Goal: Task Accomplishment & Management: Manage account settings

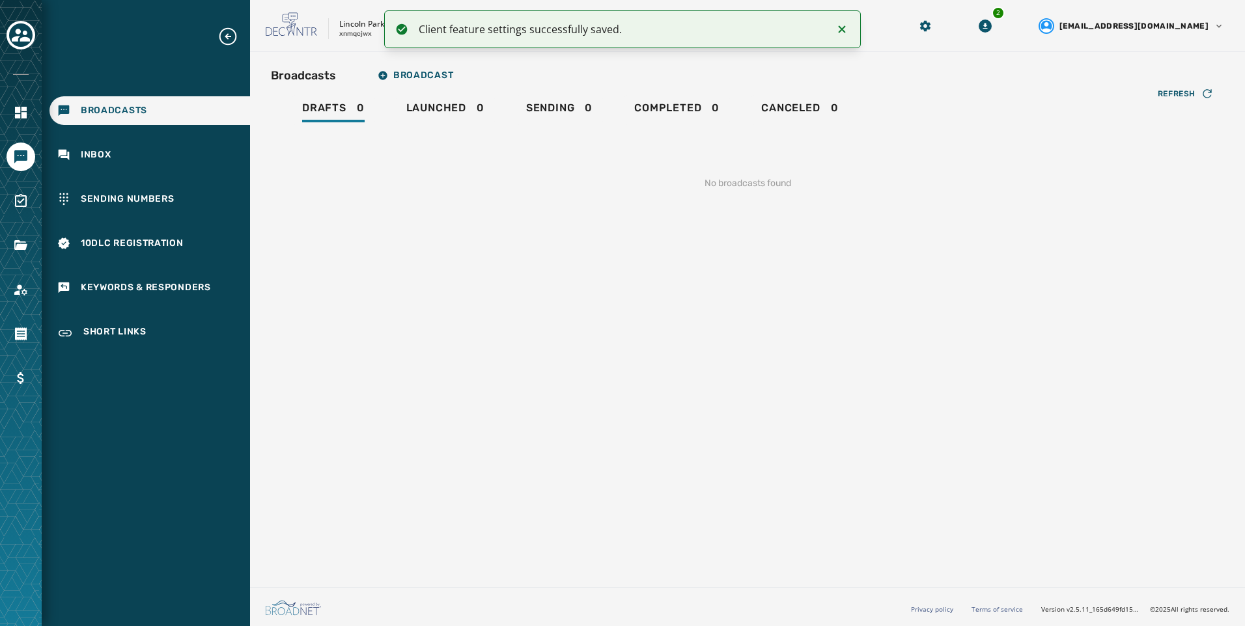
click at [838, 32] on icon "Notifications (F8)" at bounding box center [842, 29] width 16 height 16
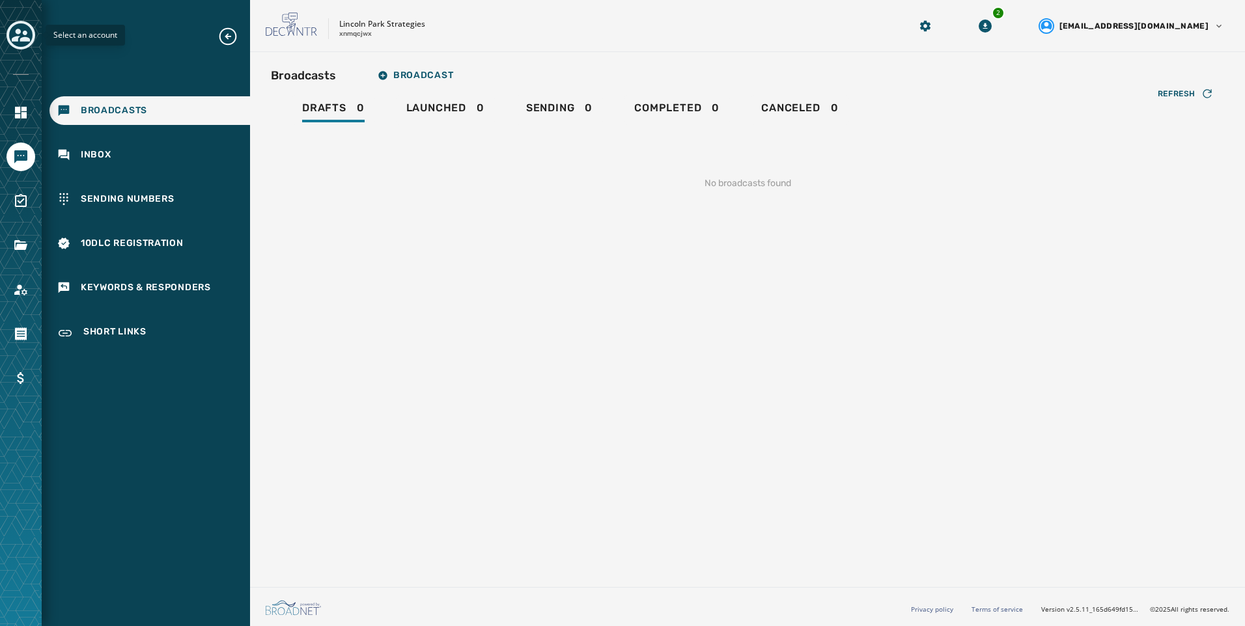
click at [16, 29] on icon "Toggle account select drawer" at bounding box center [21, 35] width 18 height 18
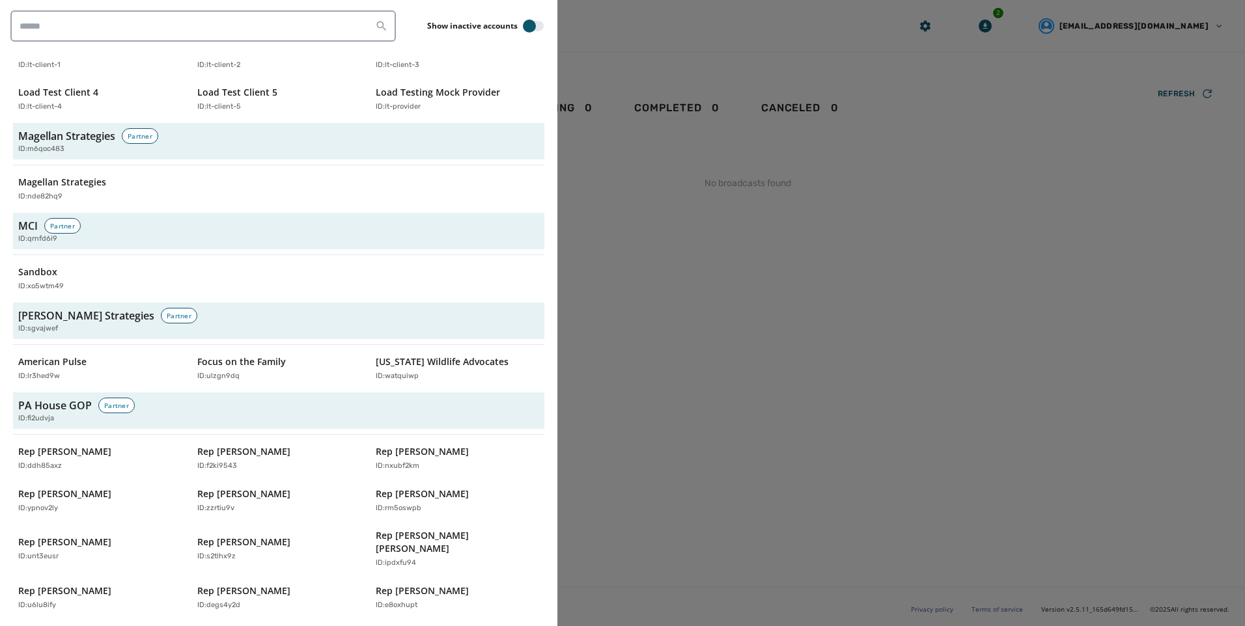
scroll to position [4209, 0]
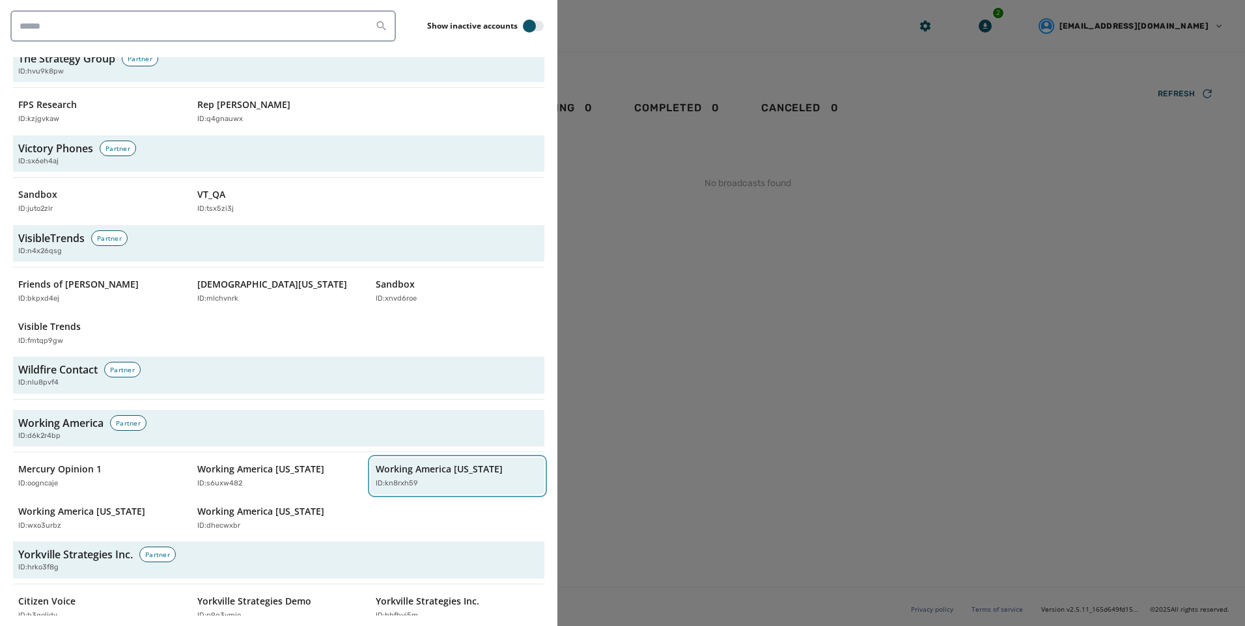
click at [446, 465] on div "Working America [US_STATE] ID: kn8rxh59" at bounding box center [451, 476] width 150 height 27
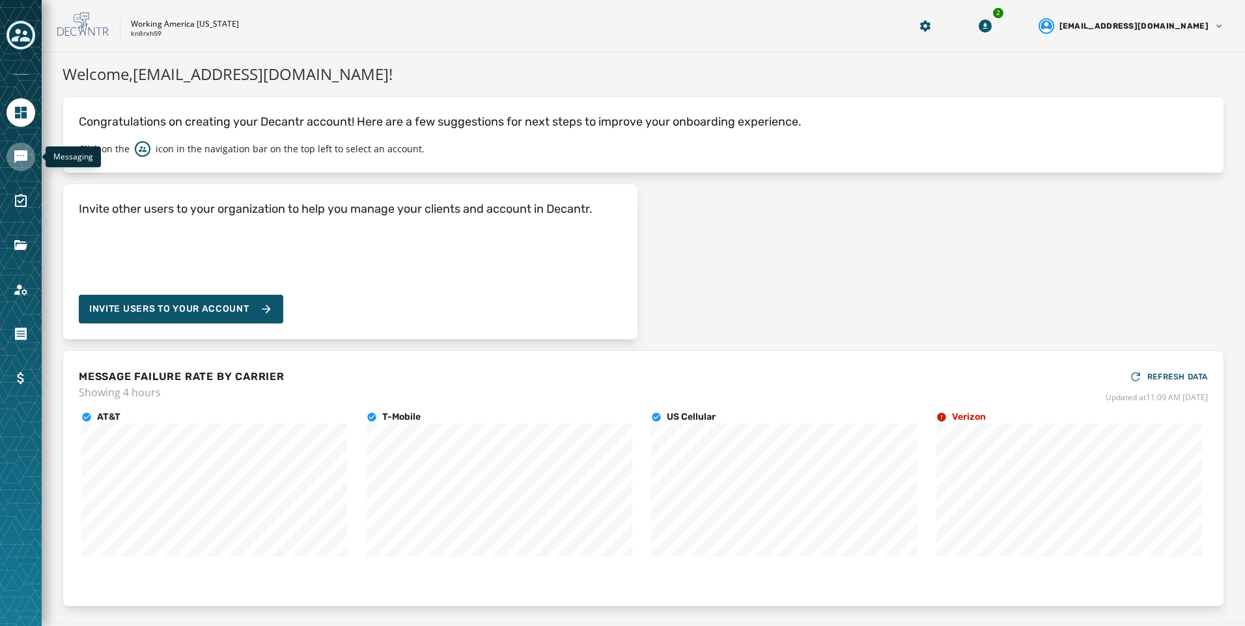
click at [23, 167] on link "Navigate to Messaging" at bounding box center [21, 157] width 29 height 29
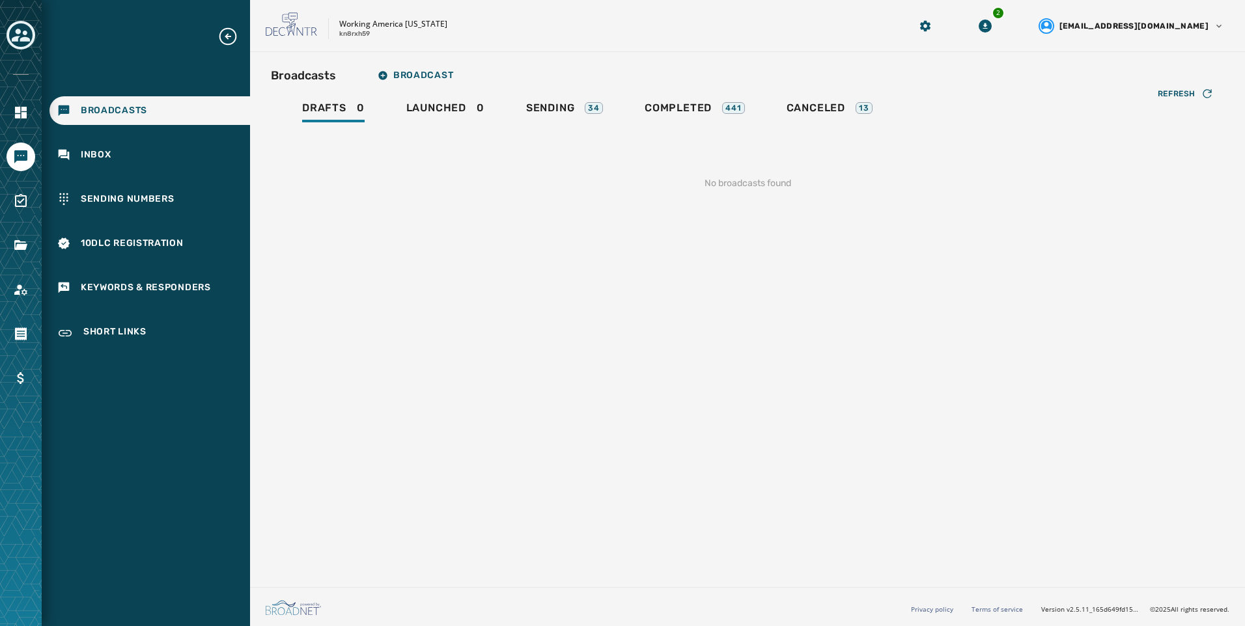
click at [600, 127] on div "Refresh No broadcasts found" at bounding box center [747, 168] width 953 height 86
click at [602, 115] on div "Sending 34" at bounding box center [564, 112] width 77 height 21
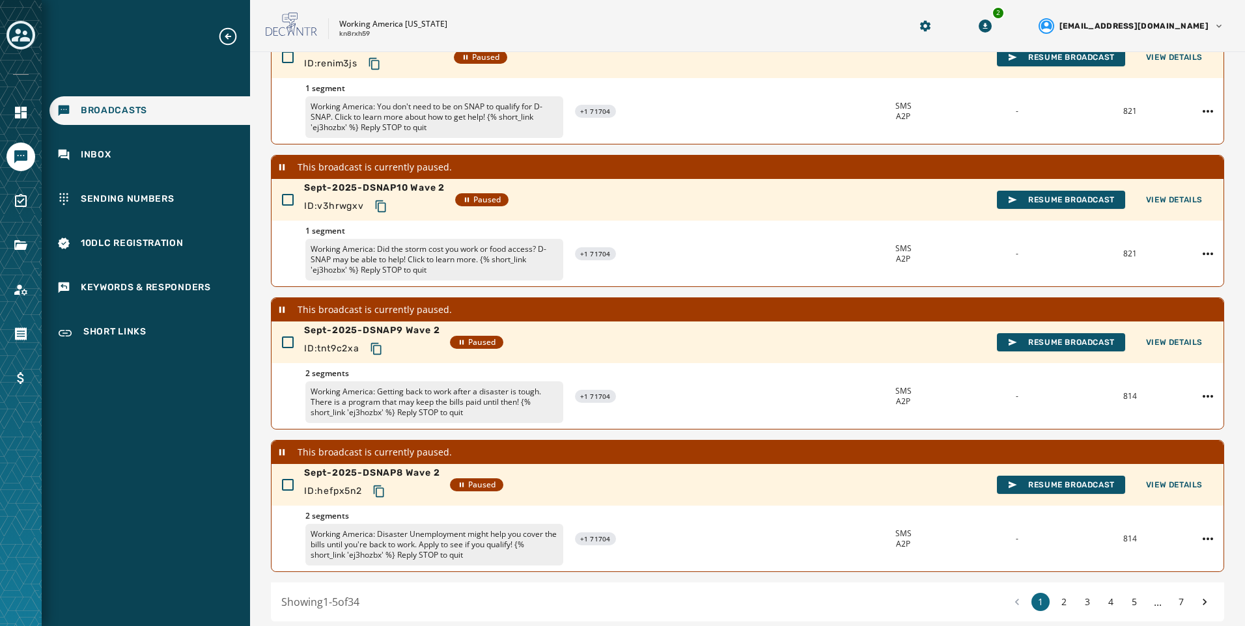
scroll to position [363, 0]
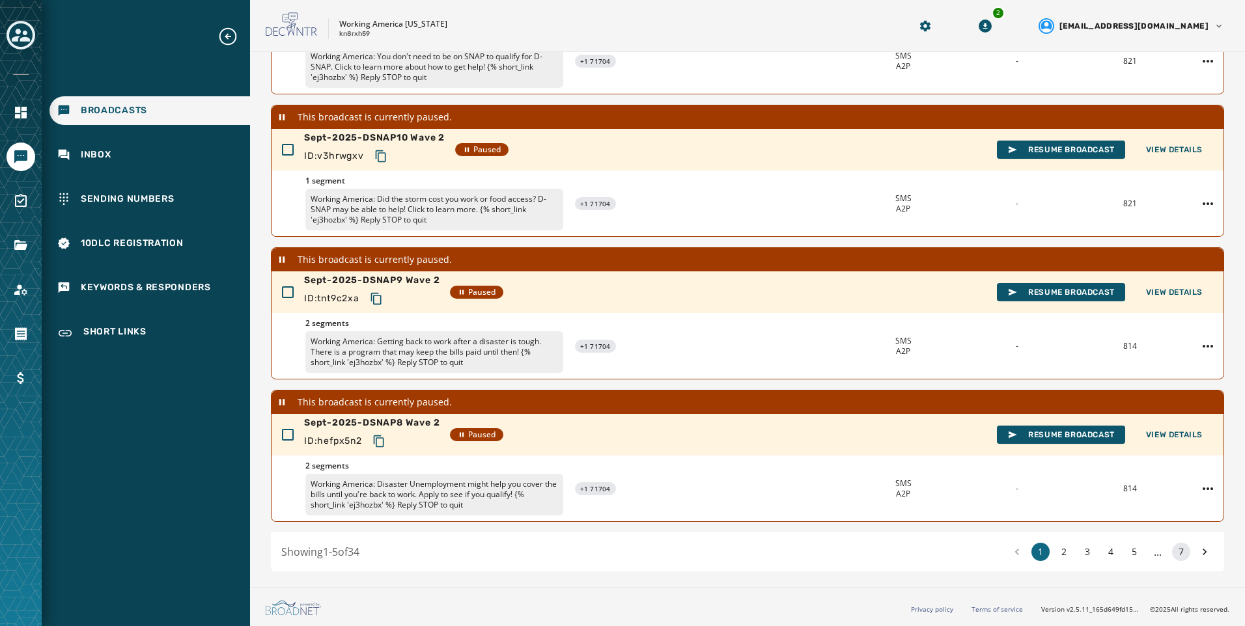
click at [1172, 550] on button "7" at bounding box center [1181, 552] width 18 height 18
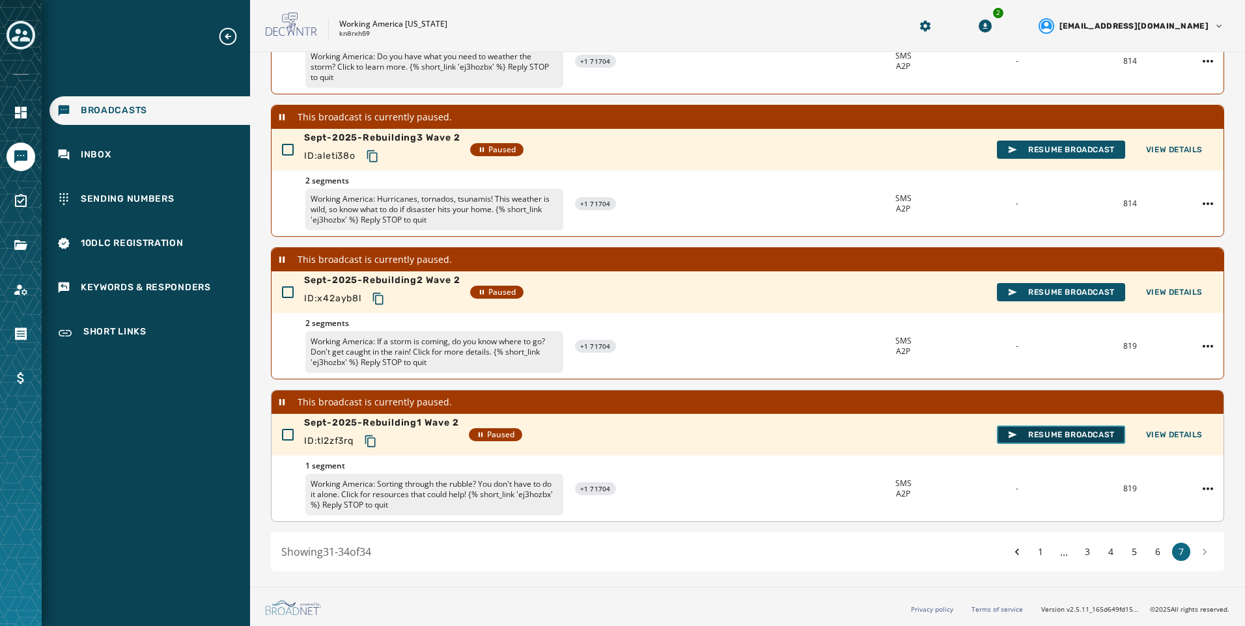
click at [1061, 436] on span "Resume Broadcast" at bounding box center [1060, 435] width 107 height 10
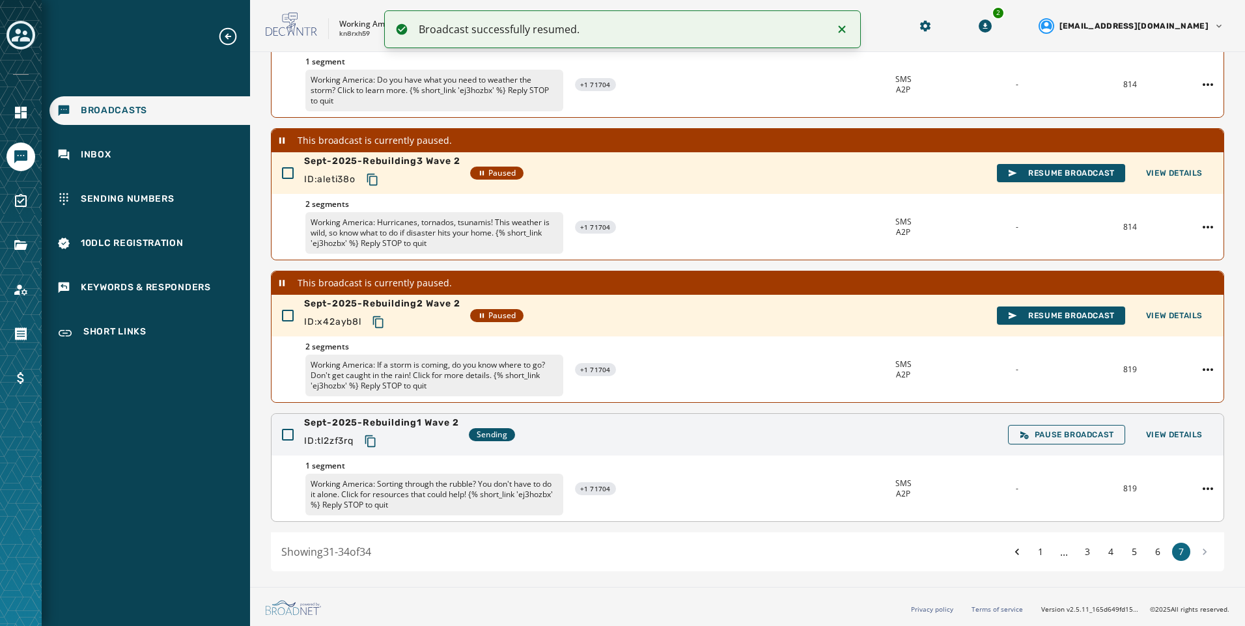
scroll to position [197, 0]
click at [1075, 318] on span "Resume Broadcast" at bounding box center [1060, 316] width 107 height 10
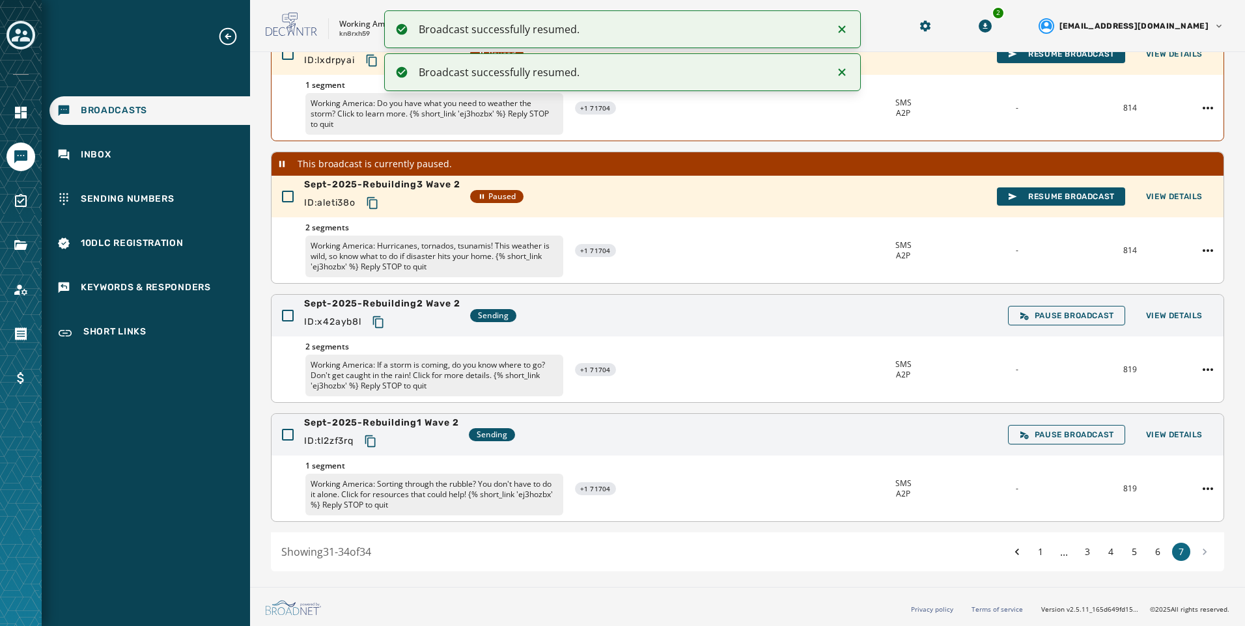
scroll to position [173, 0]
click at [1056, 200] on span "Resume Broadcast" at bounding box center [1060, 196] width 107 height 10
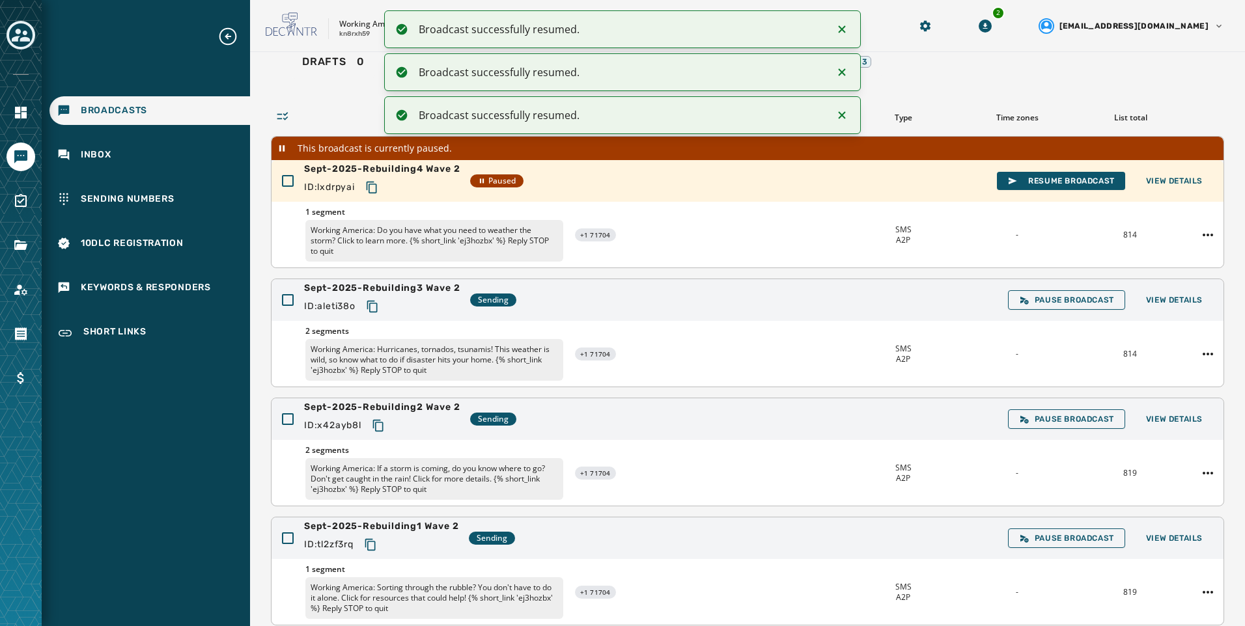
scroll to position [43, 0]
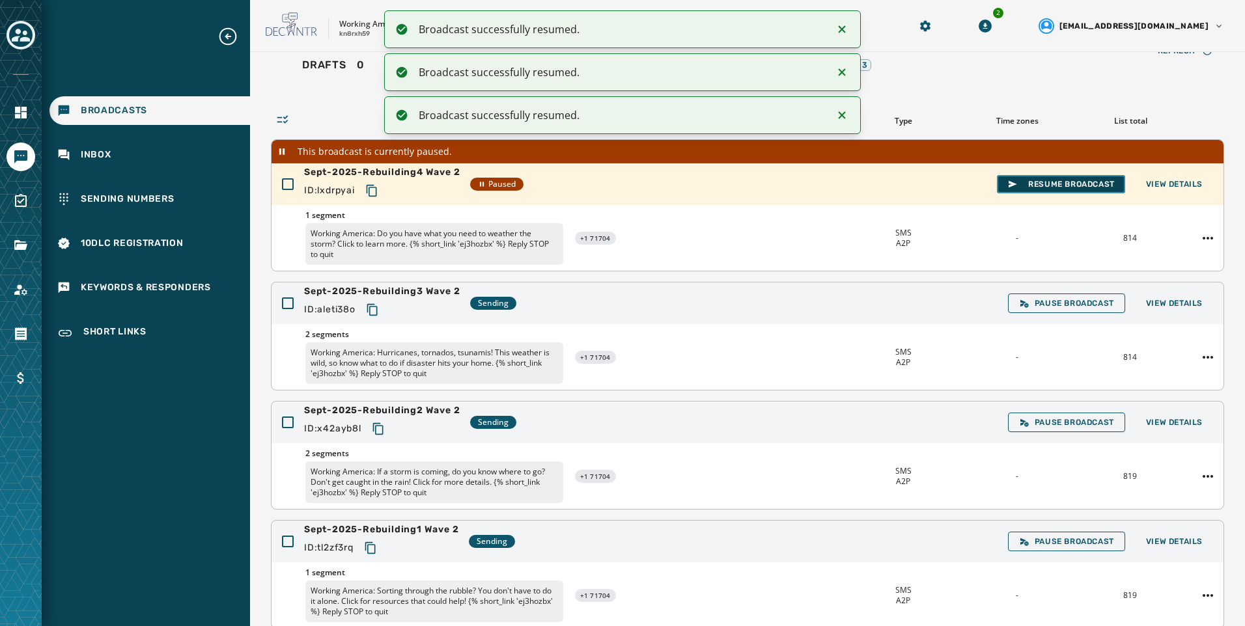
click at [1051, 187] on span "Resume Broadcast" at bounding box center [1060, 184] width 107 height 10
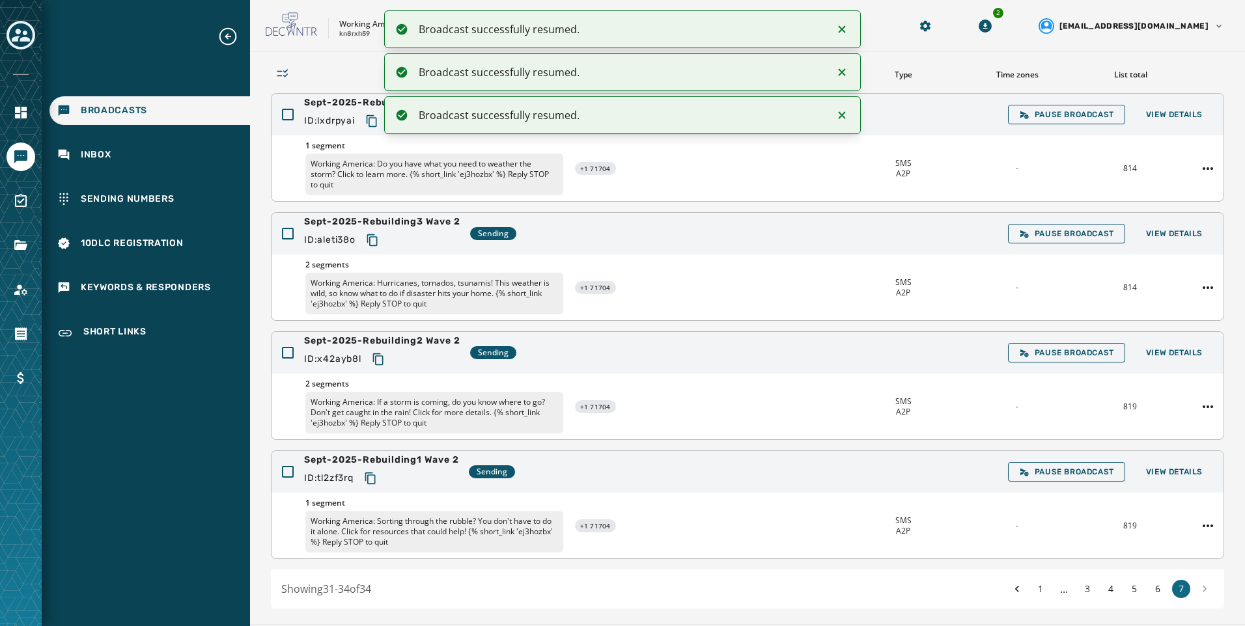
scroll to position [126, 0]
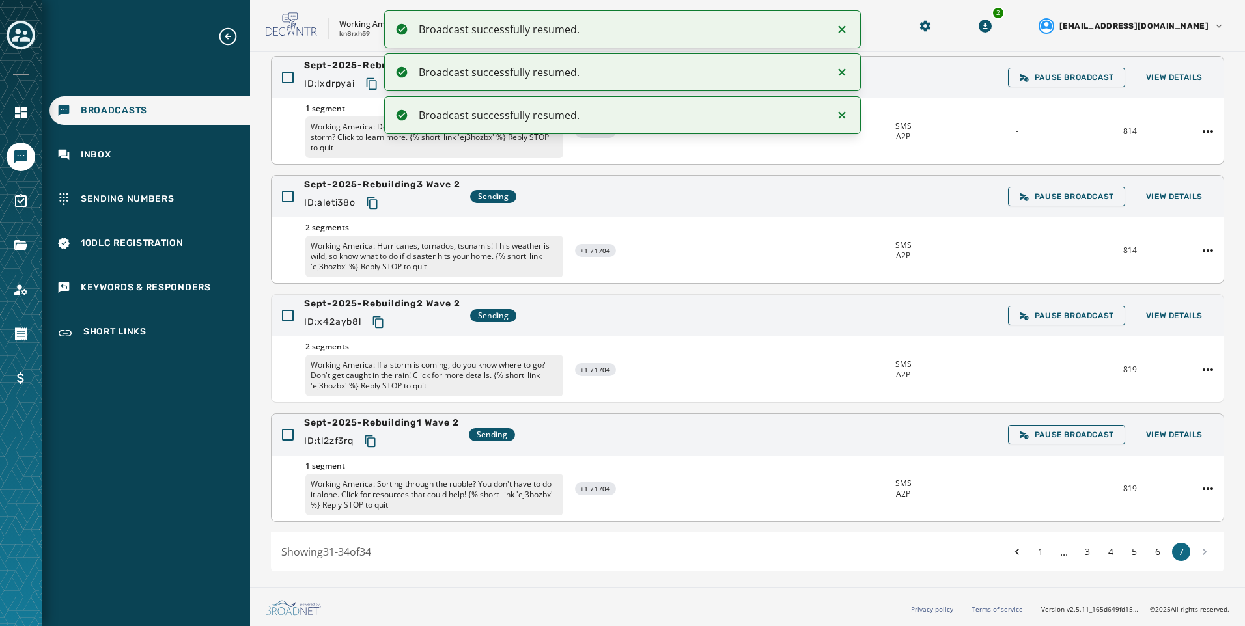
click at [373, 440] on icon "Copy text to clipboard" at bounding box center [370, 441] width 13 height 13
click at [368, 437] on icon "Copy text to clipboard" at bounding box center [370, 441] width 13 height 13
drag, startPoint x: 380, startPoint y: 320, endPoint x: 890, endPoint y: 442, distance: 524.2
click at [380, 320] on icon "Copy text to clipboard" at bounding box center [378, 322] width 13 height 13
click at [376, 203] on icon "Copy text to clipboard" at bounding box center [372, 203] width 13 height 13
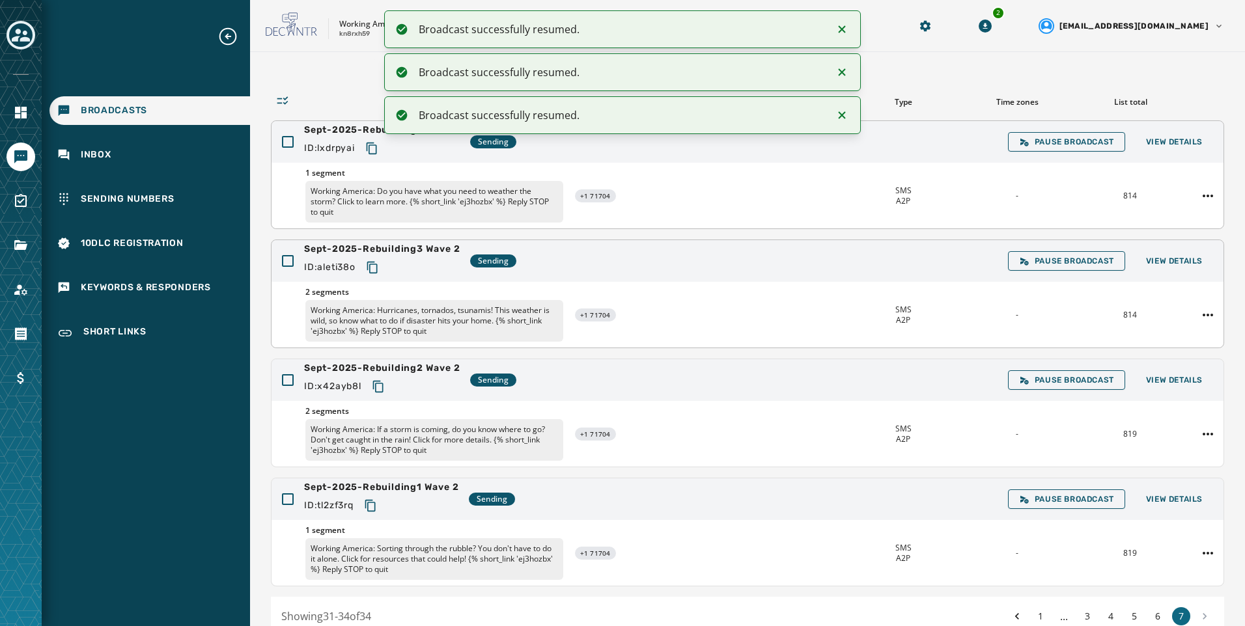
scroll to position [0, 0]
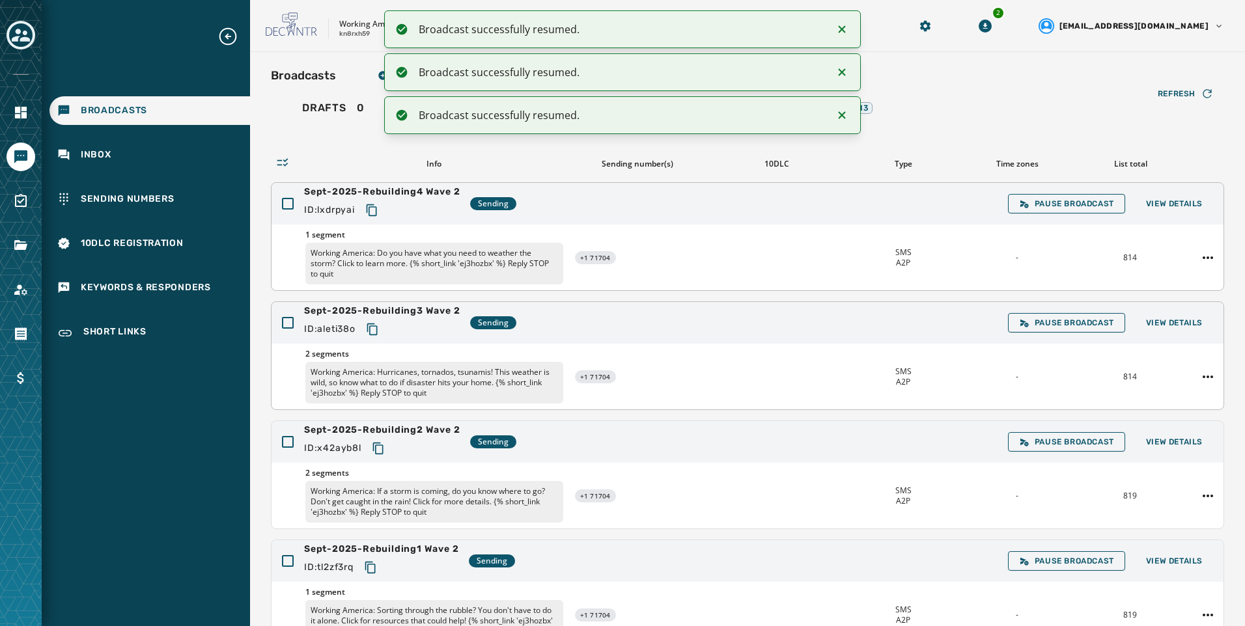
click at [371, 213] on icon "Copy text to clipboard" at bounding box center [371, 210] width 10 height 12
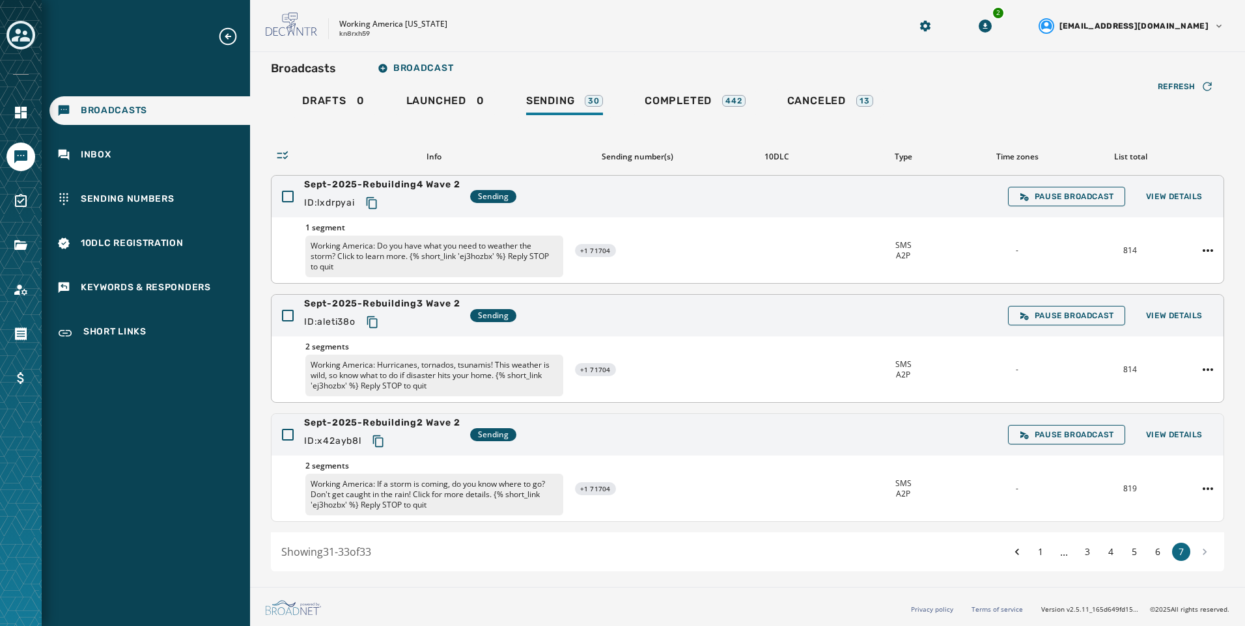
scroll to position [7, 0]
click at [1152, 553] on button "6" at bounding box center [1158, 552] width 18 height 18
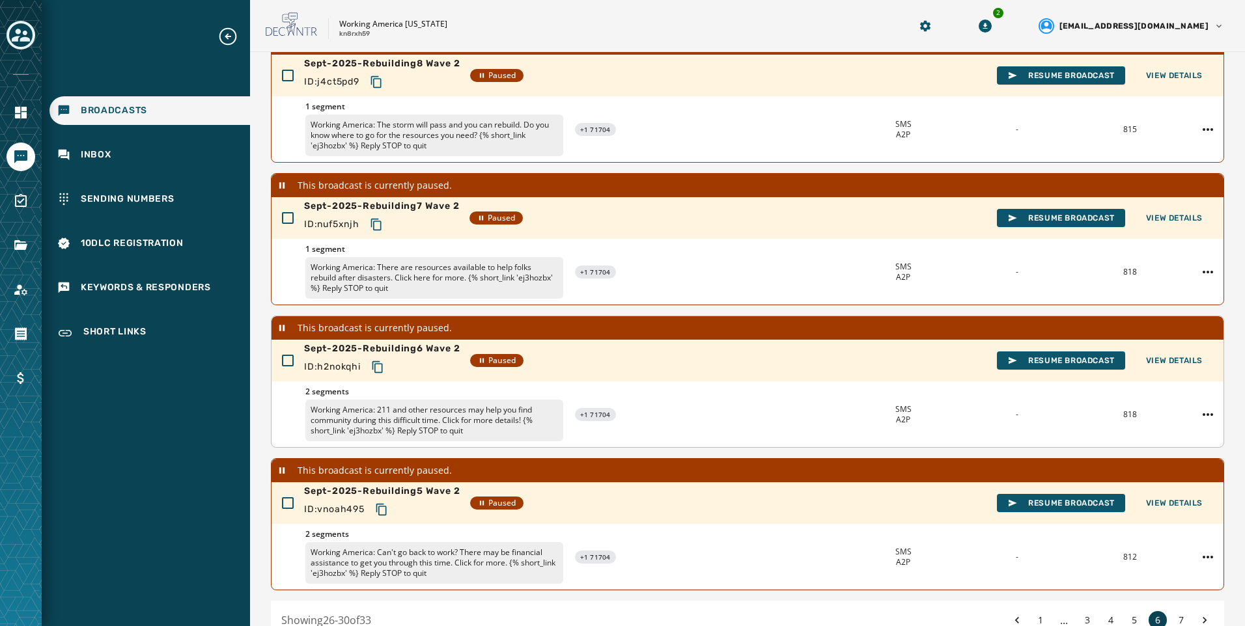
scroll to position [363, 0]
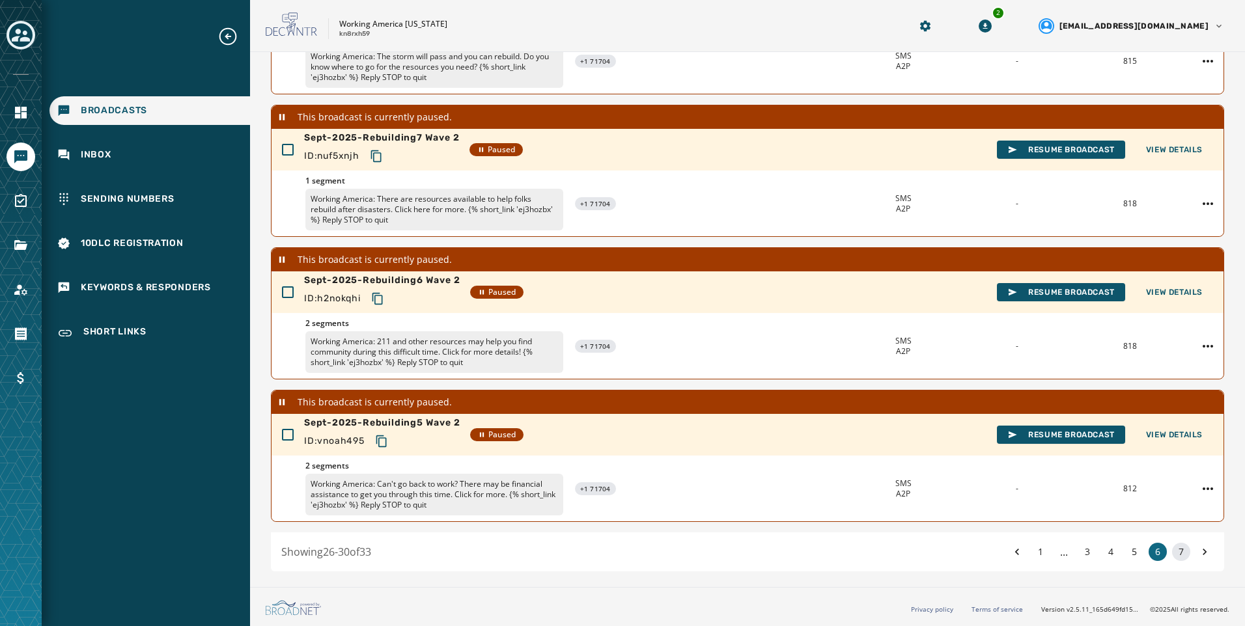
click at [1172, 547] on button "7" at bounding box center [1181, 552] width 18 height 18
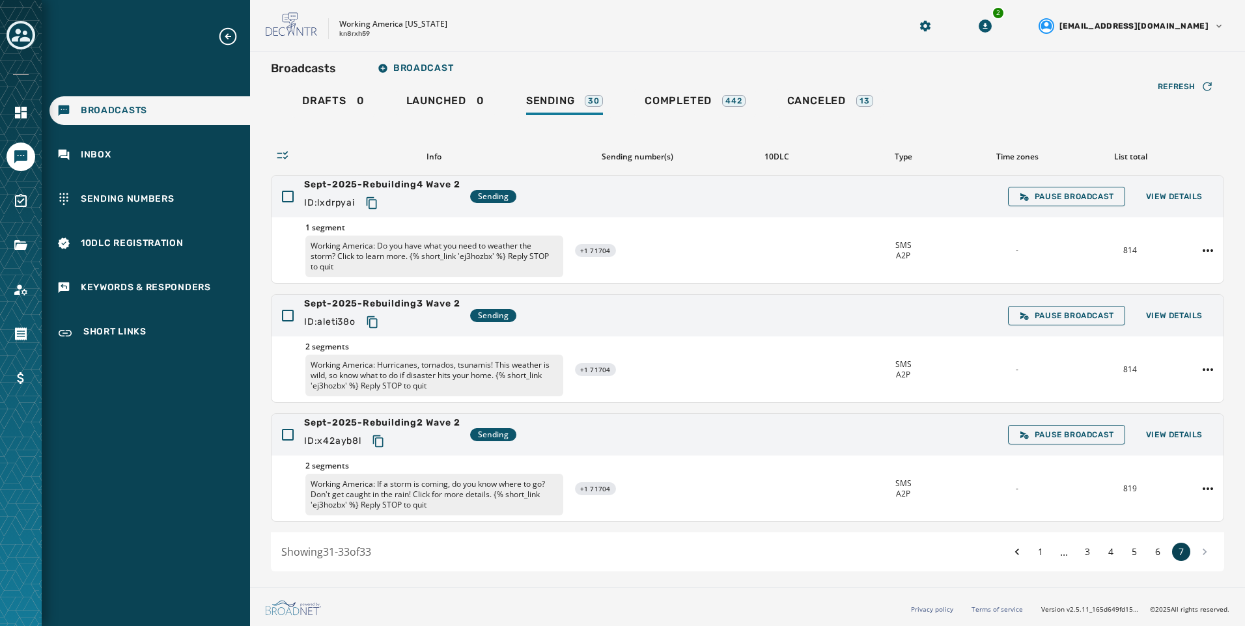
scroll to position [7, 0]
click at [1148, 434] on span "View Details" at bounding box center [1174, 435] width 57 height 10
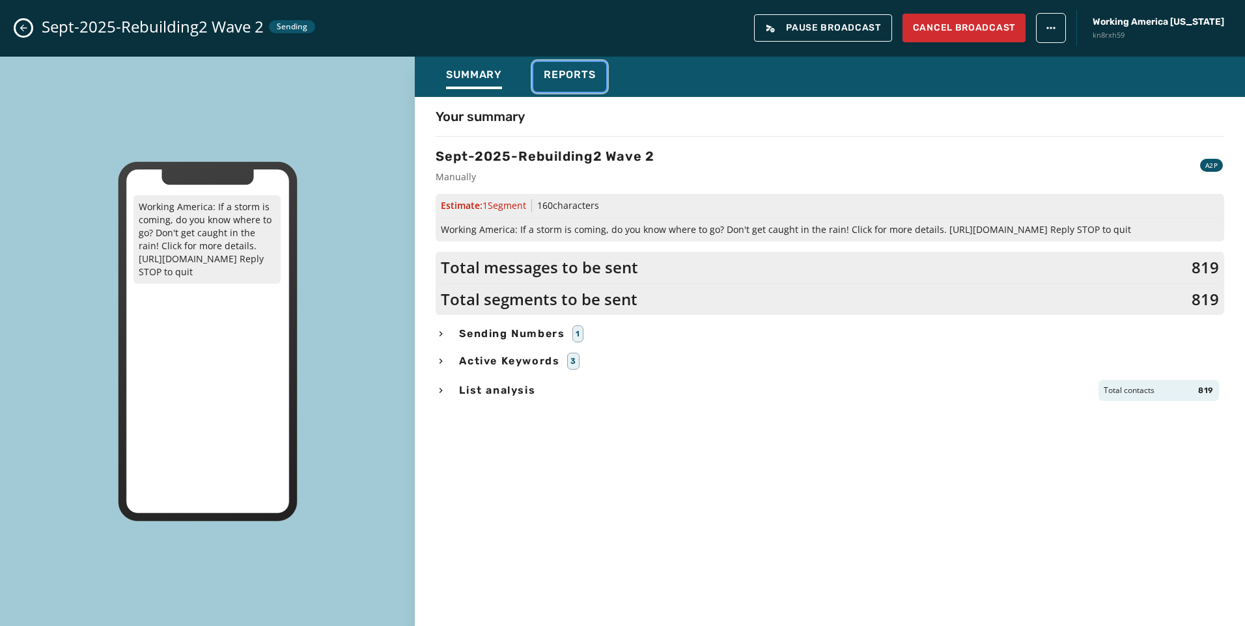
click at [565, 78] on span "Reports" at bounding box center [570, 74] width 52 height 13
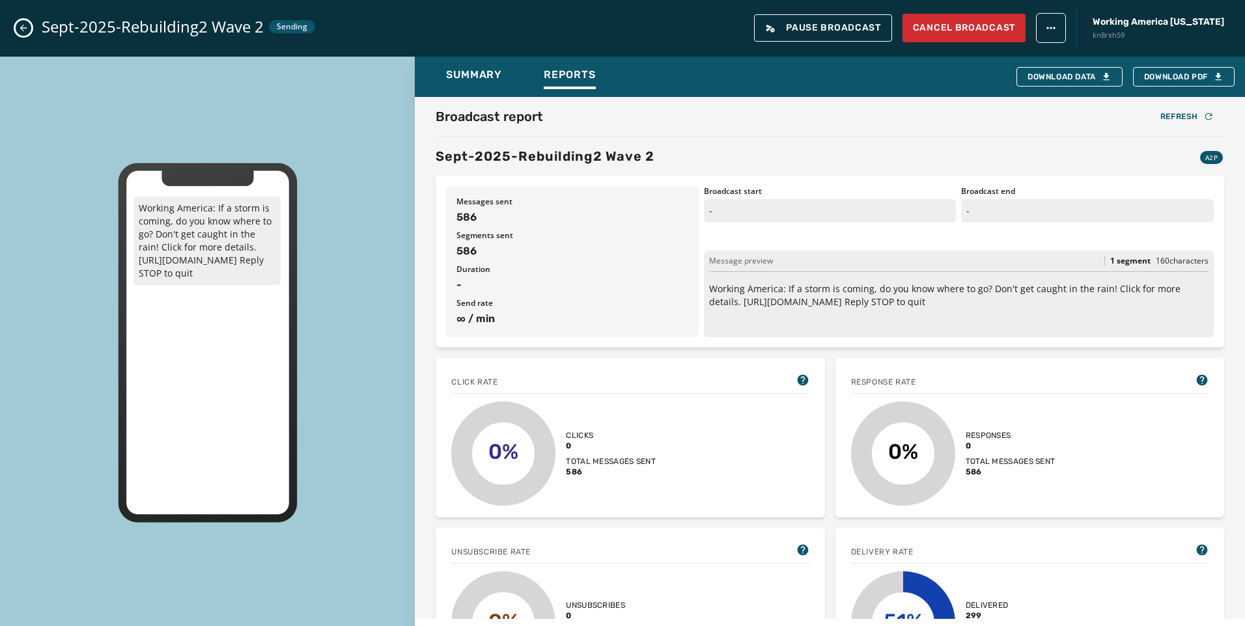
click at [23, 33] on icon "Close admin drawer" at bounding box center [23, 28] width 10 height 10
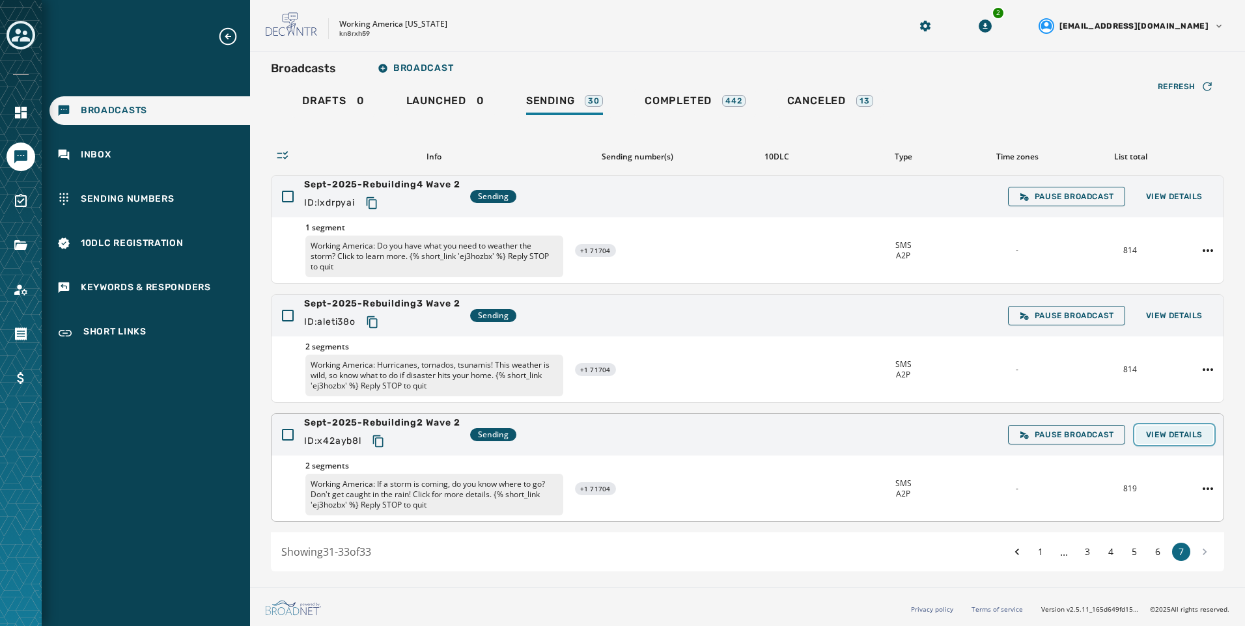
click at [1149, 436] on span "View Details" at bounding box center [1174, 435] width 57 height 10
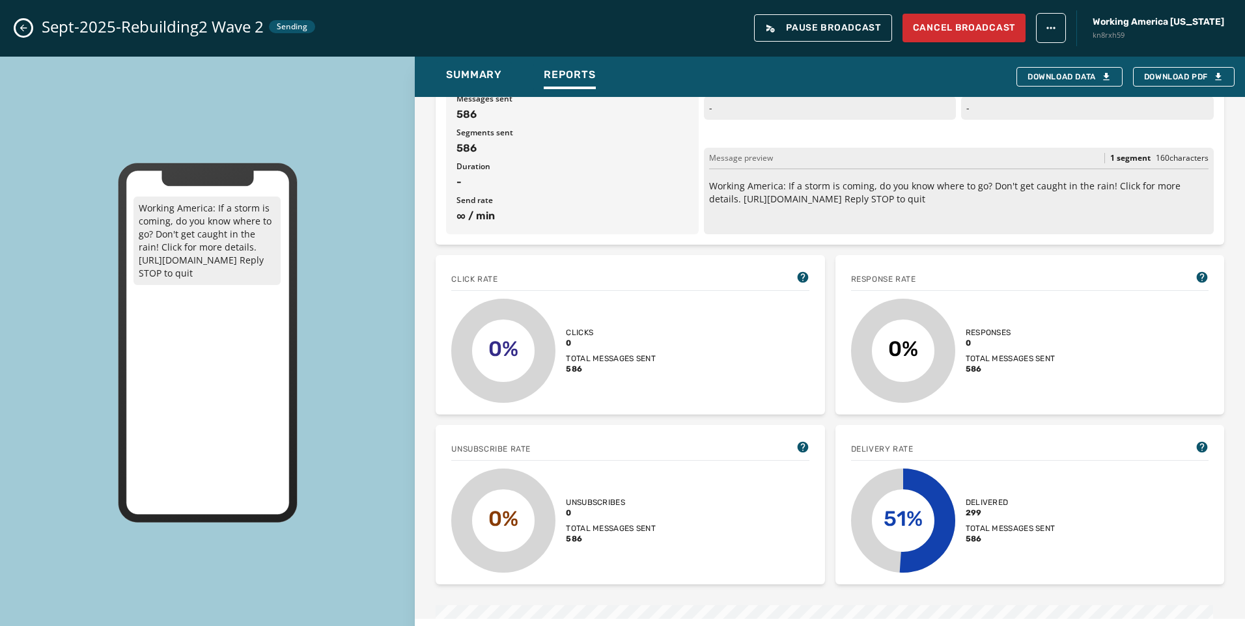
scroll to position [260, 0]
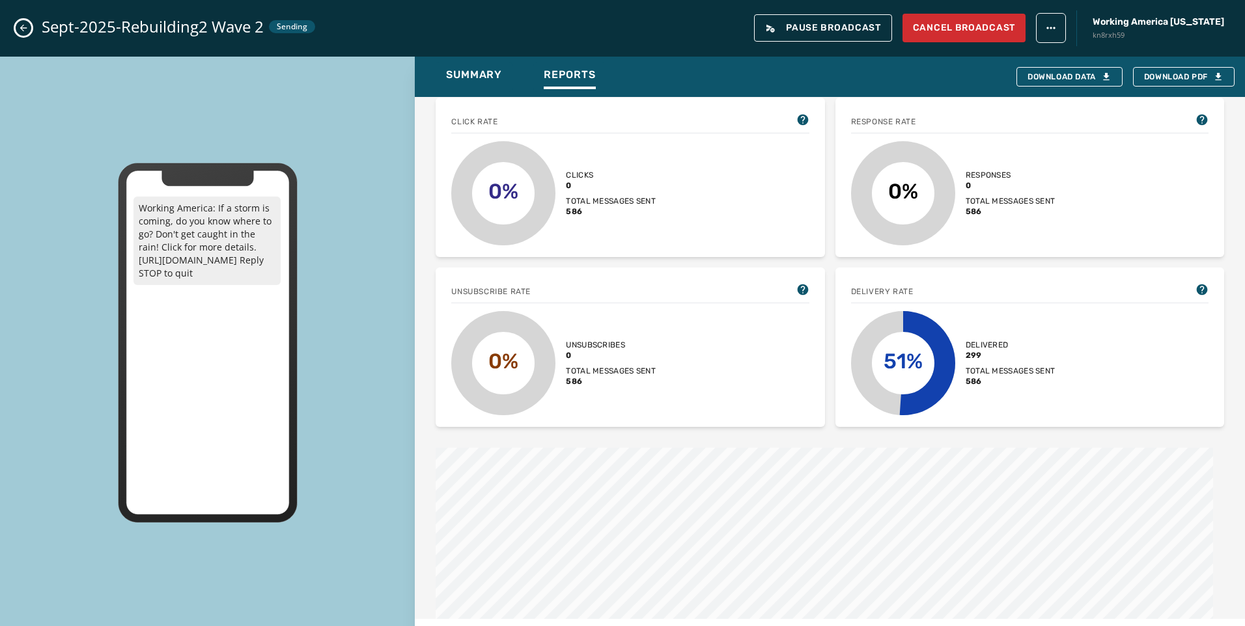
click at [20, 22] on button "Close admin drawer" at bounding box center [24, 28] width 16 height 16
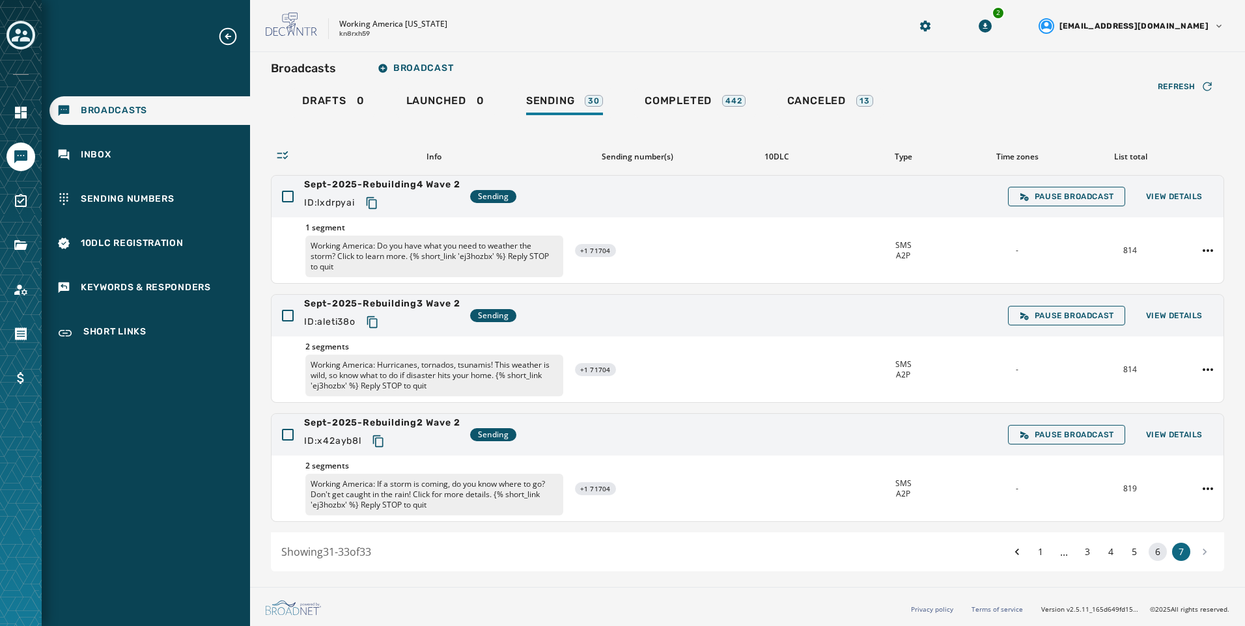
click at [1149, 552] on button "6" at bounding box center [1158, 552] width 18 height 18
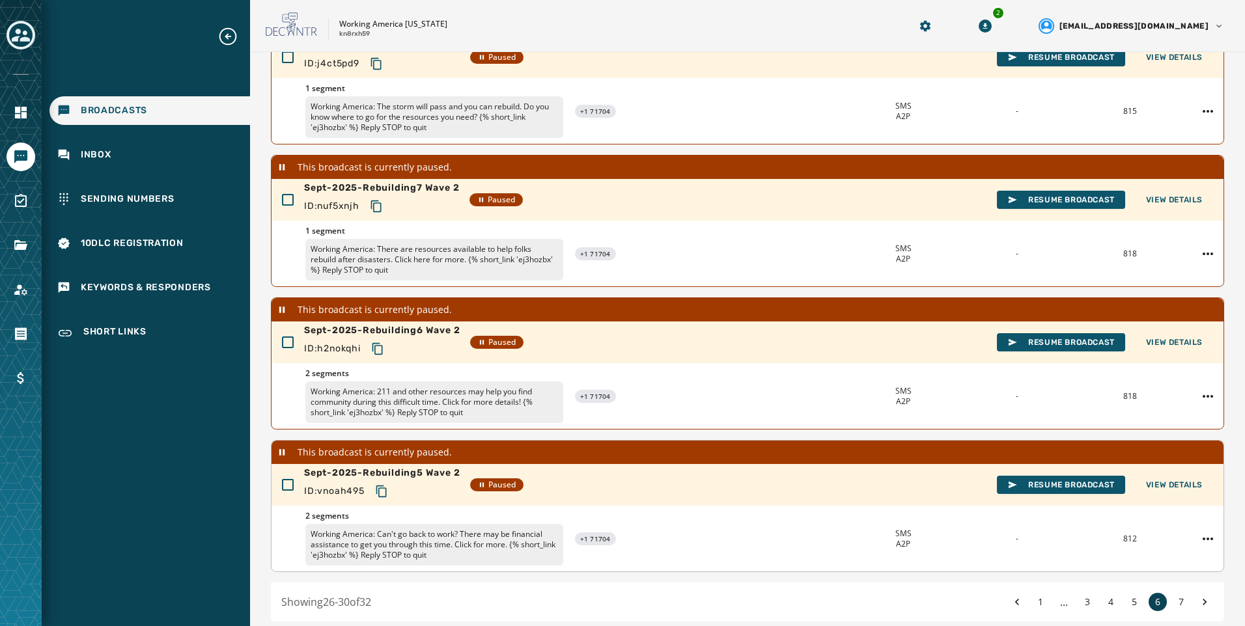
scroll to position [333, 0]
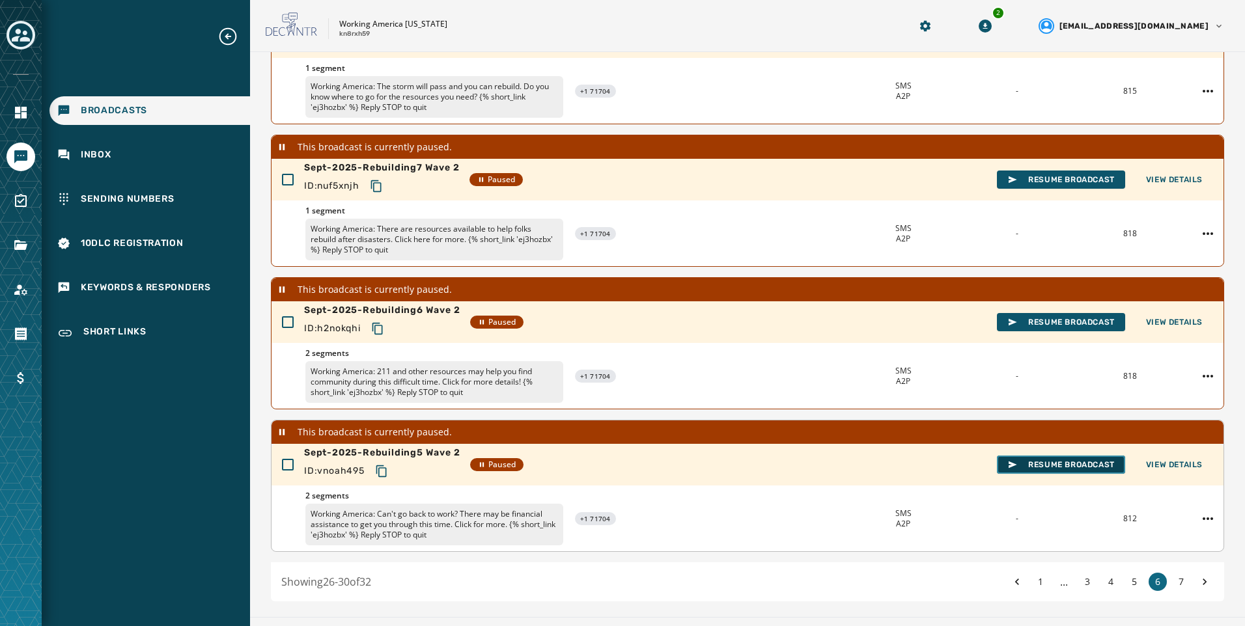
click at [1057, 469] on span "Resume Broadcast" at bounding box center [1060, 465] width 107 height 10
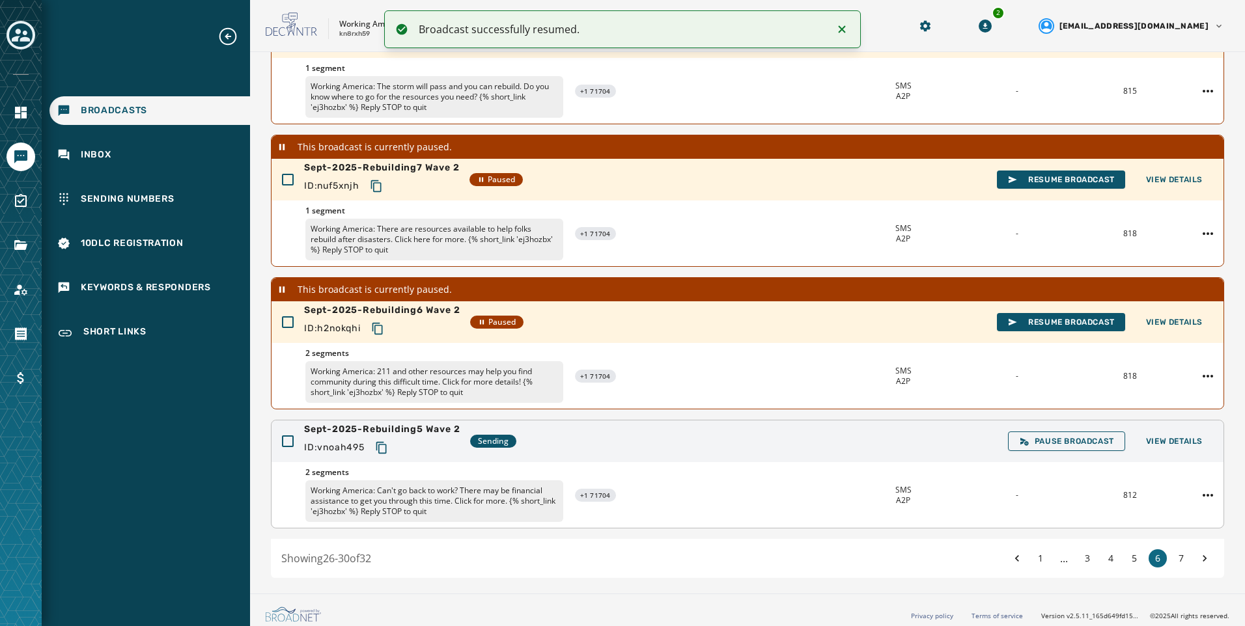
click at [388, 448] on icon "Copy text to clipboard" at bounding box center [381, 447] width 13 height 13
click at [1015, 320] on span "Resume Broadcast" at bounding box center [1060, 322] width 107 height 10
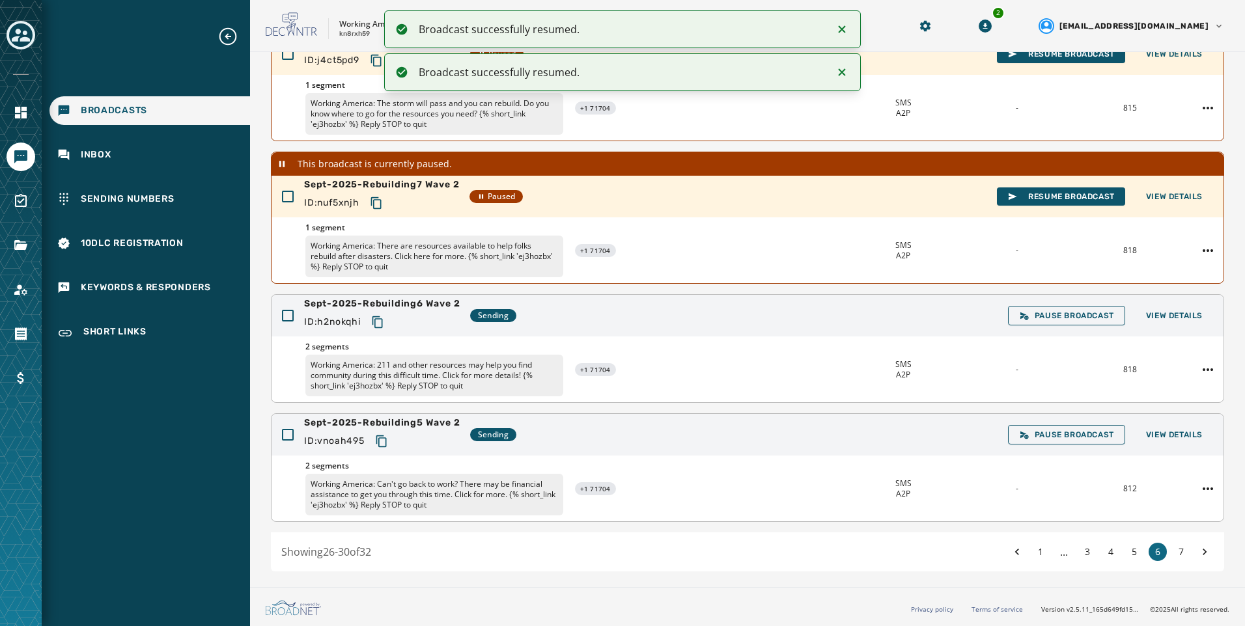
scroll to position [316, 0]
click at [1067, 197] on span "Resume Broadcast" at bounding box center [1060, 196] width 107 height 10
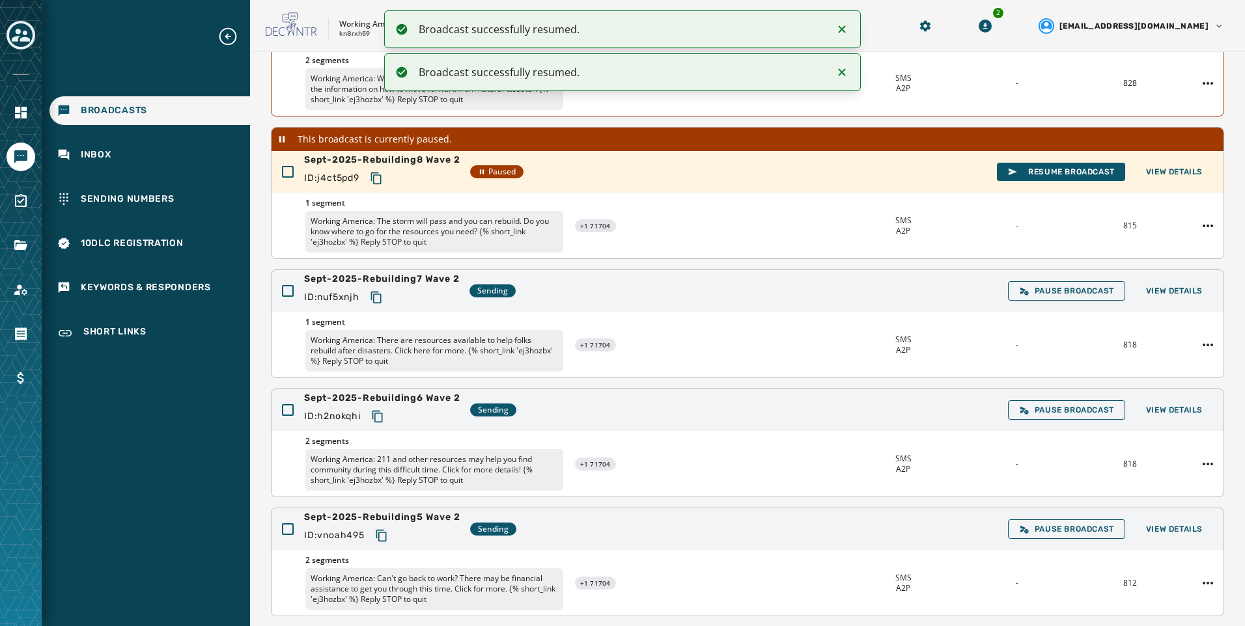
scroll to position [186, 0]
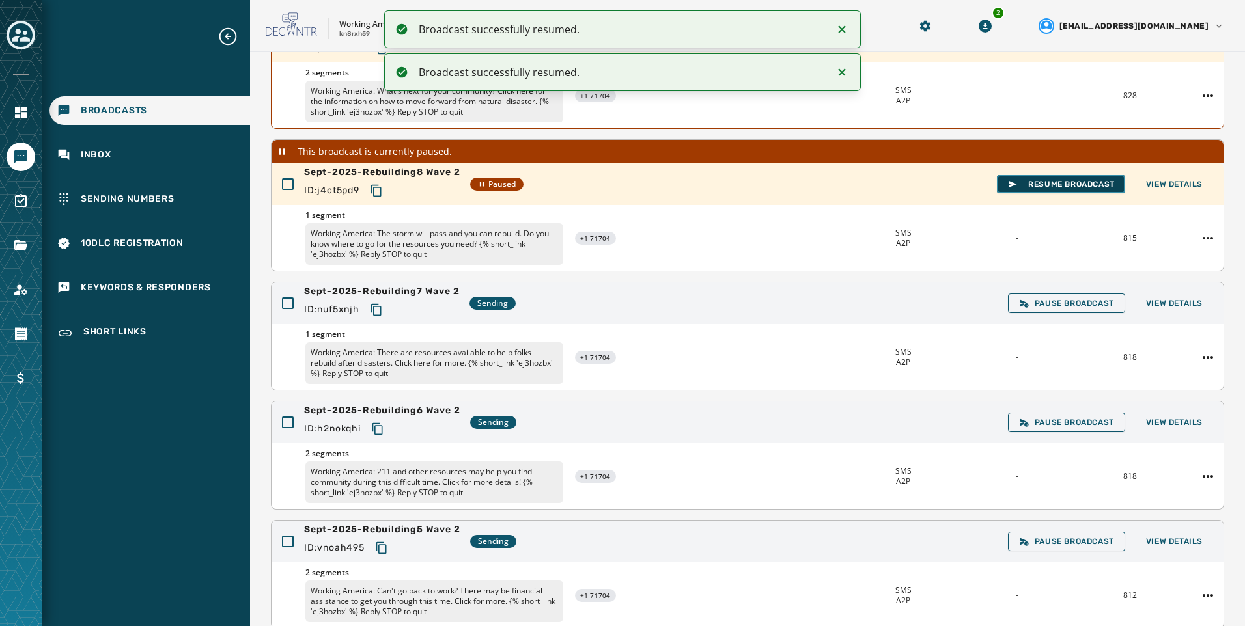
click at [1042, 184] on span "Resume Broadcast" at bounding box center [1060, 184] width 107 height 10
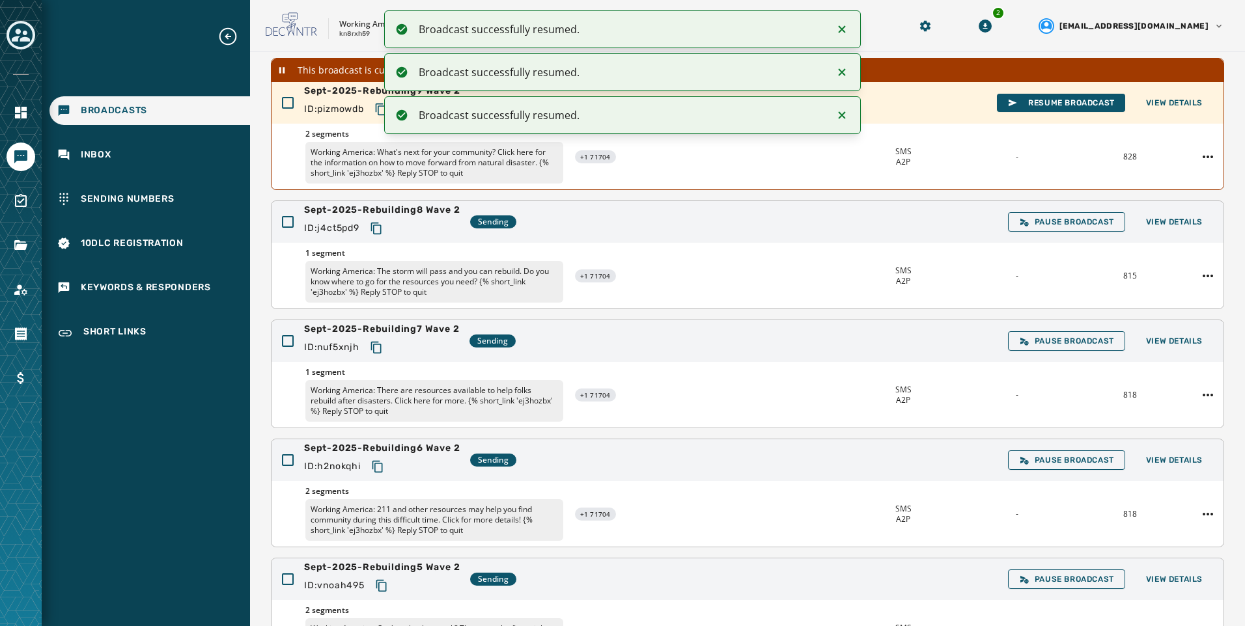
scroll to position [8, 0]
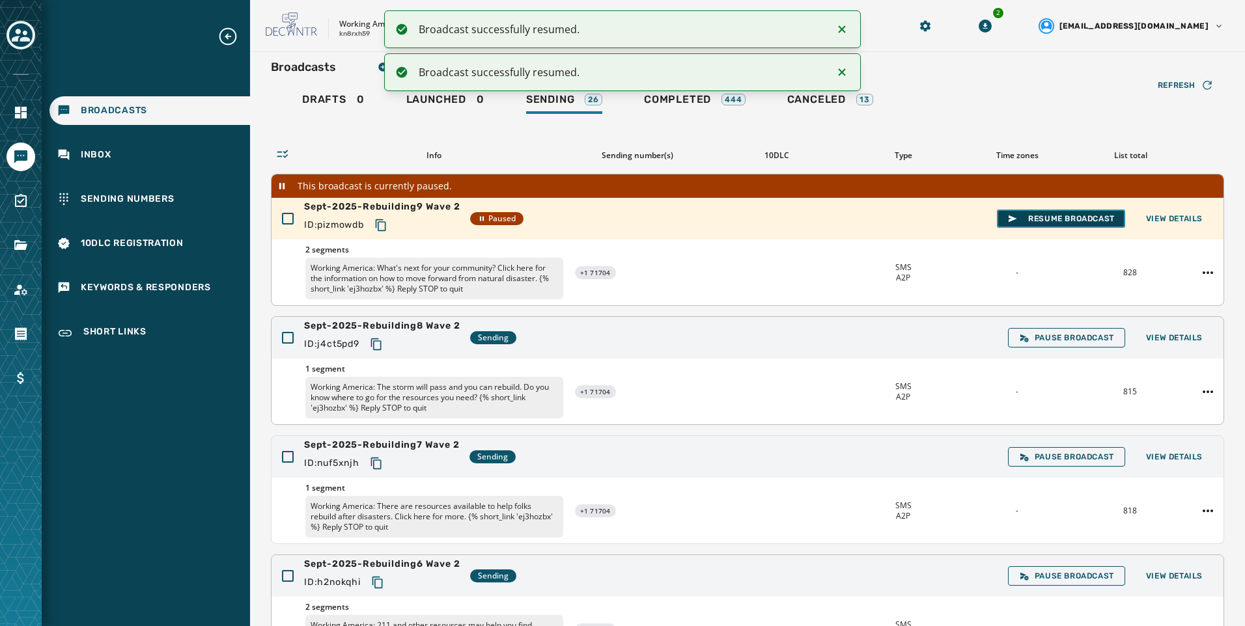
click at [1049, 210] on button "Resume Broadcast" at bounding box center [1061, 219] width 128 height 18
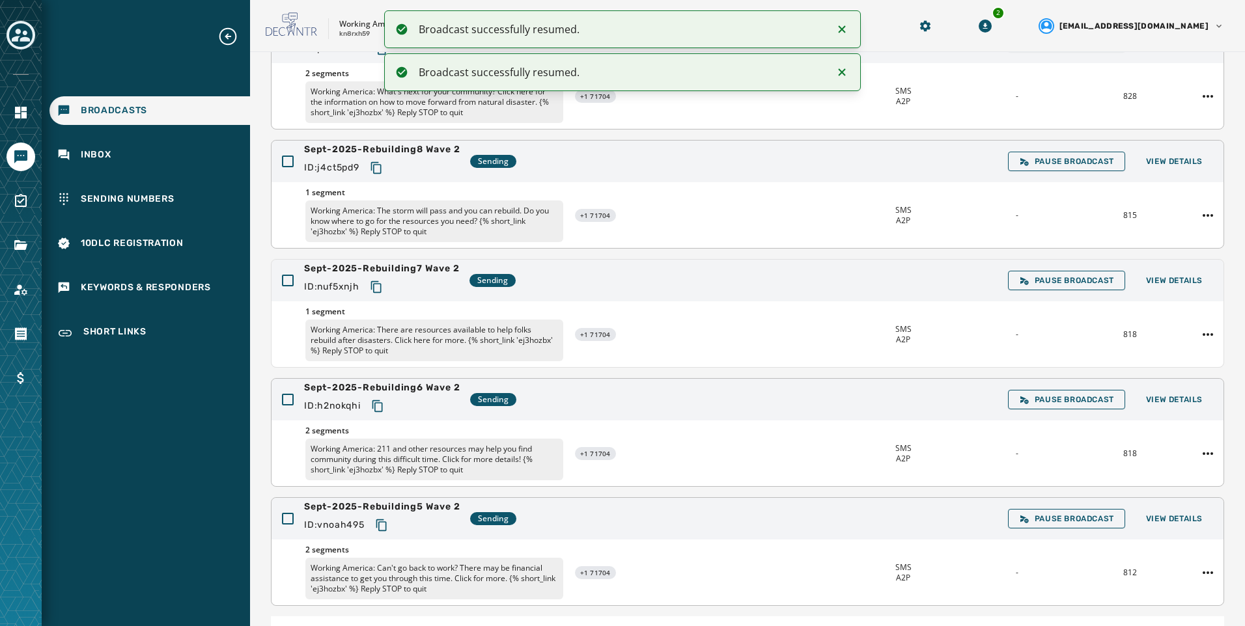
scroll to position [204, 0]
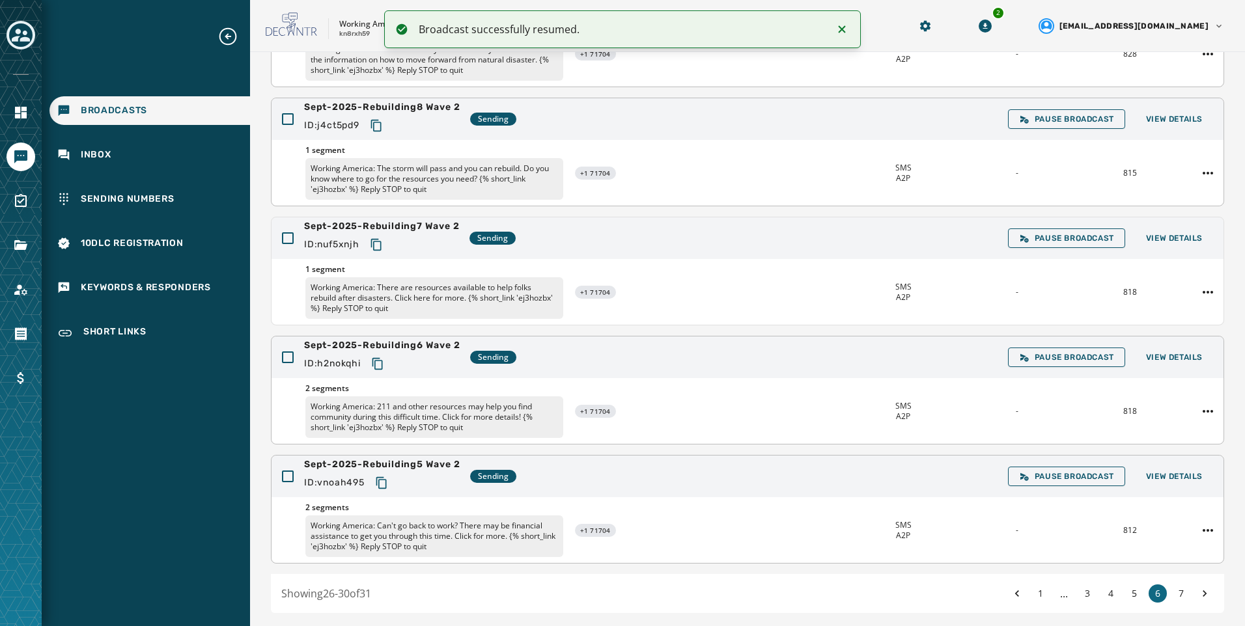
click at [384, 357] on icon "Copy text to clipboard" at bounding box center [377, 363] width 13 height 13
click at [378, 246] on icon "Copy text to clipboard" at bounding box center [376, 244] width 13 height 13
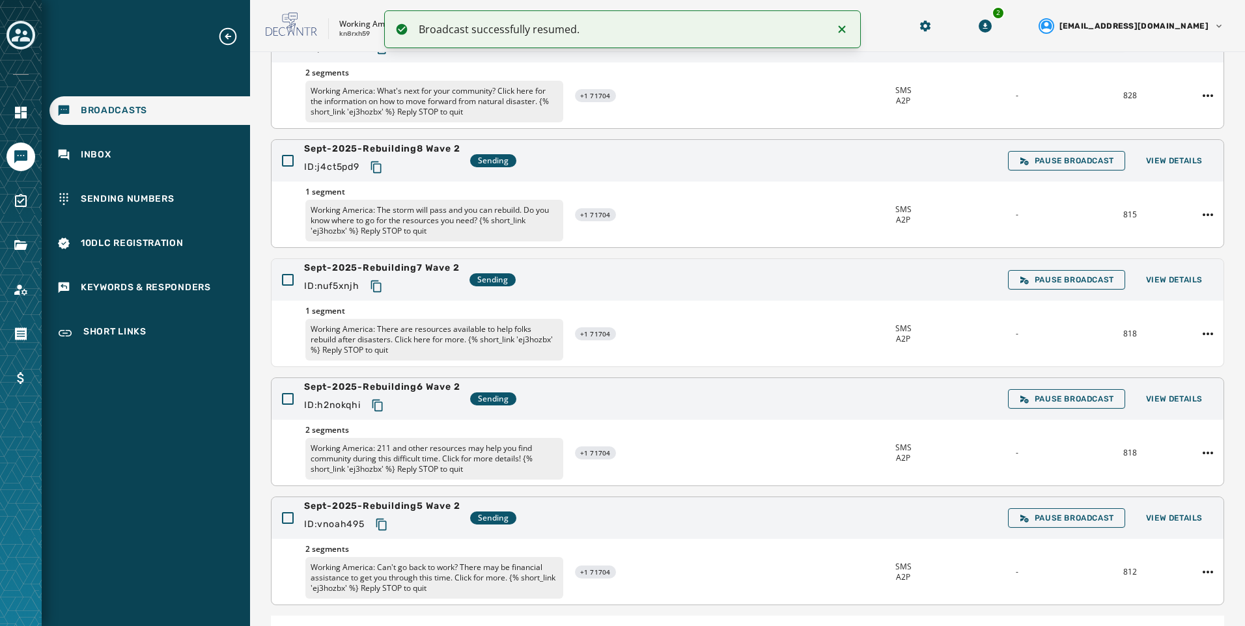
scroll to position [139, 0]
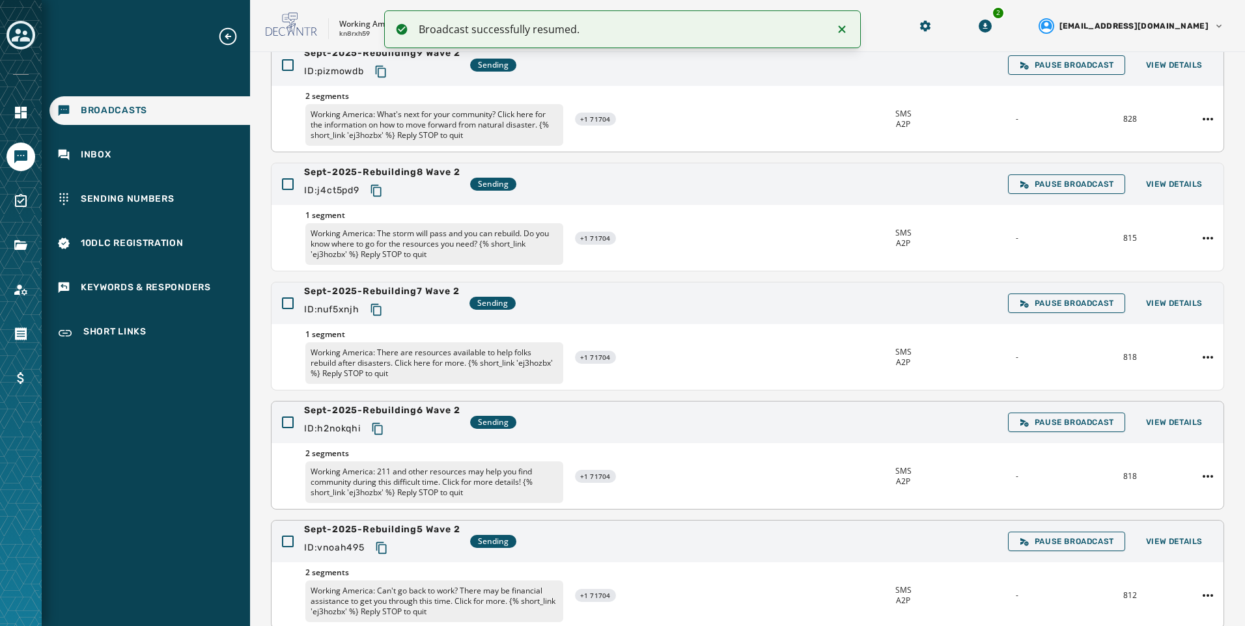
click at [370, 186] on button "Copy text to clipboard" at bounding box center [376, 190] width 23 height 23
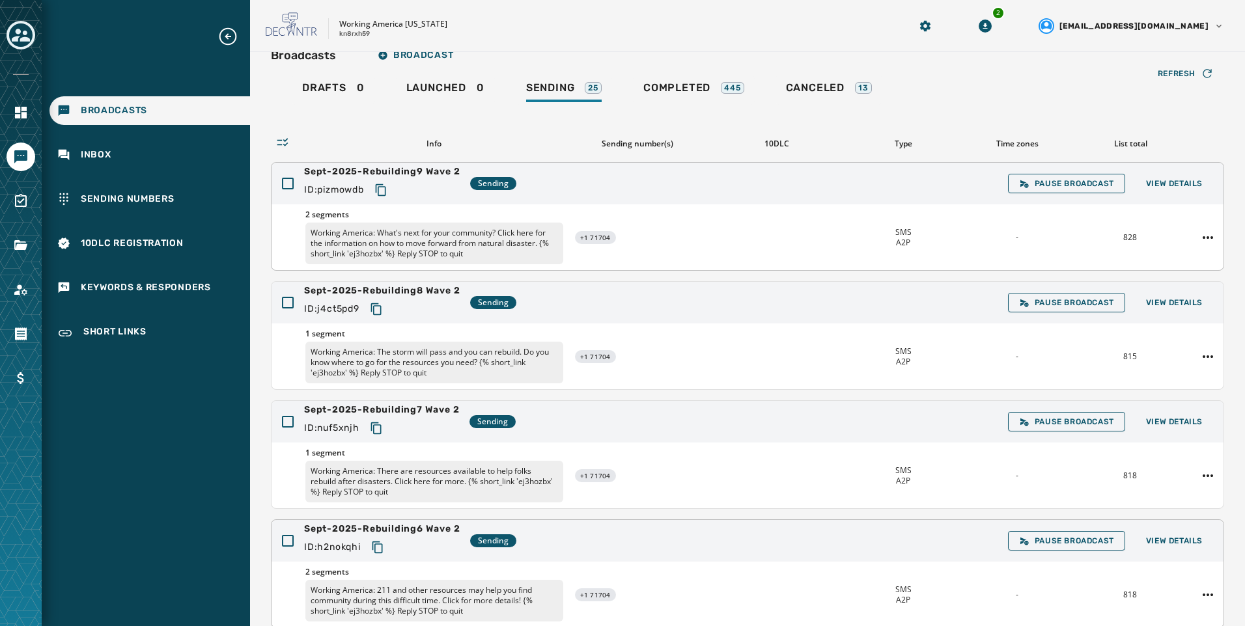
scroll to position [0, 0]
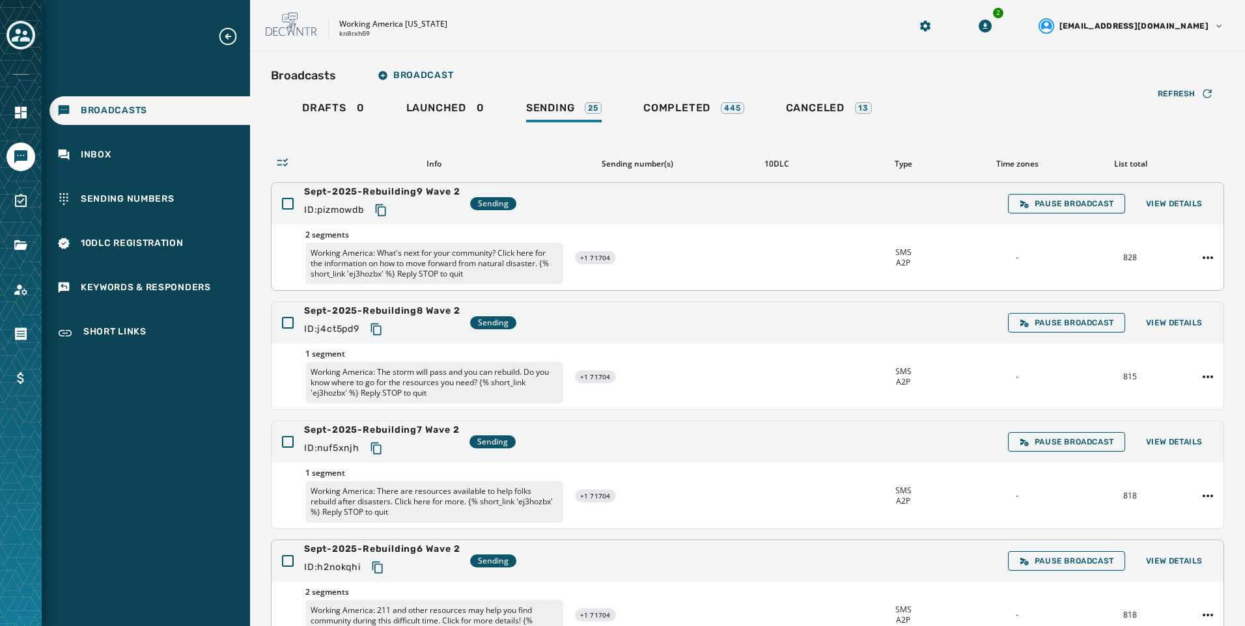
click at [382, 214] on icon "Copy text to clipboard" at bounding box center [380, 210] width 13 height 13
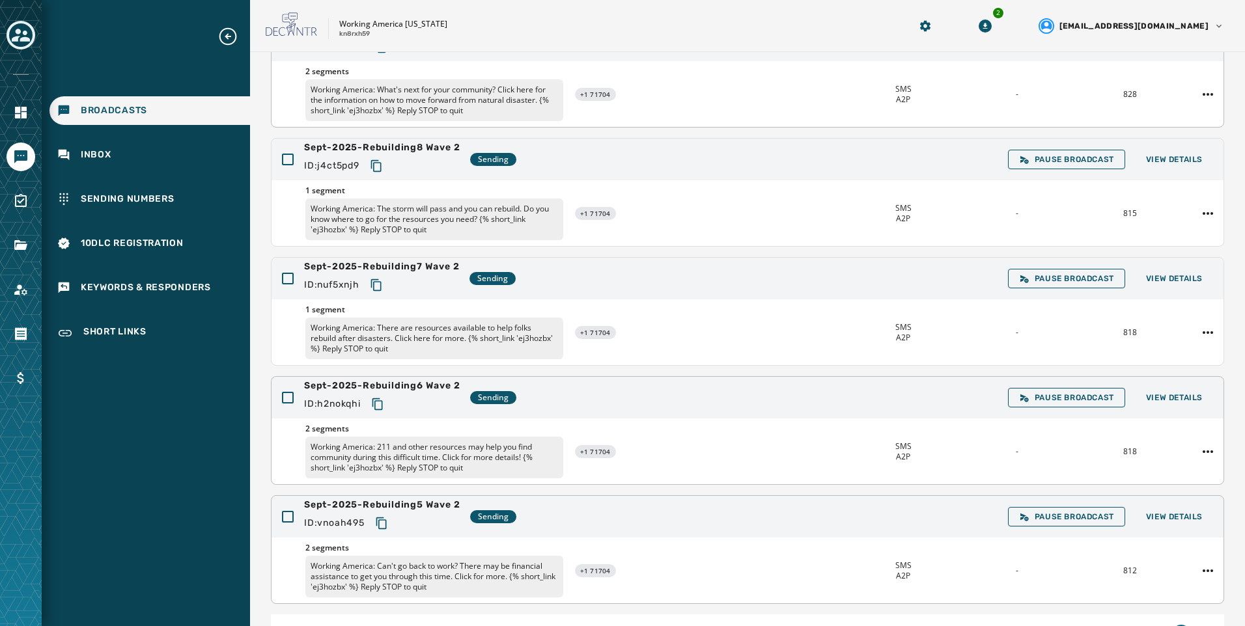
scroll to position [245, 0]
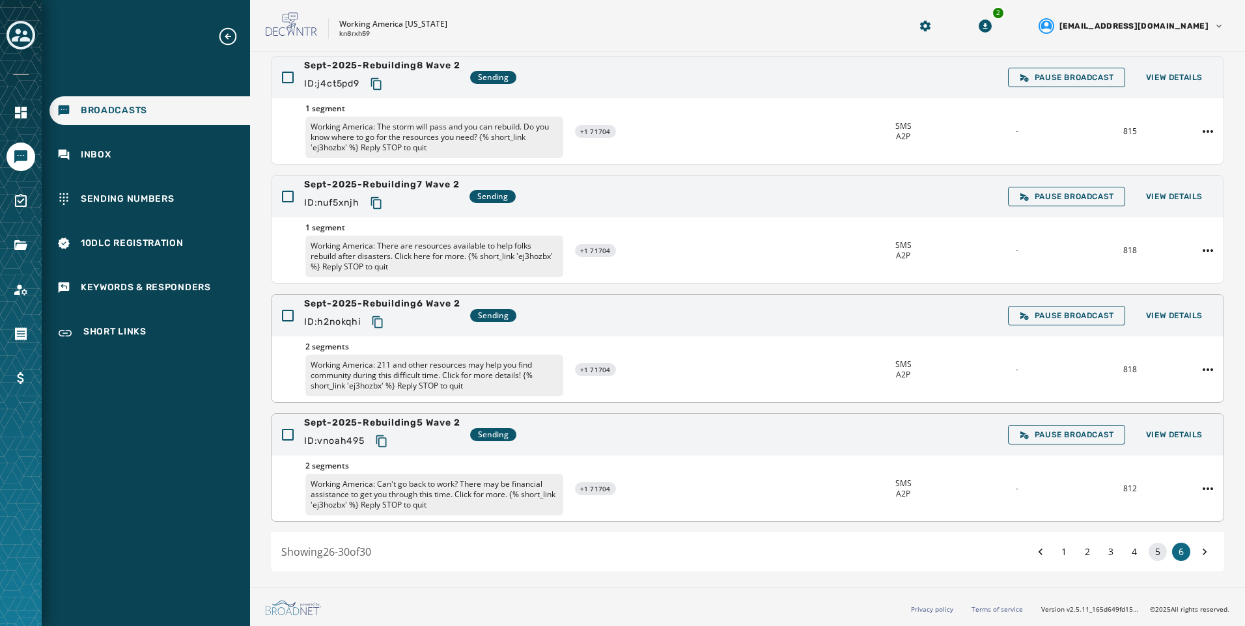
click at [1151, 548] on button "5" at bounding box center [1158, 552] width 18 height 18
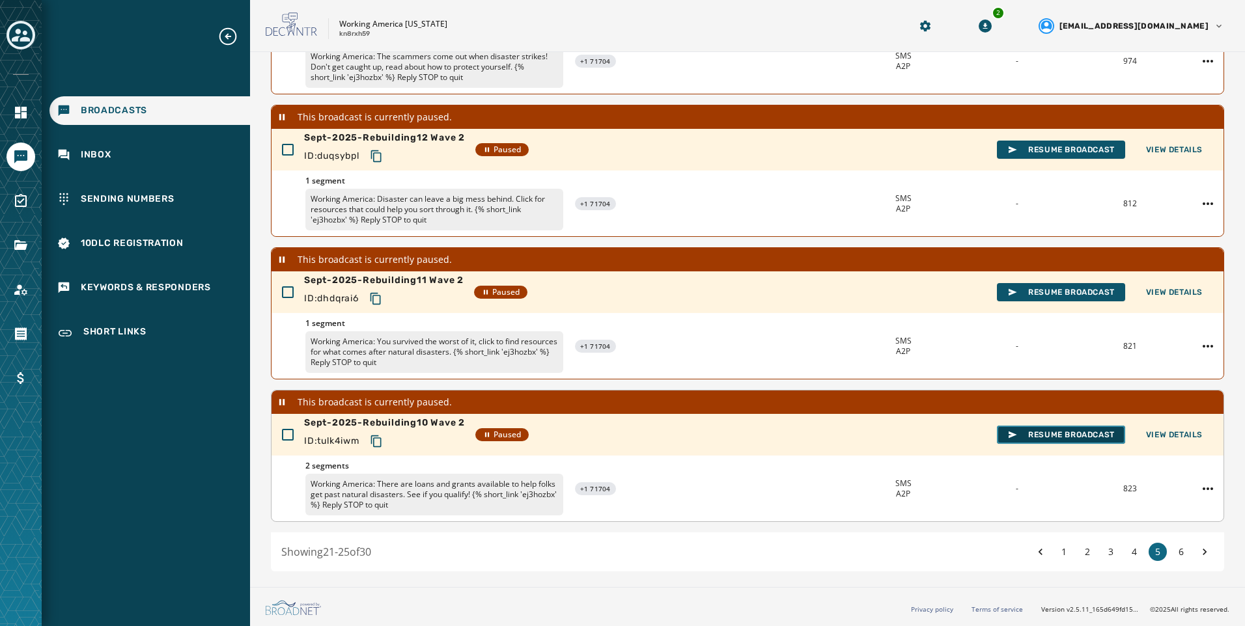
click at [1063, 437] on span "Resume Broadcast" at bounding box center [1060, 435] width 107 height 10
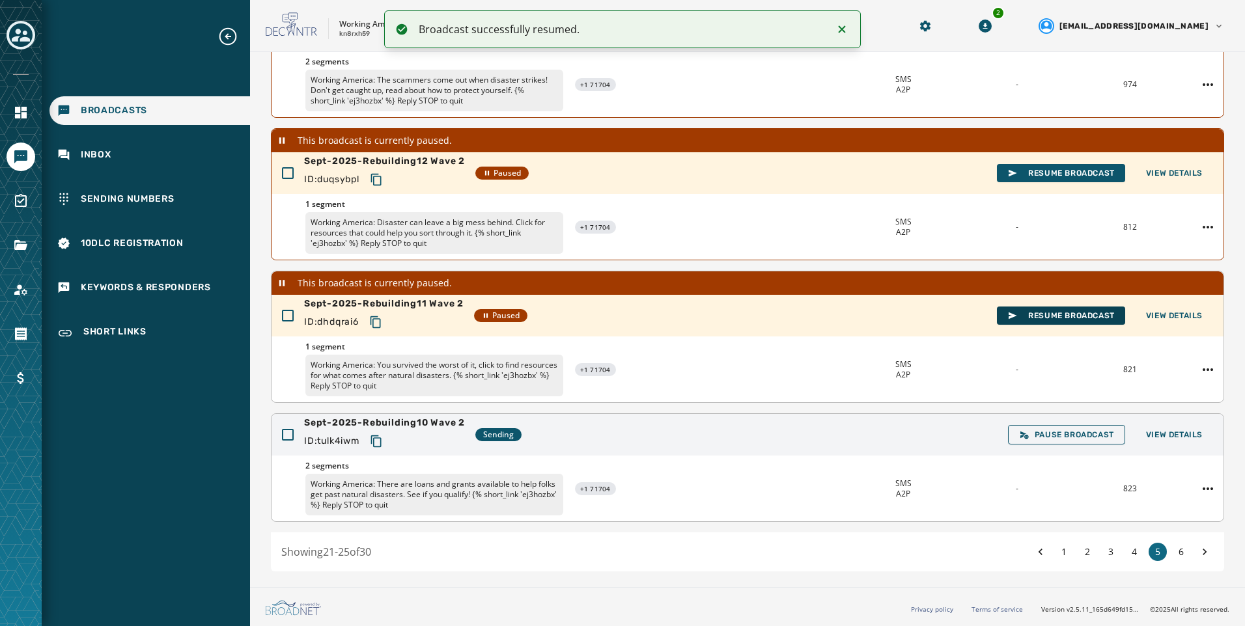
scroll to position [339, 0]
drag, startPoint x: 384, startPoint y: 441, endPoint x: 394, endPoint y: 444, distance: 10.7
click at [383, 441] on icon "Copy text to clipboard" at bounding box center [376, 441] width 13 height 13
click at [1048, 313] on span "Resume Broadcast" at bounding box center [1060, 316] width 107 height 10
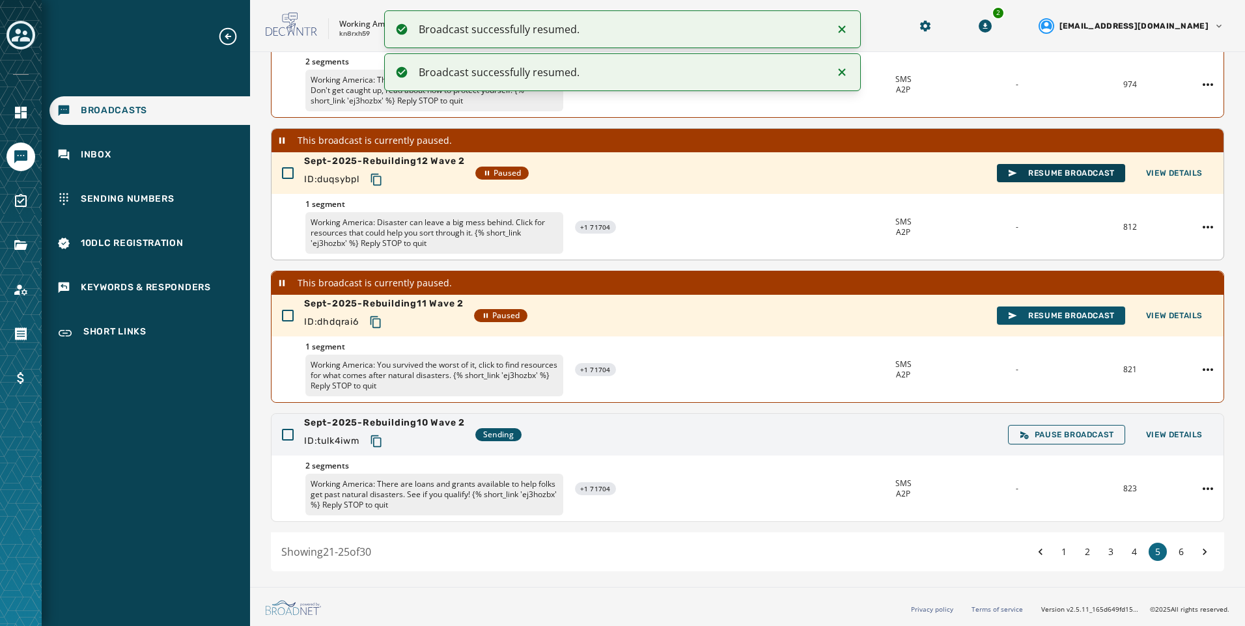
scroll to position [316, 0]
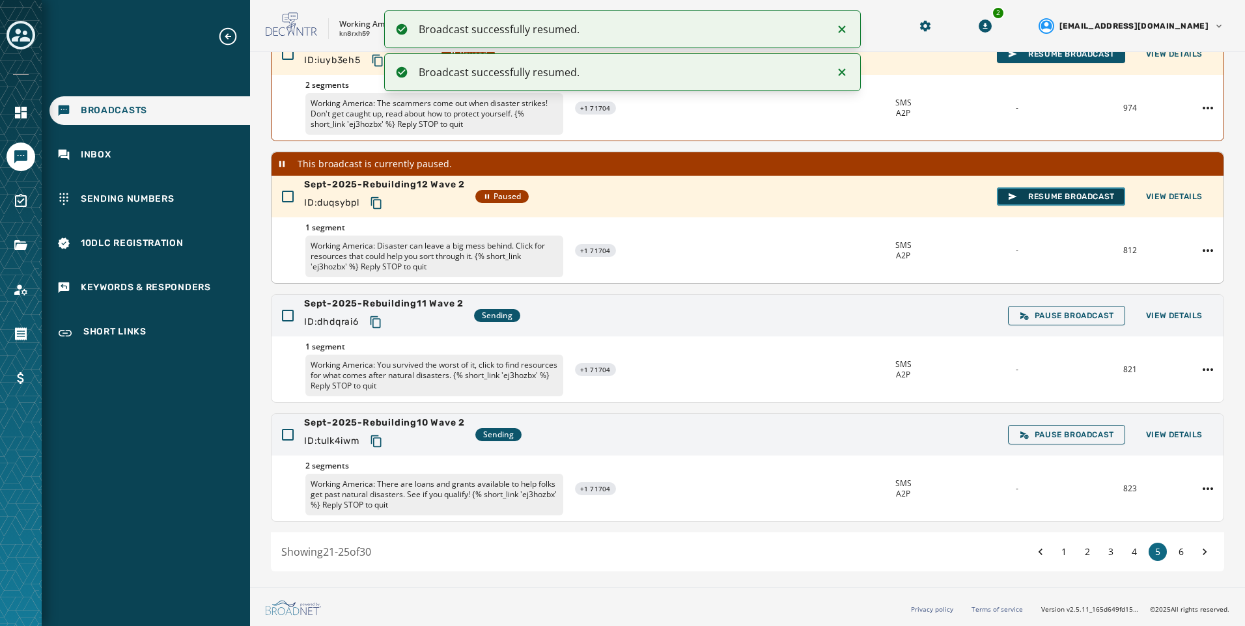
click at [1071, 193] on span "Resume Broadcast" at bounding box center [1060, 196] width 107 height 10
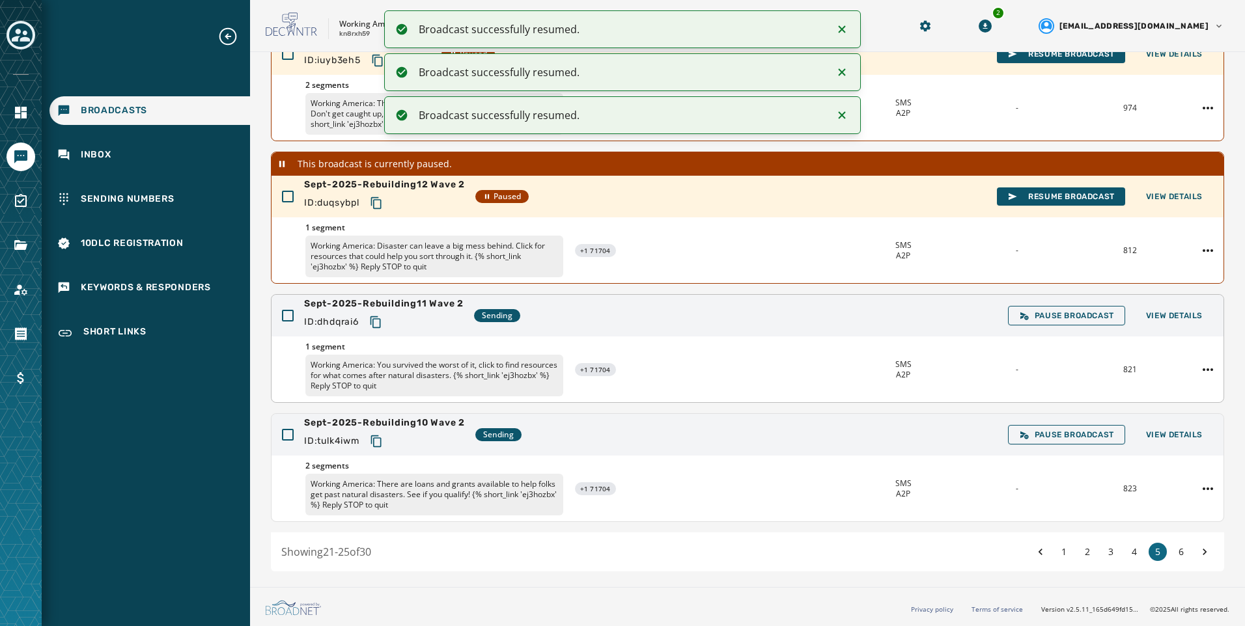
scroll to position [292, 0]
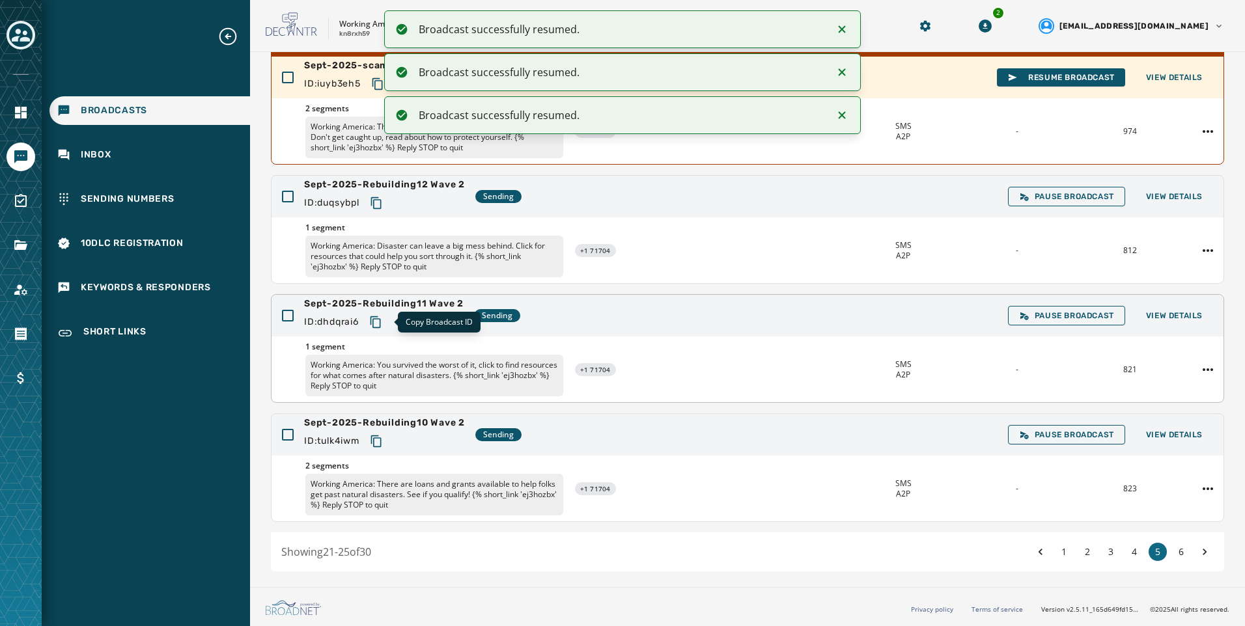
click at [378, 325] on icon "Copy text to clipboard" at bounding box center [375, 322] width 13 height 13
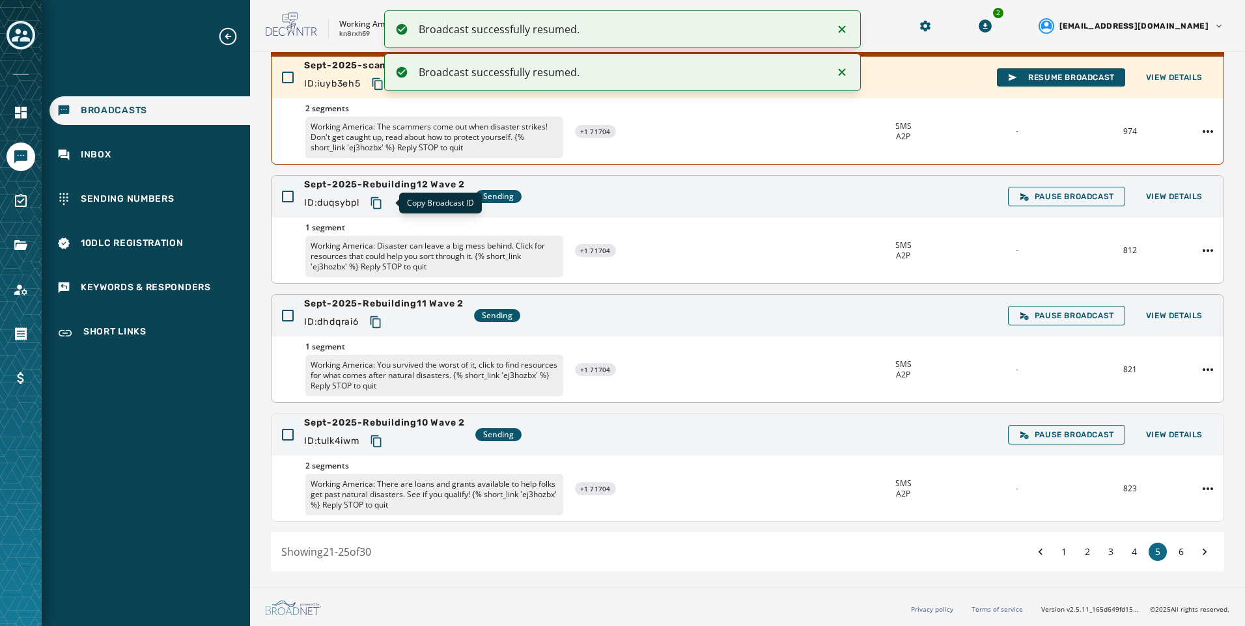
click at [381, 203] on icon "Copy text to clipboard" at bounding box center [376, 203] width 10 height 12
click at [1172, 553] on button "6" at bounding box center [1181, 552] width 18 height 18
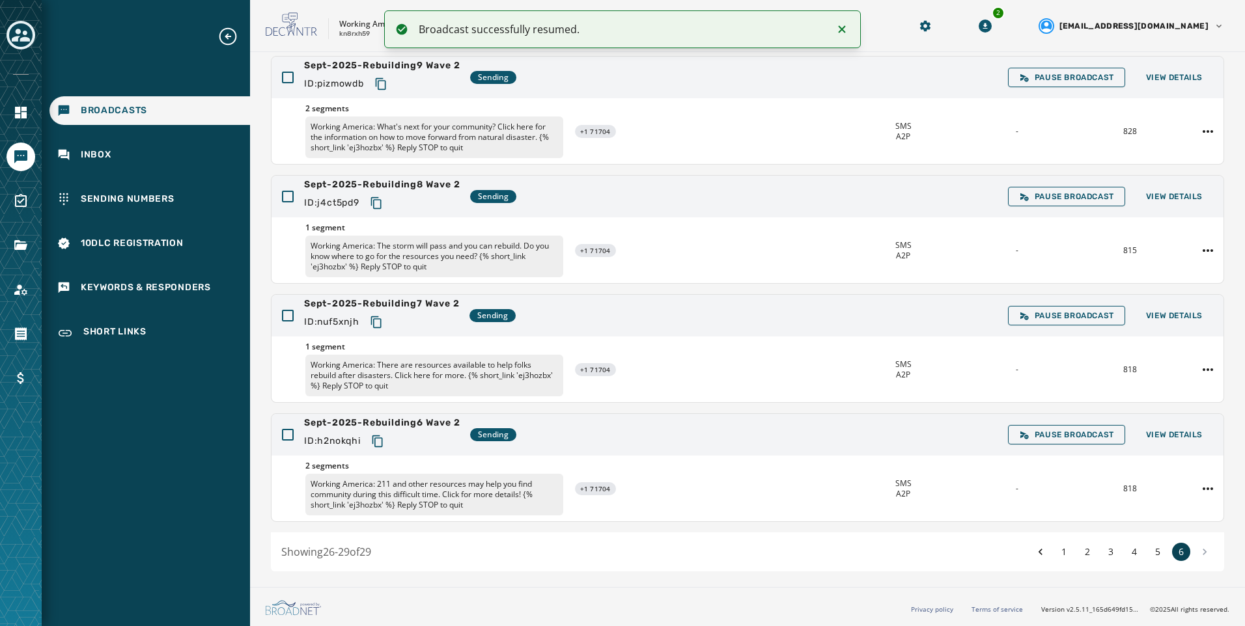
scroll to position [126, 0]
click at [1169, 312] on span "View Details" at bounding box center [1174, 316] width 57 height 10
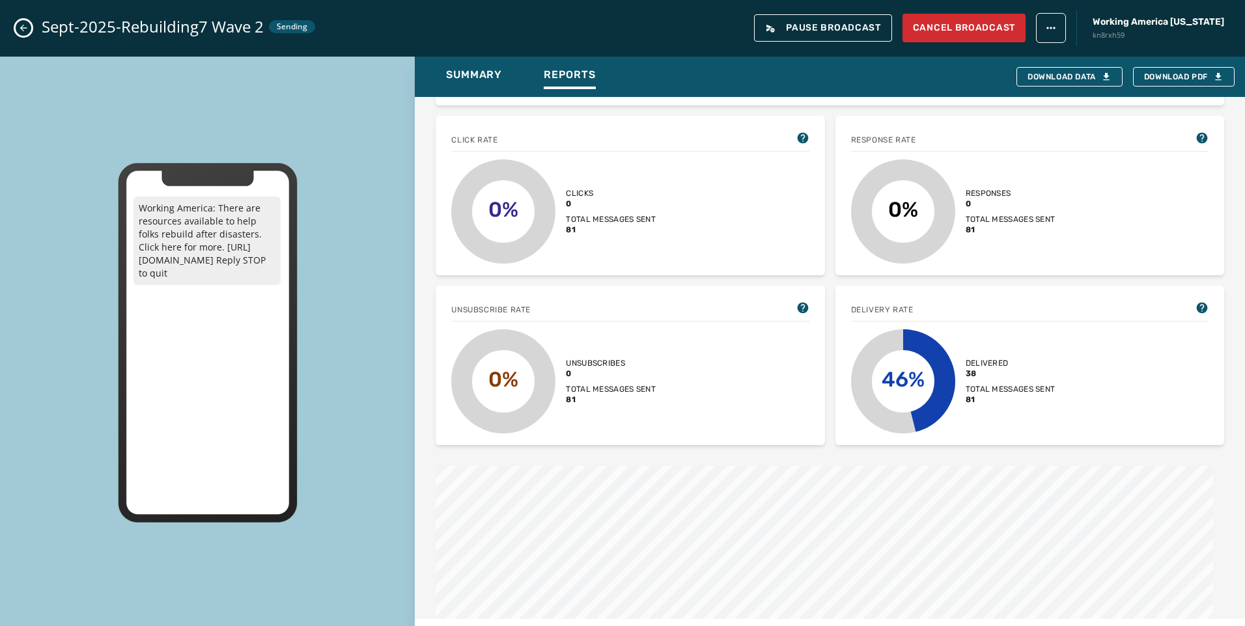
scroll to position [391, 0]
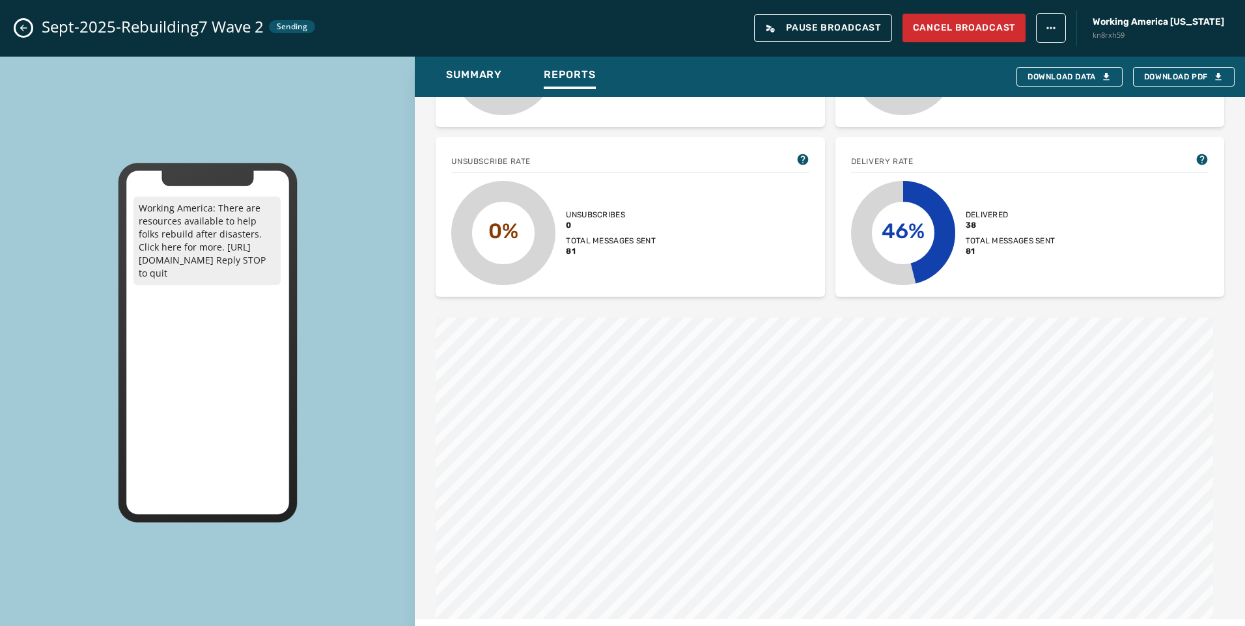
click at [35, 24] on div "Sept-2025-Rebuilding7 Wave 2 Sending Pause Broadcast Cancel Broadcast Working A…" at bounding box center [622, 28] width 1245 height 57
click at [33, 24] on div "Sept-2025-Rebuilding7 Wave 2 Sending Pause Broadcast Cancel Broadcast Working A…" at bounding box center [622, 28] width 1245 height 57
drag, startPoint x: 33, startPoint y: 24, endPoint x: 18, endPoint y: 33, distance: 17.8
click at [18, 33] on button "Close admin drawer" at bounding box center [24, 28] width 16 height 16
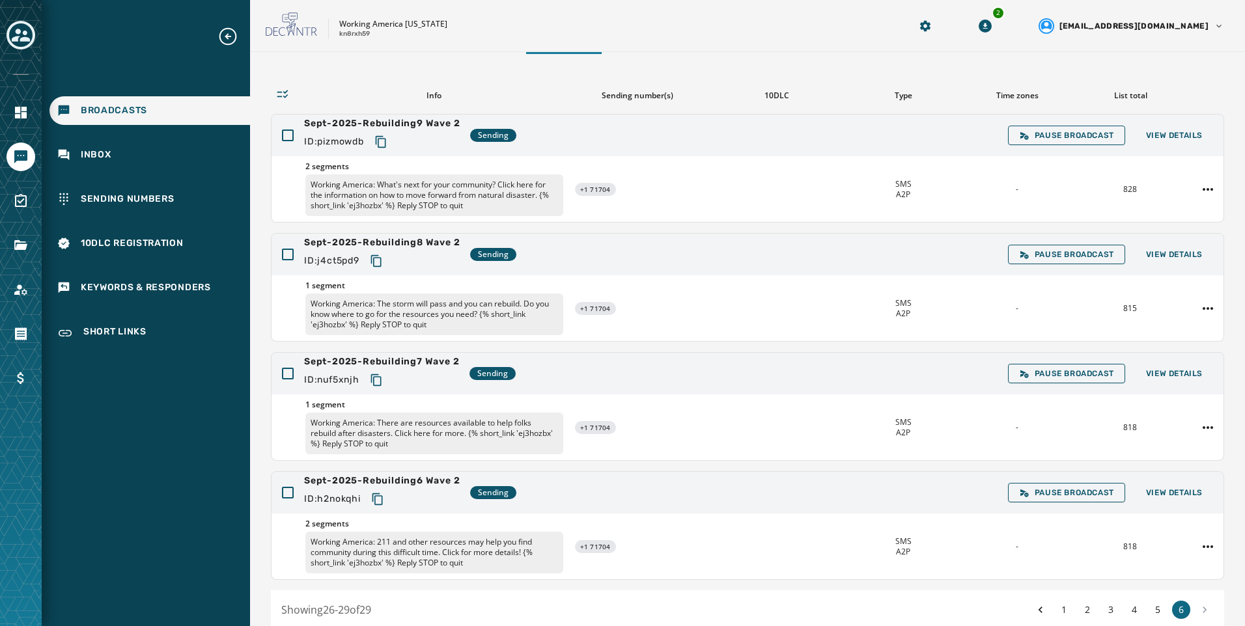
scroll to position [126, 0]
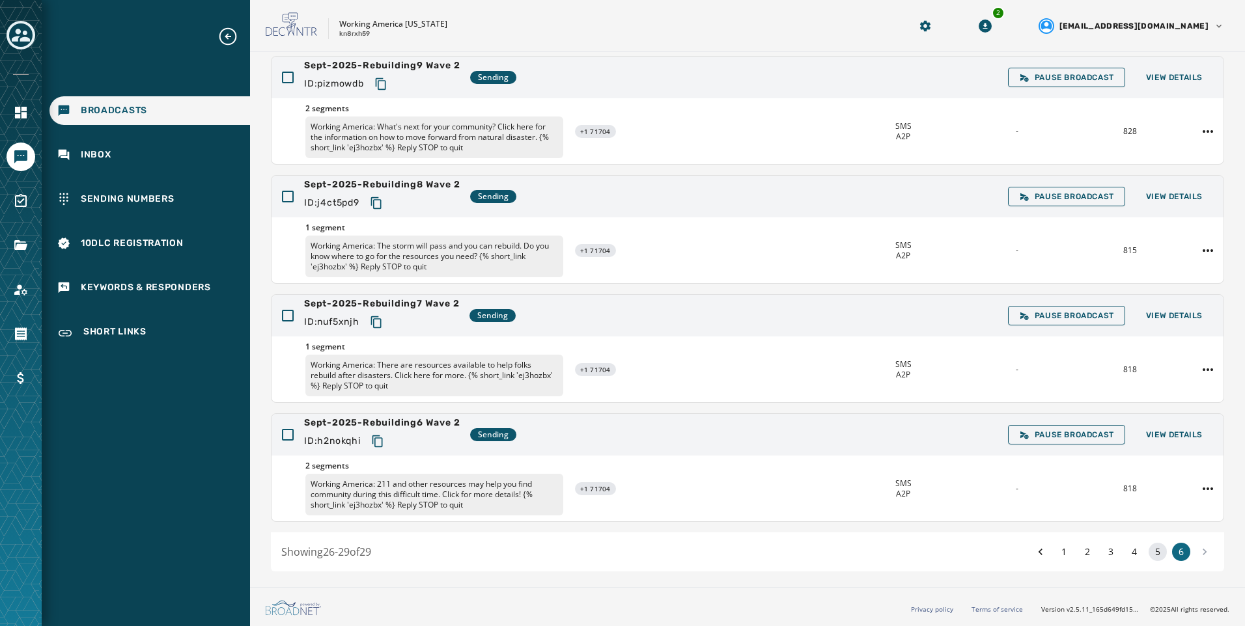
click at [1149, 550] on button "5" at bounding box center [1158, 552] width 18 height 18
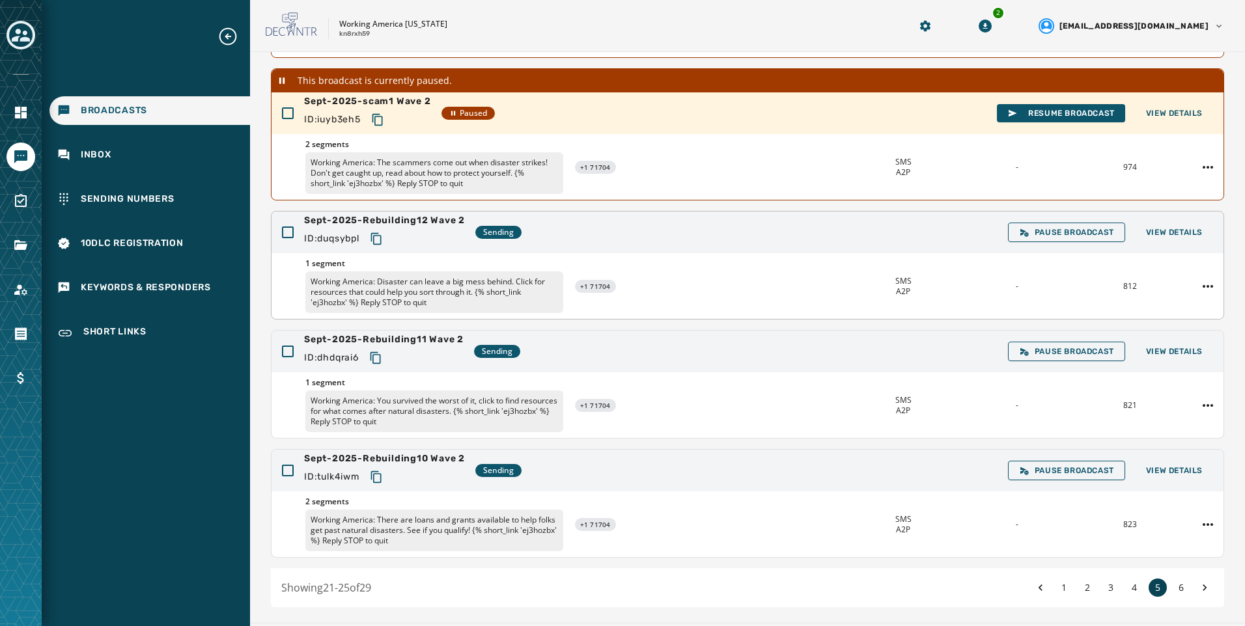
scroll to position [292, 0]
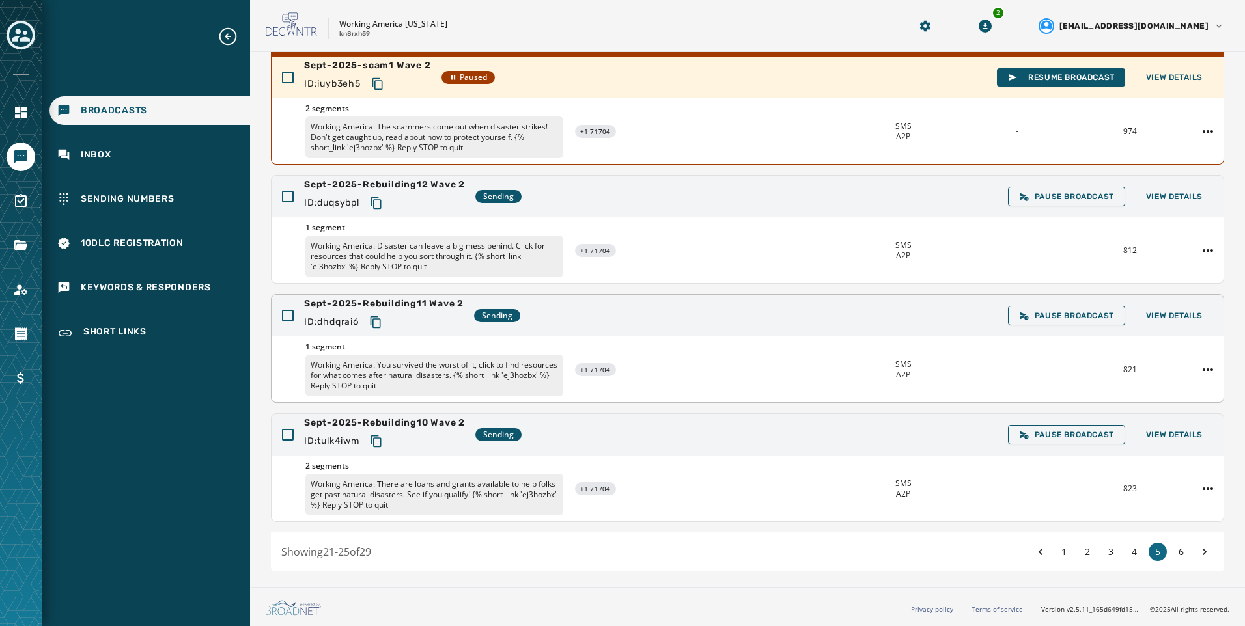
click at [1158, 306] on div "Pause Broadcast View Details" at bounding box center [1110, 316] width 205 height 20
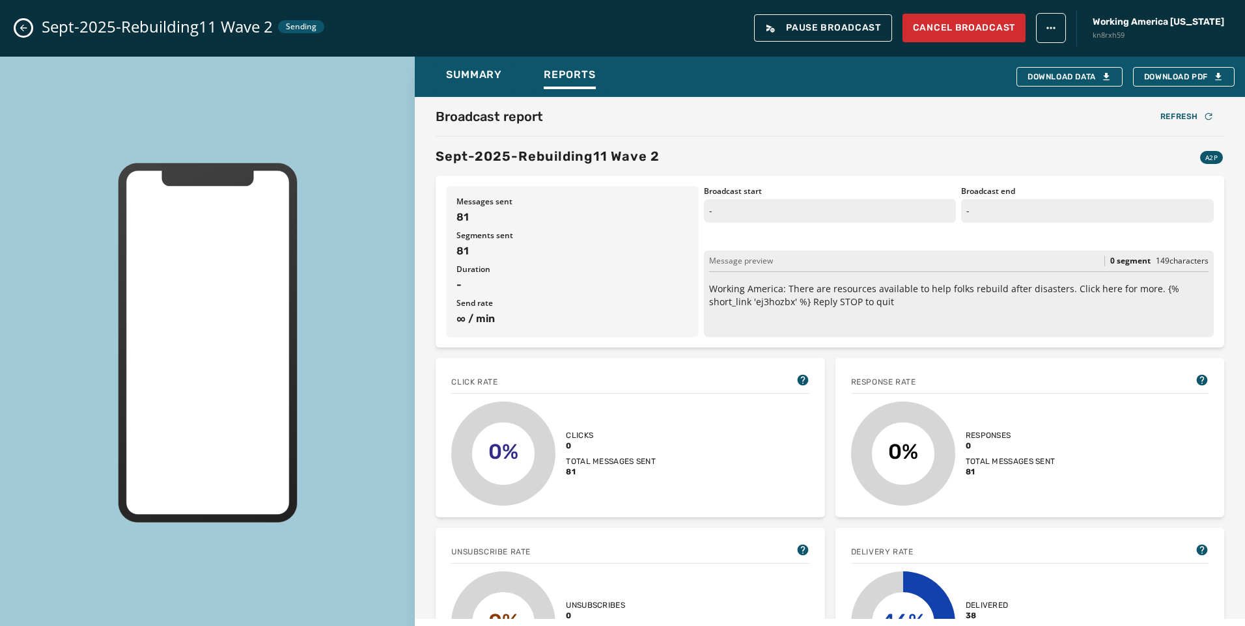
click at [1158, 318] on div "Summary Reports Download Data Download PDF Broadcast report Refresh Sept-2025-R…" at bounding box center [622, 343] width 1245 height 573
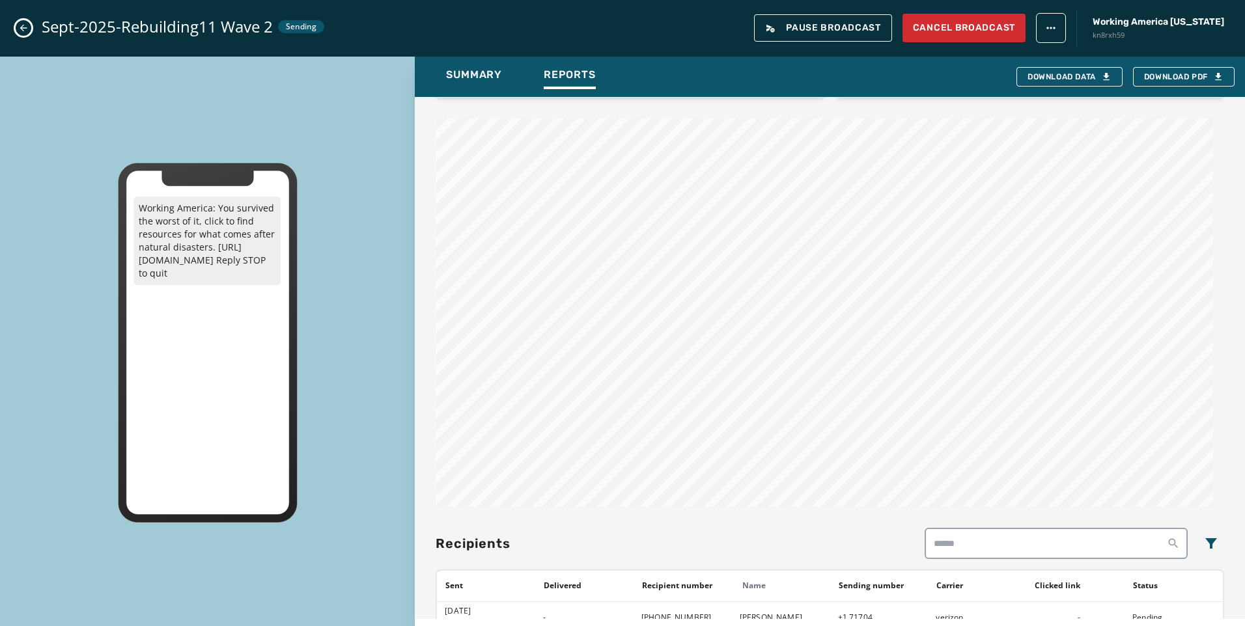
scroll to position [586, 0]
click at [24, 29] on icon "Close admin drawer" at bounding box center [23, 28] width 10 height 10
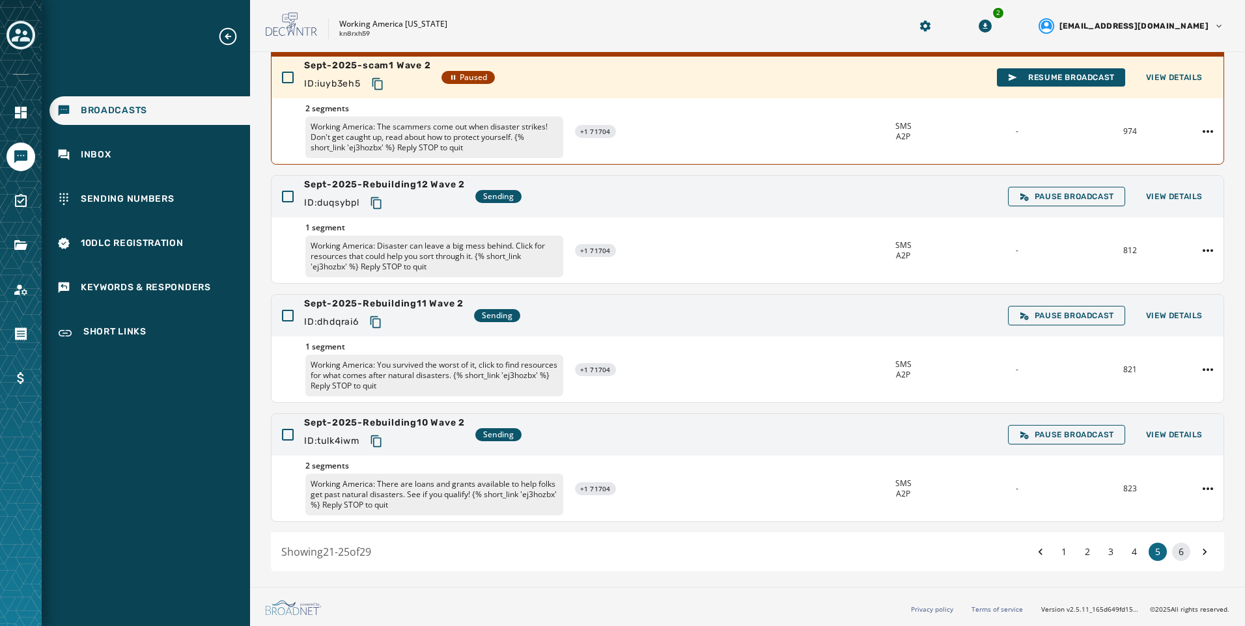
click at [1173, 548] on button "6" at bounding box center [1181, 552] width 18 height 18
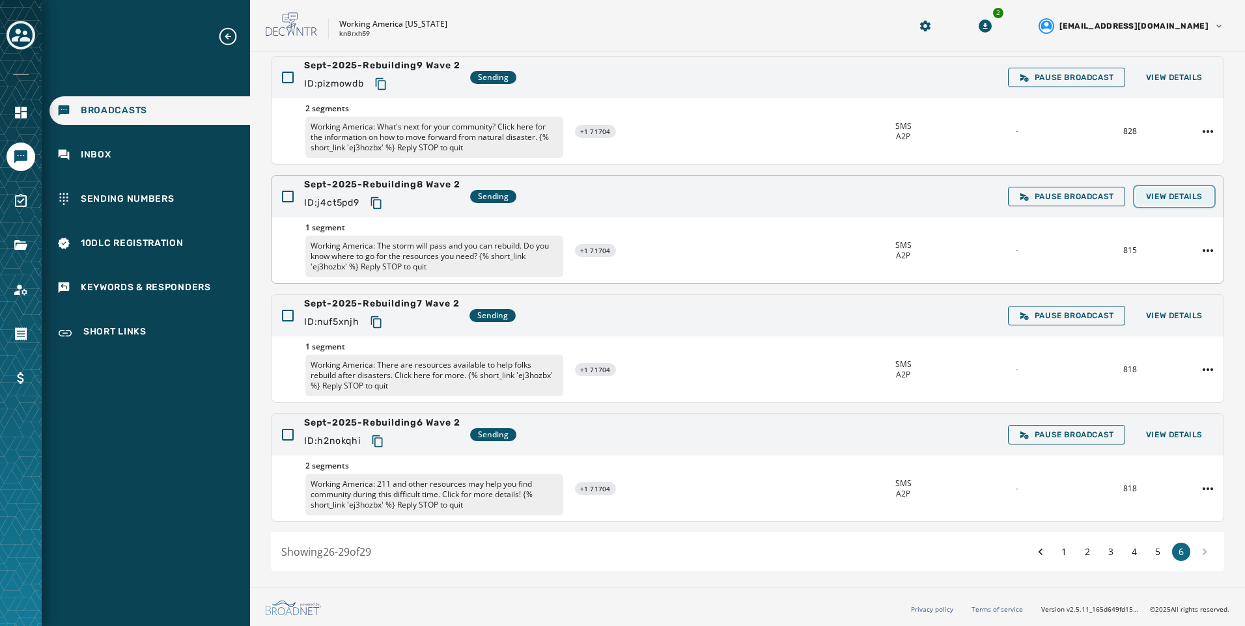
click at [1168, 191] on span "View Details" at bounding box center [1174, 196] width 57 height 10
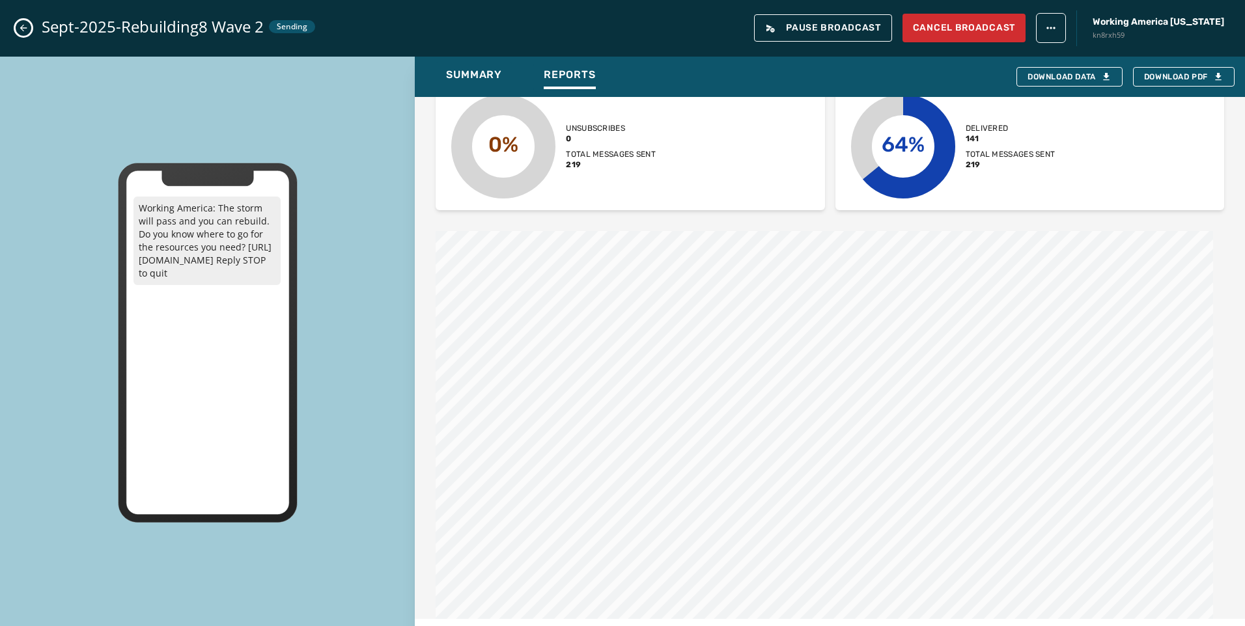
scroll to position [456, 0]
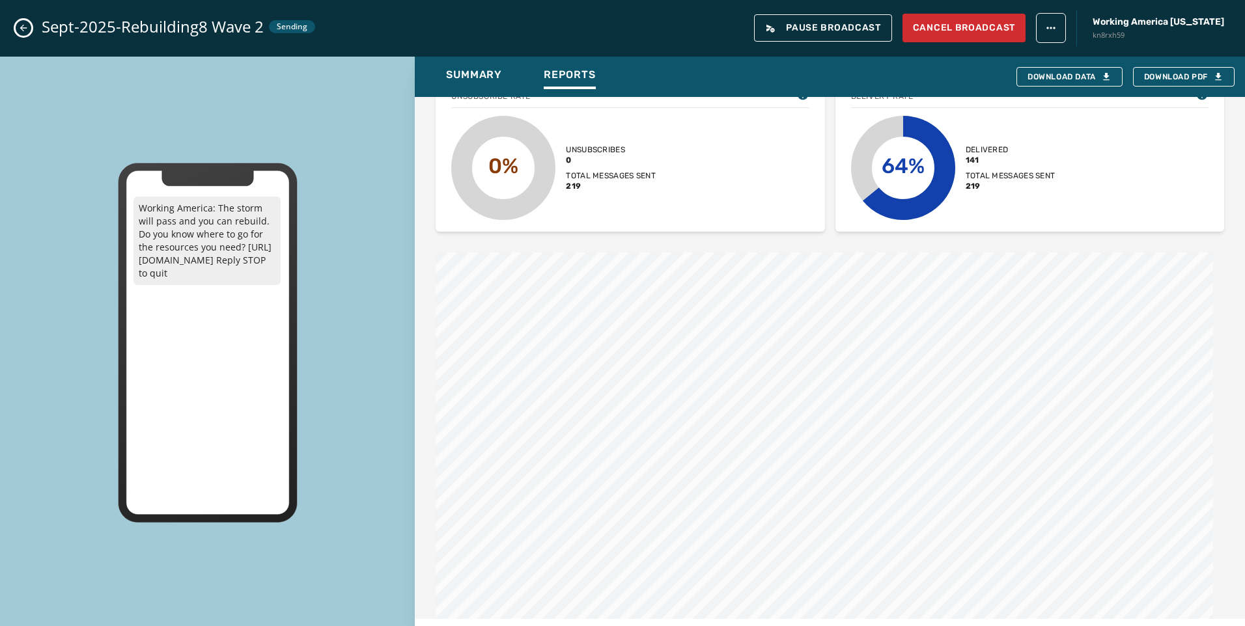
click at [33, 29] on div "Sept-2025-Rebuilding8 Wave 2 Sending Pause Broadcast Cancel Broadcast Working […" at bounding box center [622, 28] width 1245 height 57
click at [22, 27] on icon "Close admin drawer" at bounding box center [23, 28] width 7 height 7
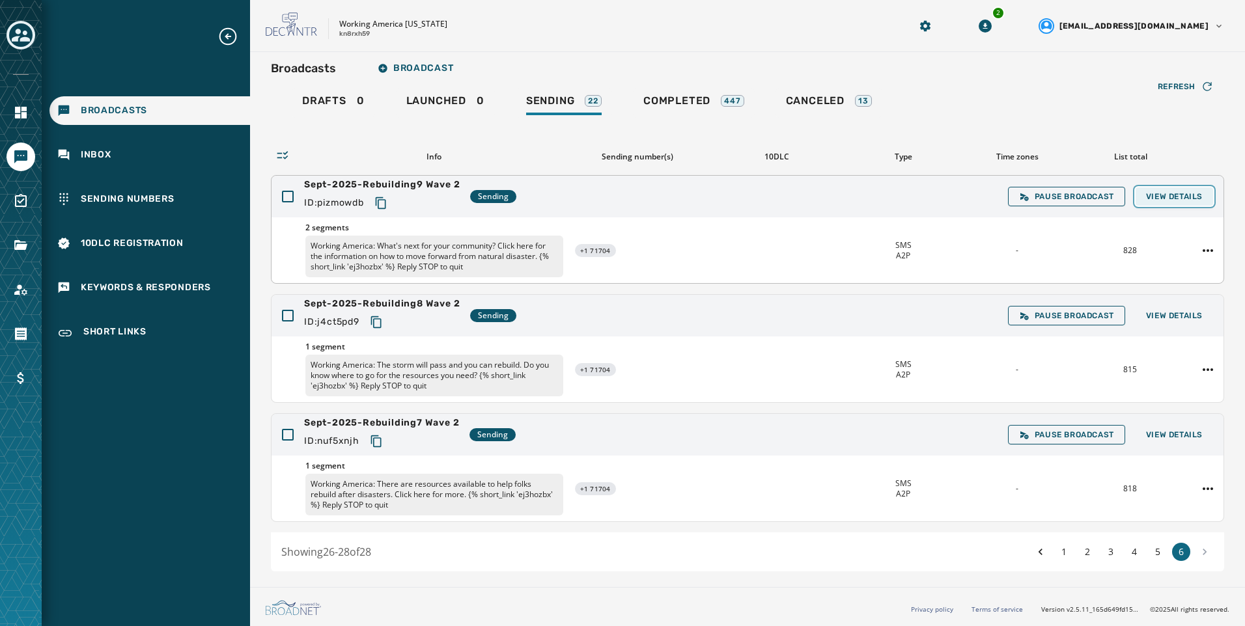
click at [1173, 199] on span "View Details" at bounding box center [1174, 196] width 57 height 10
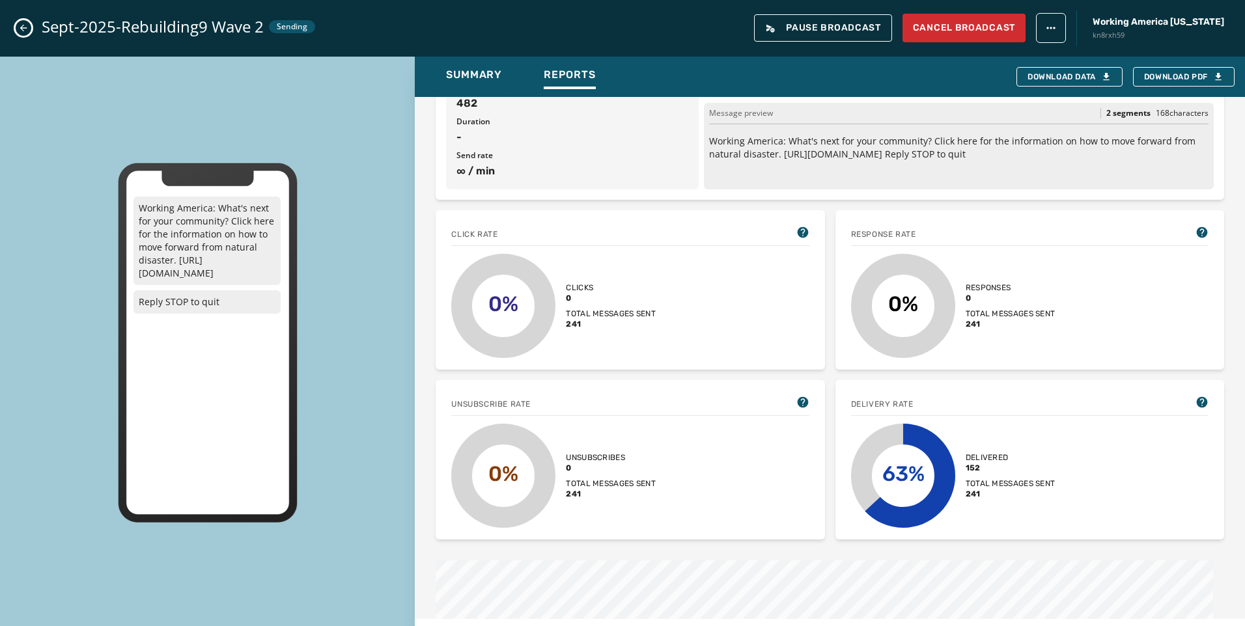
scroll to position [195, 0]
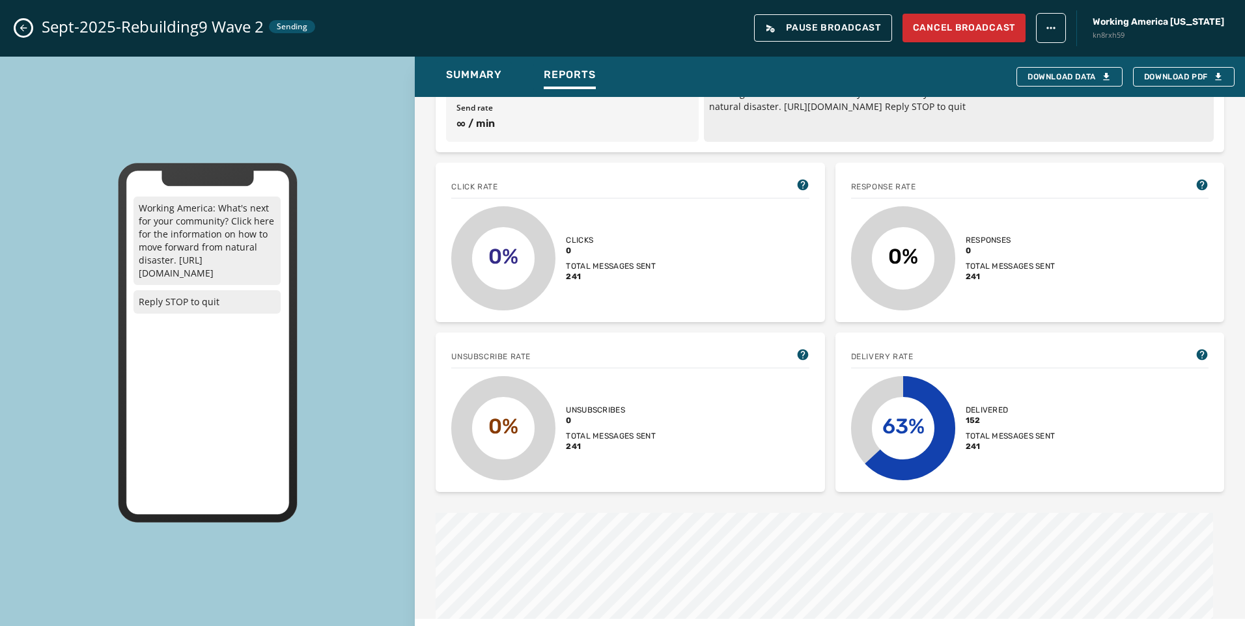
click at [21, 25] on icon "Close admin drawer" at bounding box center [23, 28] width 10 height 10
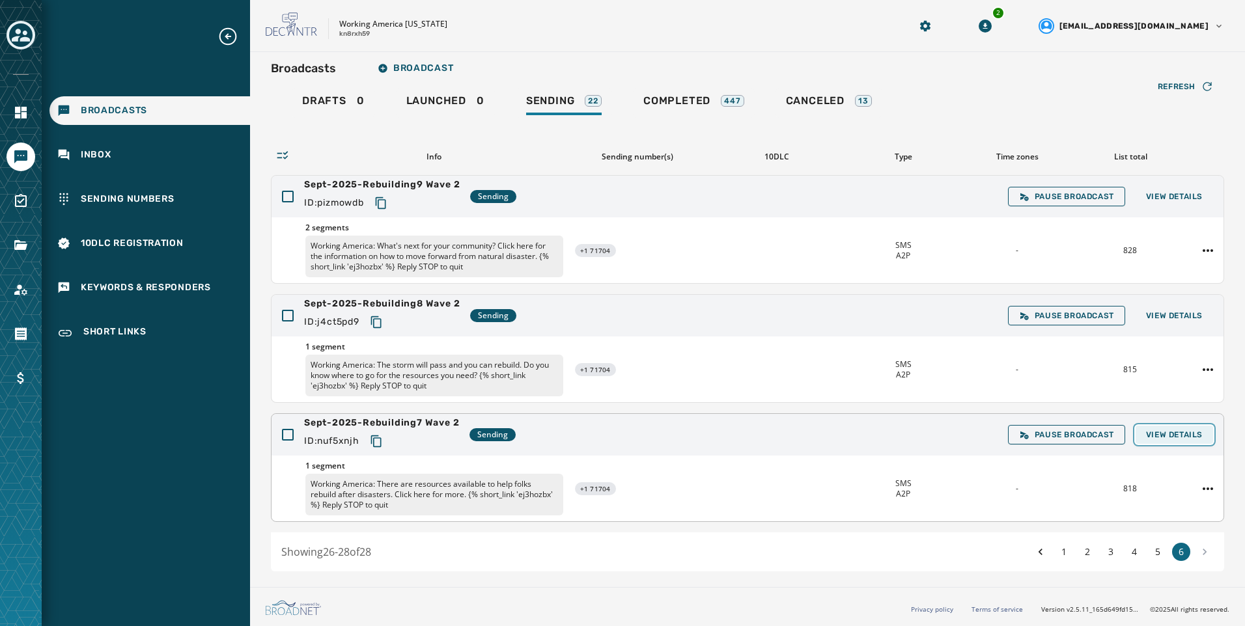
click at [1161, 439] on span "View Details" at bounding box center [1174, 435] width 57 height 10
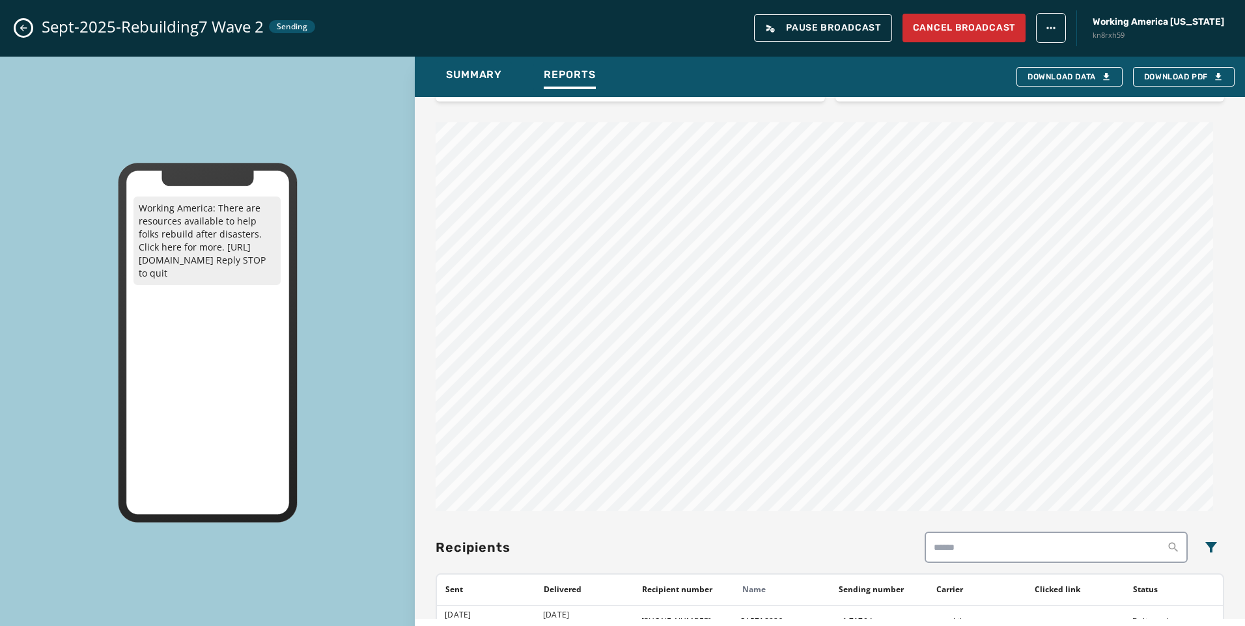
scroll to position [456, 0]
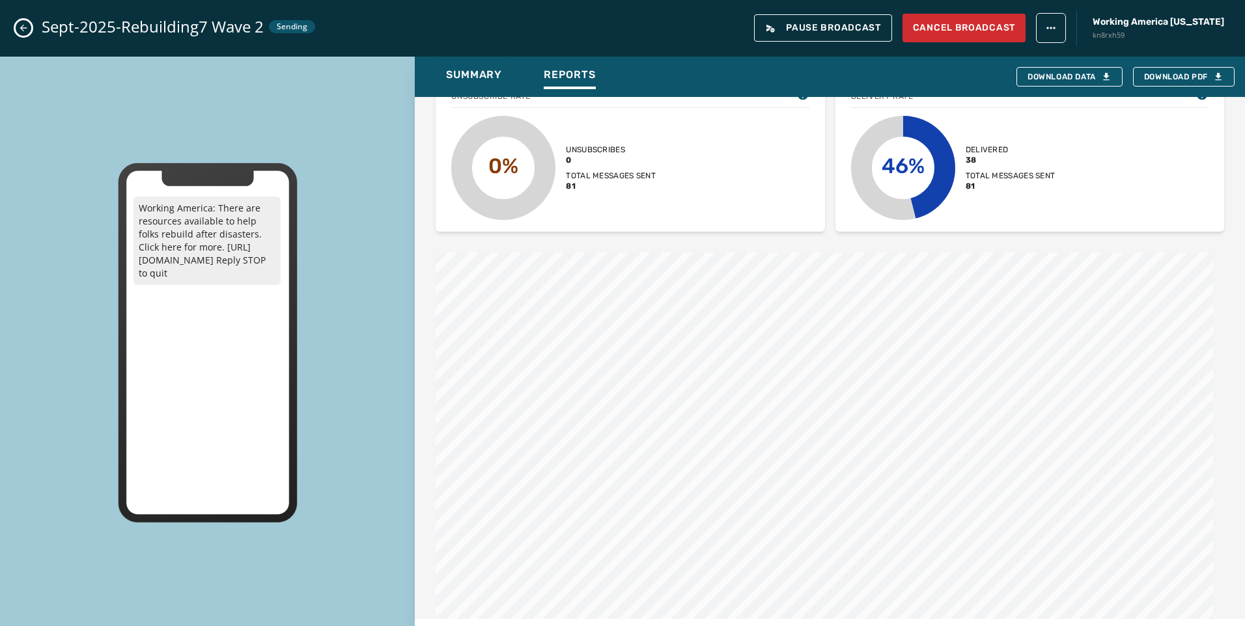
click at [27, 26] on icon "Close admin drawer" at bounding box center [23, 28] width 10 height 10
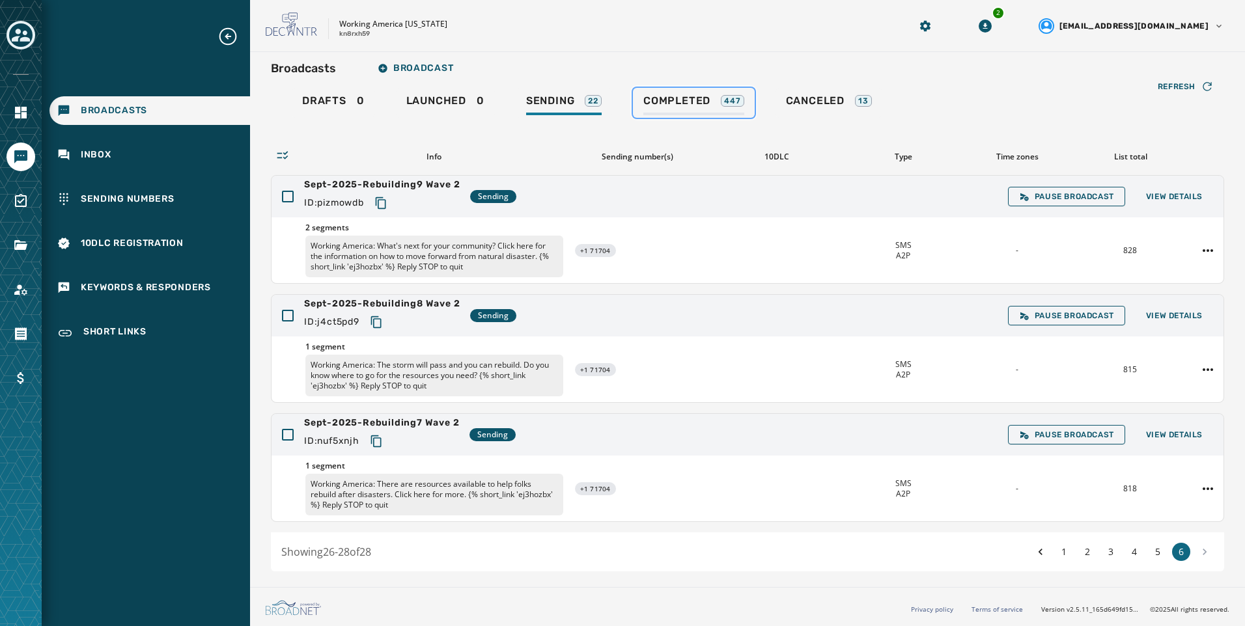
click at [660, 102] on span "Completed" at bounding box center [676, 100] width 67 height 13
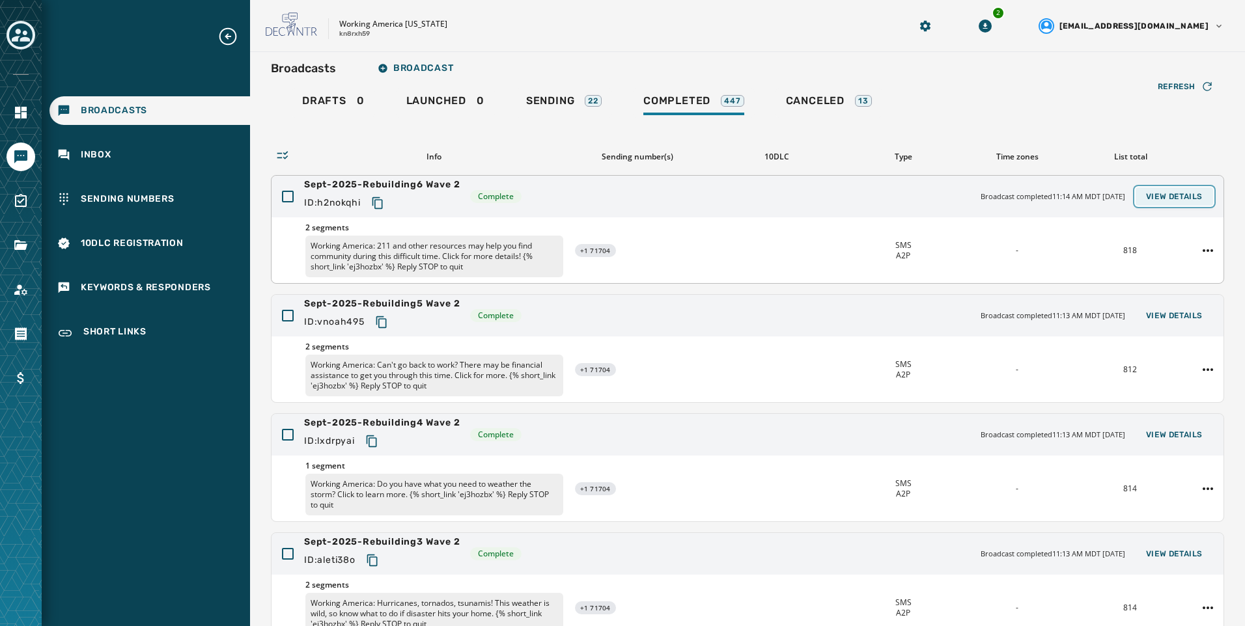
click at [1156, 195] on span "View Details" at bounding box center [1174, 196] width 57 height 10
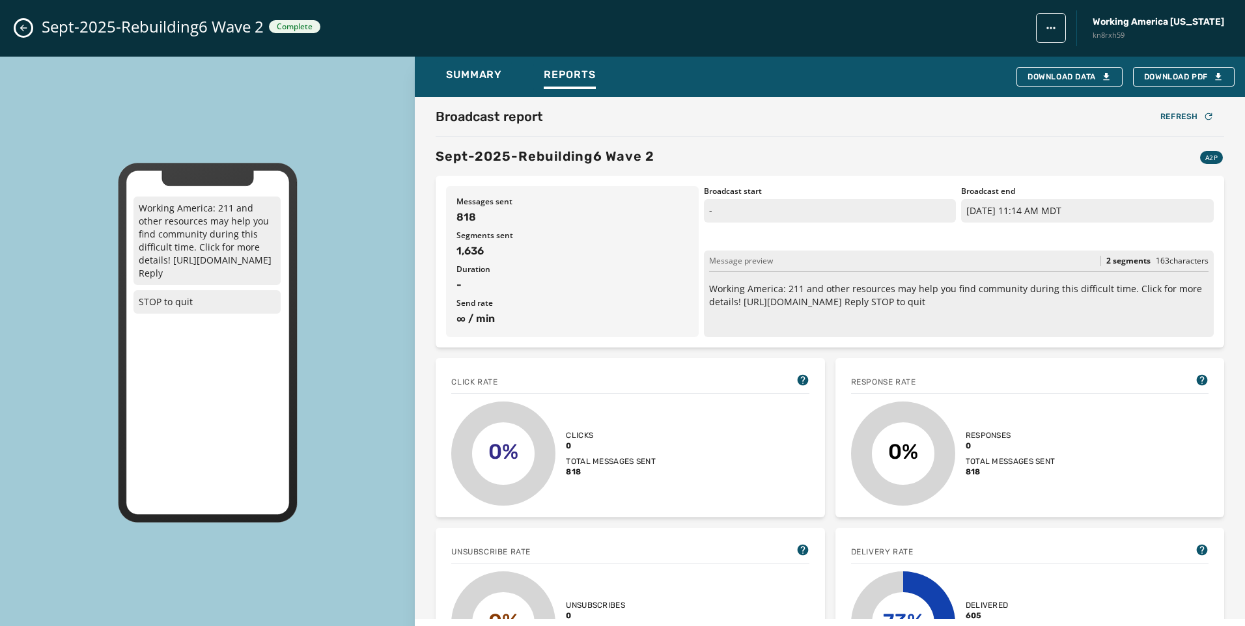
scroll to position [456, 0]
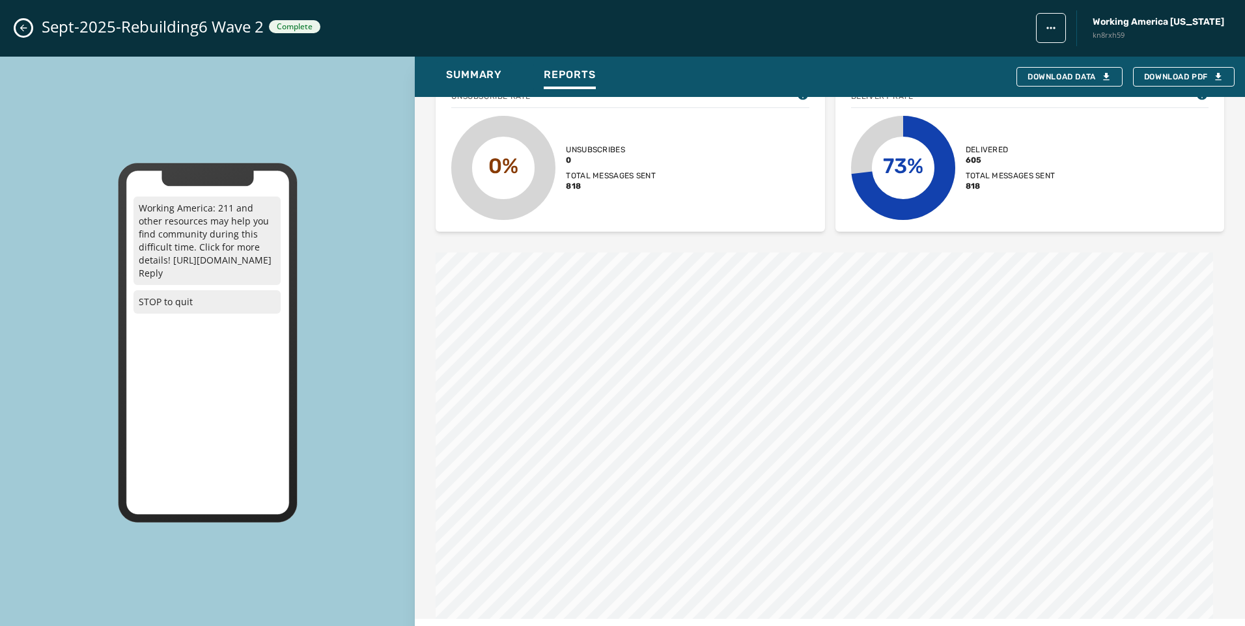
click at [25, 31] on icon "Close admin drawer" at bounding box center [23, 28] width 10 height 10
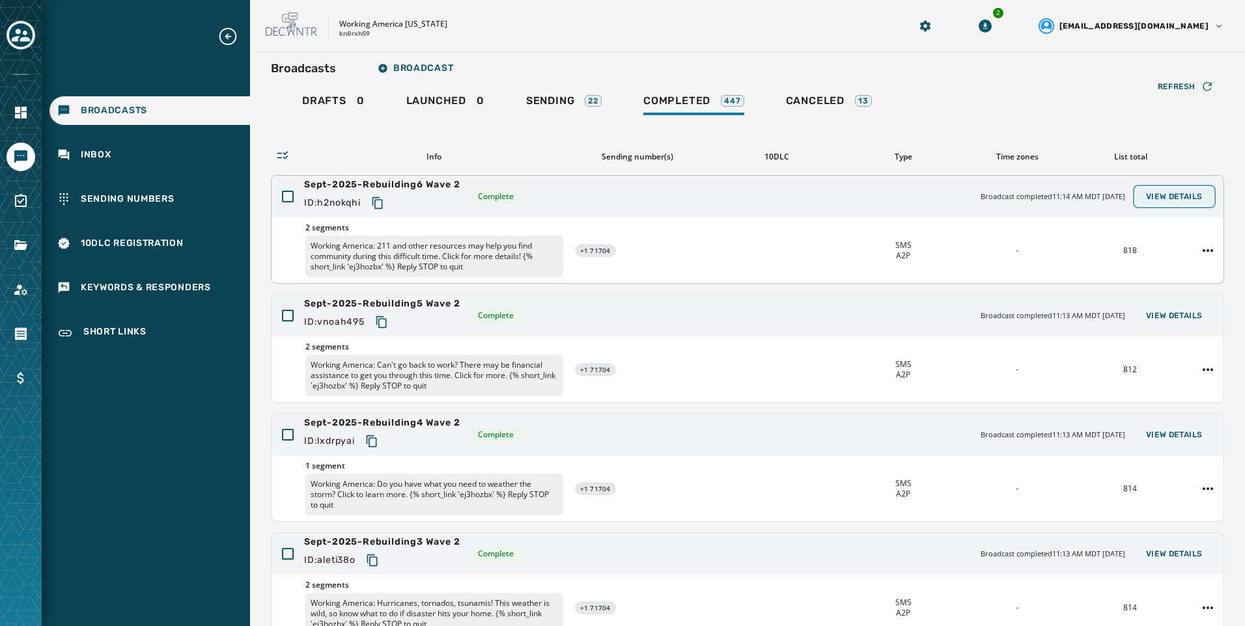
click at [1153, 195] on span "View Details" at bounding box center [1174, 196] width 57 height 10
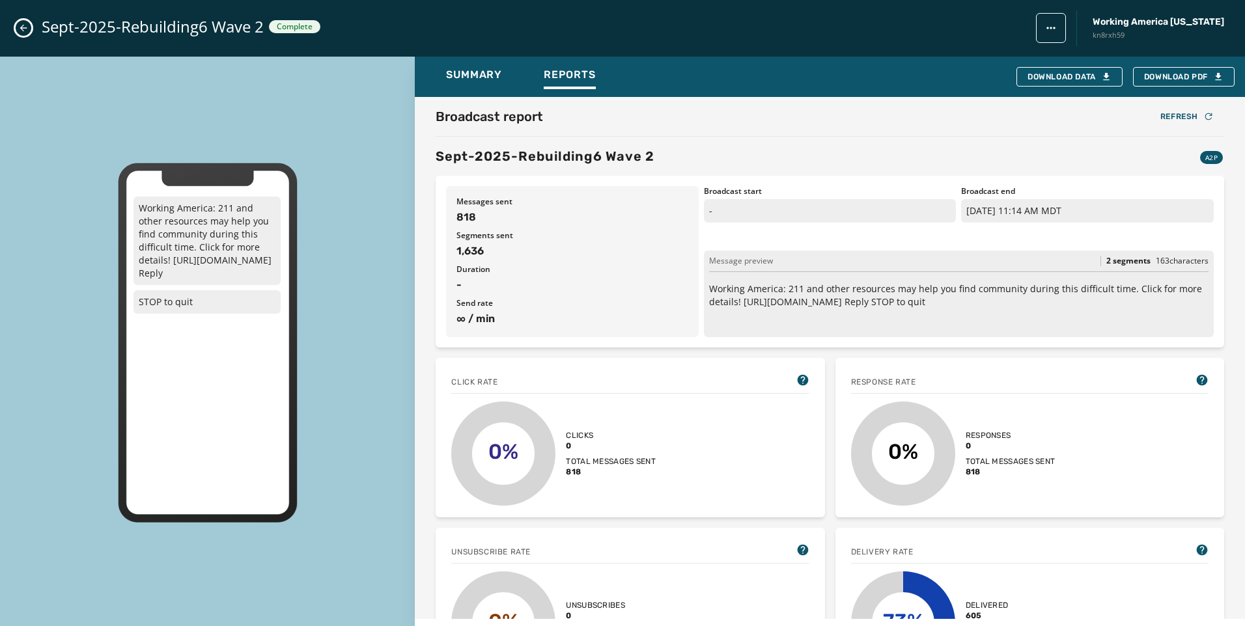
scroll to position [326, 0]
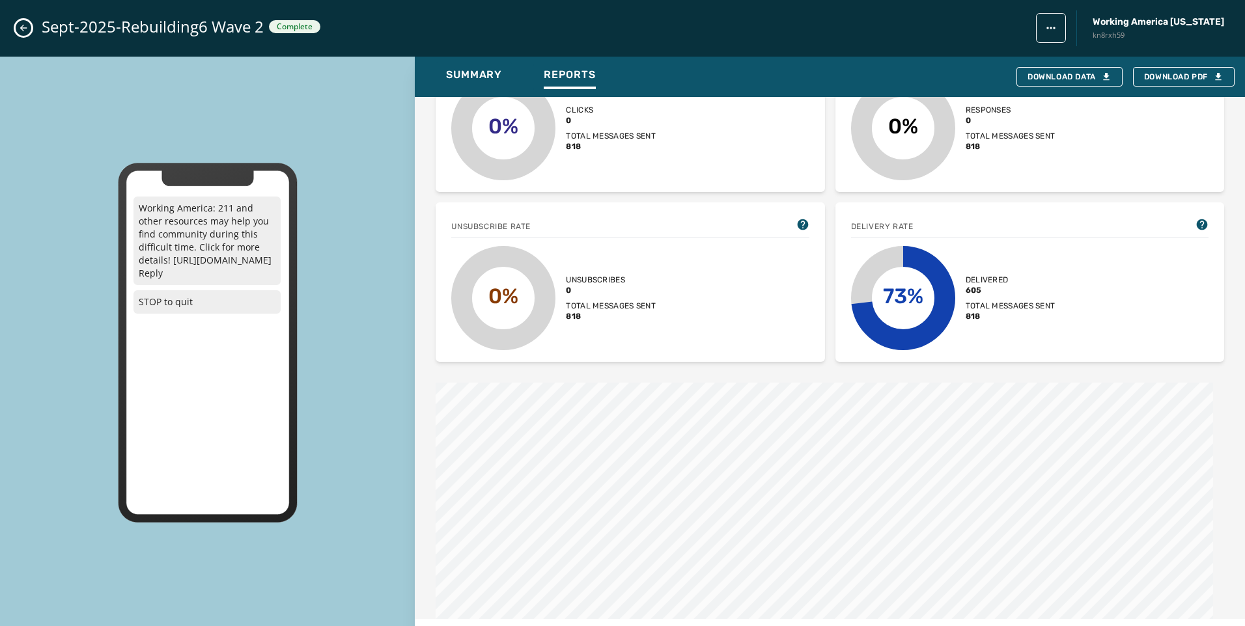
click at [18, 27] on icon "Close admin drawer" at bounding box center [23, 28] width 10 height 10
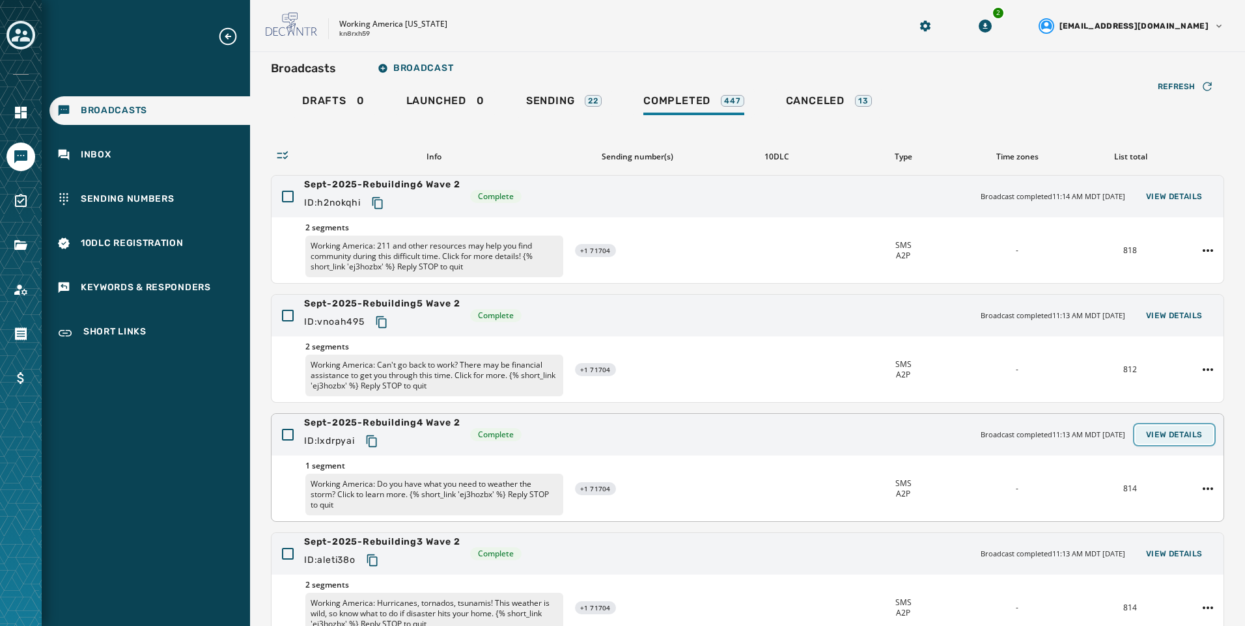
click at [1181, 432] on span "View Details" at bounding box center [1174, 435] width 57 height 10
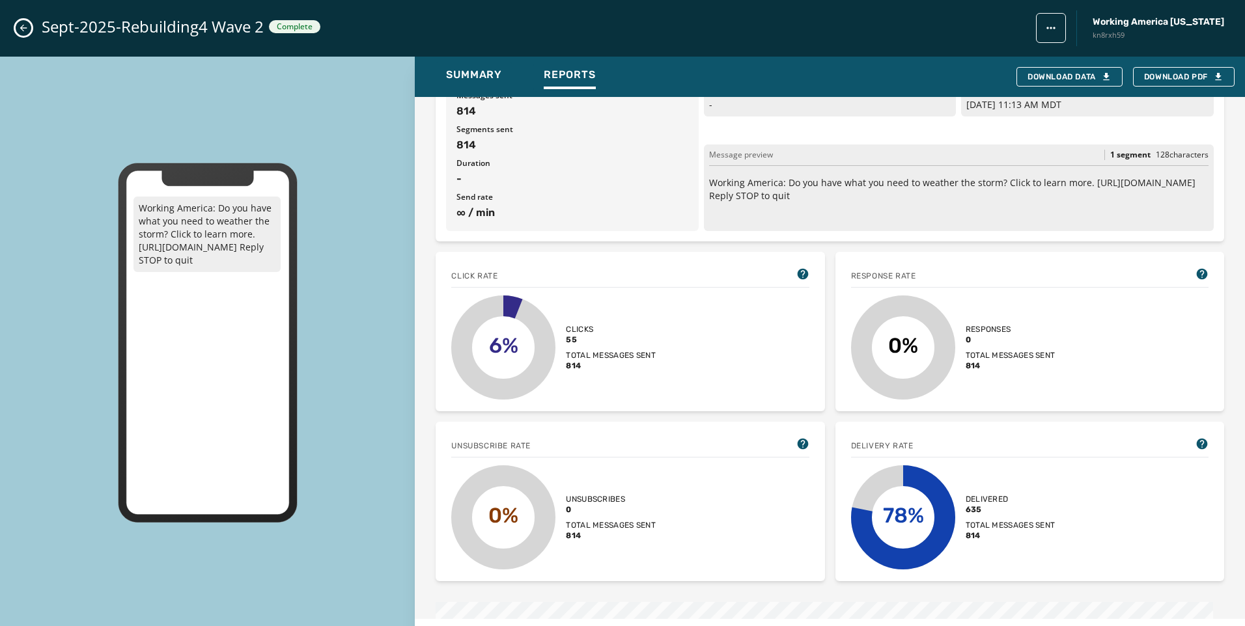
scroll to position [456, 0]
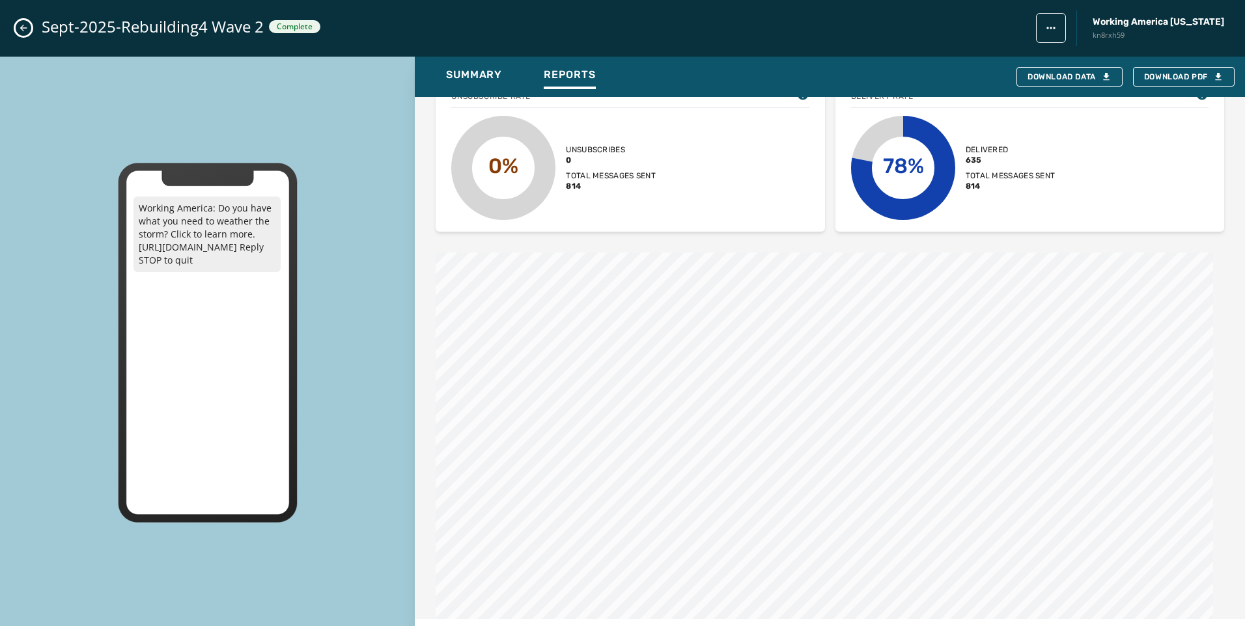
click at [18, 27] on icon "Close admin drawer" at bounding box center [23, 28] width 10 height 10
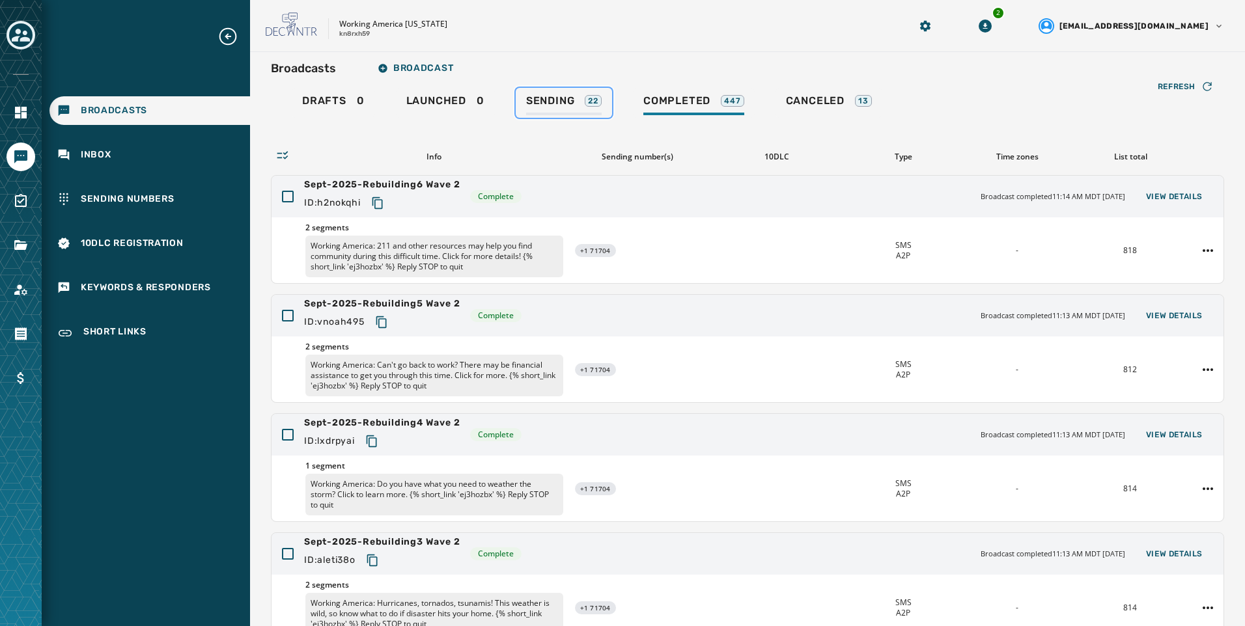
click at [531, 115] on div "Sending 22" at bounding box center [564, 104] width 76 height 21
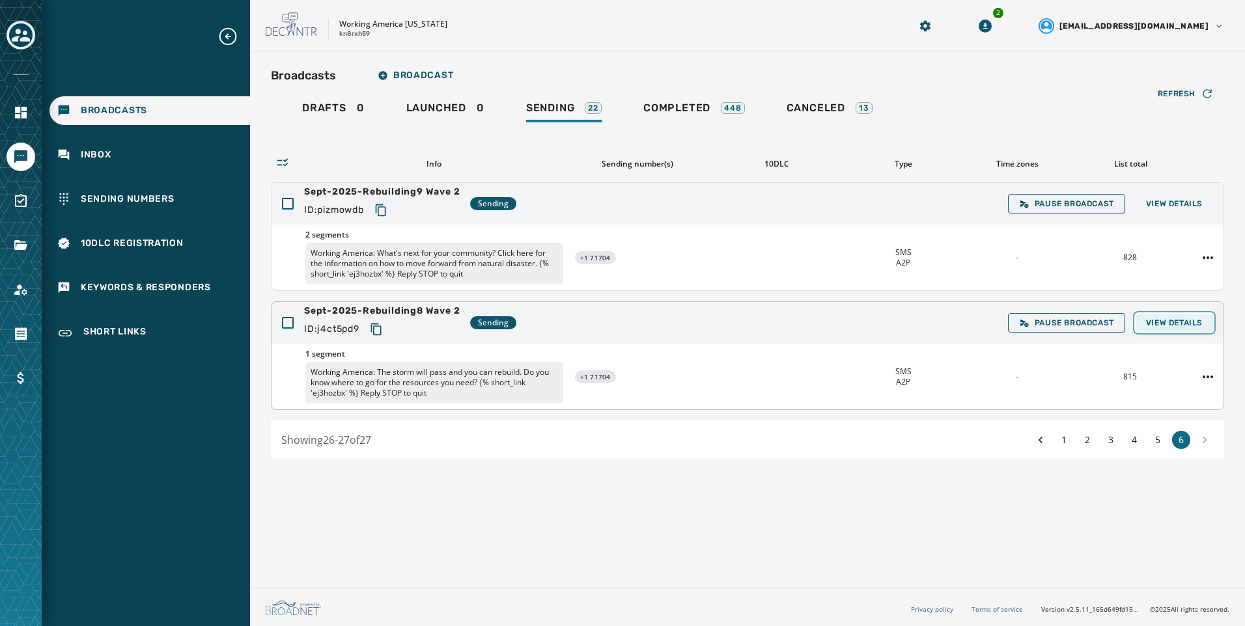
click at [1154, 317] on button "View Details" at bounding box center [1174, 323] width 77 height 18
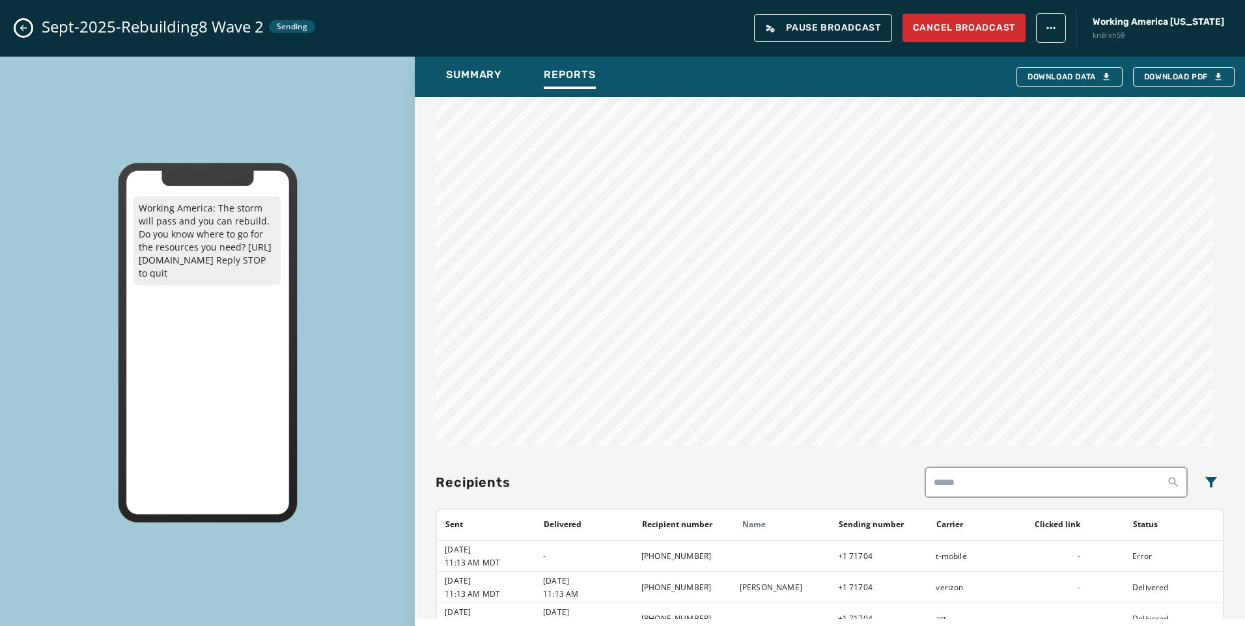
scroll to position [391, 0]
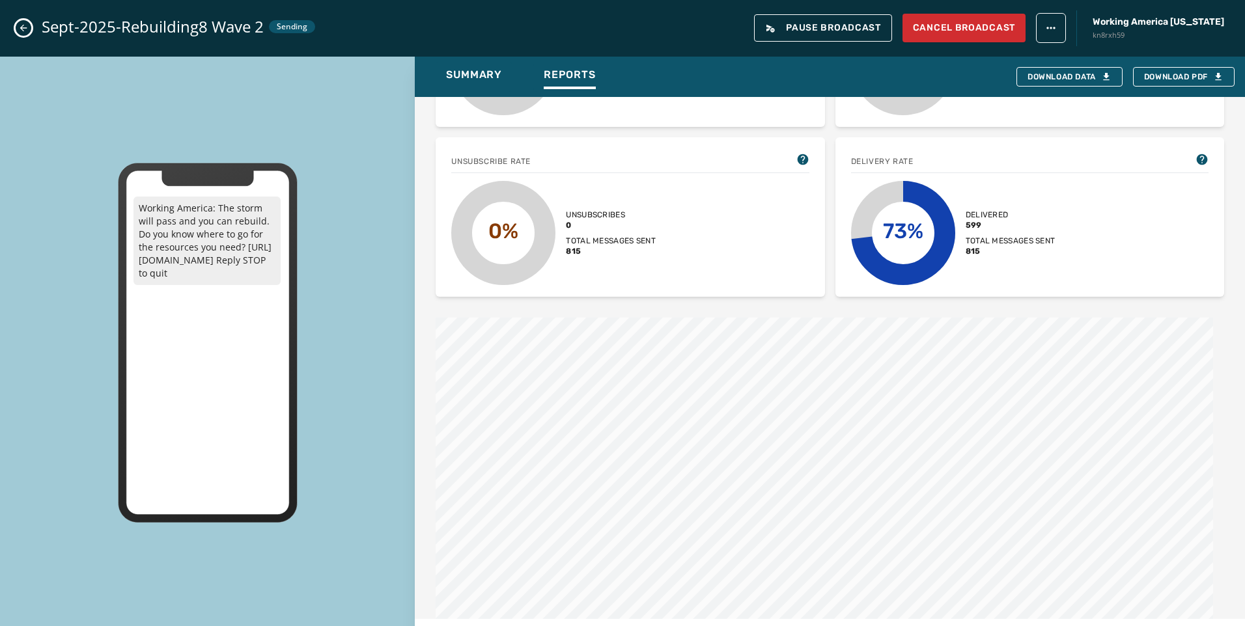
click at [21, 32] on icon "Close admin drawer" at bounding box center [23, 28] width 10 height 10
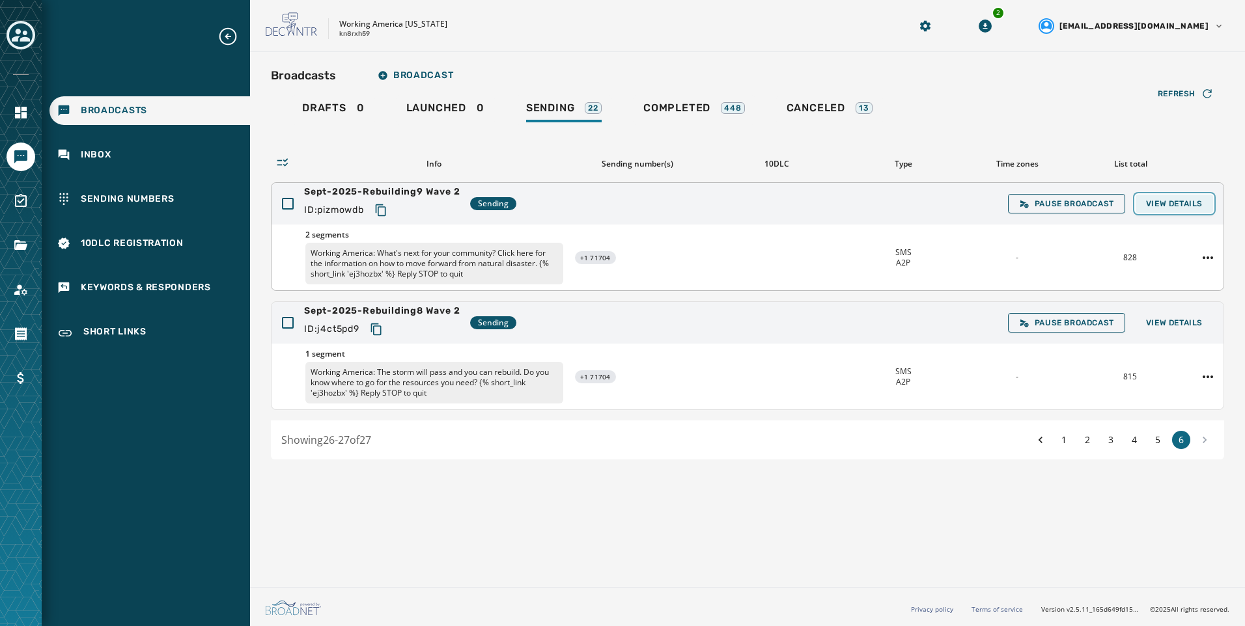
click at [1160, 201] on span "View Details" at bounding box center [1174, 204] width 57 height 10
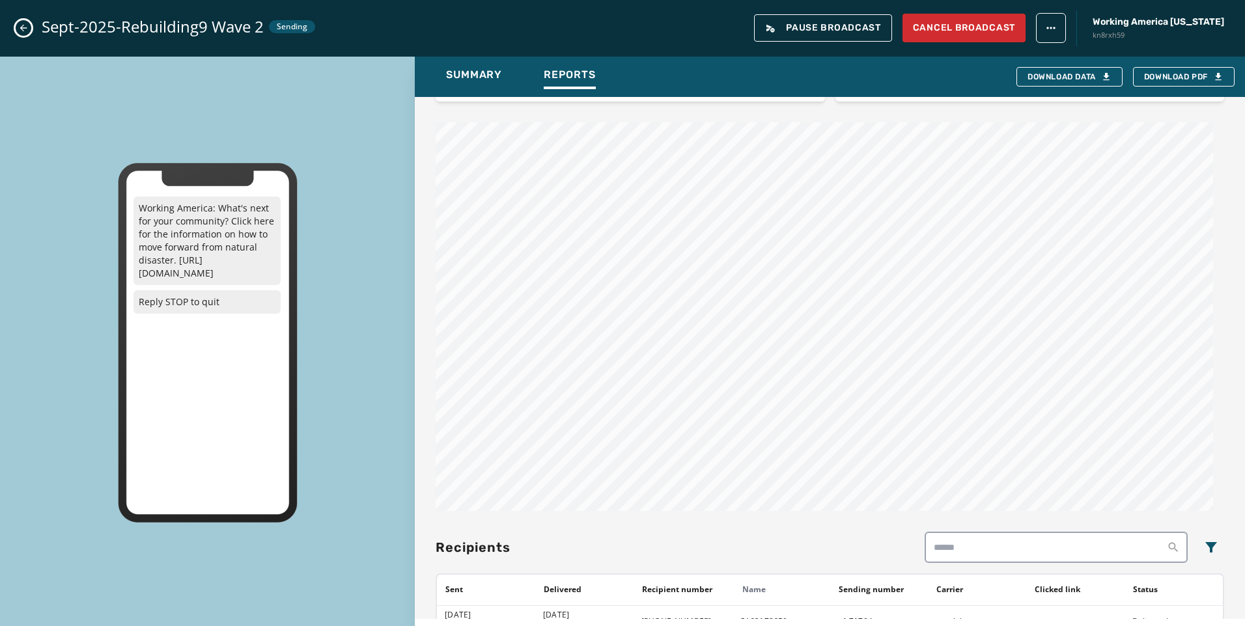
scroll to position [326, 0]
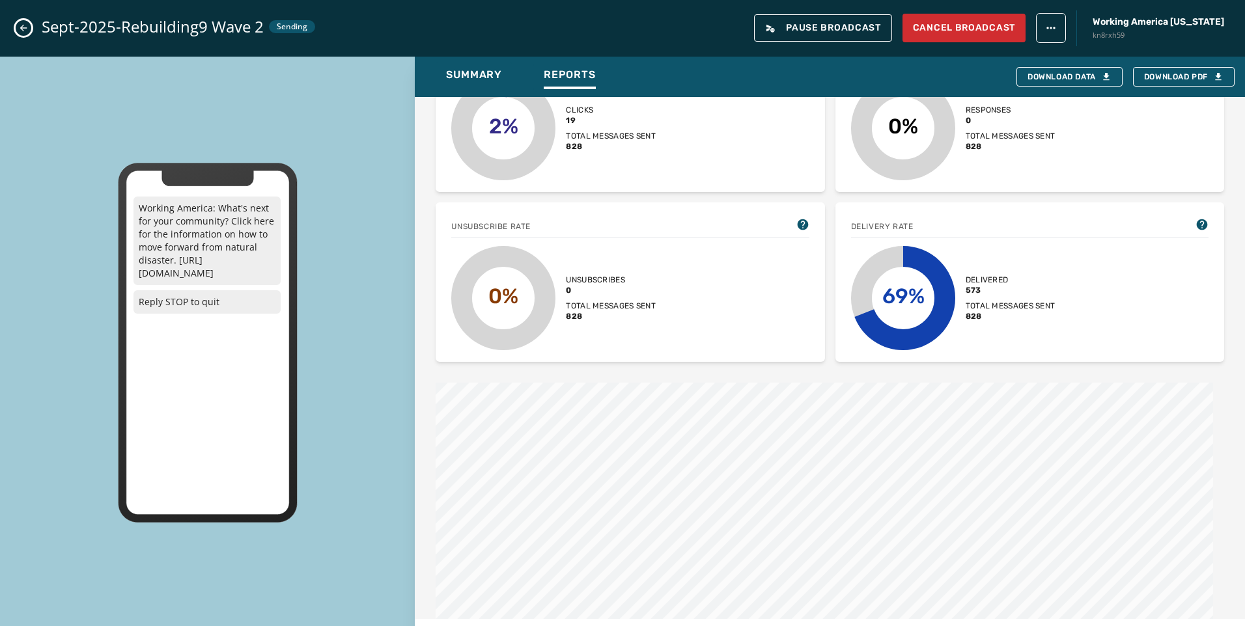
click at [30, 28] on button "Close admin drawer" at bounding box center [24, 28] width 16 height 16
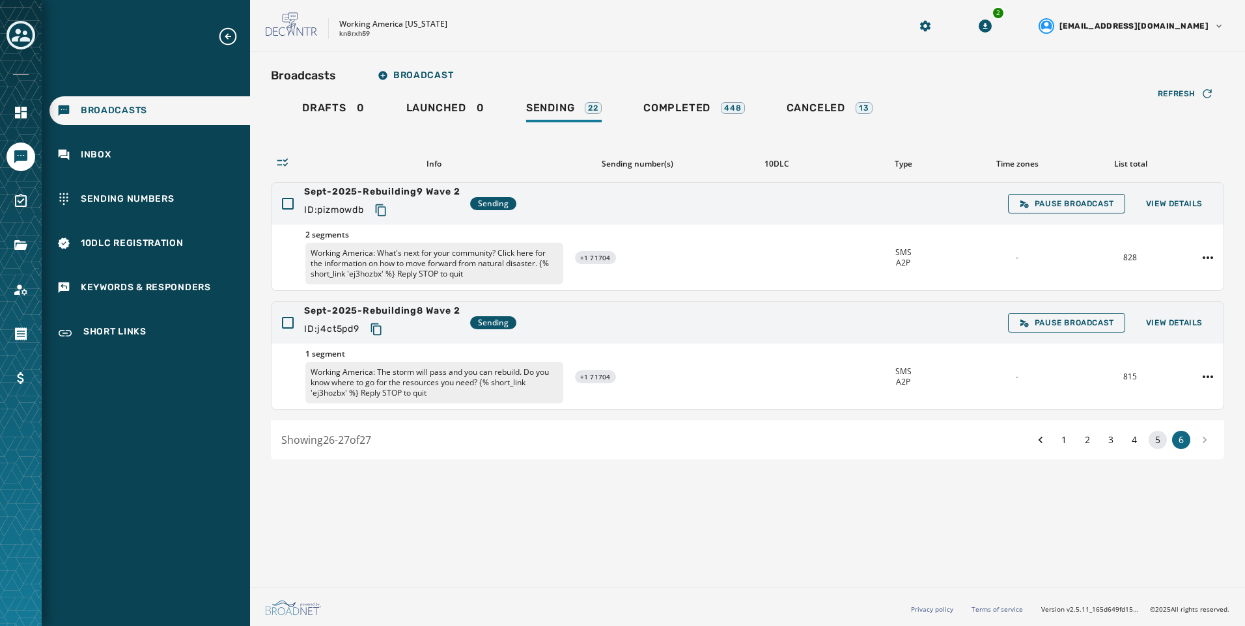
click at [1159, 441] on button "5" at bounding box center [1158, 440] width 18 height 18
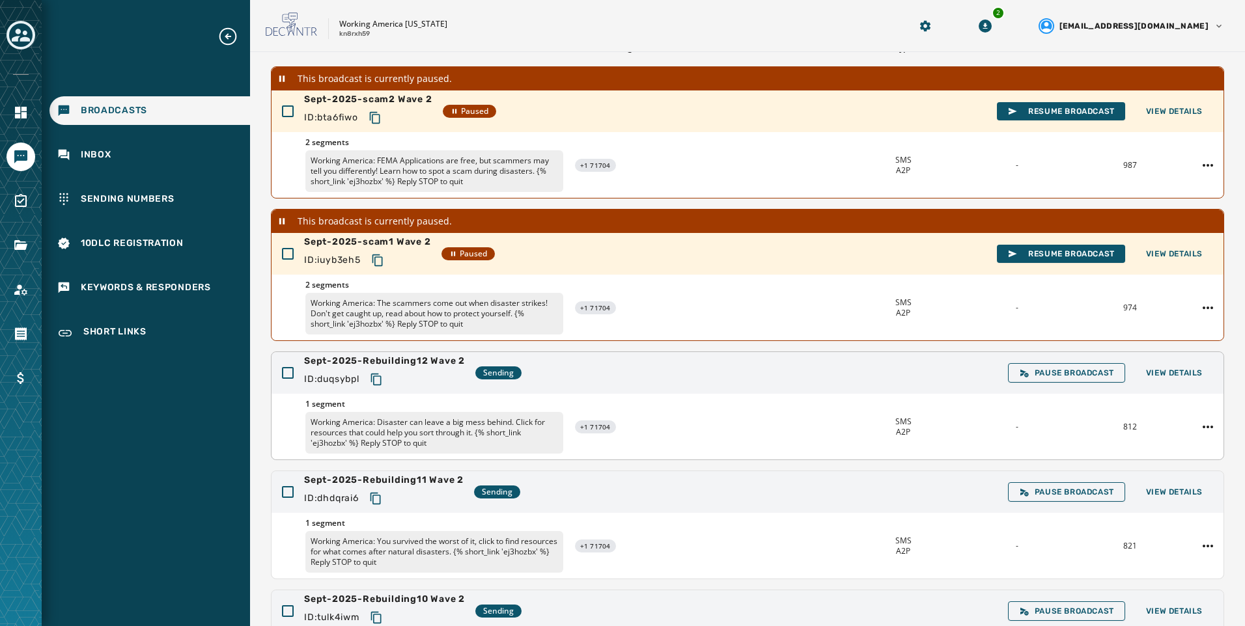
scroll to position [195, 0]
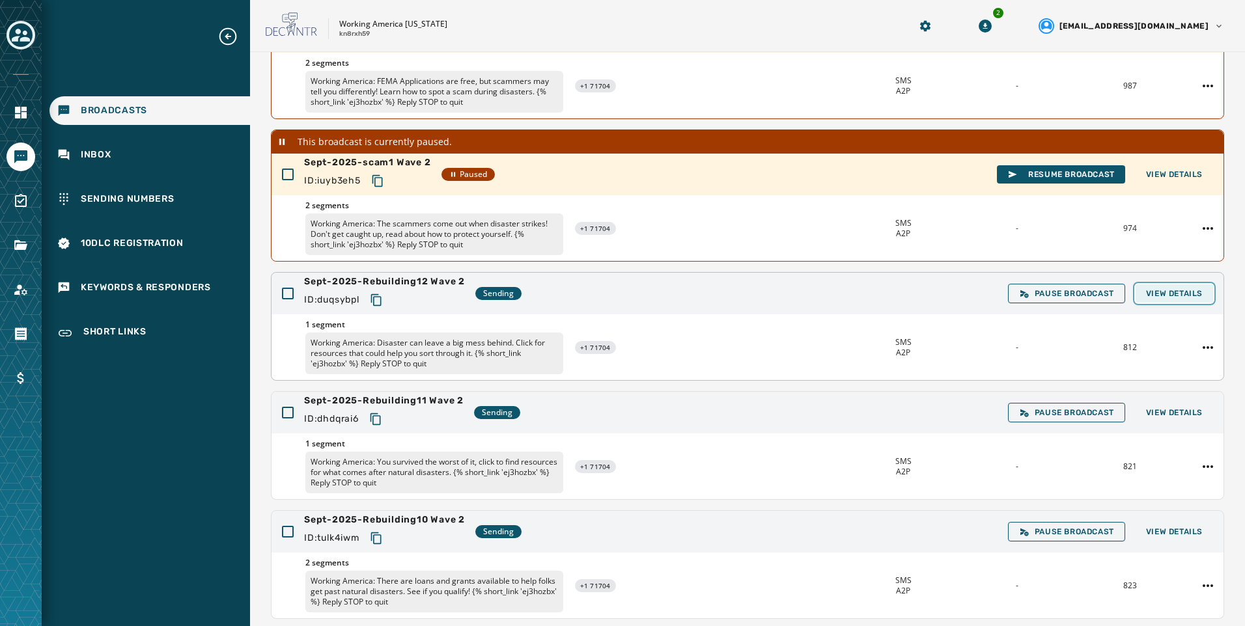
click at [1179, 298] on span "View Details" at bounding box center [1174, 293] width 57 height 10
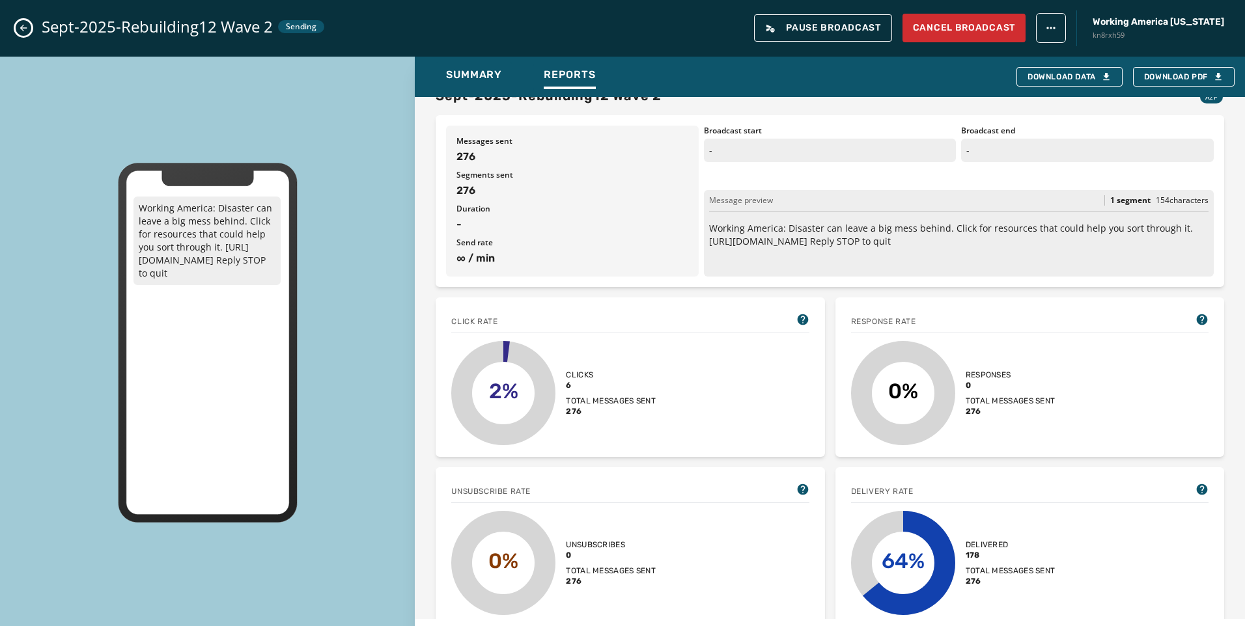
scroll to position [130, 0]
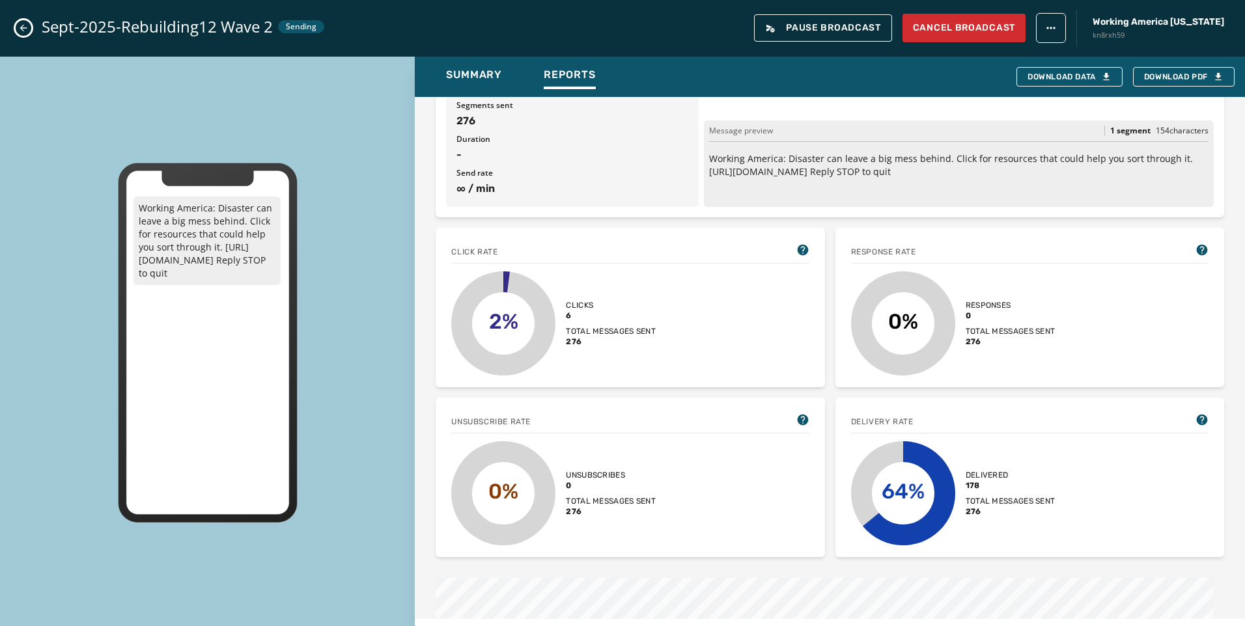
click at [20, 30] on icon "Close admin drawer" at bounding box center [23, 28] width 10 height 10
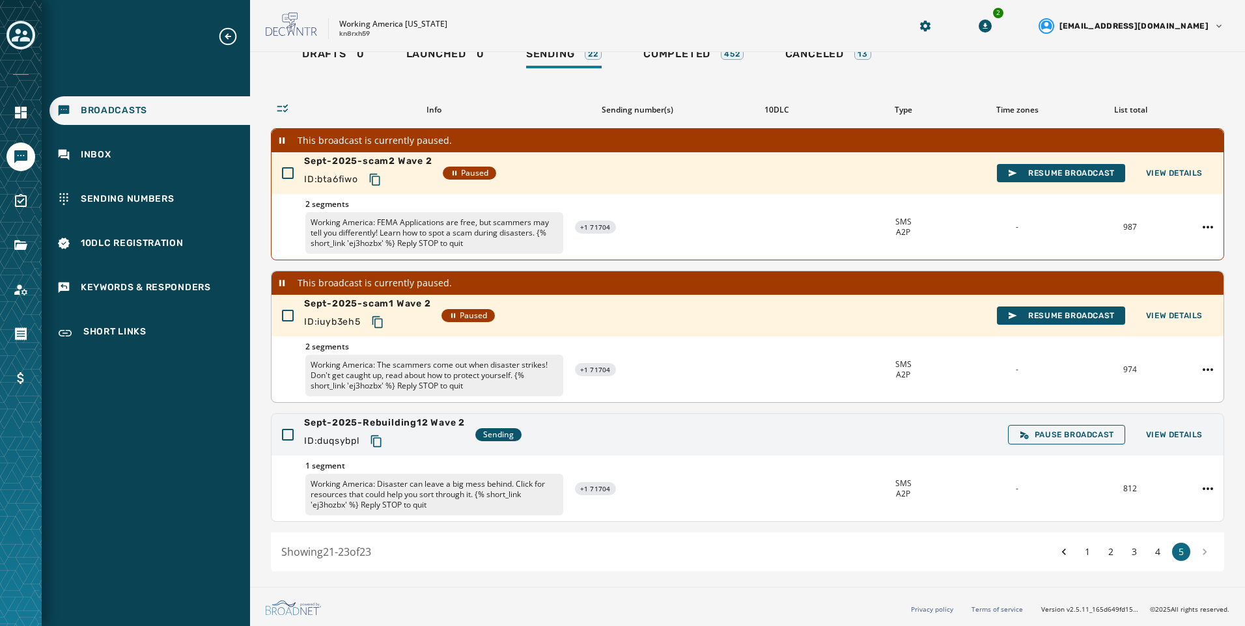
scroll to position [0, 0]
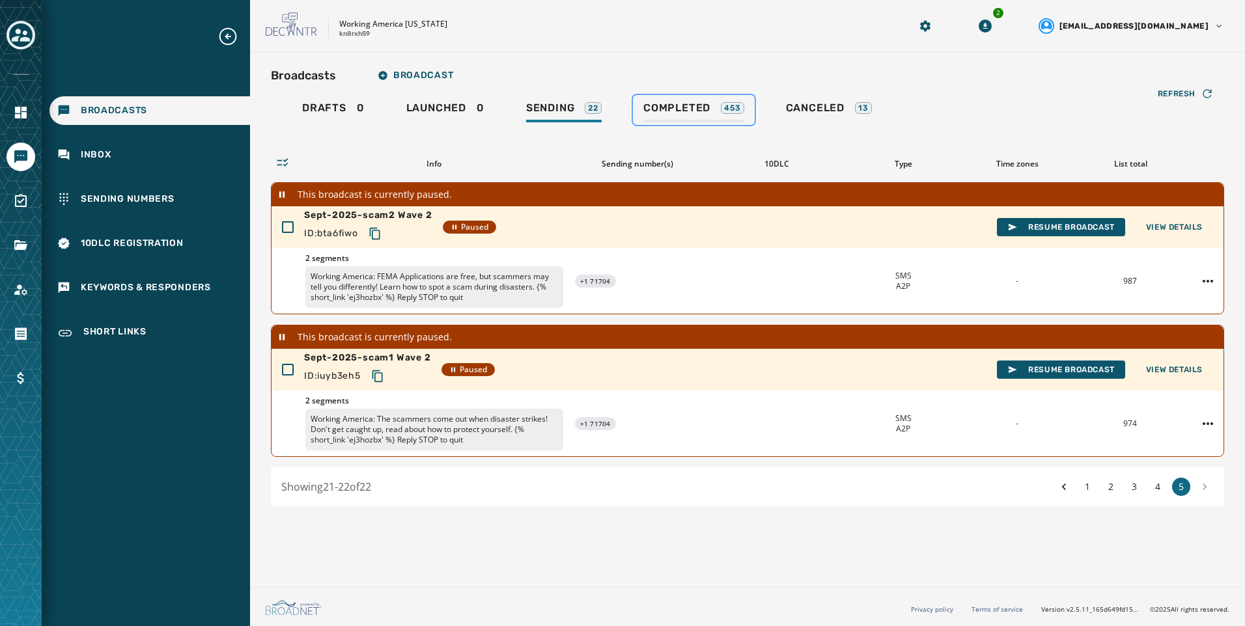
click at [684, 114] on span "Completed" at bounding box center [676, 108] width 67 height 13
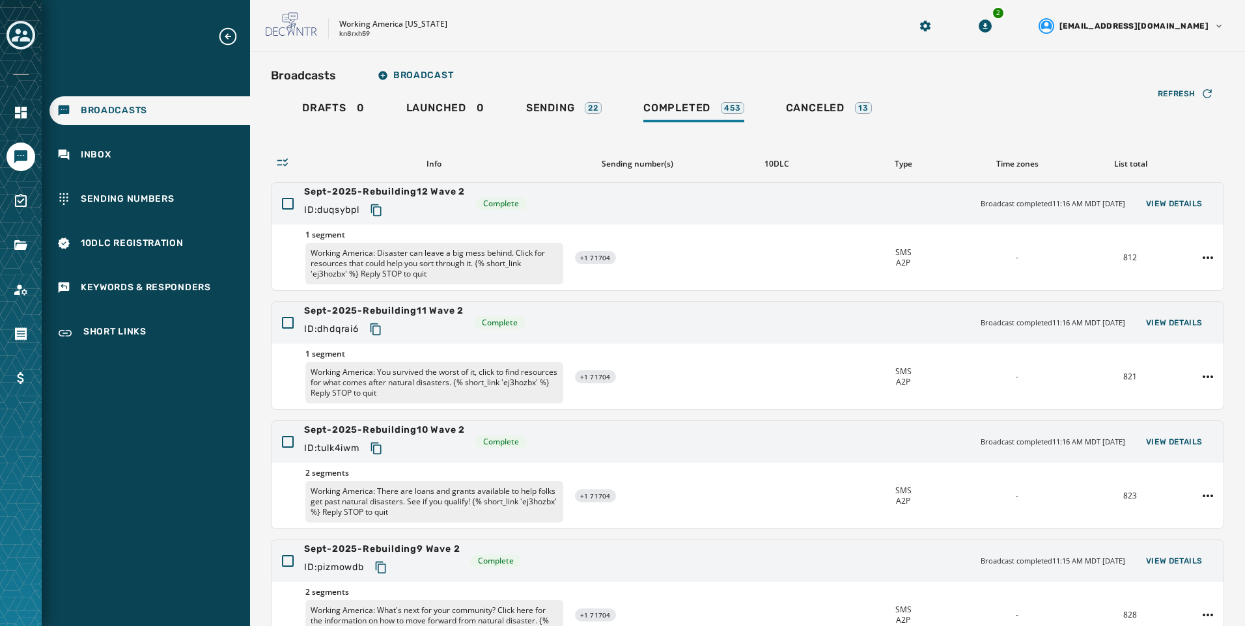
click at [557, 131] on div "Refresh Info Sending number(s) 10DLC Type Time zones List total Sept-2025-Rebui…" at bounding box center [747, 471] width 953 height 692
click at [558, 115] on div "Sending 22" at bounding box center [564, 112] width 76 height 21
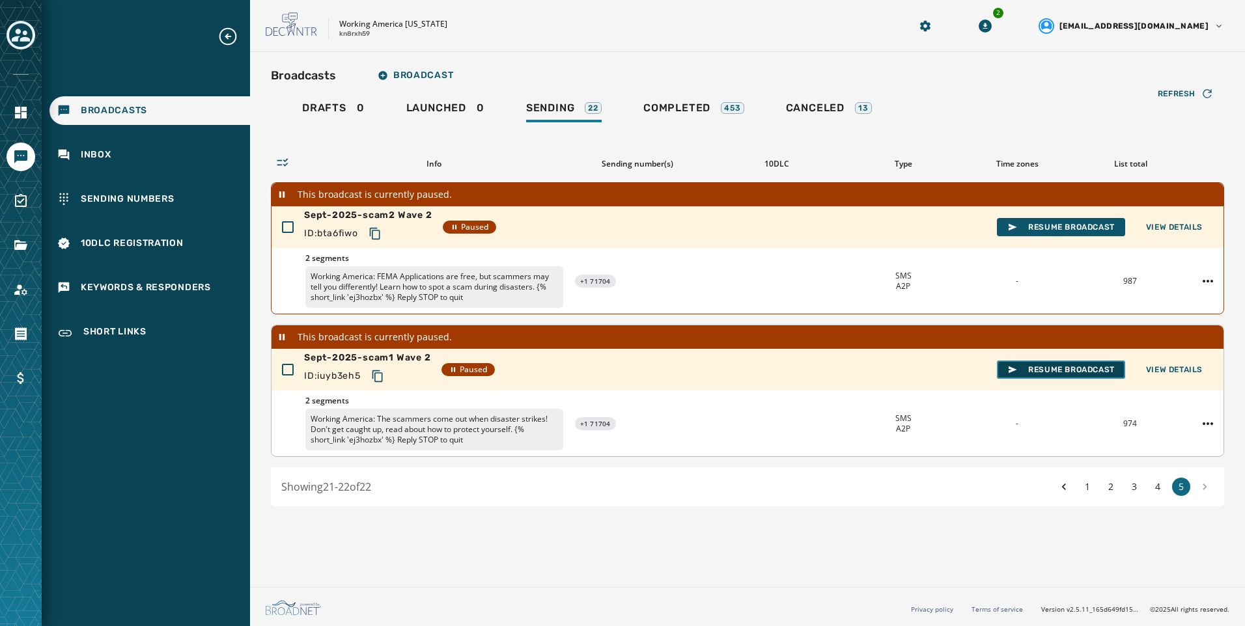
click at [1028, 370] on span "Resume Broadcast" at bounding box center [1060, 370] width 107 height 10
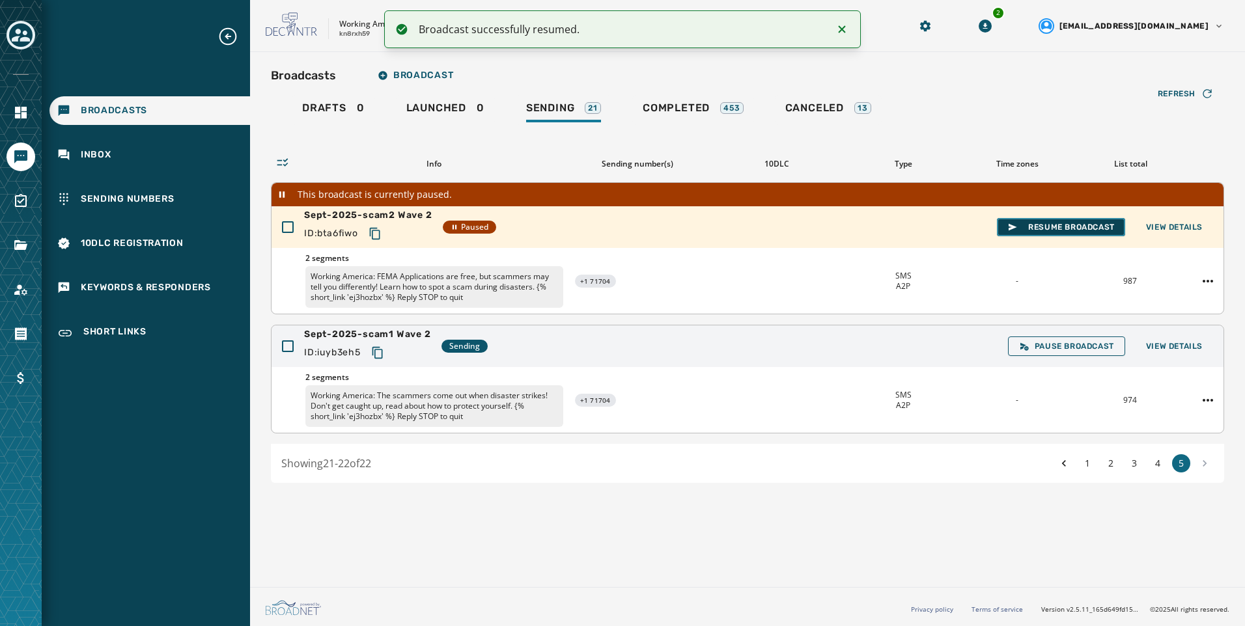
click at [1042, 228] on span "Resume Broadcast" at bounding box center [1060, 227] width 107 height 10
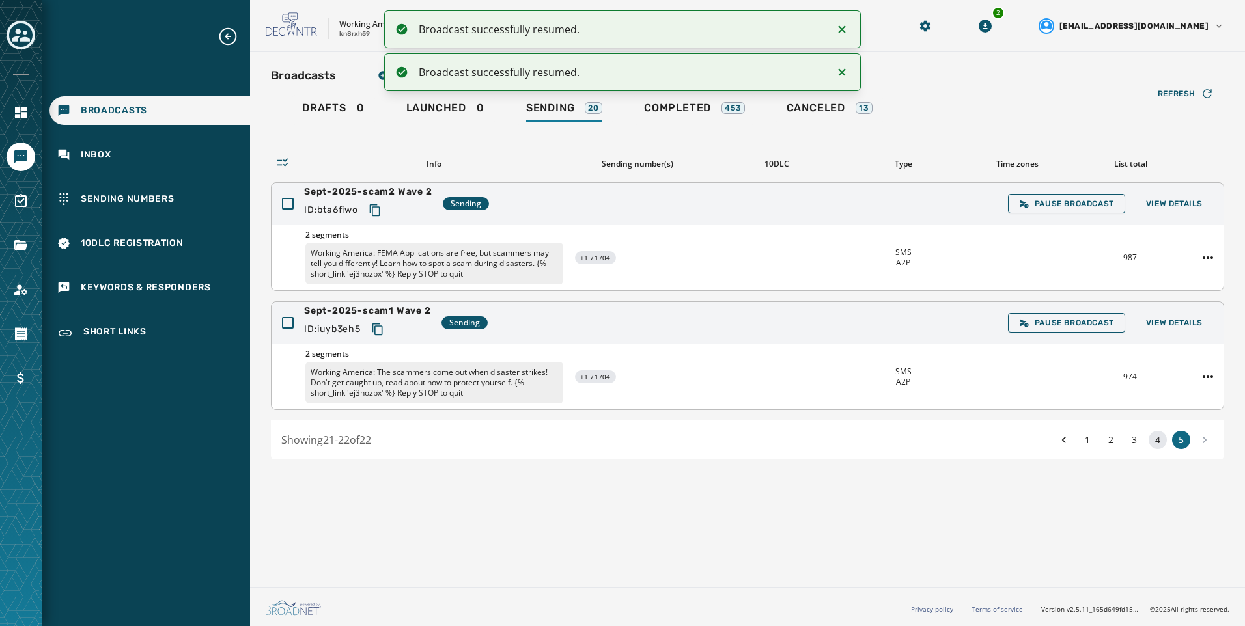
click at [1161, 442] on button "4" at bounding box center [1158, 440] width 18 height 18
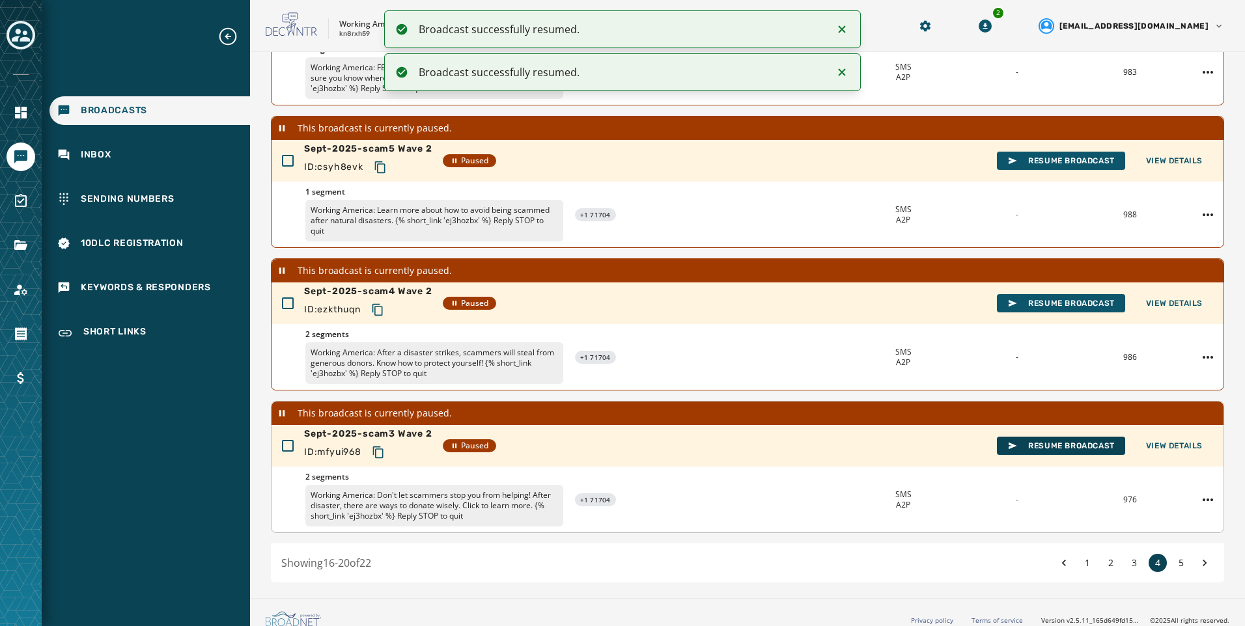
scroll to position [363, 0]
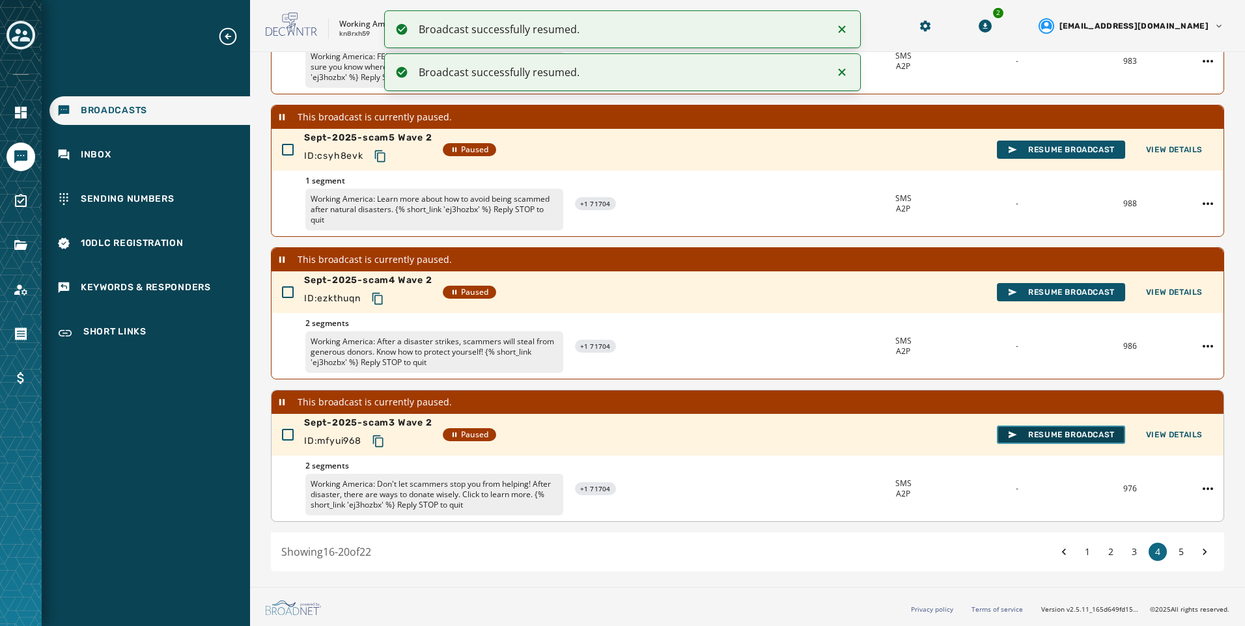
click at [1047, 438] on span "Resume Broadcast" at bounding box center [1060, 435] width 107 height 10
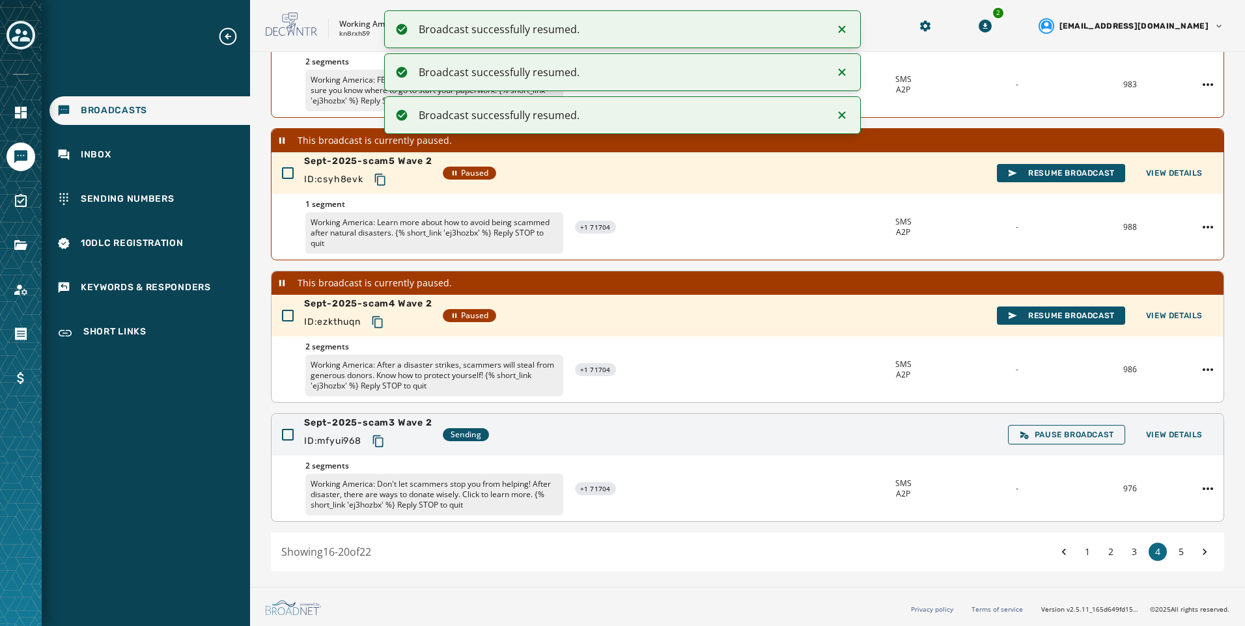
scroll to position [339, 0]
click at [1056, 312] on span "Resume Broadcast" at bounding box center [1060, 316] width 107 height 10
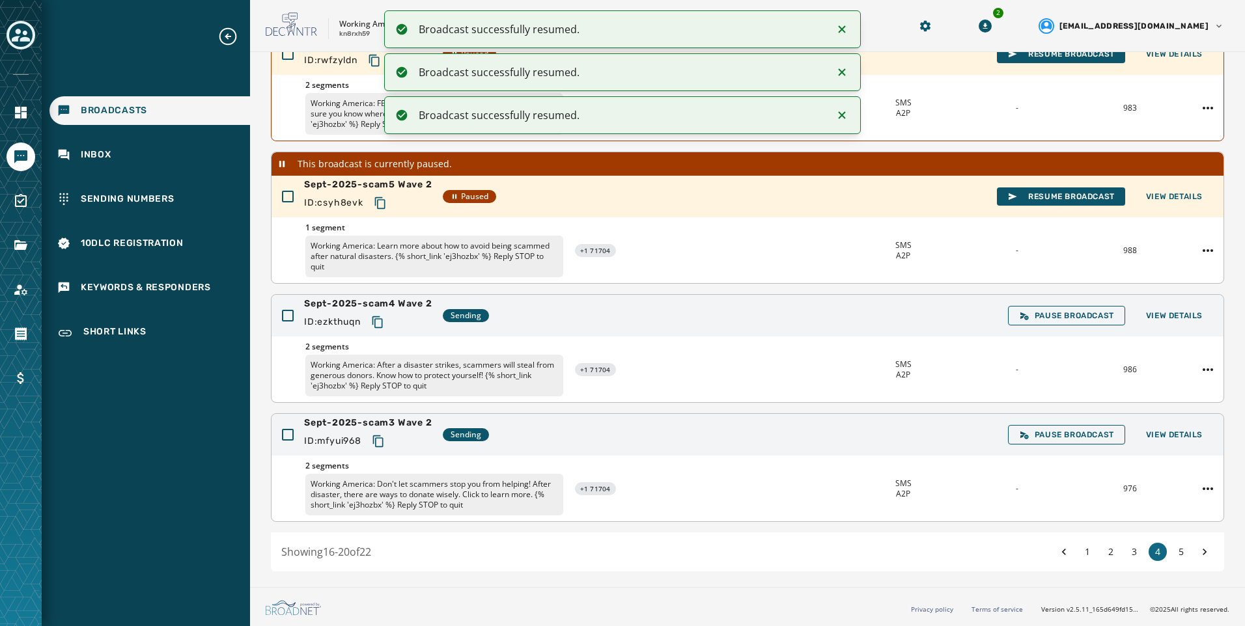
scroll to position [316, 0]
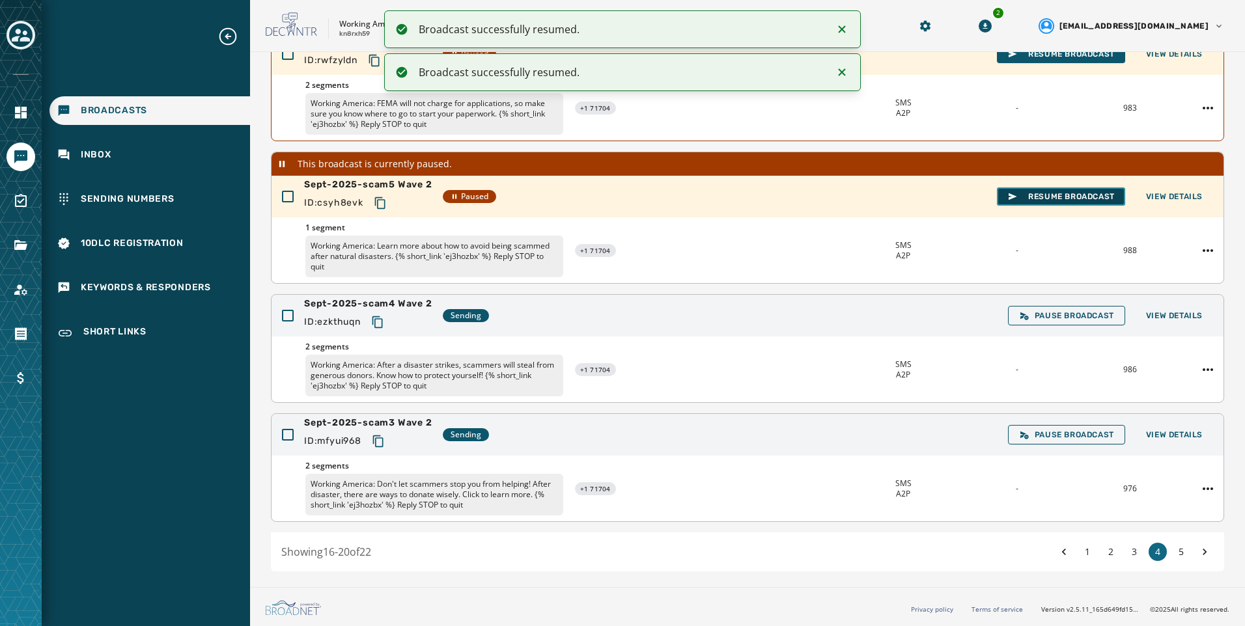
click at [1039, 191] on span "Resume Broadcast" at bounding box center [1060, 196] width 107 height 10
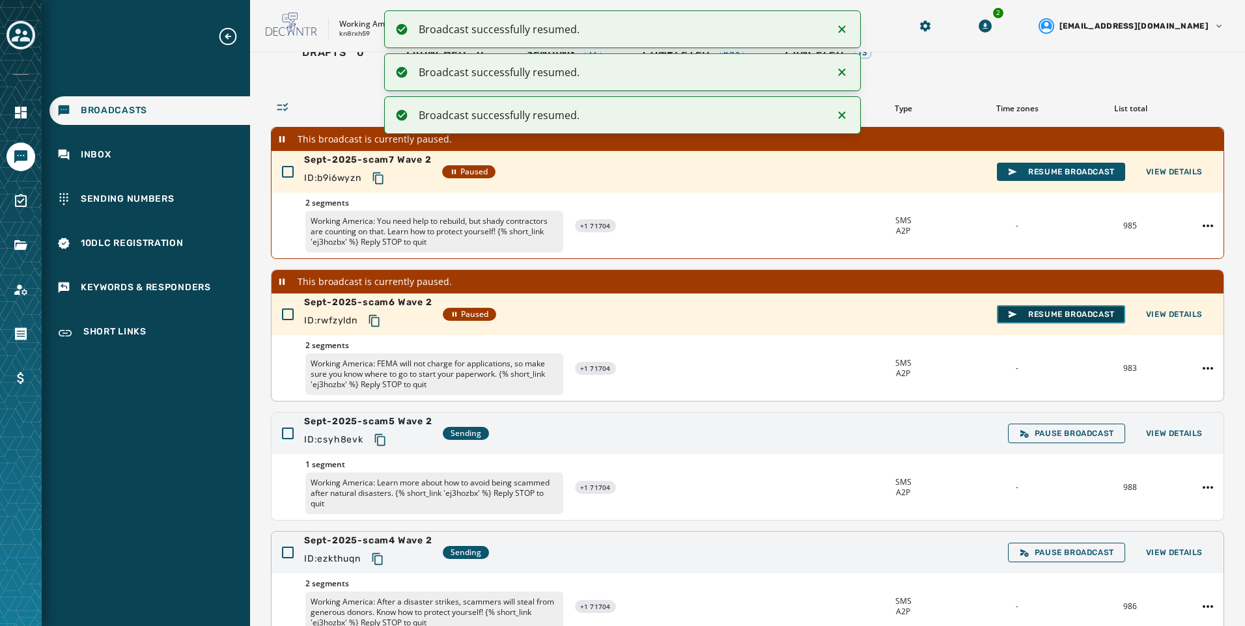
click at [1059, 320] on button "Resume Broadcast" at bounding box center [1061, 314] width 128 height 18
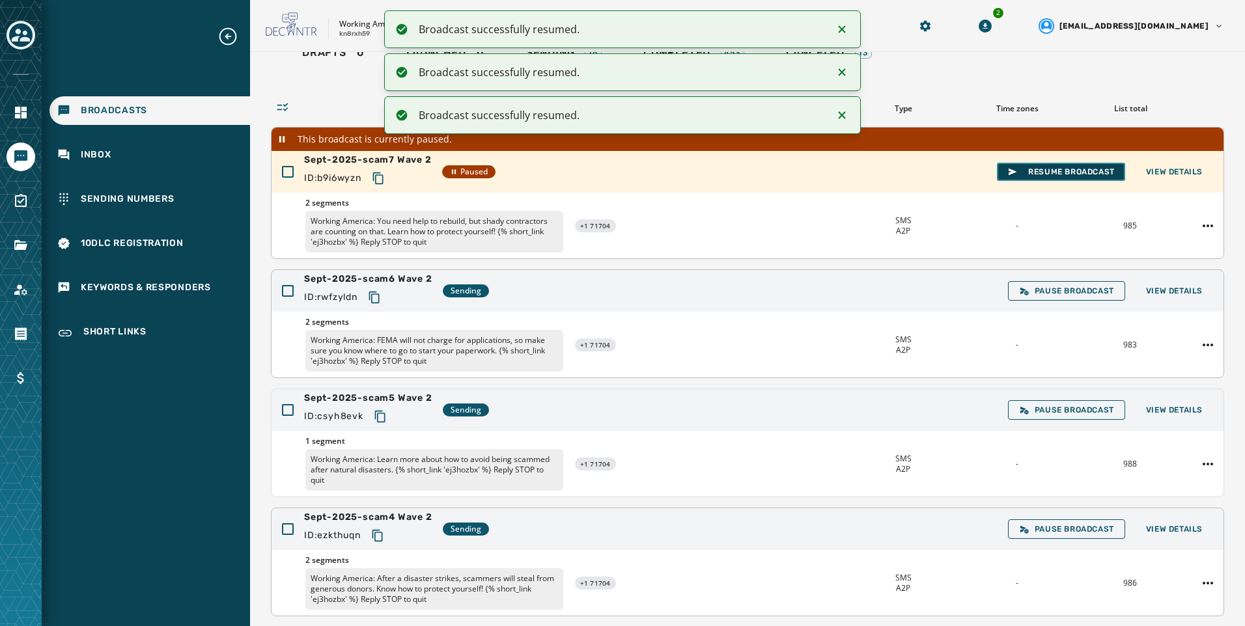
click at [1056, 177] on button "Resume Broadcast" at bounding box center [1061, 172] width 128 height 18
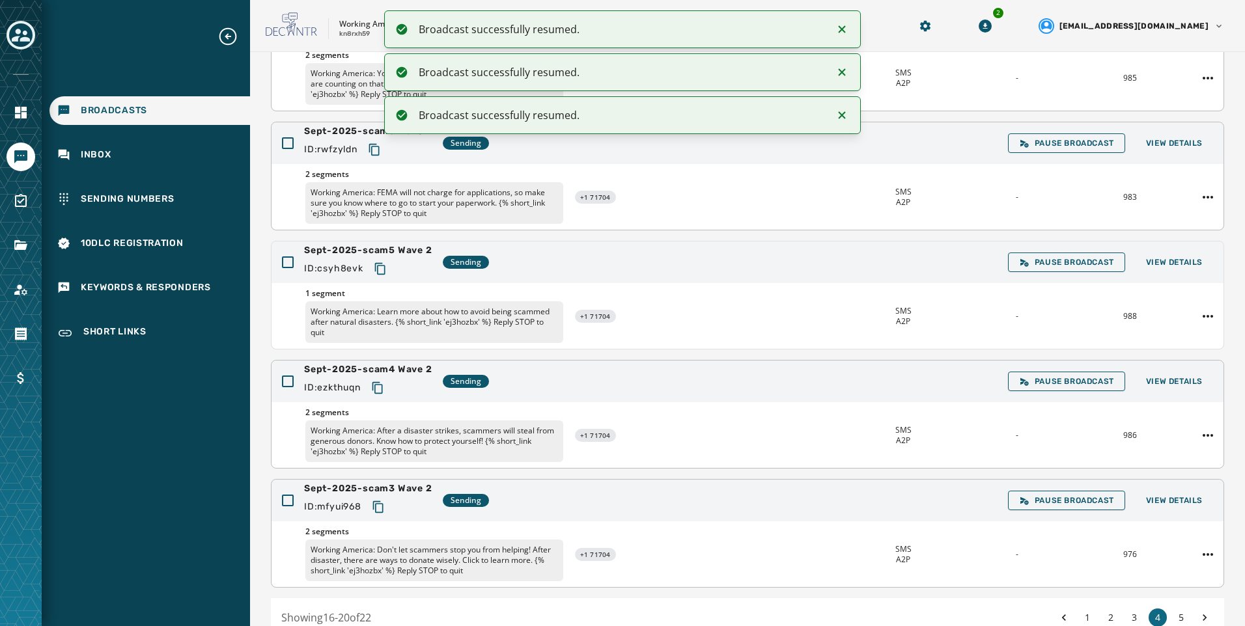
scroll to position [245, 0]
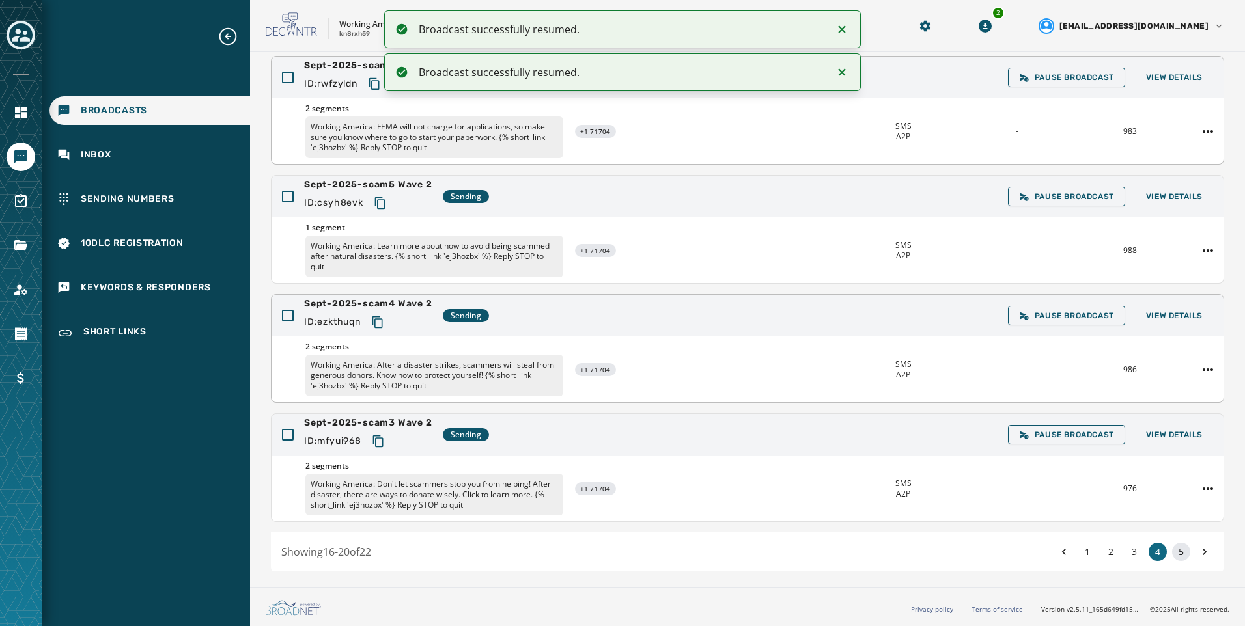
click at [1172, 550] on button "5" at bounding box center [1181, 552] width 18 height 18
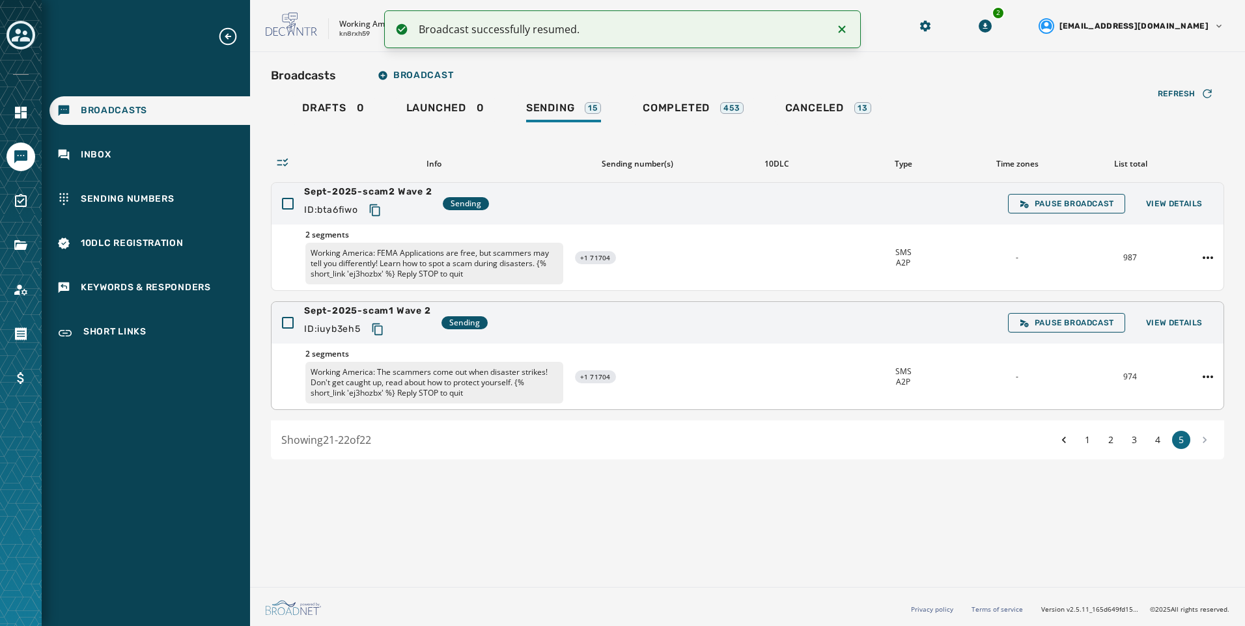
click at [381, 328] on icon "Copy text to clipboard" at bounding box center [377, 329] width 13 height 13
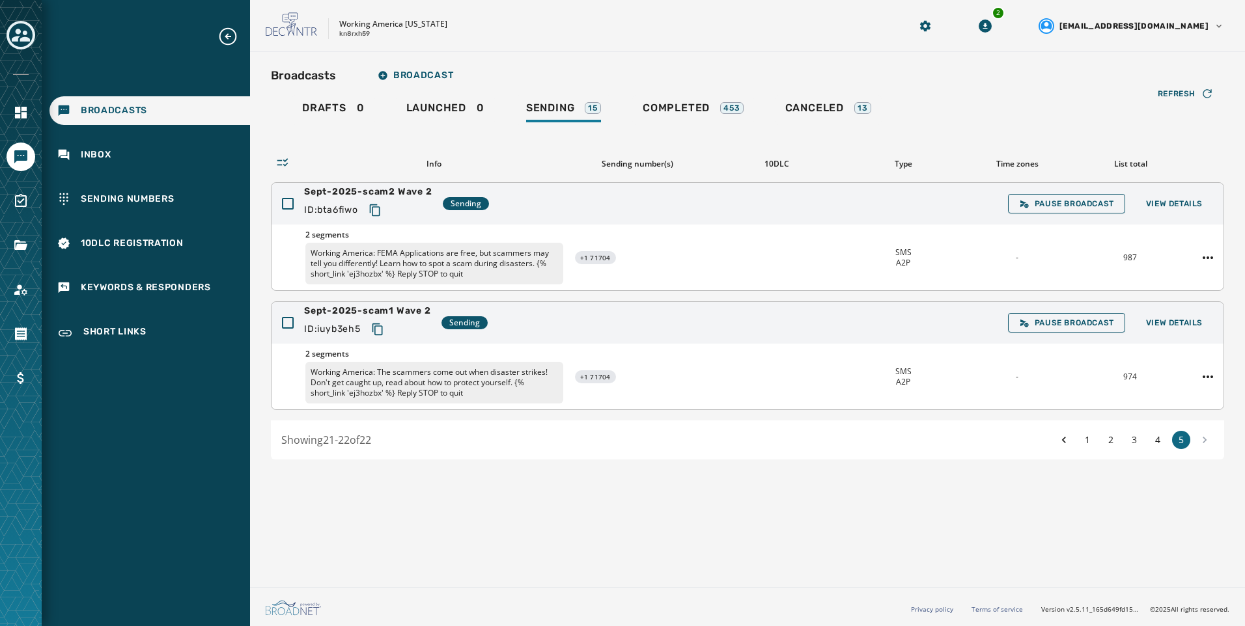
drag, startPoint x: 377, startPoint y: 206, endPoint x: 389, endPoint y: 208, distance: 12.5
click at [377, 206] on icon "Copy text to clipboard" at bounding box center [375, 210] width 13 height 13
click at [1160, 439] on button "4" at bounding box center [1158, 440] width 18 height 18
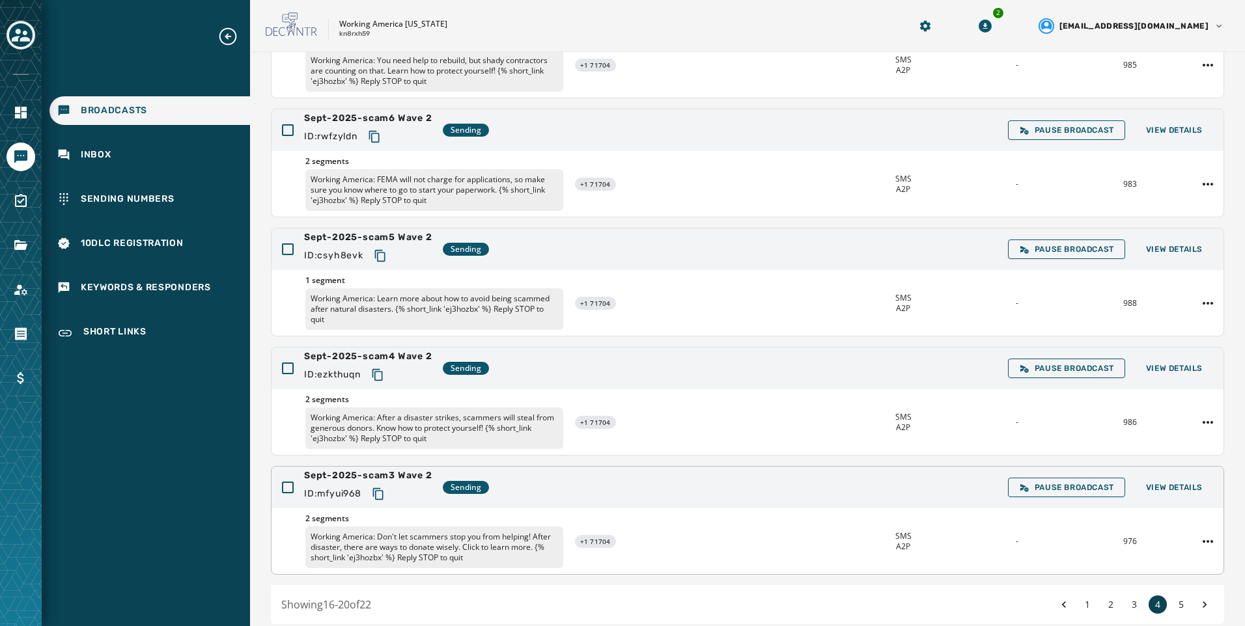
scroll to position [245, 0]
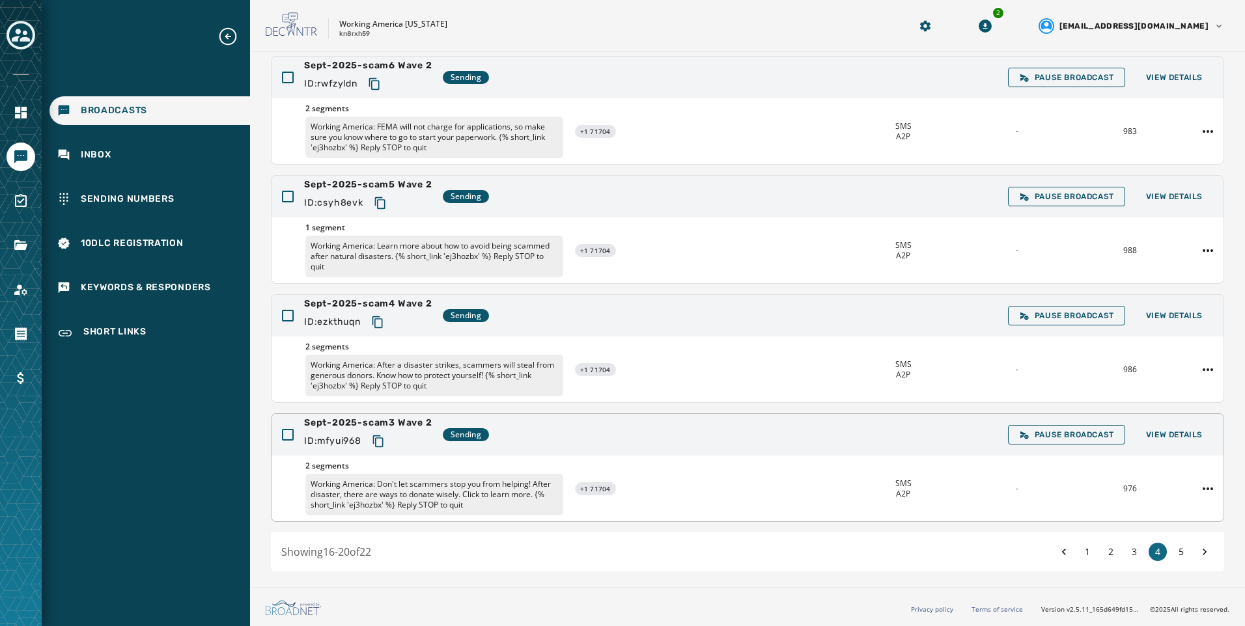
click at [380, 443] on icon "Copy text to clipboard" at bounding box center [378, 441] width 13 height 13
drag, startPoint x: 375, startPoint y: 319, endPoint x: 406, endPoint y: 332, distance: 33.3
click at [375, 319] on icon "Copy text to clipboard" at bounding box center [377, 322] width 13 height 13
click at [381, 204] on icon "Copy text to clipboard" at bounding box center [380, 203] width 13 height 13
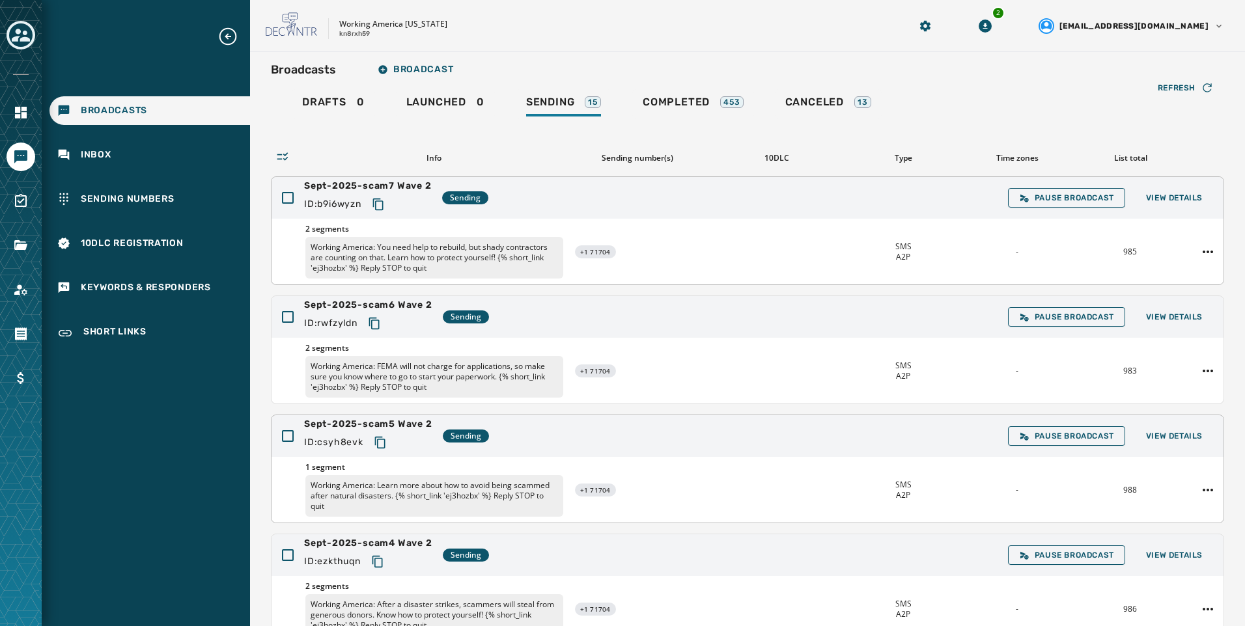
scroll to position [0, 0]
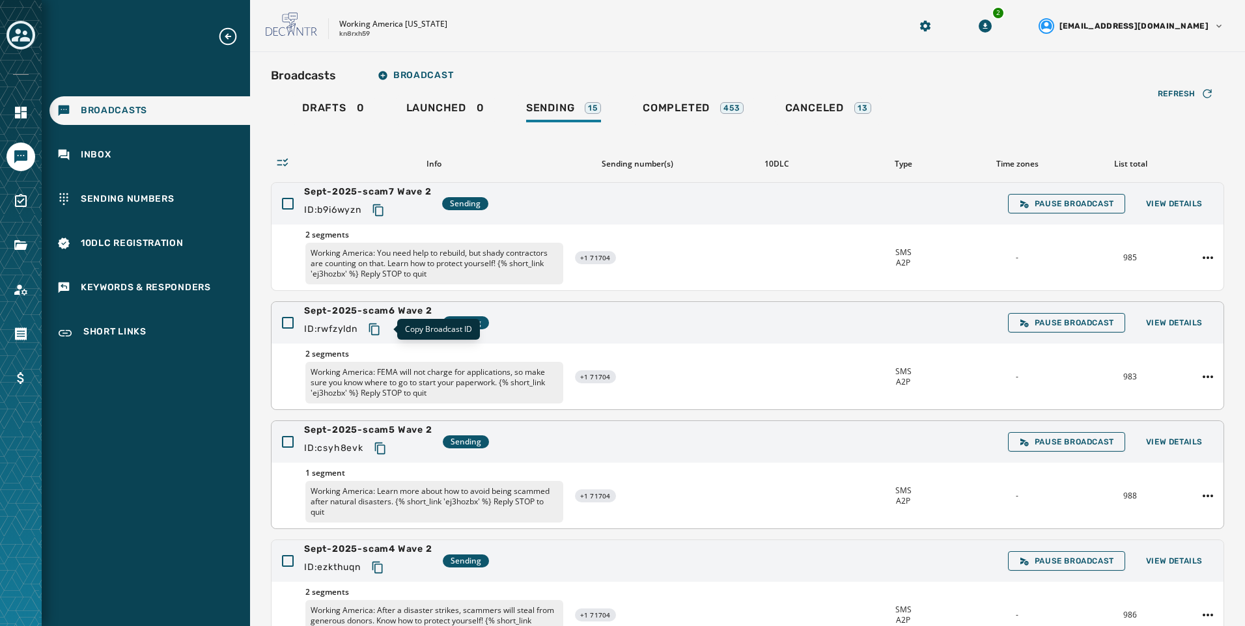
click at [374, 341] on button "Copy text to clipboard" at bounding box center [374, 329] width 23 height 23
click at [385, 210] on icon "Copy text to clipboard" at bounding box center [378, 210] width 13 height 13
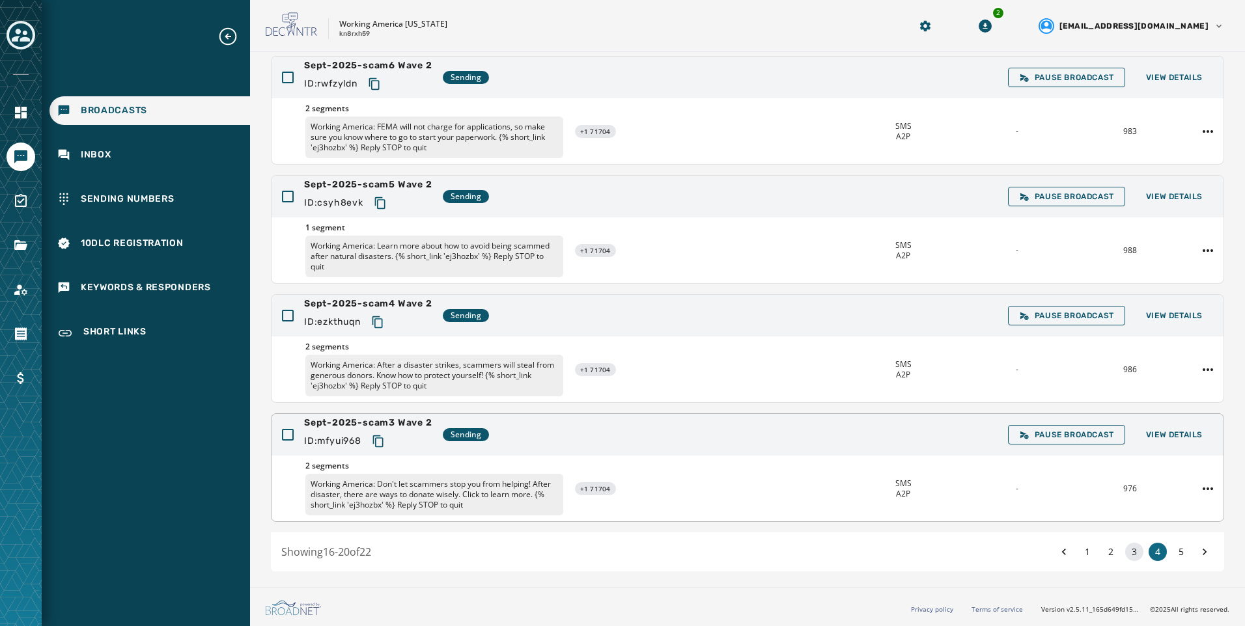
click at [1125, 552] on button "3" at bounding box center [1134, 552] width 18 height 18
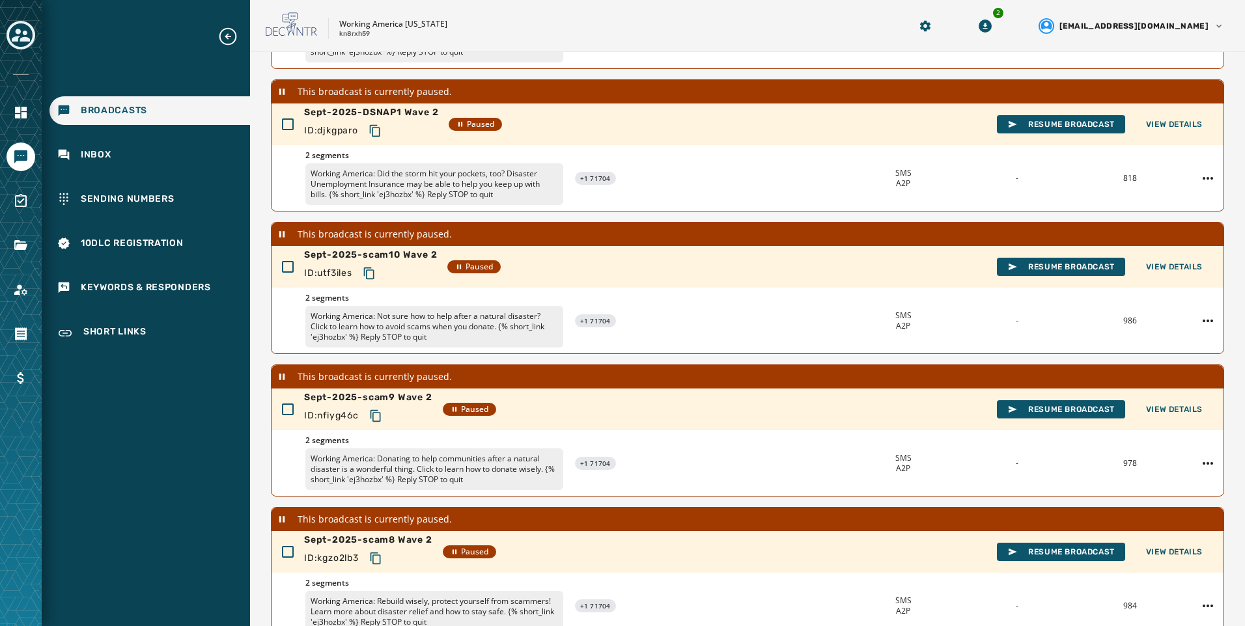
scroll to position [363, 0]
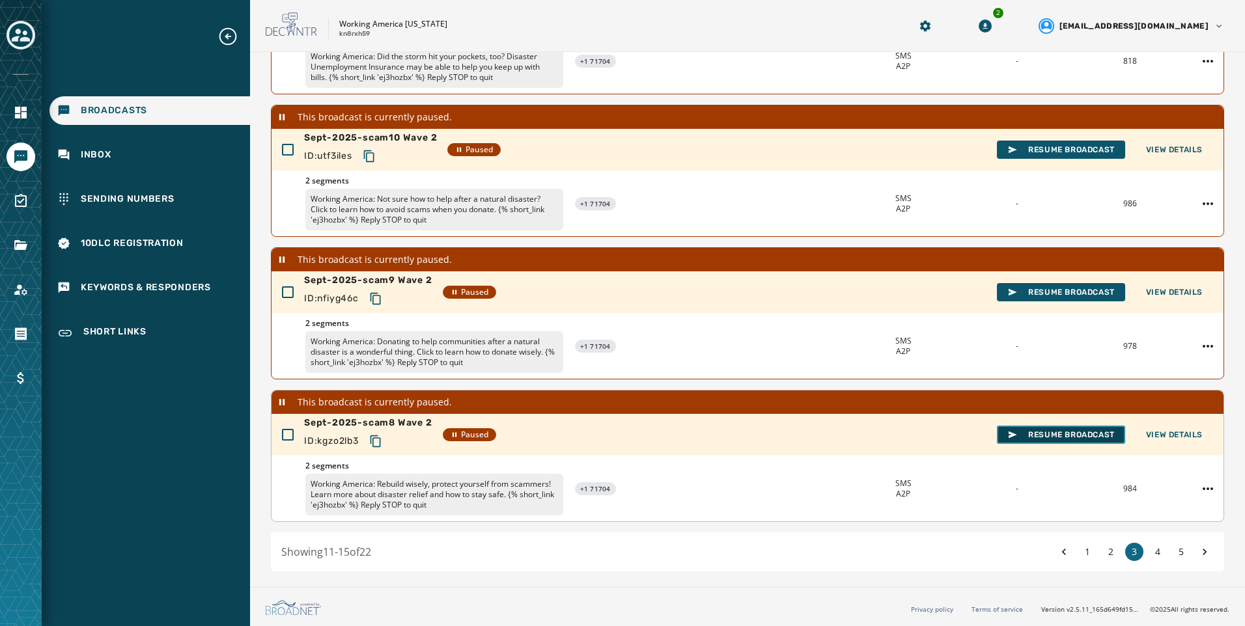
click at [1070, 440] on span "Resume Broadcast" at bounding box center [1060, 435] width 107 height 10
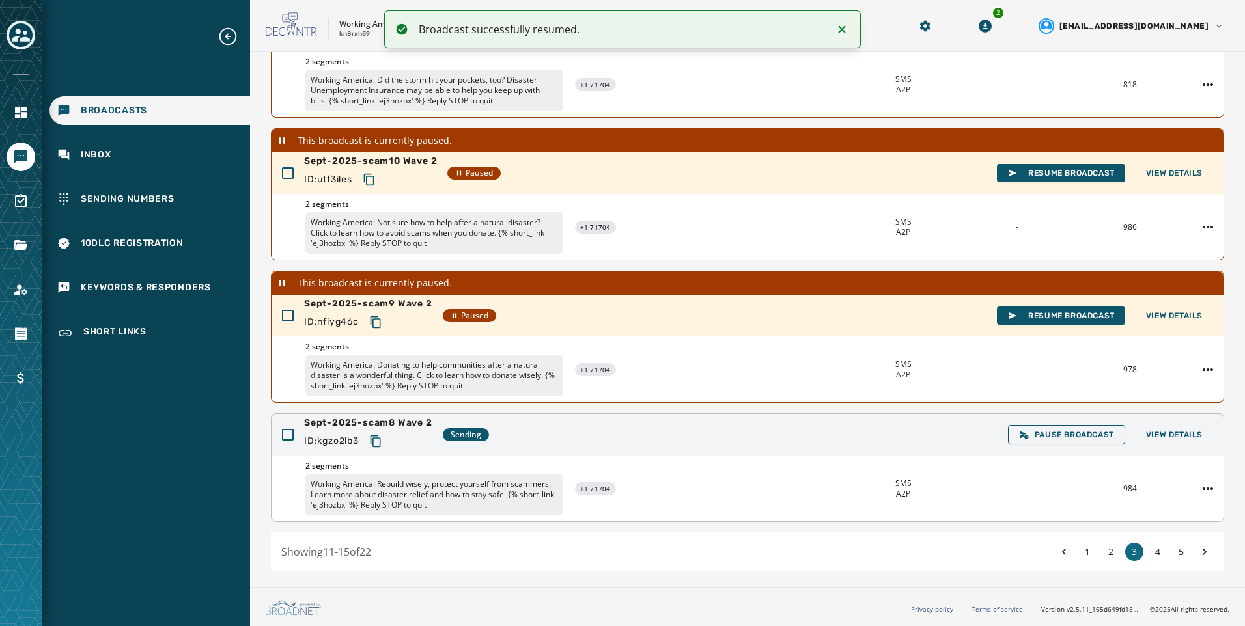
scroll to position [339, 0]
click at [372, 441] on icon "Copy text to clipboard" at bounding box center [375, 441] width 13 height 13
click at [1009, 316] on icon "button" at bounding box center [1013, 316] width 8 height 7
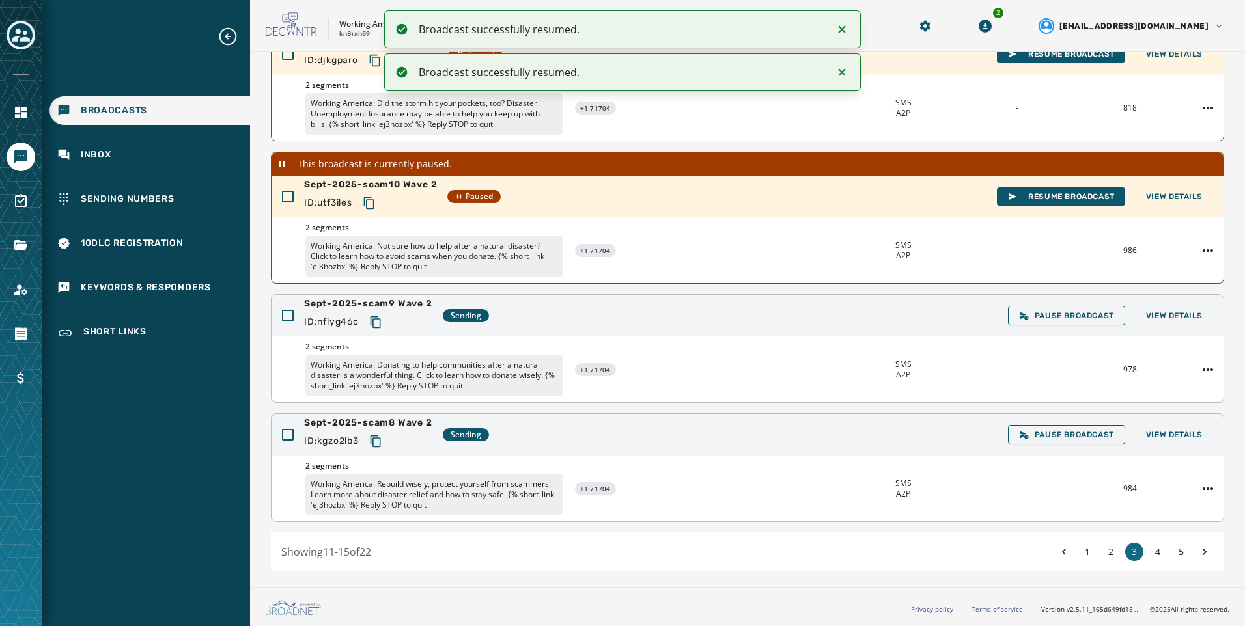
scroll to position [316, 0]
click at [381, 320] on icon "Copy text to clipboard" at bounding box center [375, 322] width 13 height 13
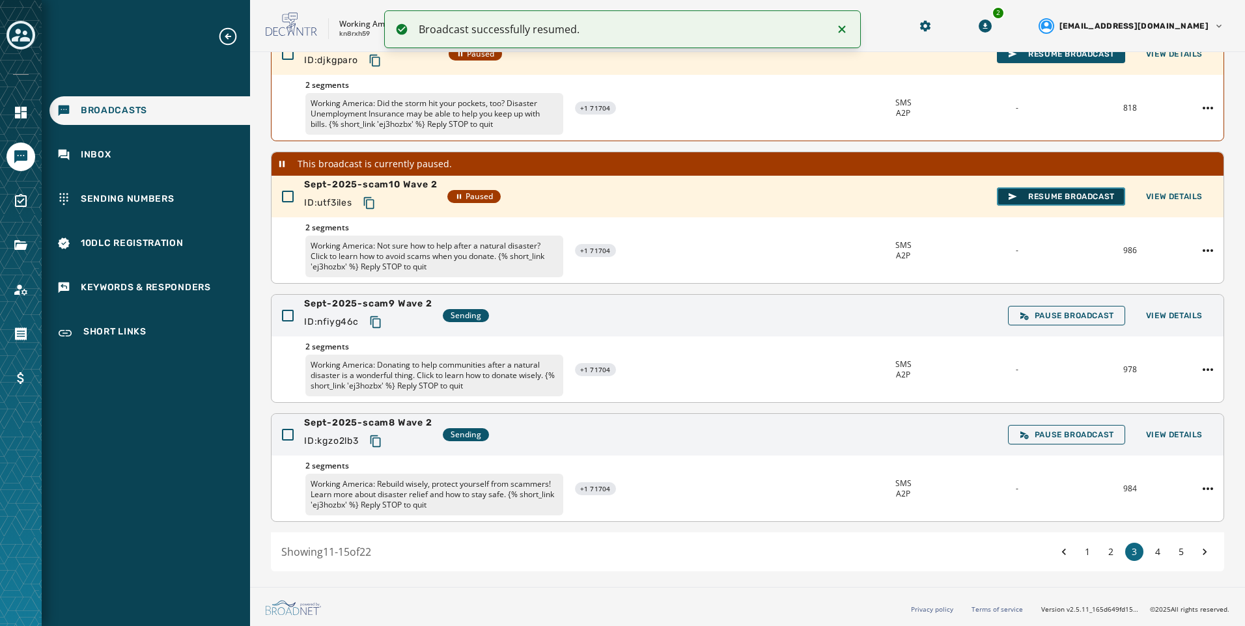
click at [1035, 195] on span "Resume Broadcast" at bounding box center [1060, 196] width 107 height 10
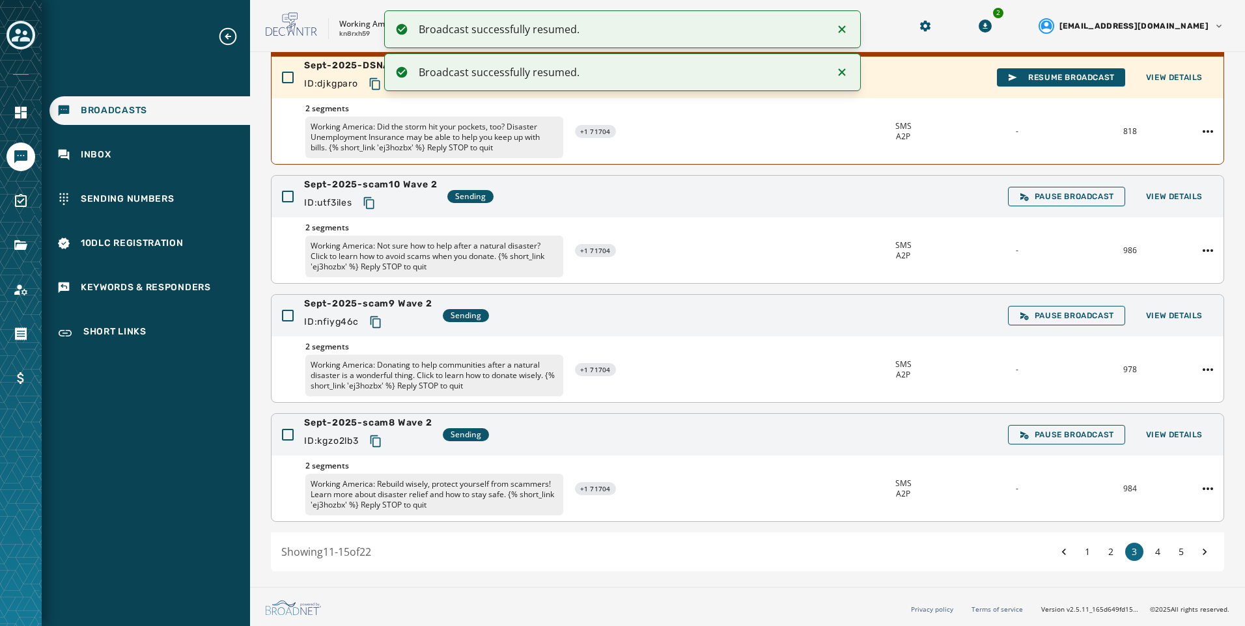
scroll to position [292, 0]
click at [374, 205] on icon "Copy text to clipboard" at bounding box center [369, 203] width 13 height 13
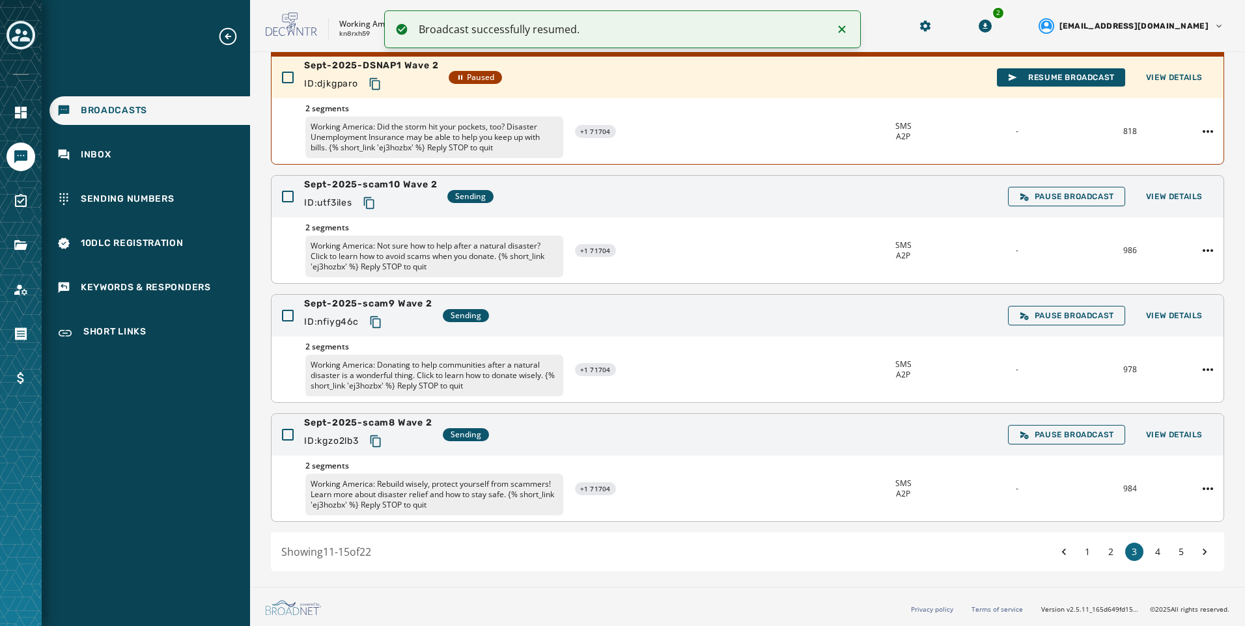
click at [1174, 546] on button "5" at bounding box center [1181, 552] width 18 height 18
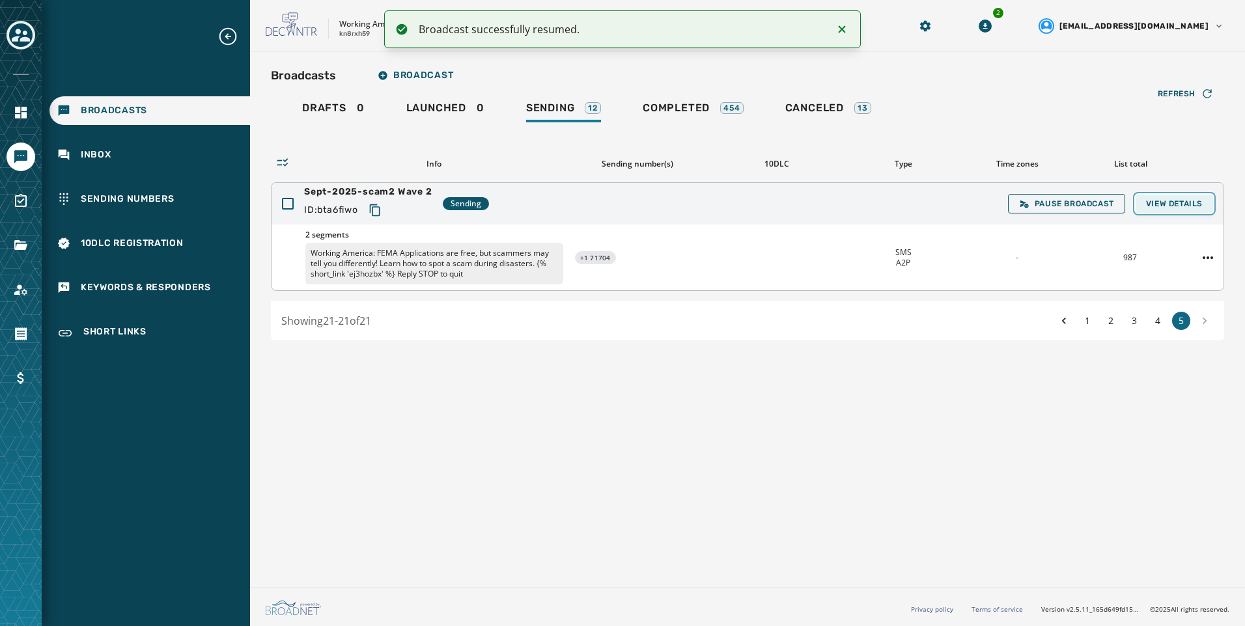
click at [1179, 205] on span "View Details" at bounding box center [1174, 204] width 57 height 10
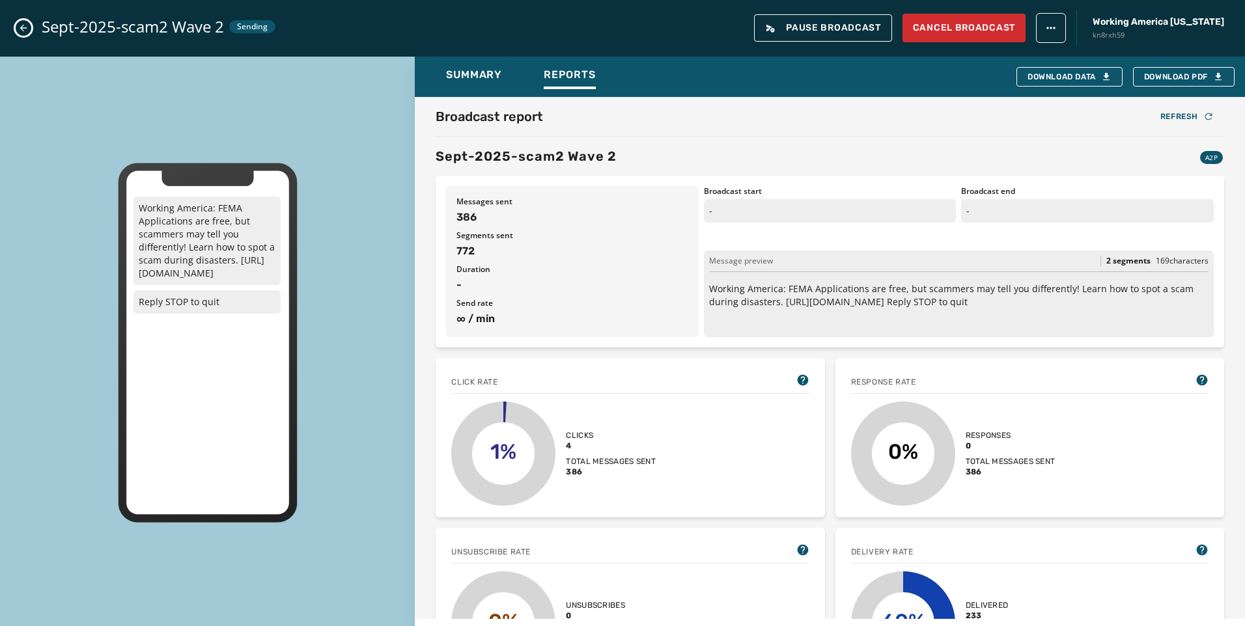
scroll to position [456, 0]
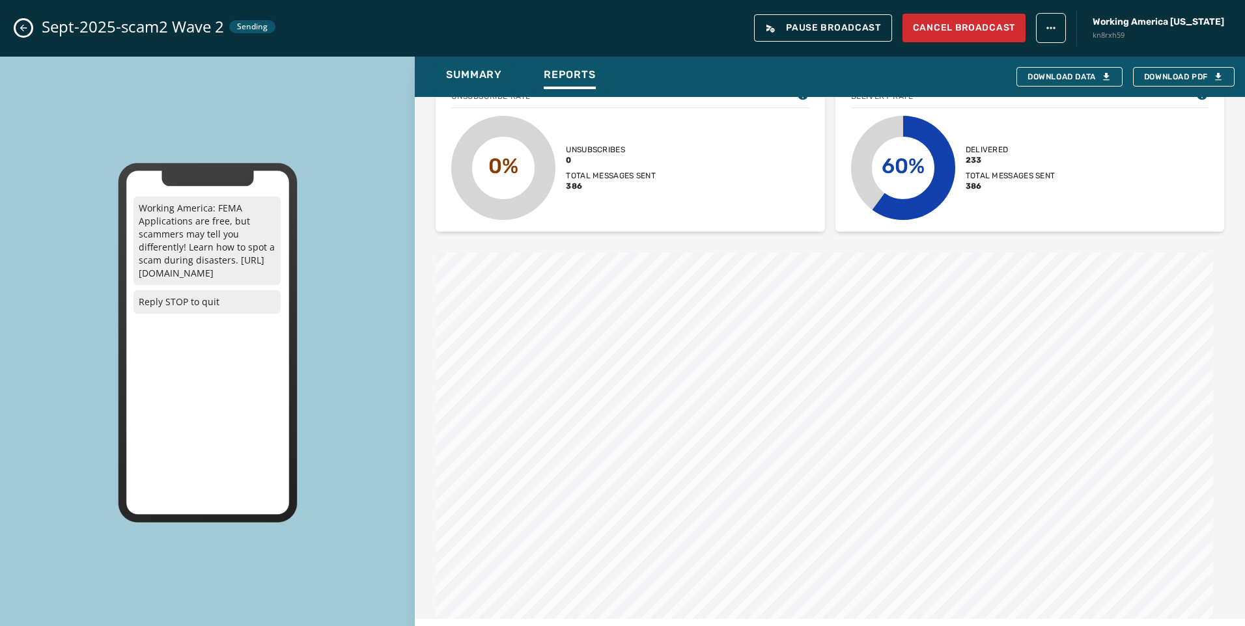
click at [18, 27] on button "Close admin drawer" at bounding box center [24, 28] width 16 height 16
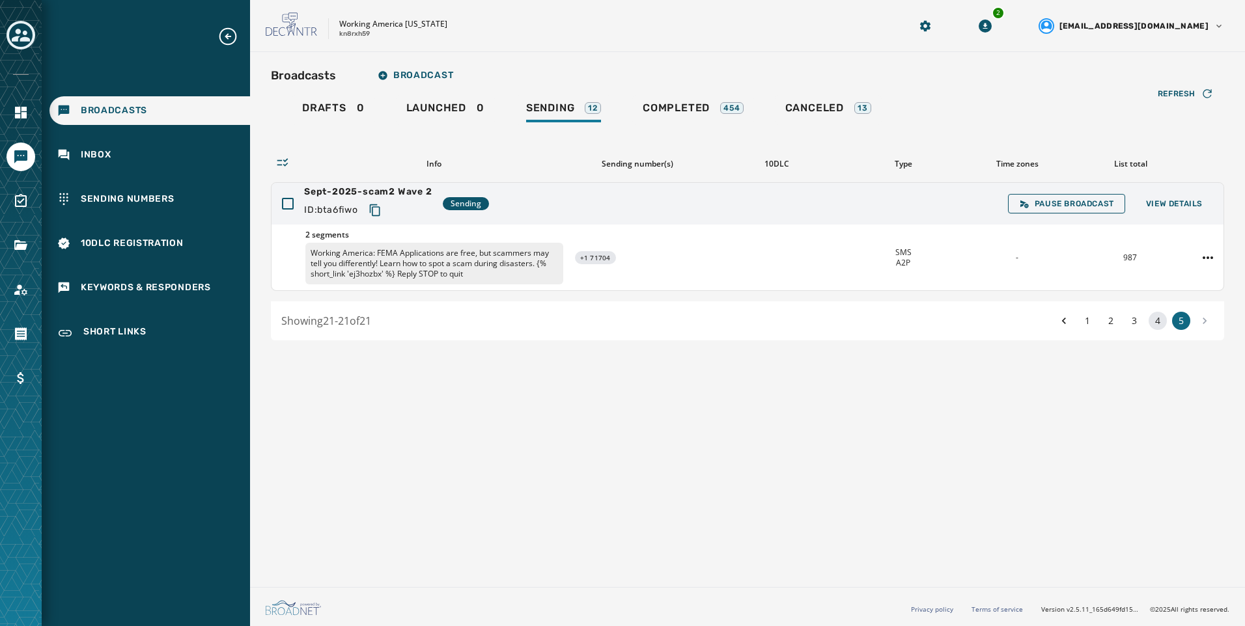
click at [1158, 316] on button "4" at bounding box center [1158, 321] width 18 height 18
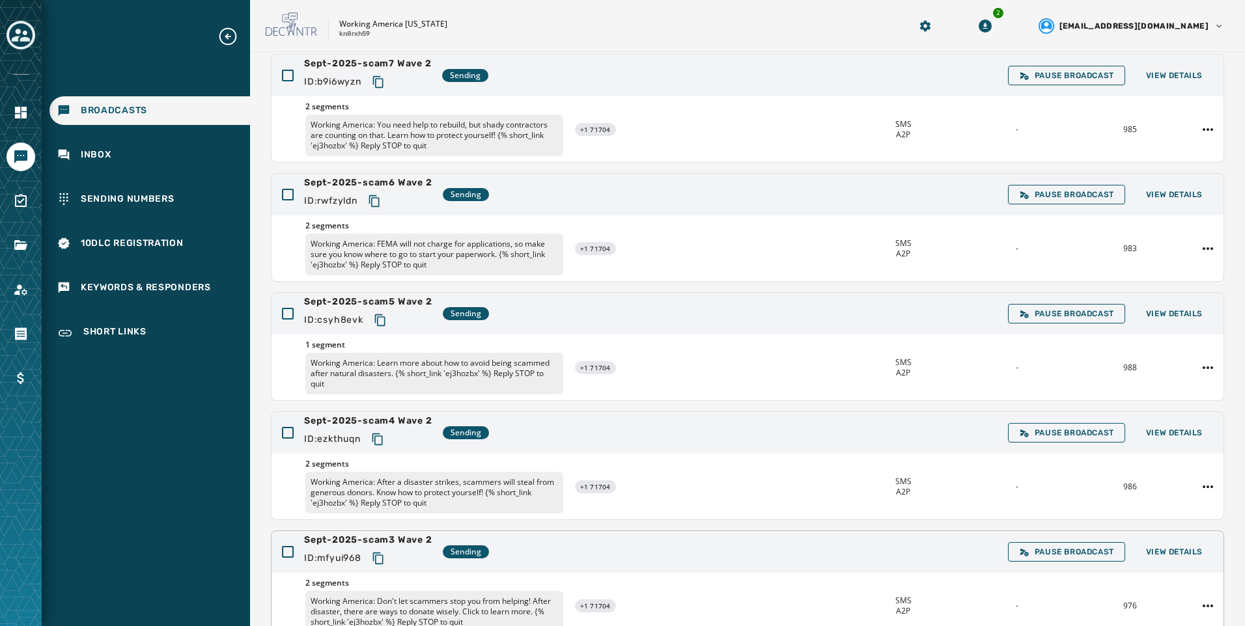
scroll to position [245, 0]
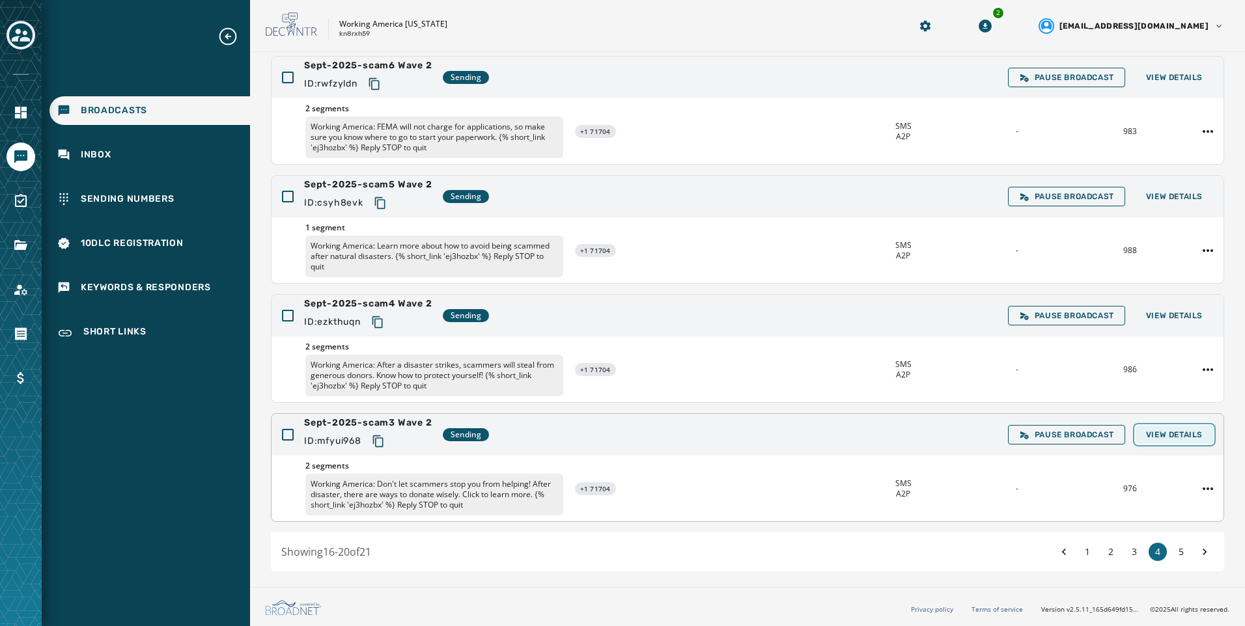
click at [1181, 434] on span "View Details" at bounding box center [1174, 435] width 57 height 10
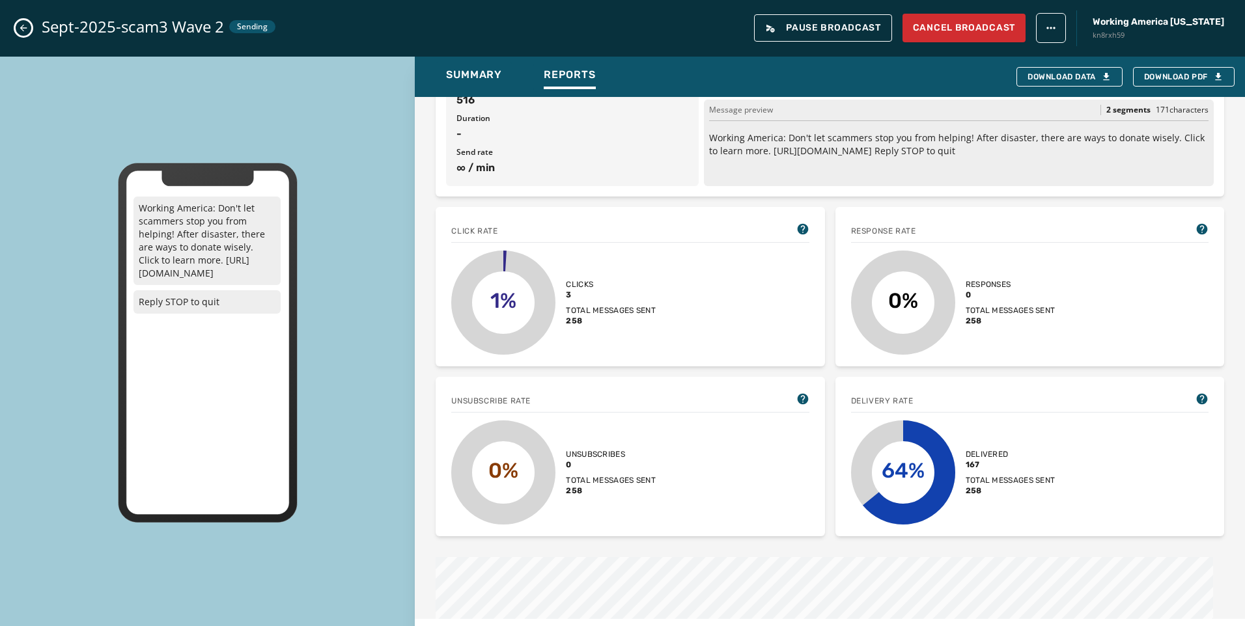
scroll to position [260, 0]
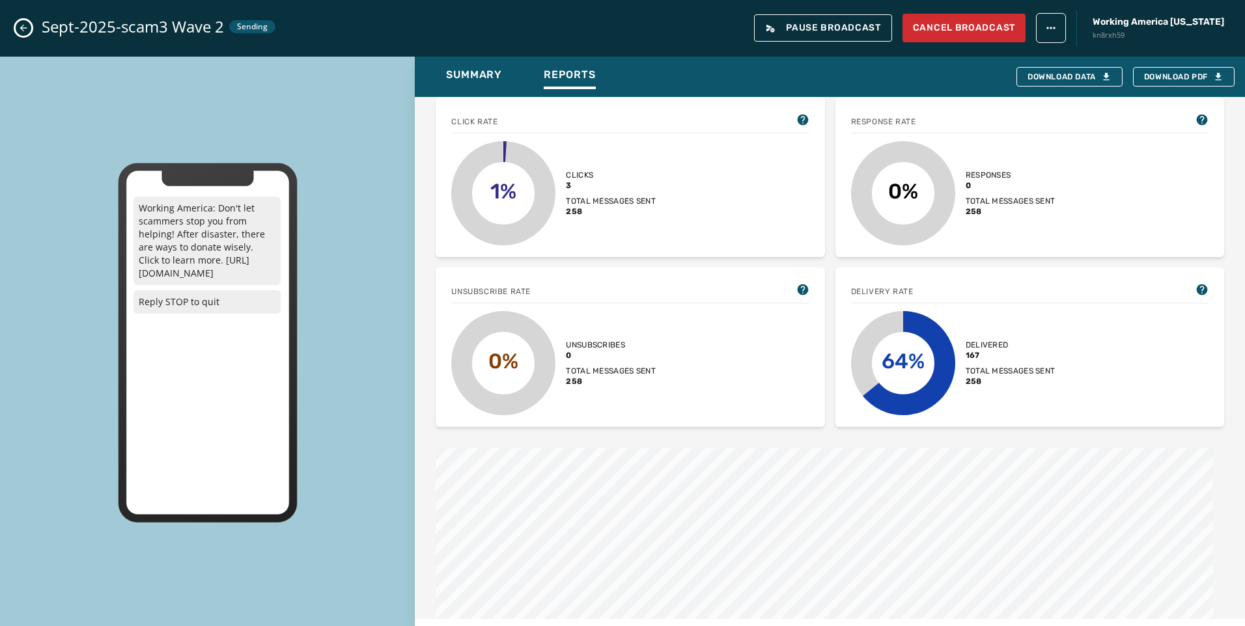
click at [23, 29] on icon "Close admin drawer" at bounding box center [23, 28] width 10 height 10
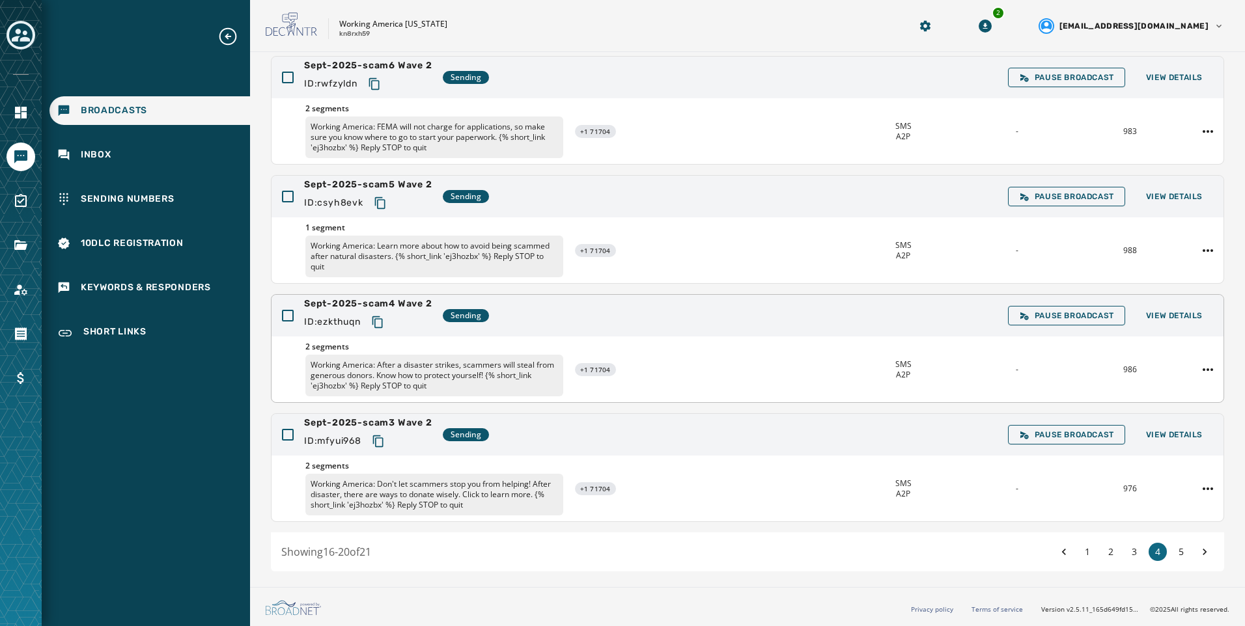
click at [1154, 303] on div "Sept-2025-scam4 Wave 2 ID: ezkthuqn Sending Pause Broadcast View Details" at bounding box center [748, 316] width 952 height 42
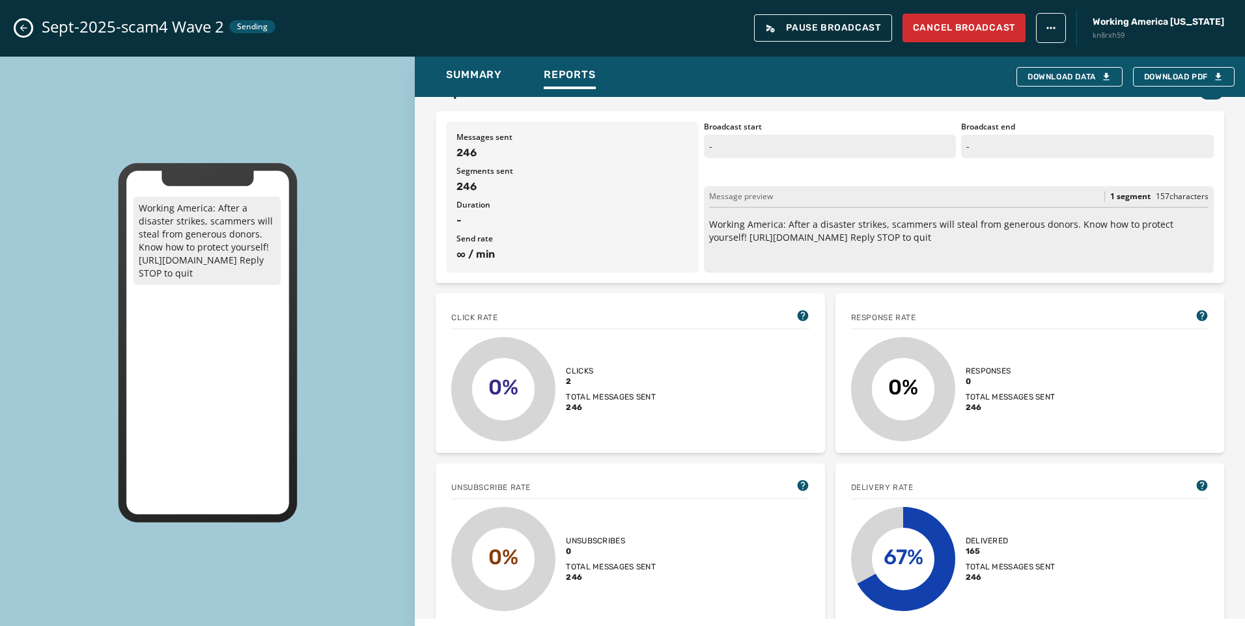
scroll to position [195, 0]
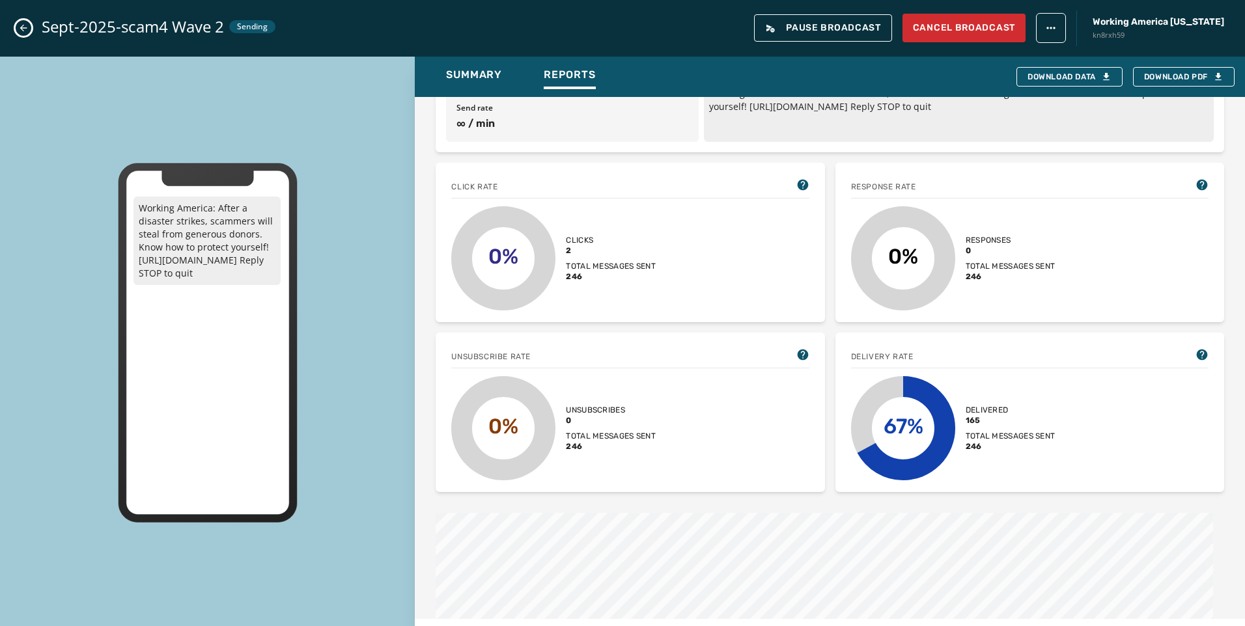
click at [18, 21] on div "Sept-2025-scam4 Wave 2 Sending Pause Broadcast Cancel Broadcast Working America…" at bounding box center [622, 28] width 1245 height 57
click at [28, 27] on icon "Close admin drawer" at bounding box center [23, 28] width 10 height 10
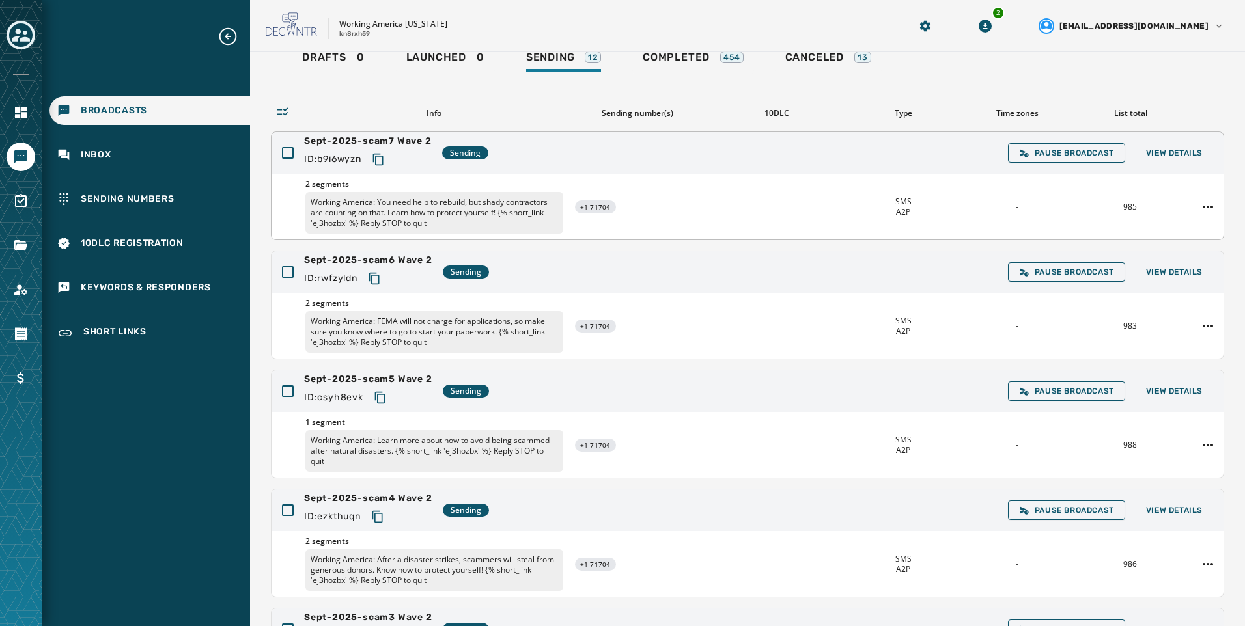
scroll to position [50, 0]
click at [1177, 158] on span "View Details" at bounding box center [1174, 153] width 57 height 10
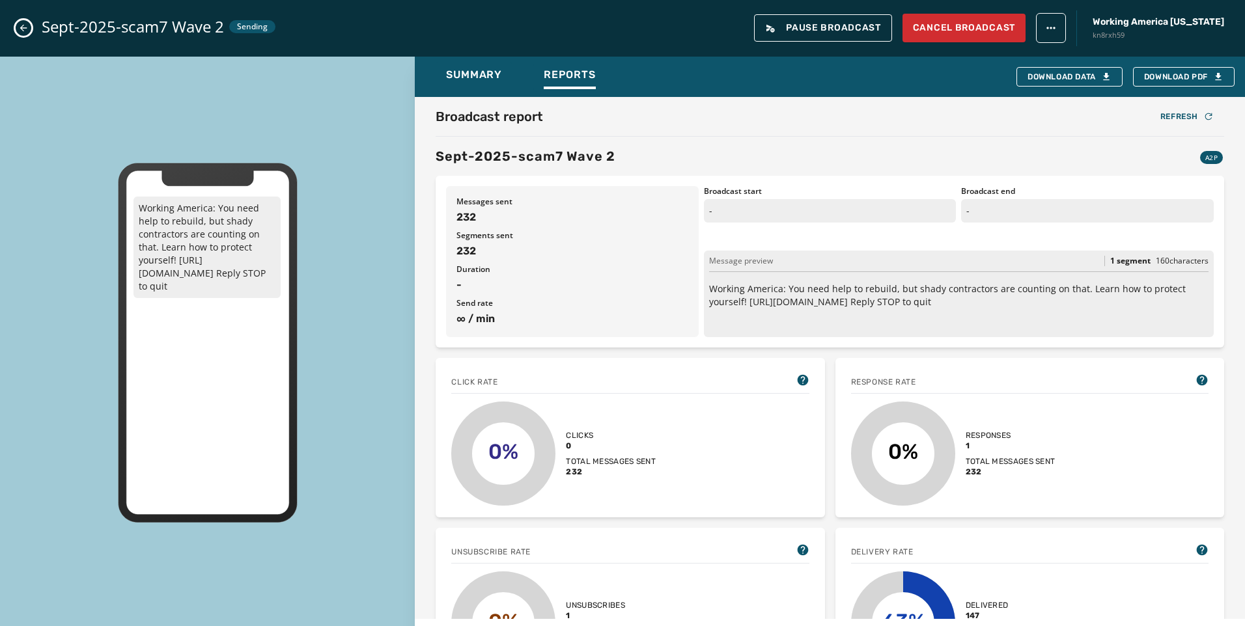
scroll to position [326, 0]
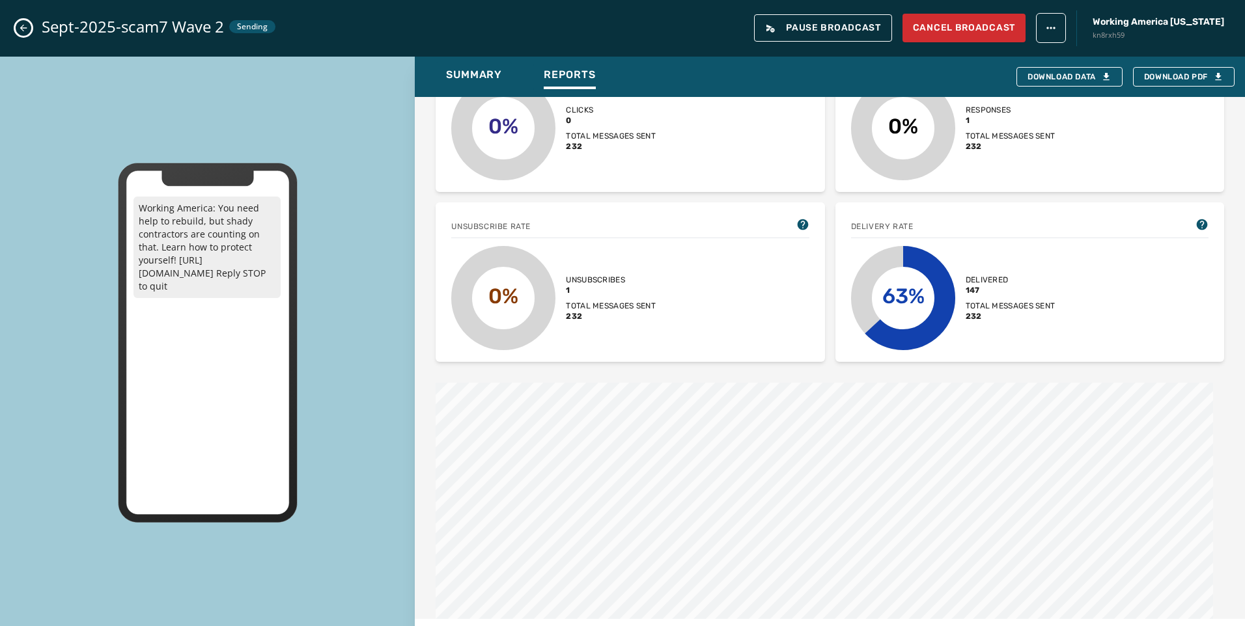
click at [20, 30] on icon "Close admin drawer" at bounding box center [23, 28] width 10 height 10
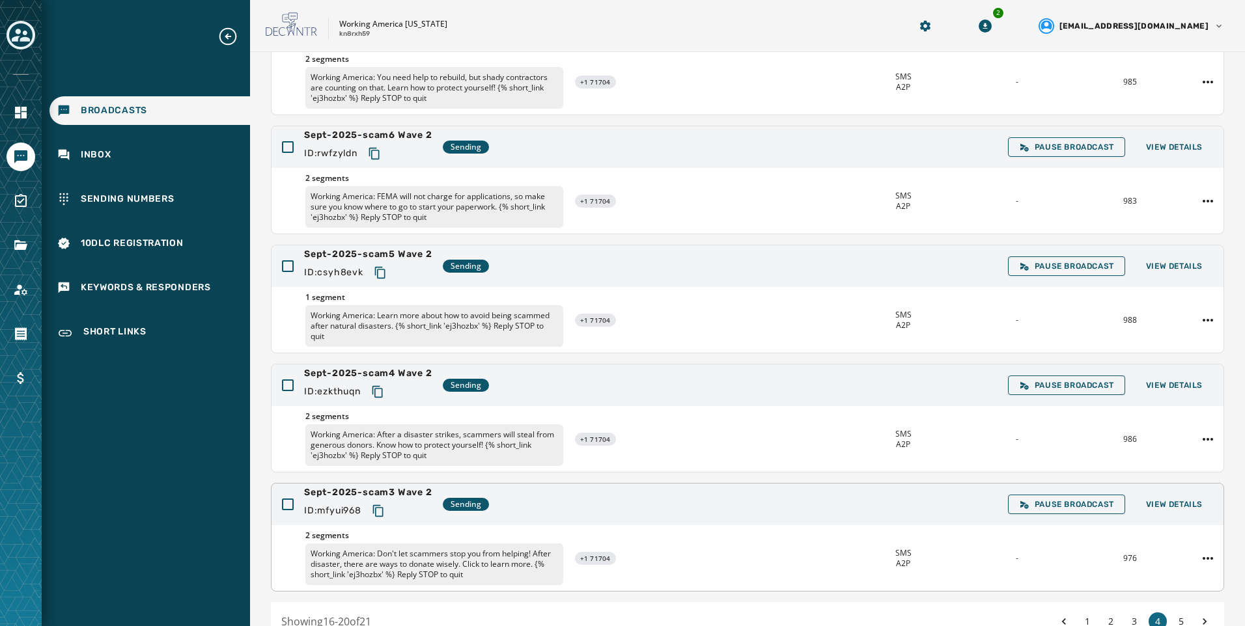
scroll to position [245, 0]
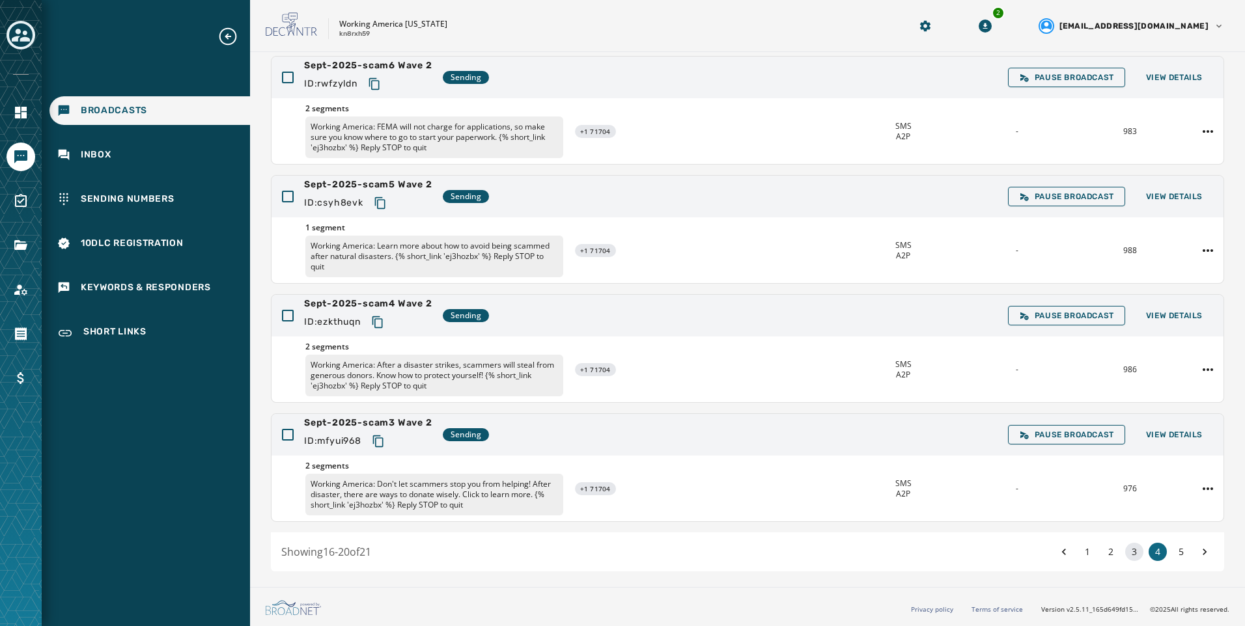
click at [1132, 552] on button "3" at bounding box center [1134, 552] width 18 height 18
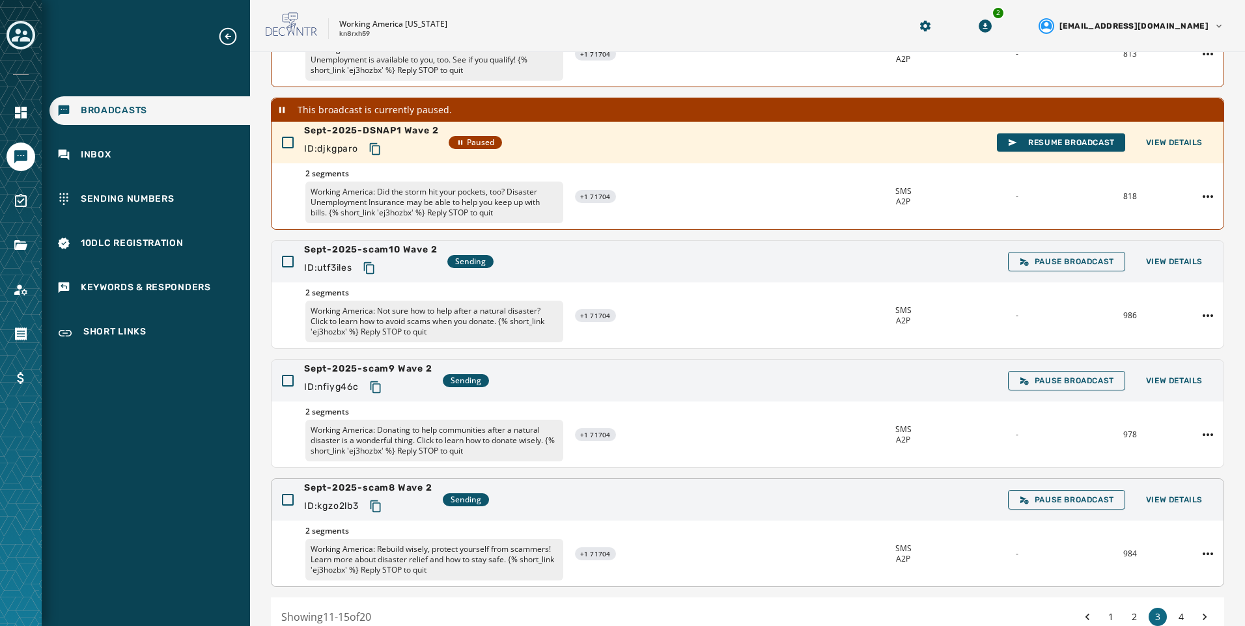
scroll to position [162, 0]
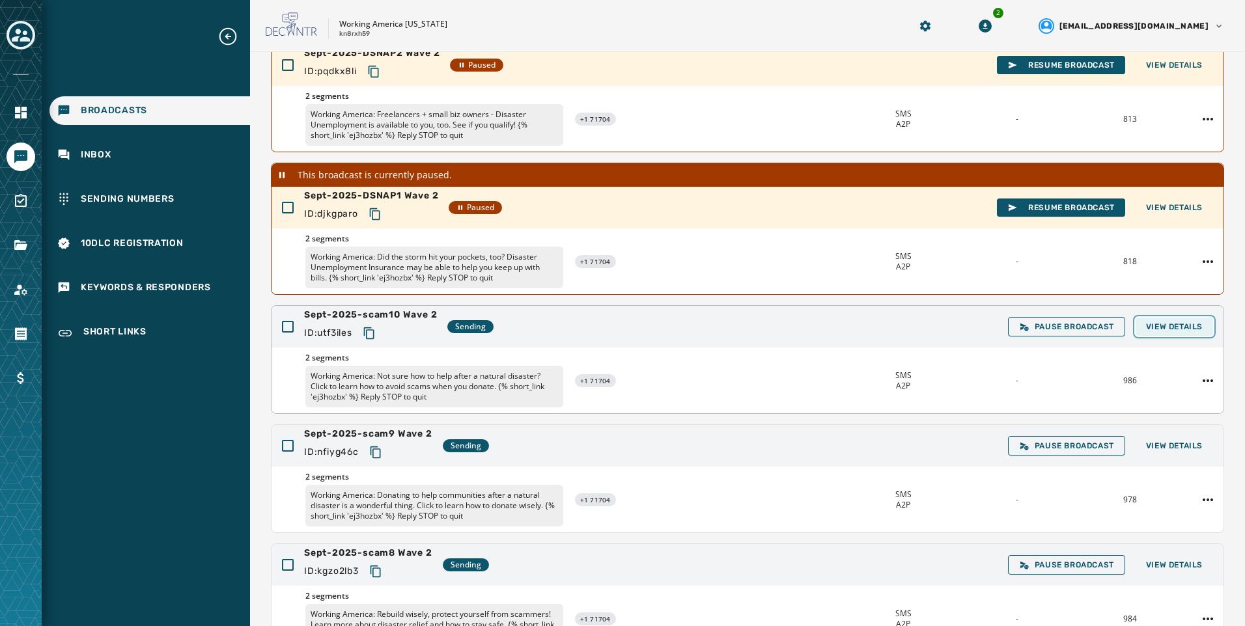
drag, startPoint x: 1180, startPoint y: 323, endPoint x: 1185, endPoint y: 317, distance: 7.8
click at [1180, 323] on span "View Details" at bounding box center [1174, 327] width 57 height 10
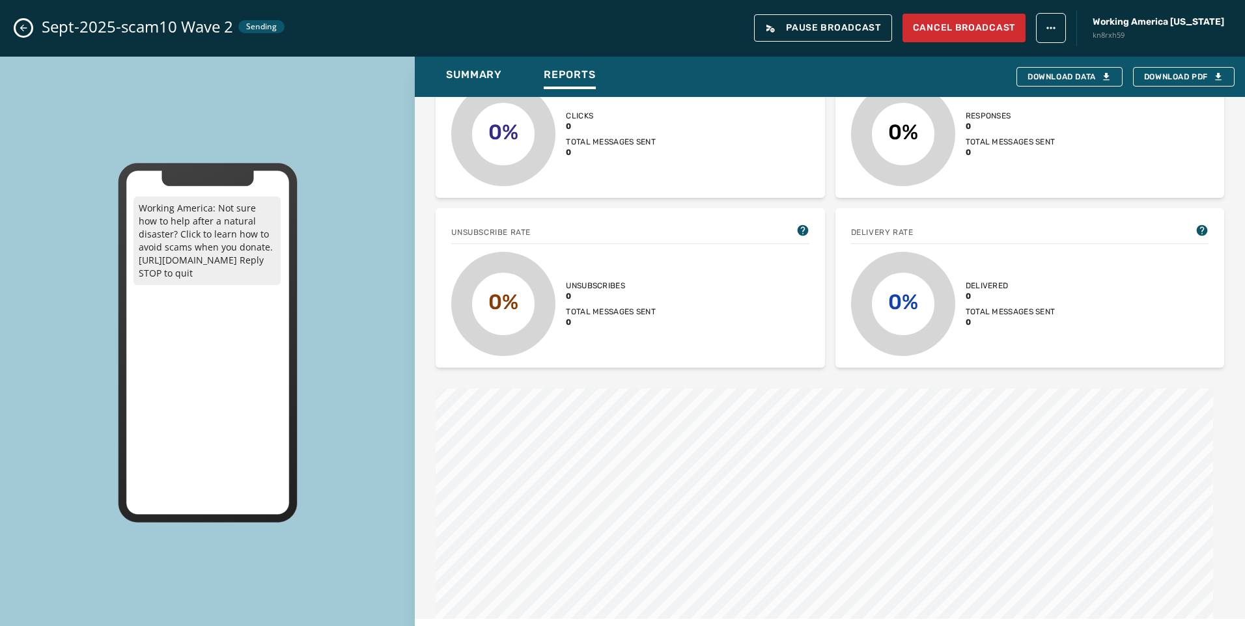
scroll to position [521, 0]
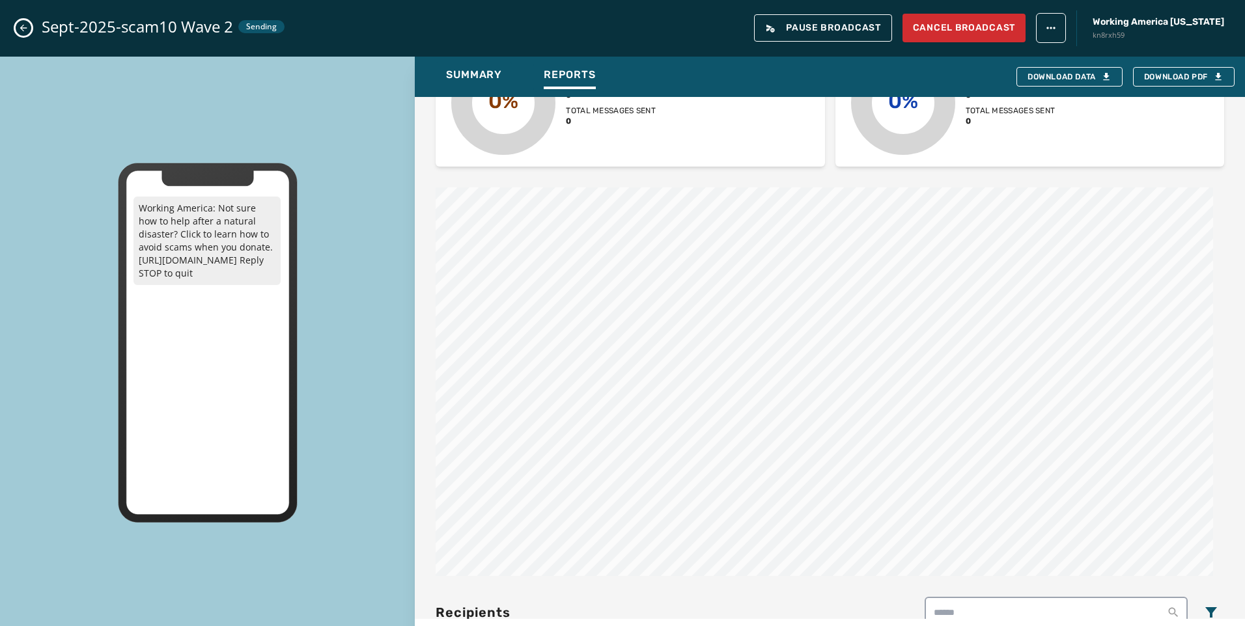
click at [24, 25] on icon "Close admin drawer" at bounding box center [23, 28] width 10 height 10
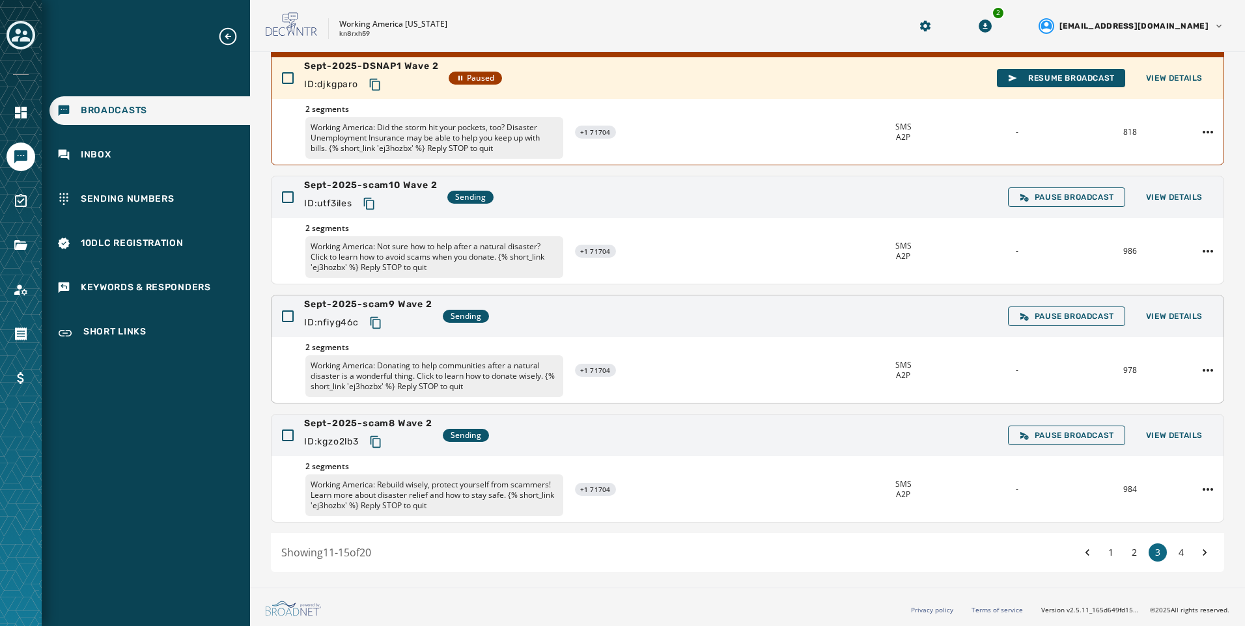
scroll to position [292, 0]
click at [1173, 556] on button "4" at bounding box center [1181, 552] width 18 height 18
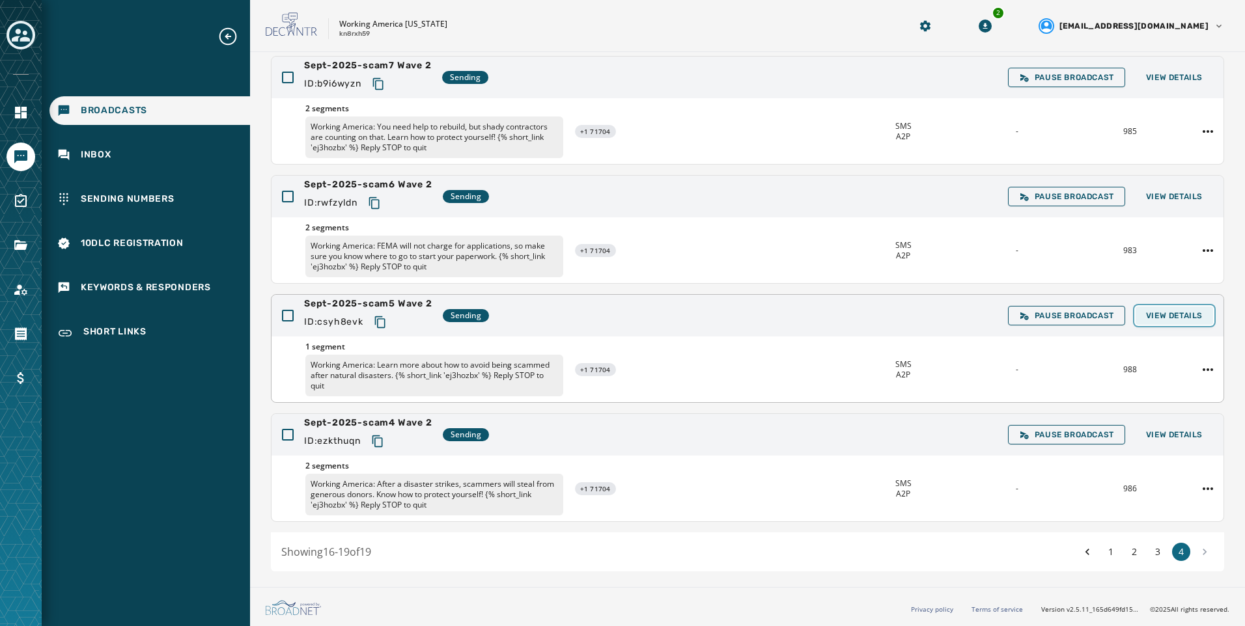
click at [1176, 315] on span "View Details" at bounding box center [1174, 316] width 57 height 10
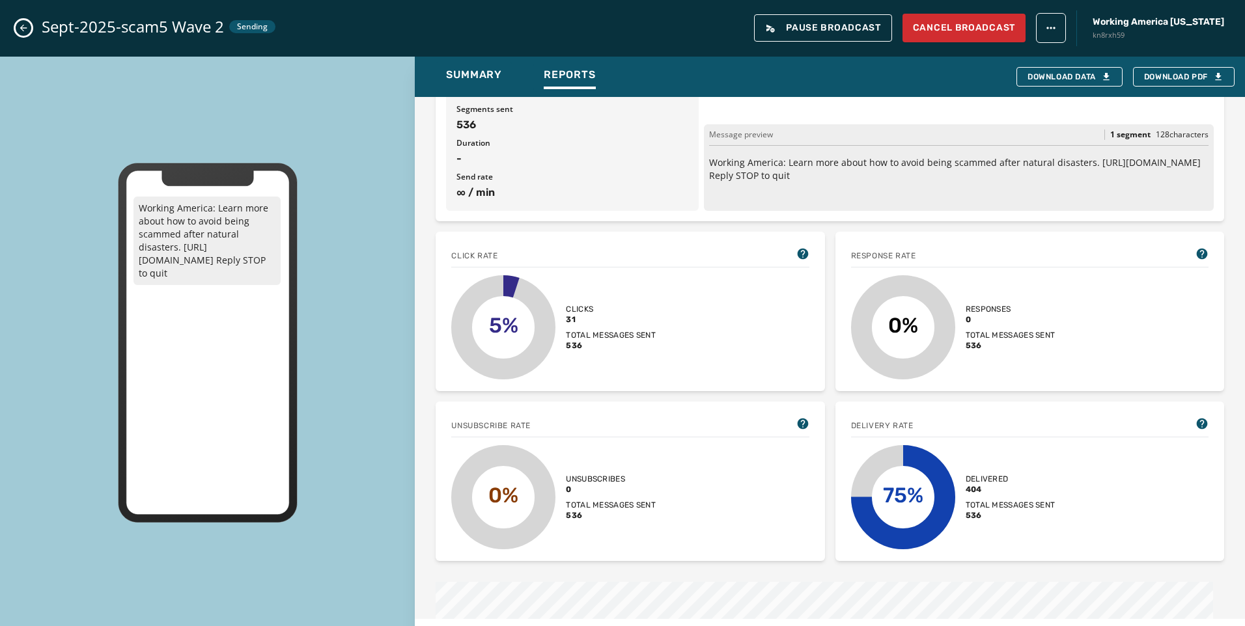
scroll to position [130, 0]
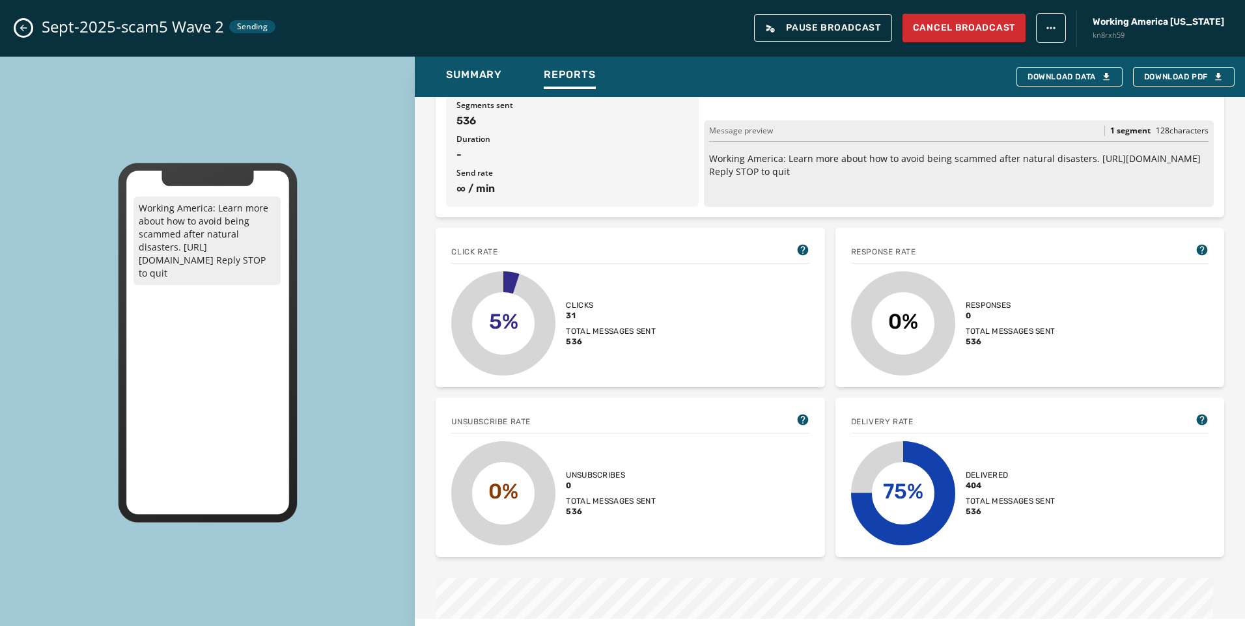
click at [25, 28] on icon "Close admin drawer" at bounding box center [23, 28] width 7 height 7
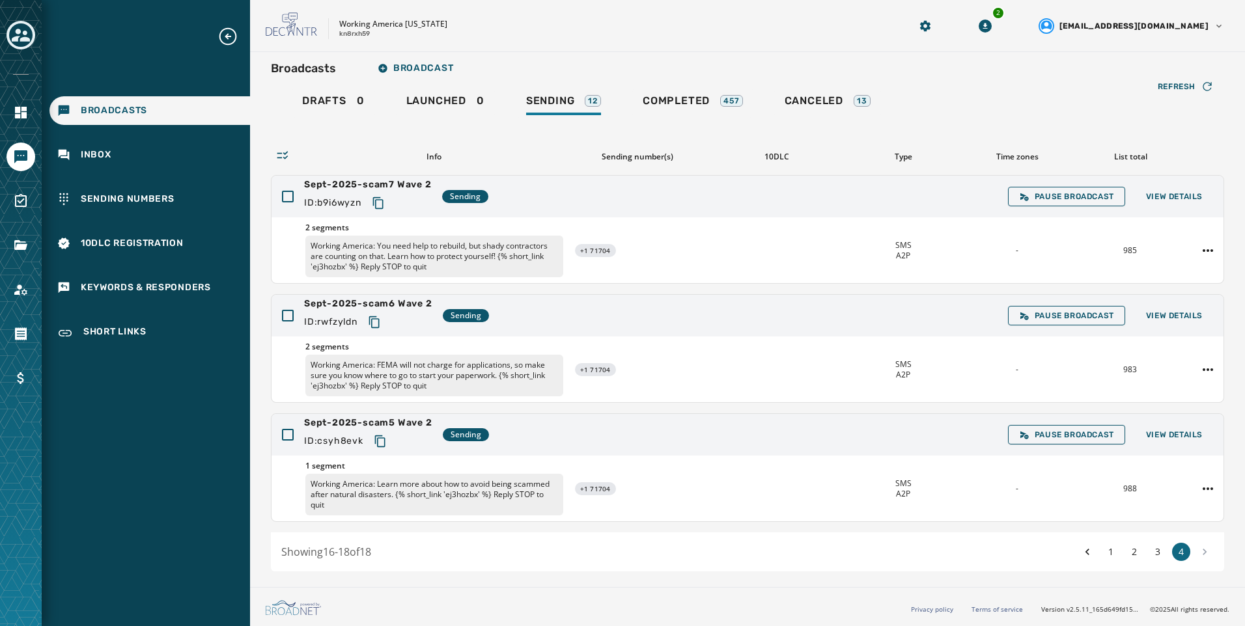
scroll to position [7, 0]
click at [1147, 199] on span "View Details" at bounding box center [1174, 196] width 57 height 10
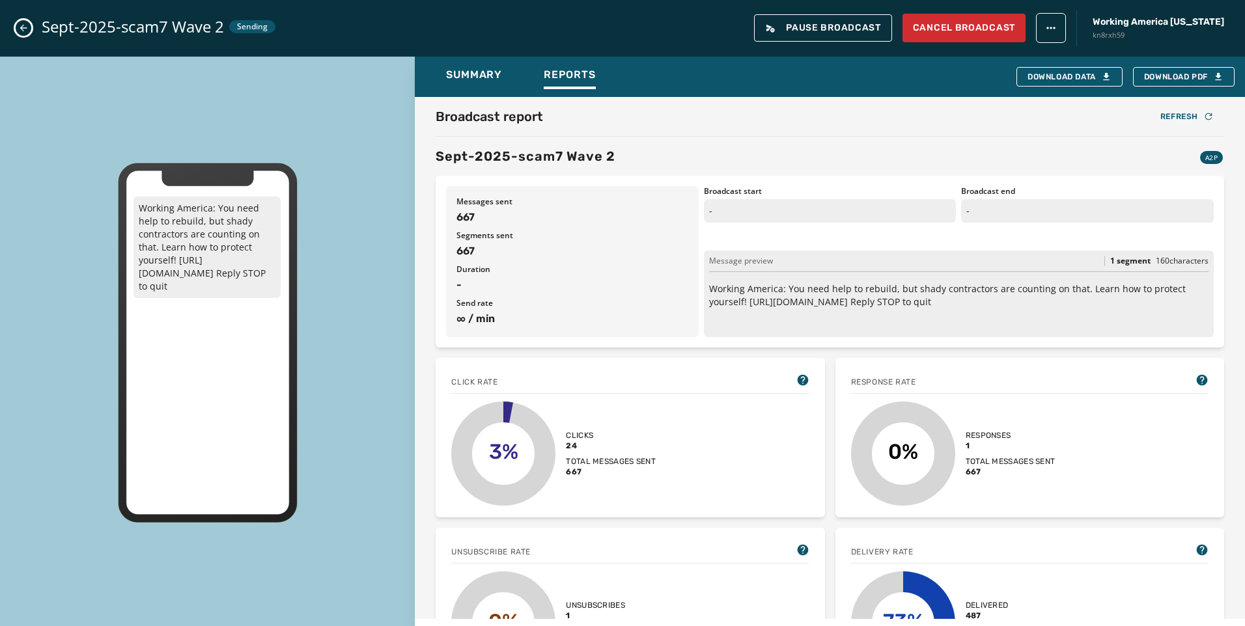
scroll to position [521, 0]
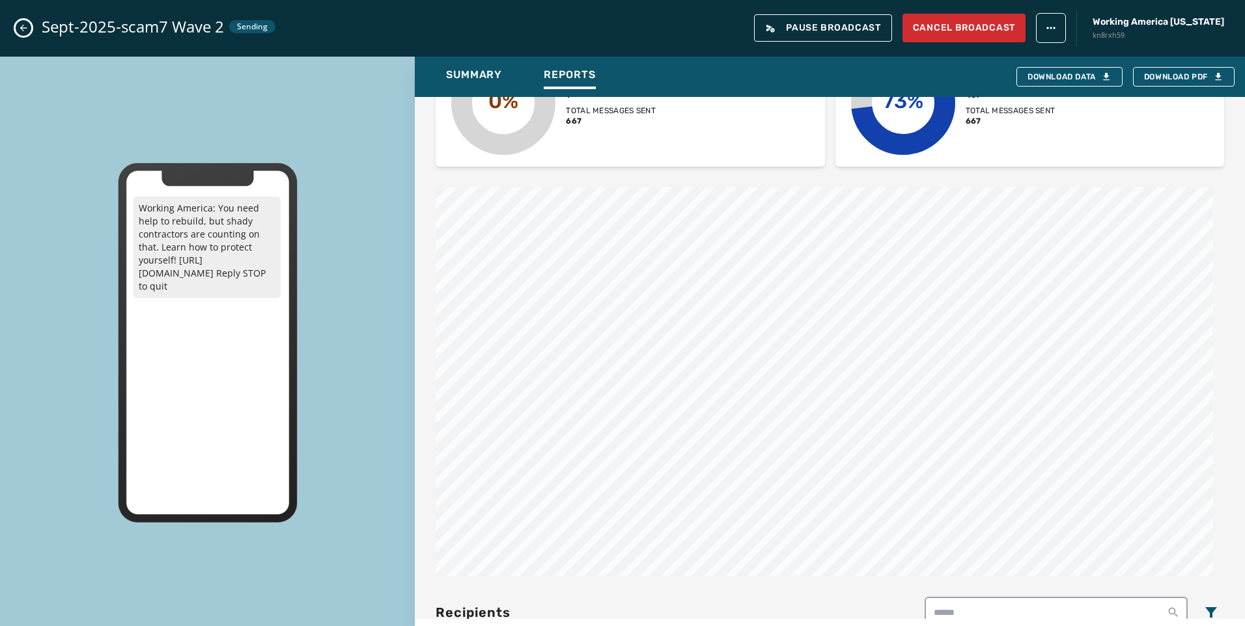
click at [23, 26] on icon "Close admin drawer" at bounding box center [23, 28] width 10 height 10
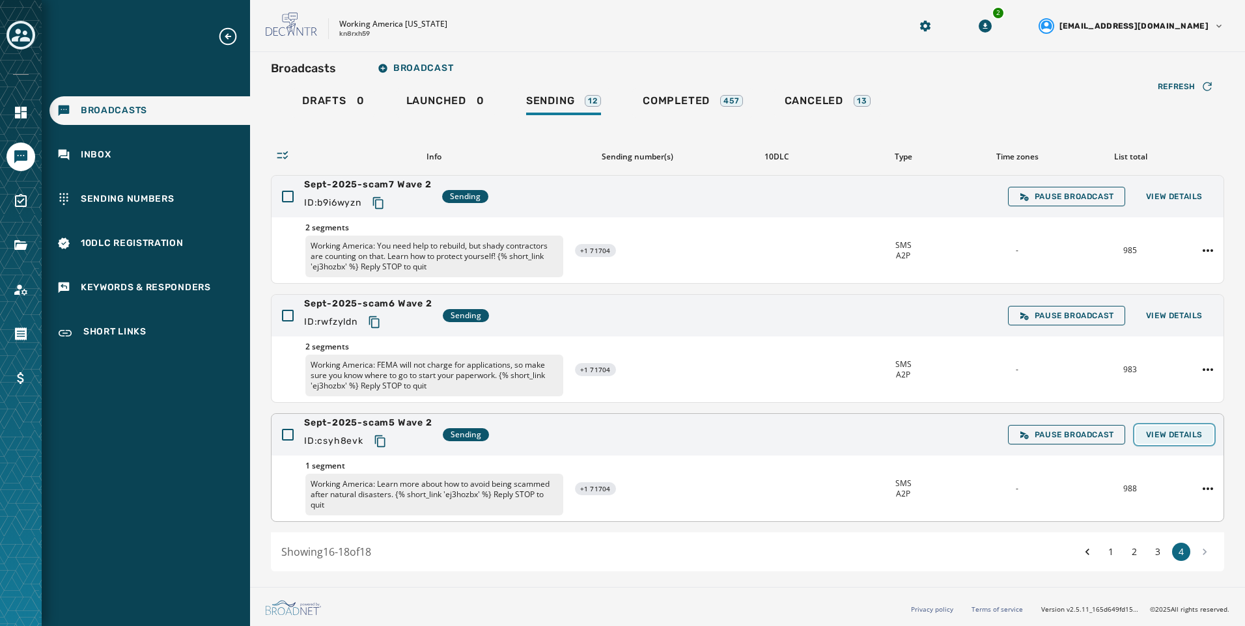
click at [1157, 438] on span "View Details" at bounding box center [1174, 435] width 57 height 10
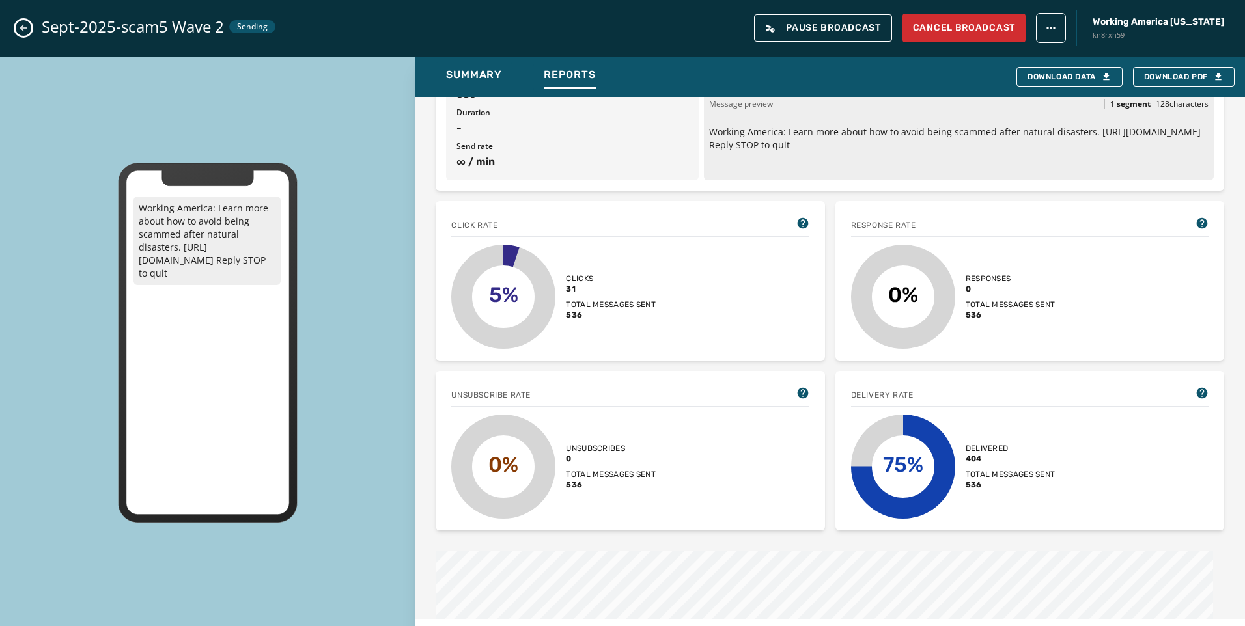
scroll to position [195, 0]
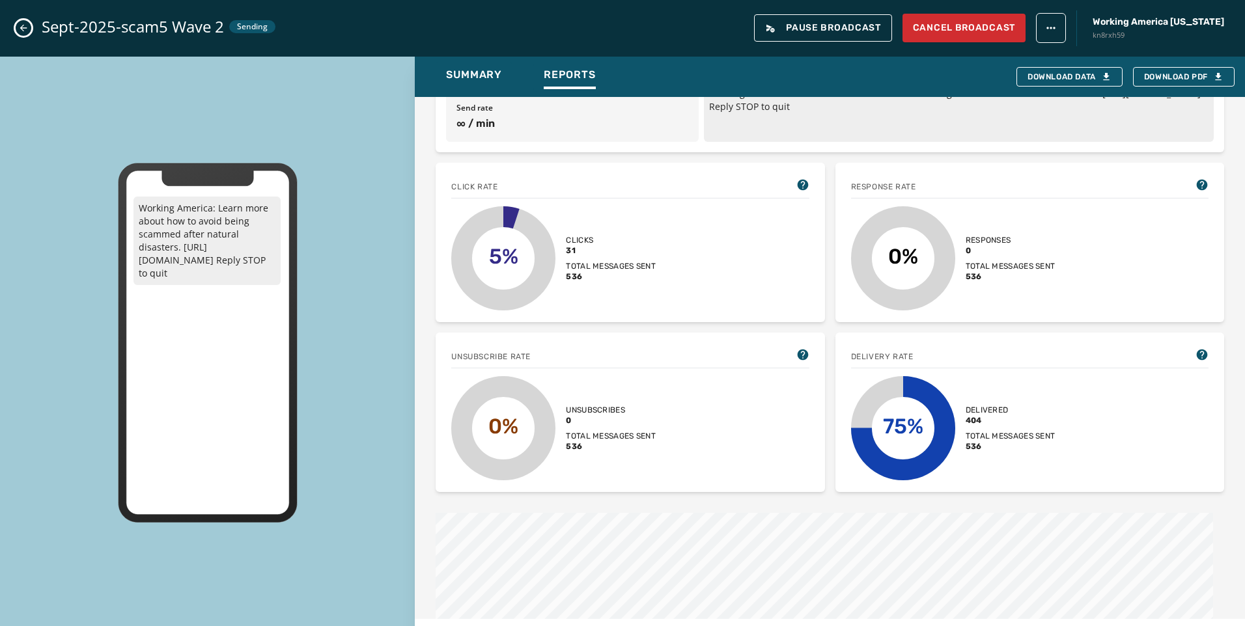
click at [27, 27] on icon "Close admin drawer" at bounding box center [23, 28] width 10 height 10
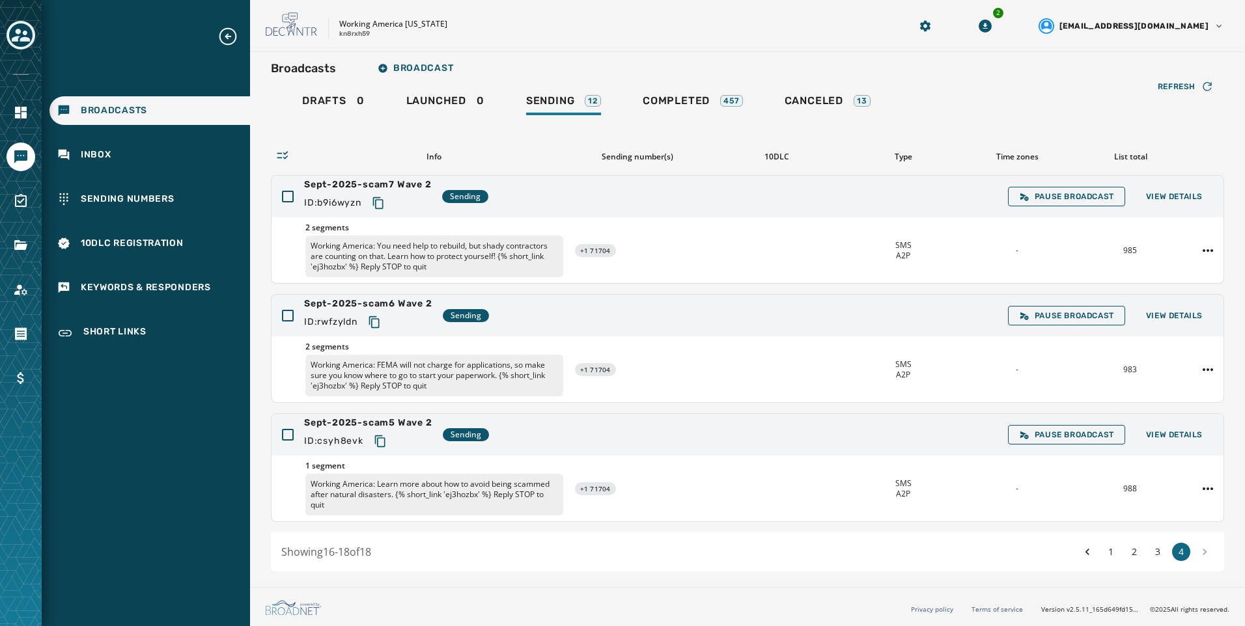
click at [626, 107] on div "Drafts 0 Launched 0 Sending 12 Completed 457 Canceled 13" at bounding box center [747, 103] width 953 height 30
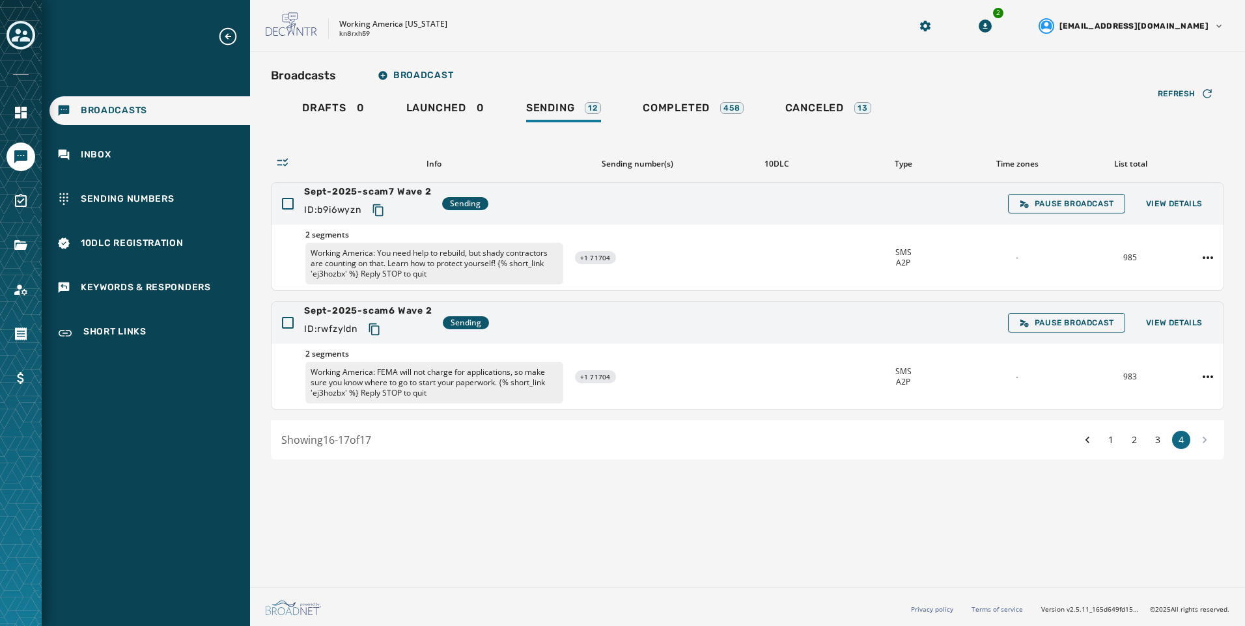
scroll to position [0, 0]
click at [1158, 440] on button "3" at bounding box center [1158, 440] width 18 height 18
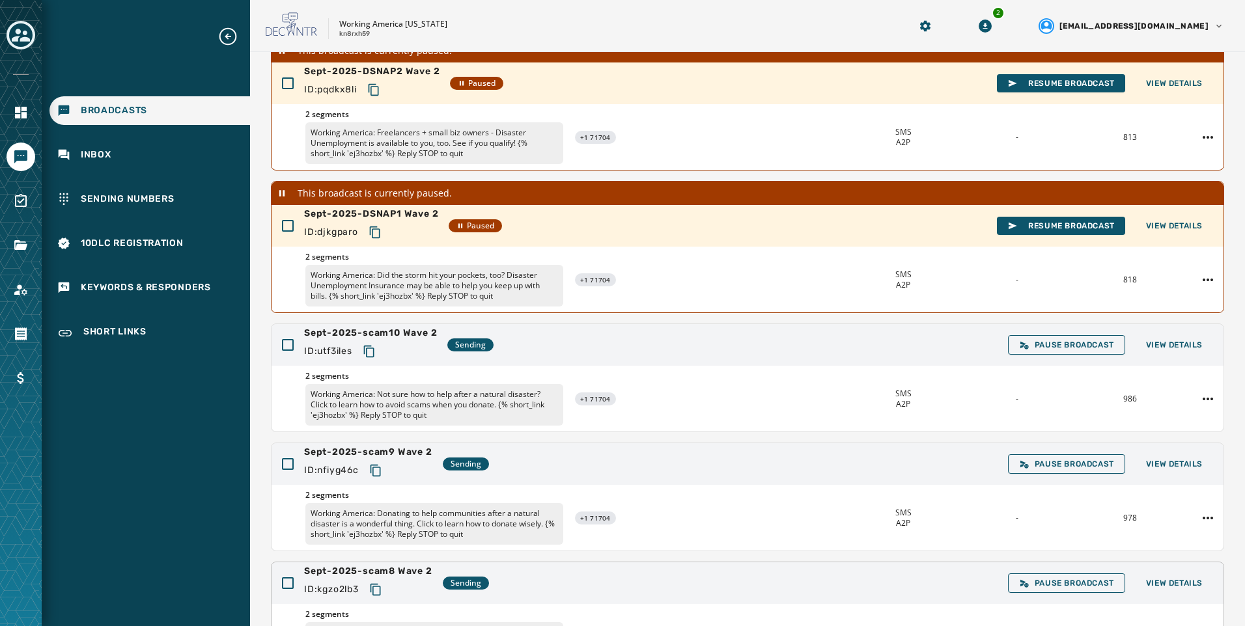
scroll to position [292, 0]
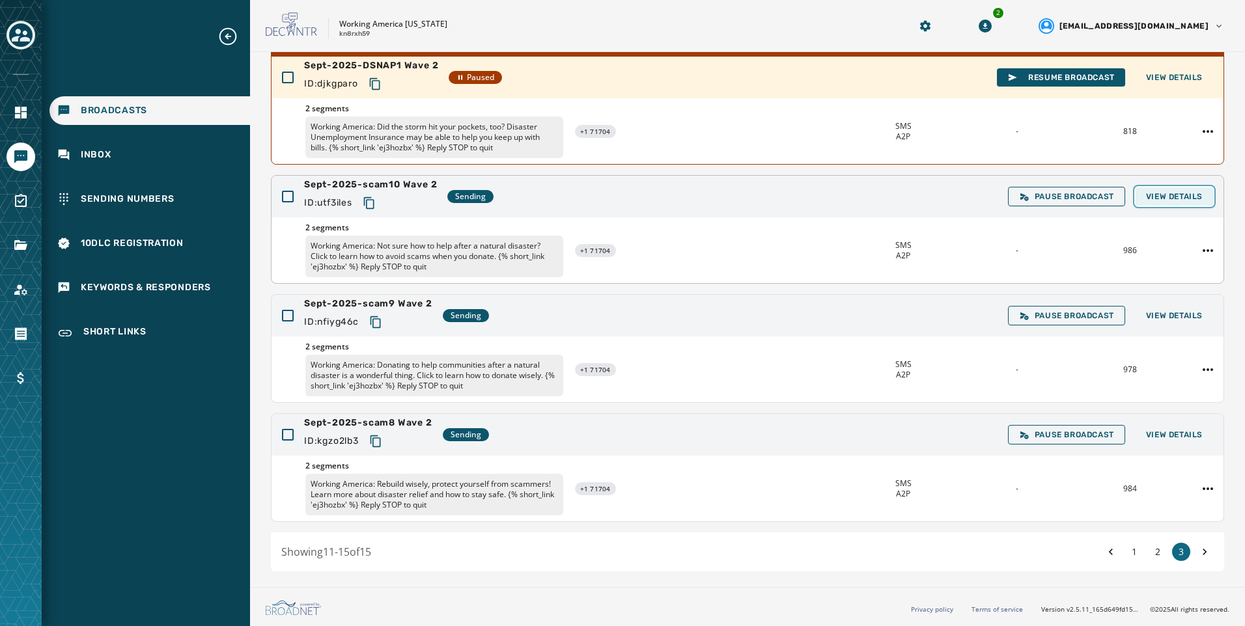
click at [1160, 194] on span "View Details" at bounding box center [1174, 196] width 57 height 10
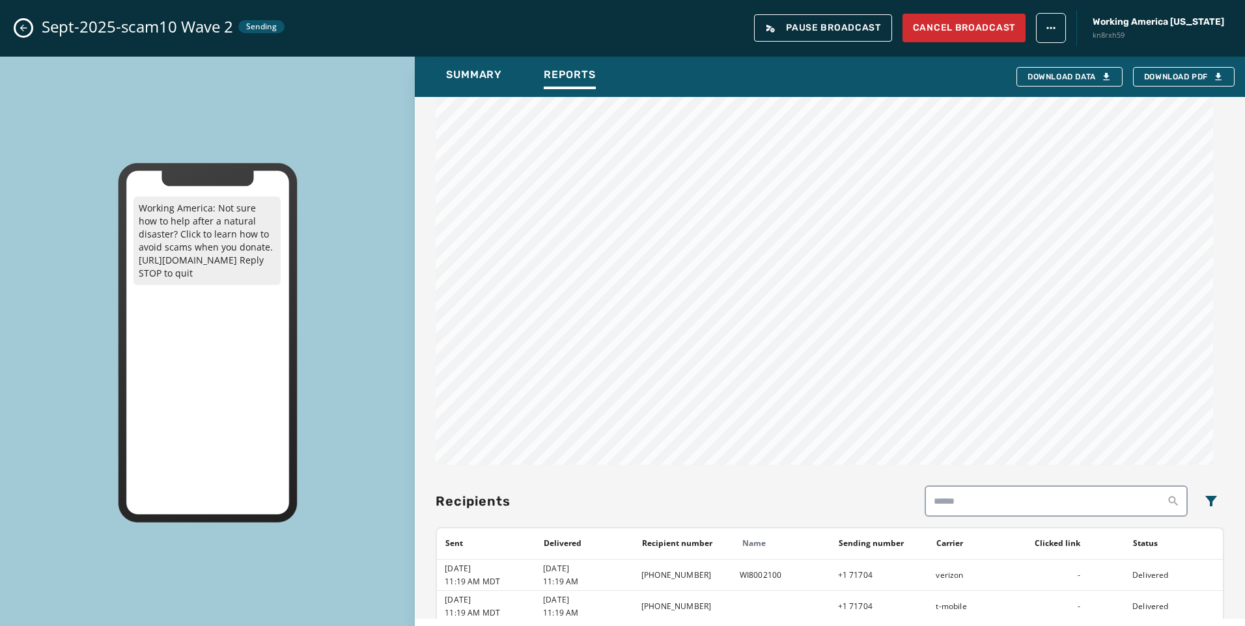
scroll to position [781, 0]
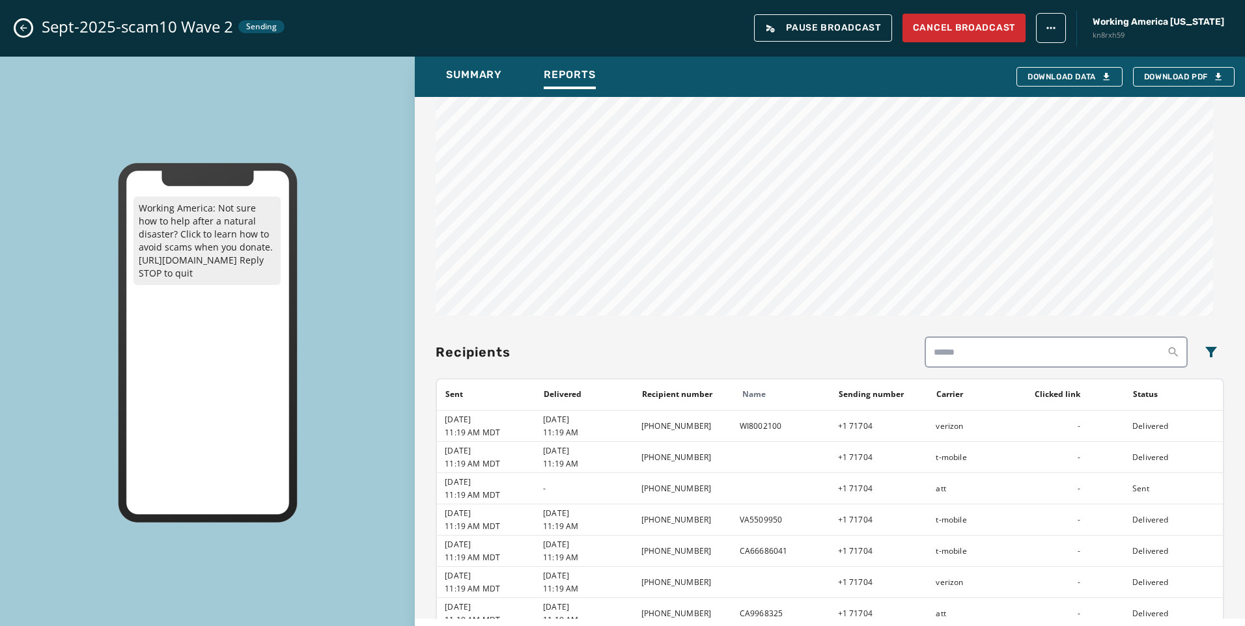
click at [17, 29] on button "Close admin drawer" at bounding box center [24, 28] width 16 height 16
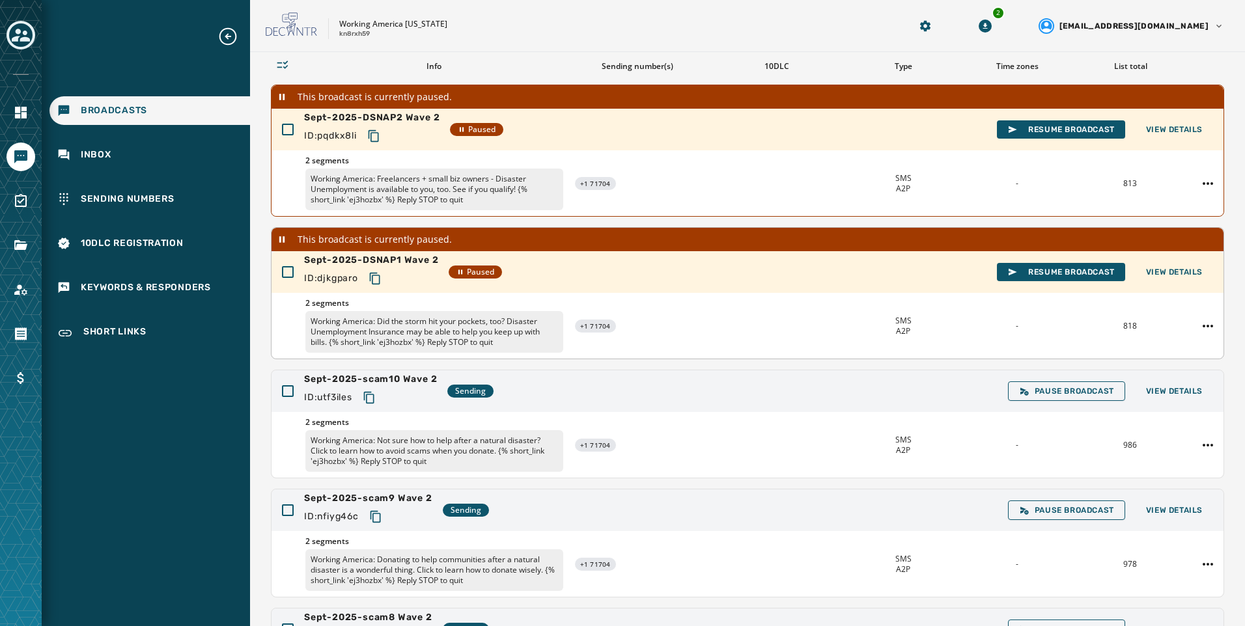
scroll to position [97, 0]
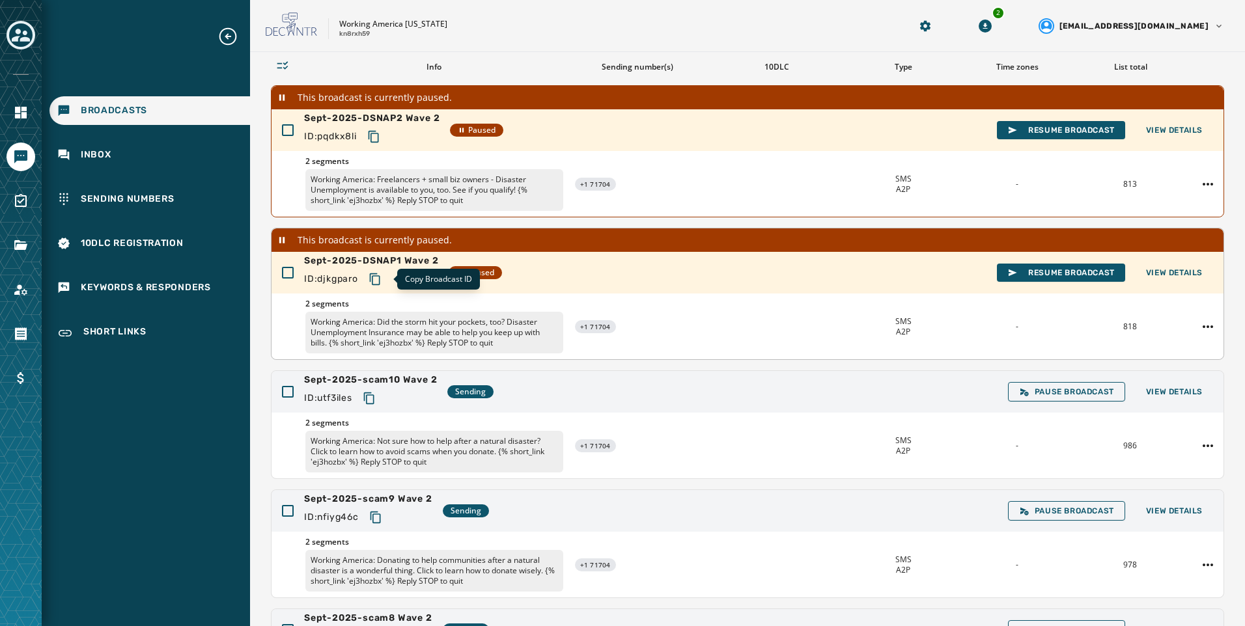
click at [380, 281] on icon "Copy text to clipboard" at bounding box center [374, 279] width 10 height 12
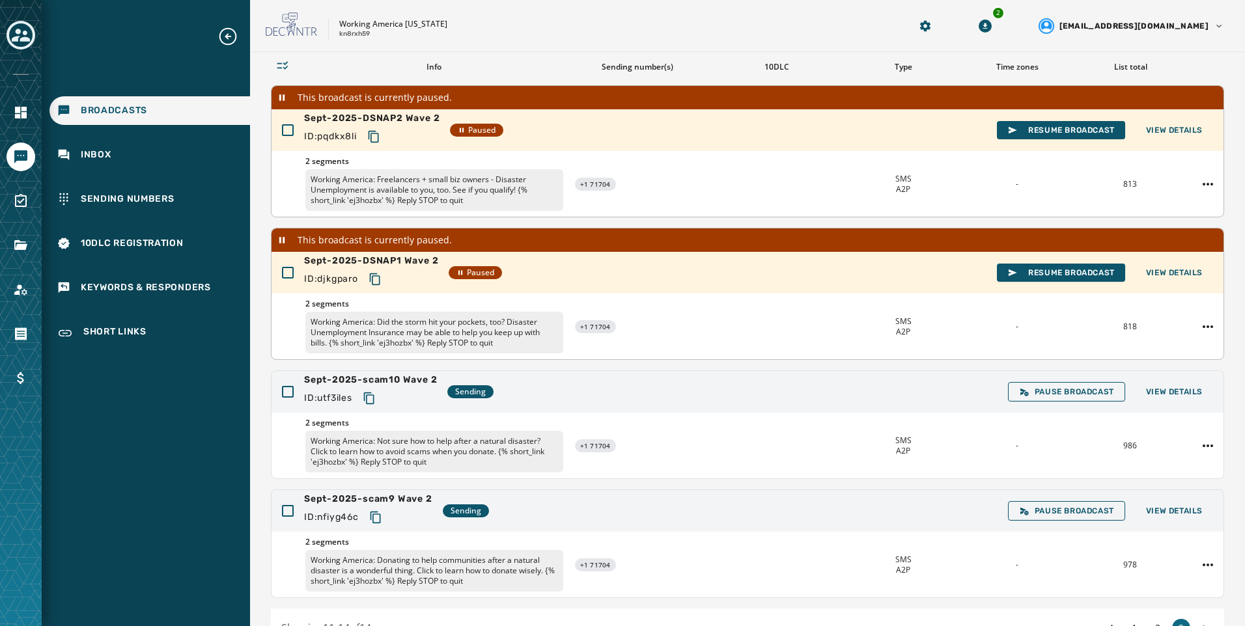
click at [378, 142] on icon "Copy text to clipboard" at bounding box center [373, 137] width 10 height 12
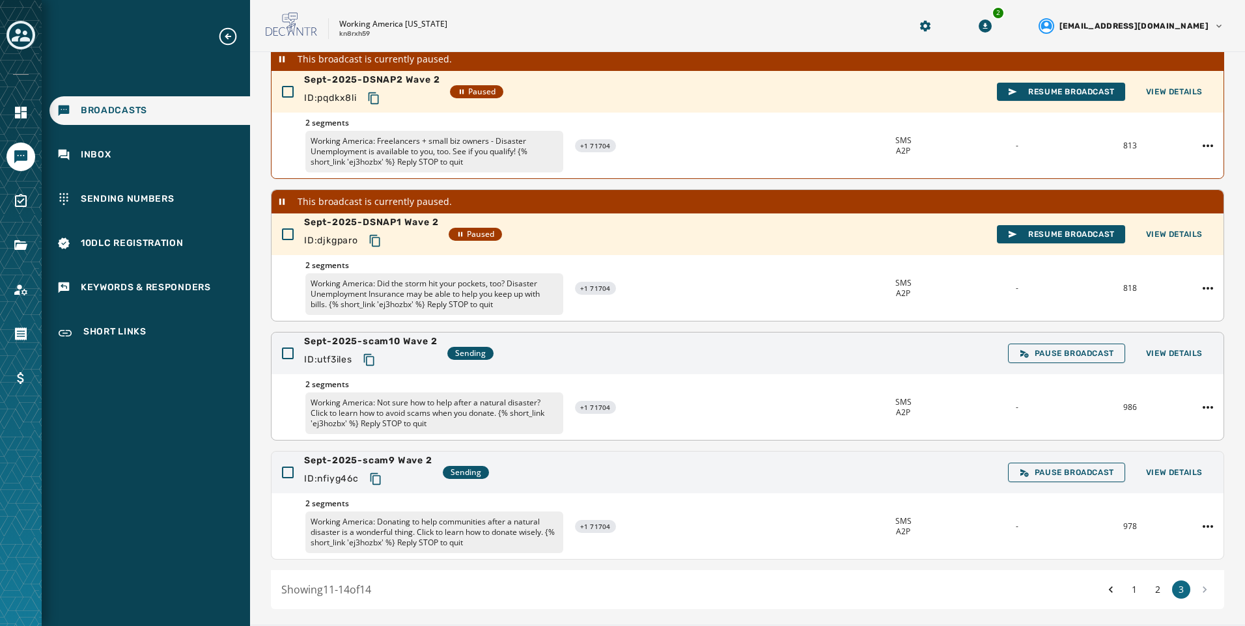
scroll to position [173, 0]
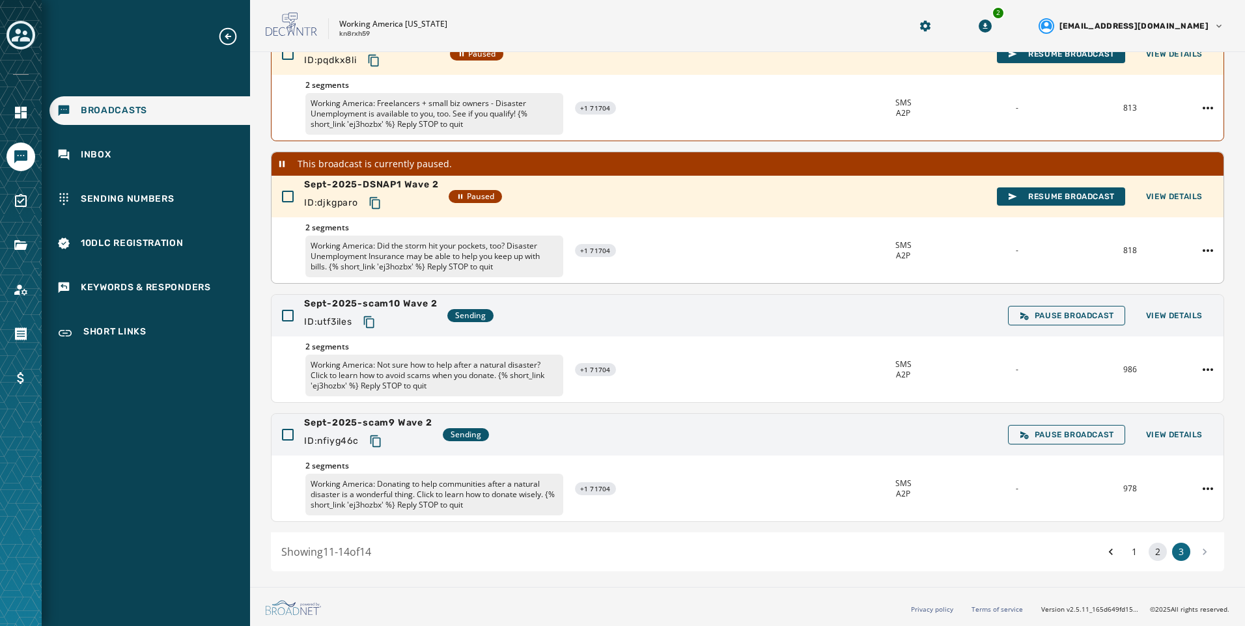
click at [1149, 551] on button "2" at bounding box center [1158, 552] width 18 height 18
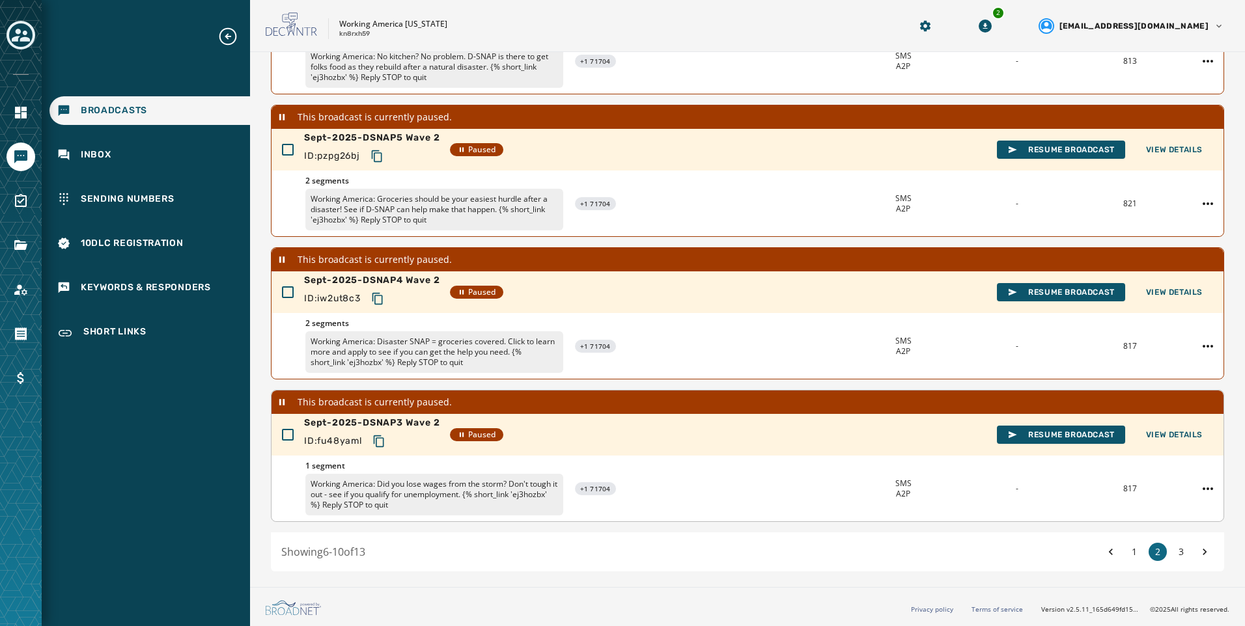
click at [382, 436] on icon "Copy text to clipboard" at bounding box center [378, 442] width 10 height 12
click at [380, 301] on icon "Copy text to clipboard" at bounding box center [377, 298] width 13 height 13
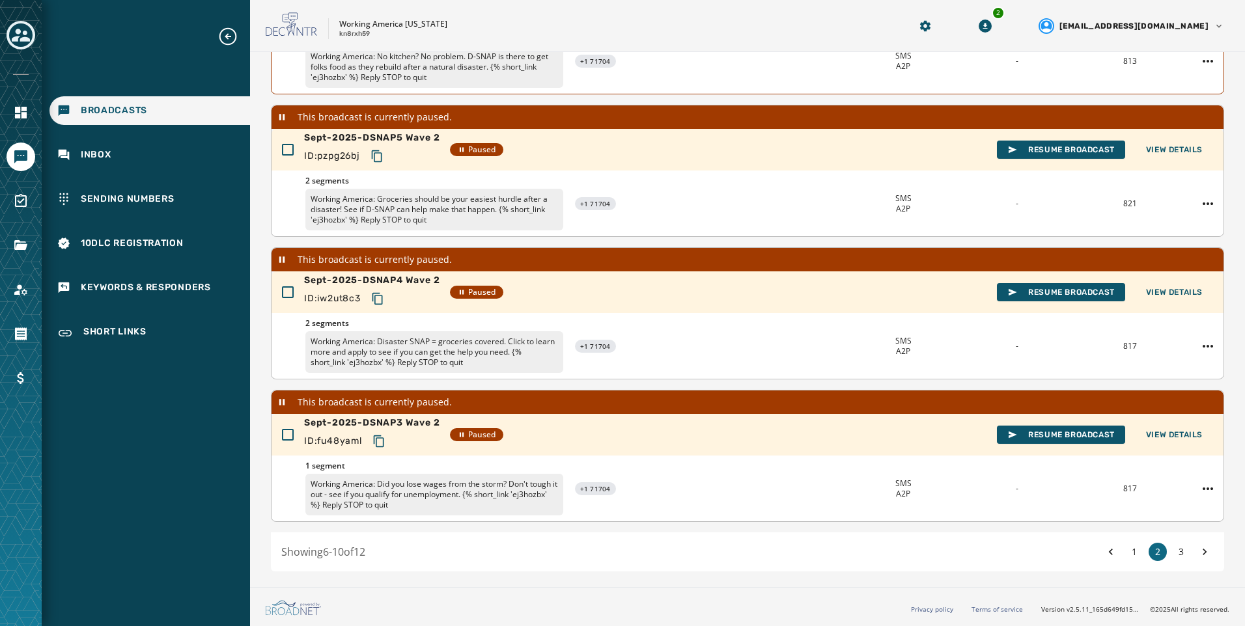
drag, startPoint x: 385, startPoint y: 154, endPoint x: 420, endPoint y: 171, distance: 38.7
click at [382, 154] on icon "Copy text to clipboard" at bounding box center [376, 156] width 10 height 12
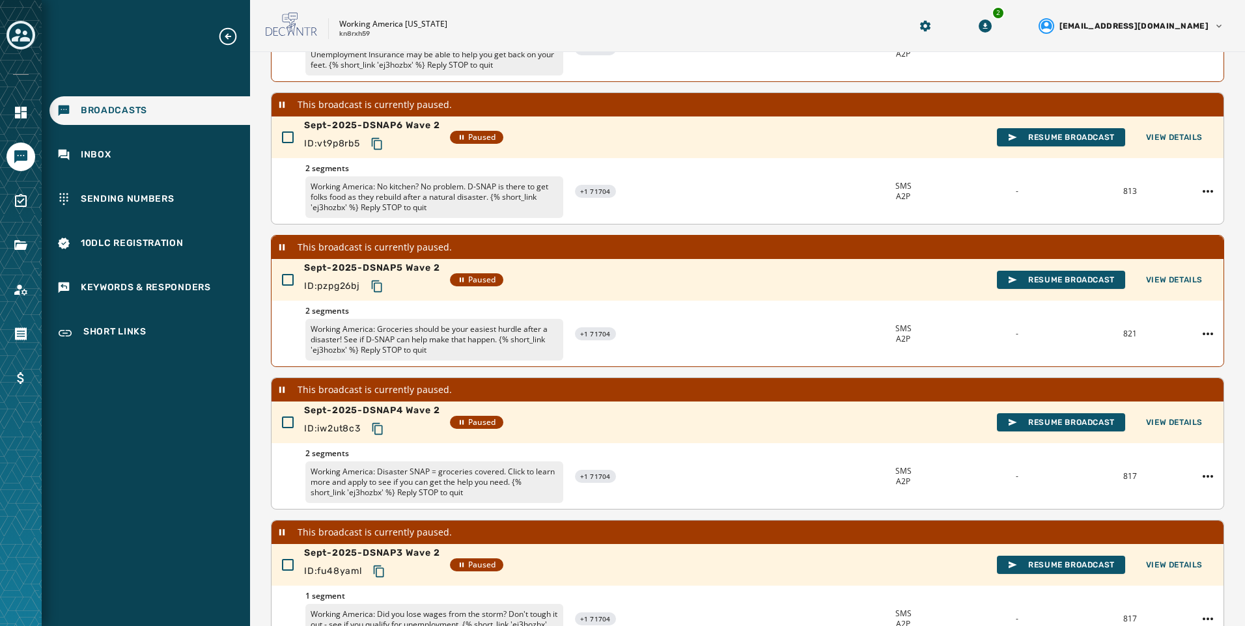
scroll to position [102, 0]
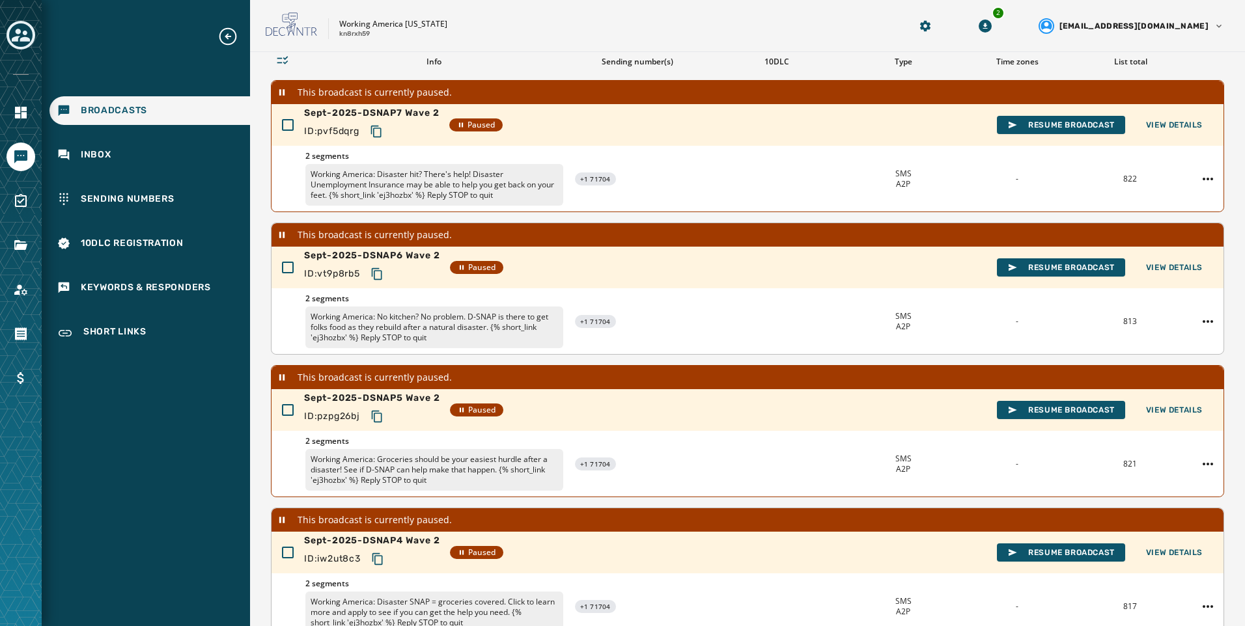
click at [382, 270] on icon "Copy text to clipboard" at bounding box center [377, 274] width 13 height 13
click at [380, 131] on icon "Copy text to clipboard" at bounding box center [376, 131] width 13 height 13
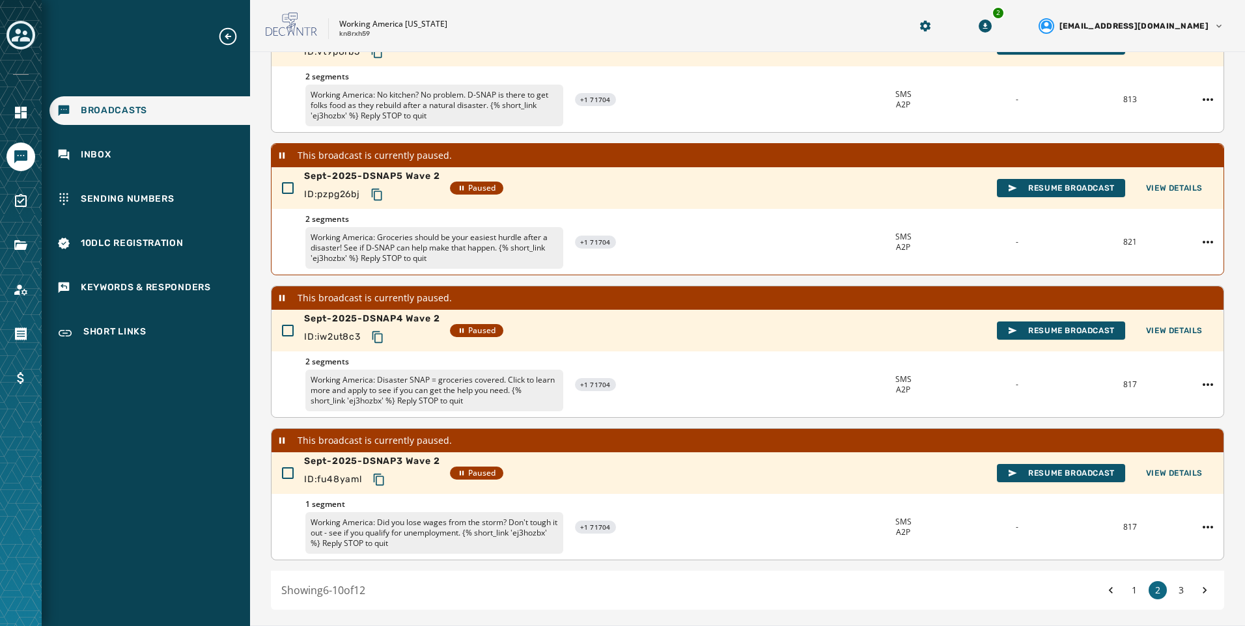
scroll to position [363, 0]
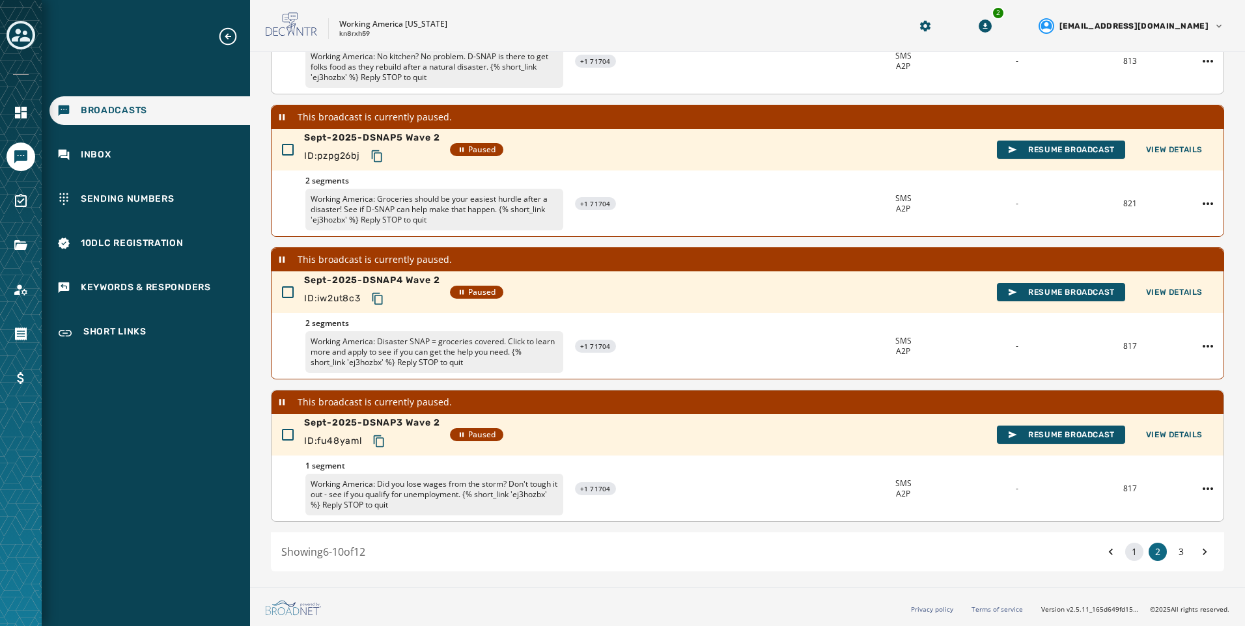
click at [1128, 556] on button "1" at bounding box center [1134, 552] width 18 height 18
click at [375, 441] on icon "Copy text to clipboard" at bounding box center [378, 441] width 13 height 13
click at [386, 297] on button "Copy text to clipboard" at bounding box center [376, 298] width 23 height 23
drag, startPoint x: 374, startPoint y: 150, endPoint x: 404, endPoint y: 169, distance: 35.4
click at [374, 150] on button "Copy text to clipboard" at bounding box center [380, 156] width 23 height 23
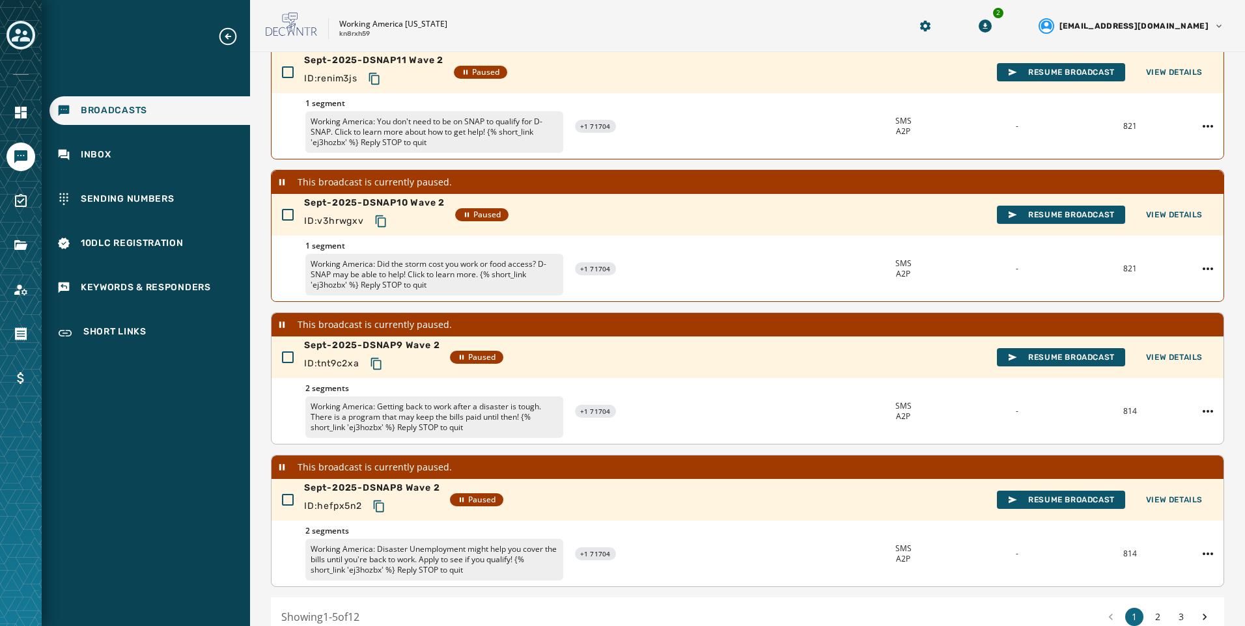
scroll to position [167, 0]
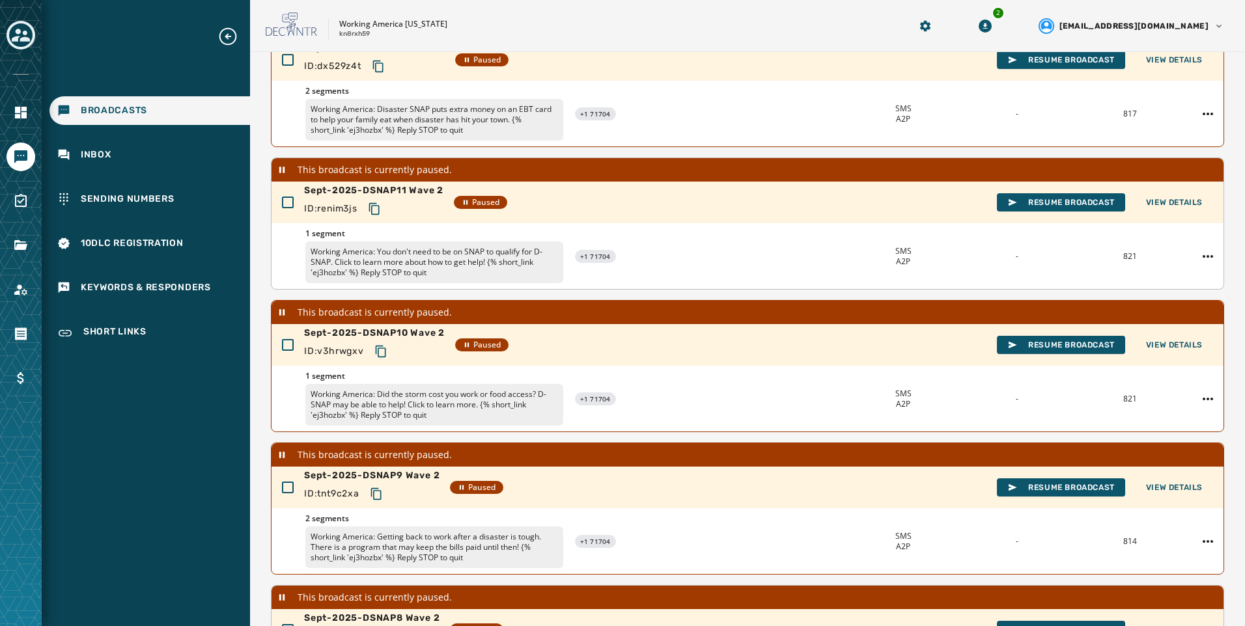
click at [371, 208] on icon "Copy text to clipboard" at bounding box center [374, 209] width 13 height 13
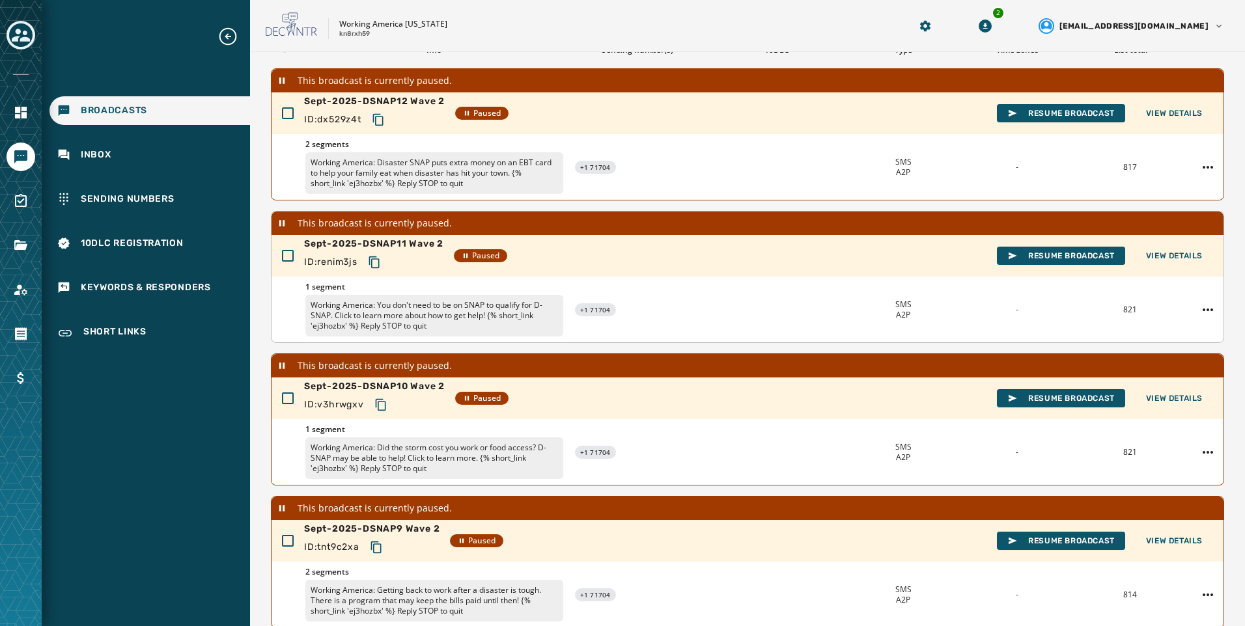
scroll to position [37, 0]
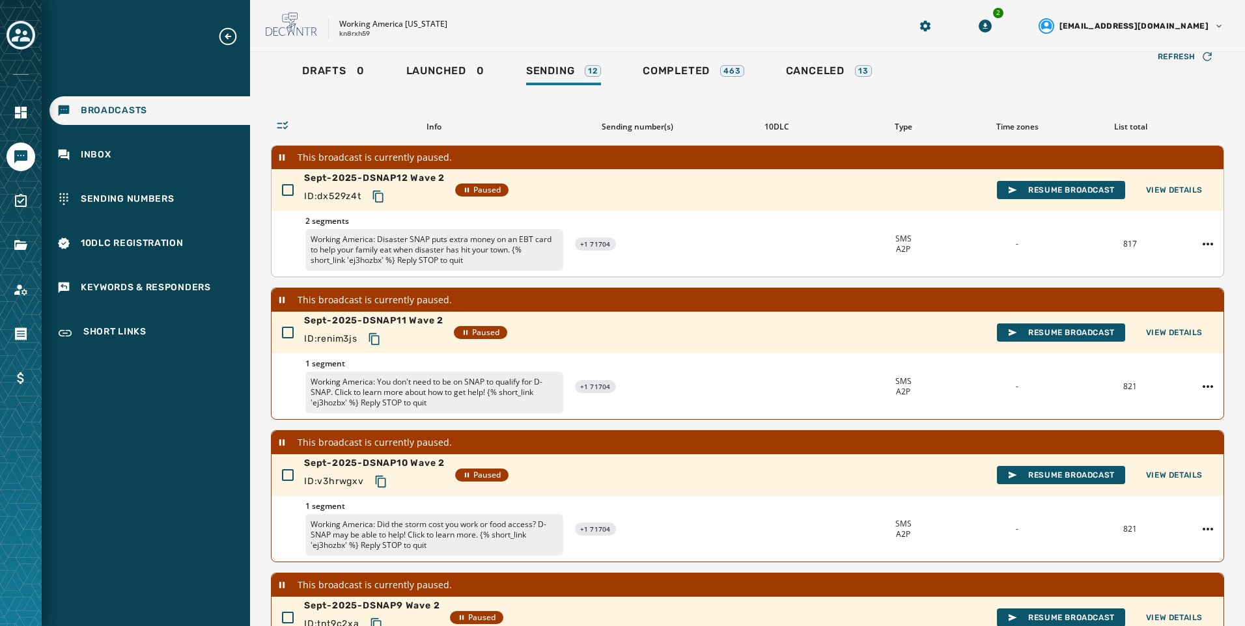
drag, startPoint x: 378, startPoint y: 195, endPoint x: 471, endPoint y: 273, distance: 122.1
click at [378, 195] on icon "Copy text to clipboard" at bounding box center [378, 196] width 13 height 13
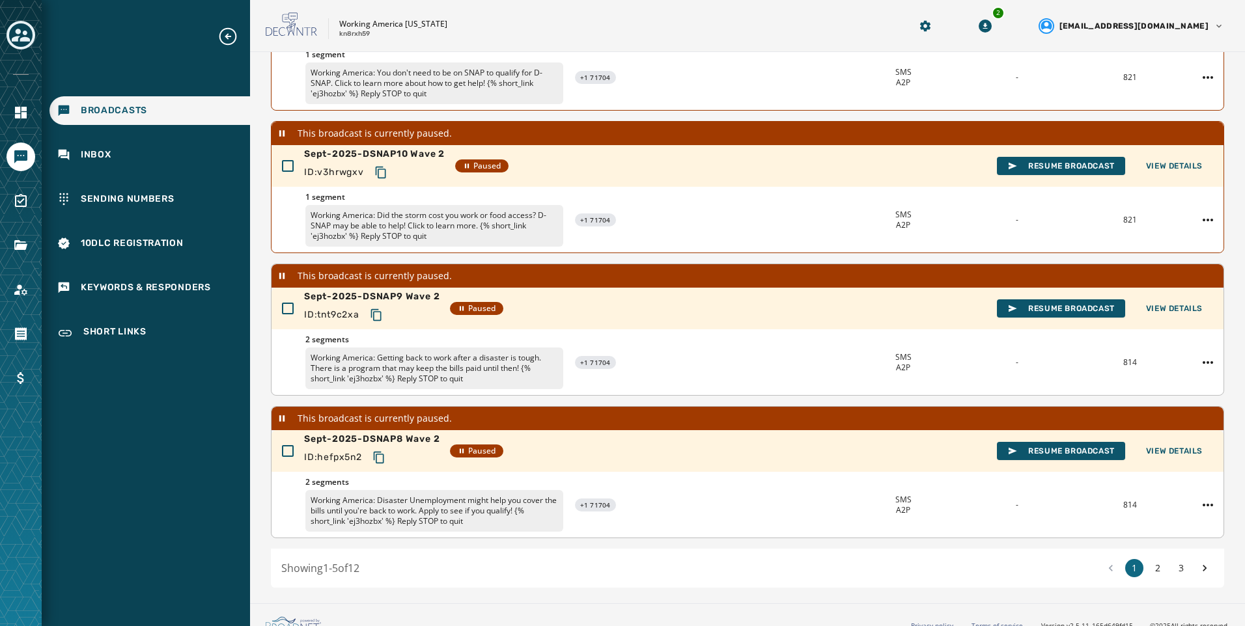
scroll to position [363, 0]
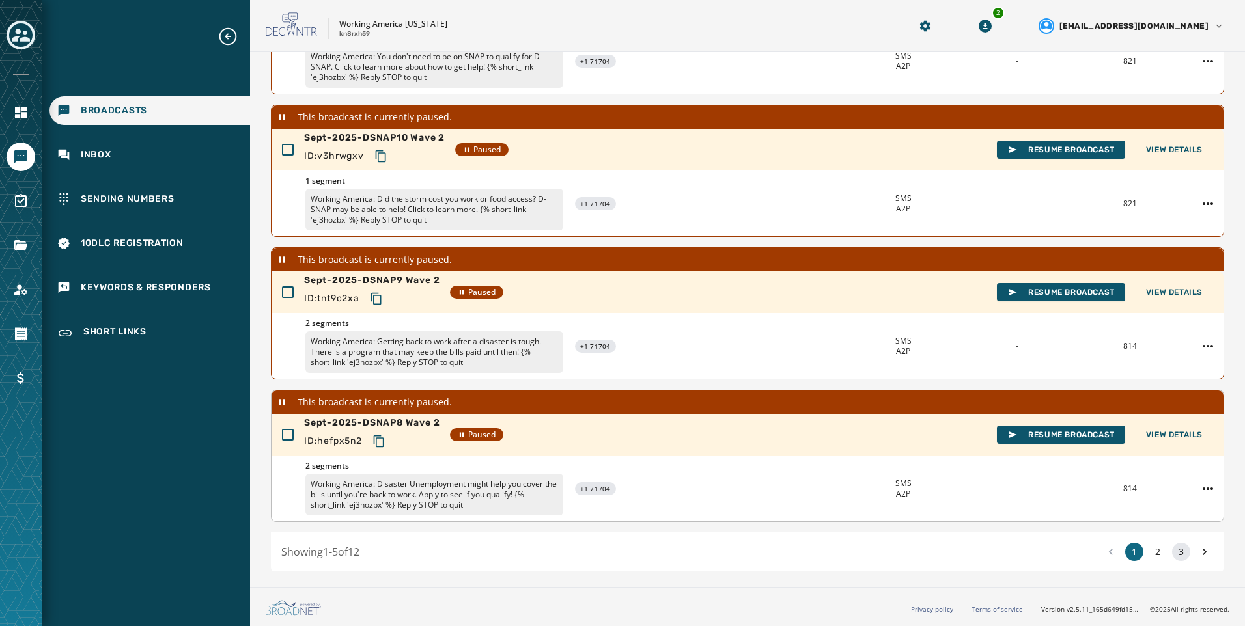
click at [1172, 549] on button "3" at bounding box center [1181, 552] width 18 height 18
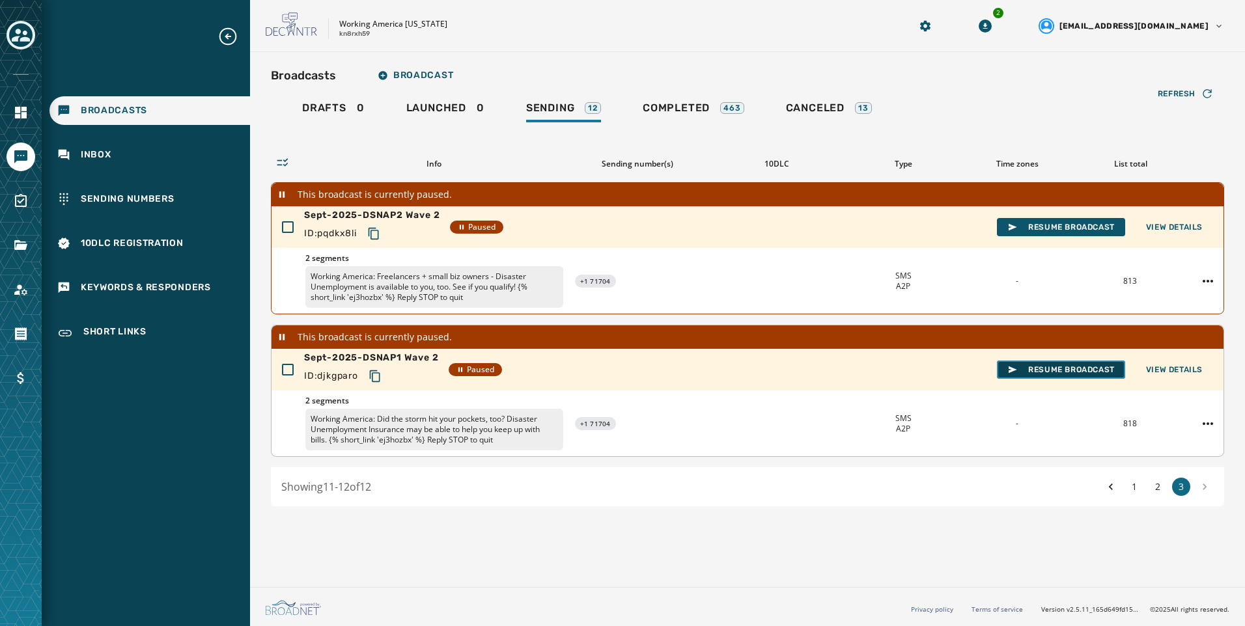
click at [1068, 369] on span "Resume Broadcast" at bounding box center [1060, 370] width 107 height 10
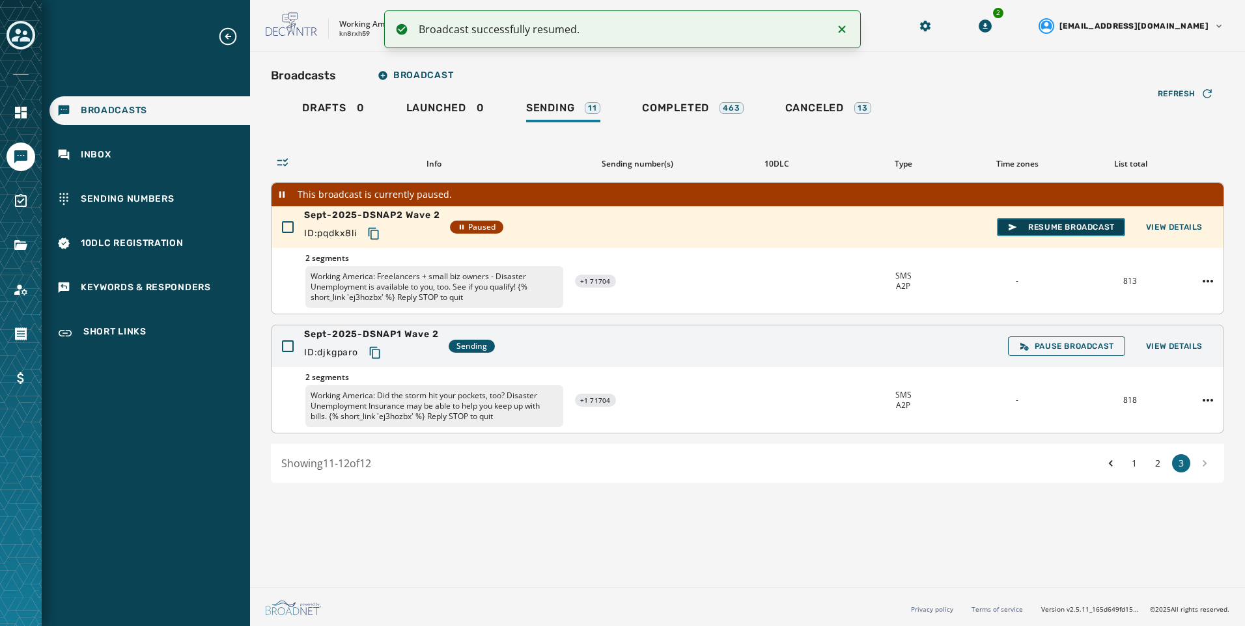
click at [1067, 230] on span "Resume Broadcast" at bounding box center [1060, 227] width 107 height 10
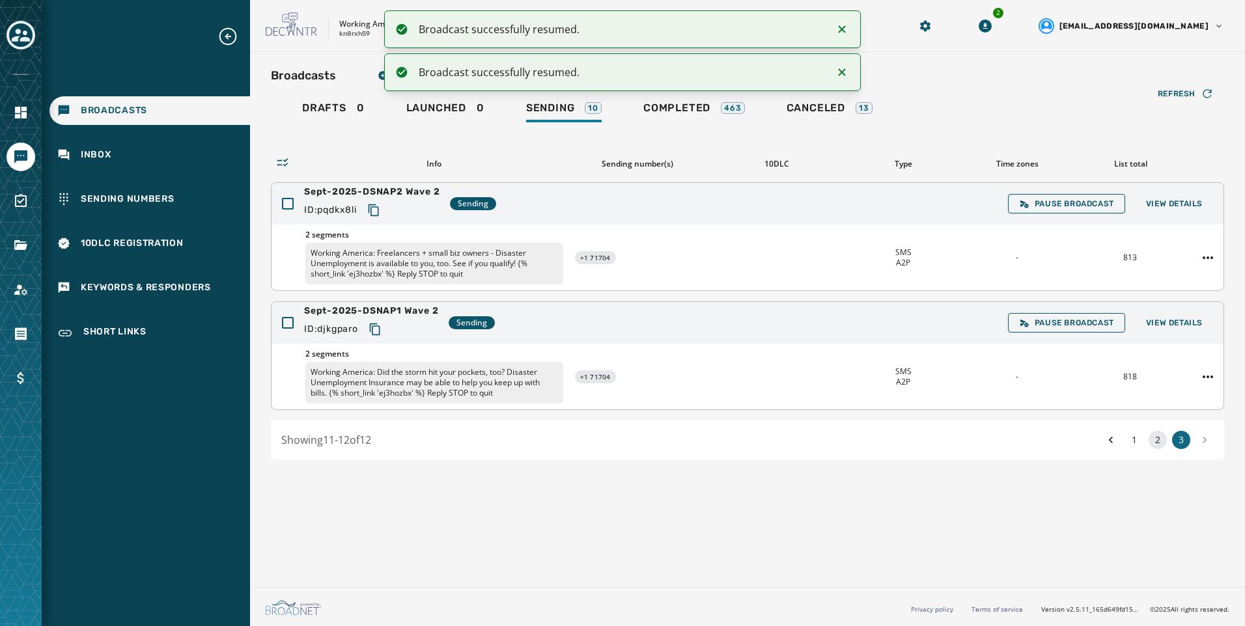
click at [1162, 441] on button "2" at bounding box center [1158, 440] width 18 height 18
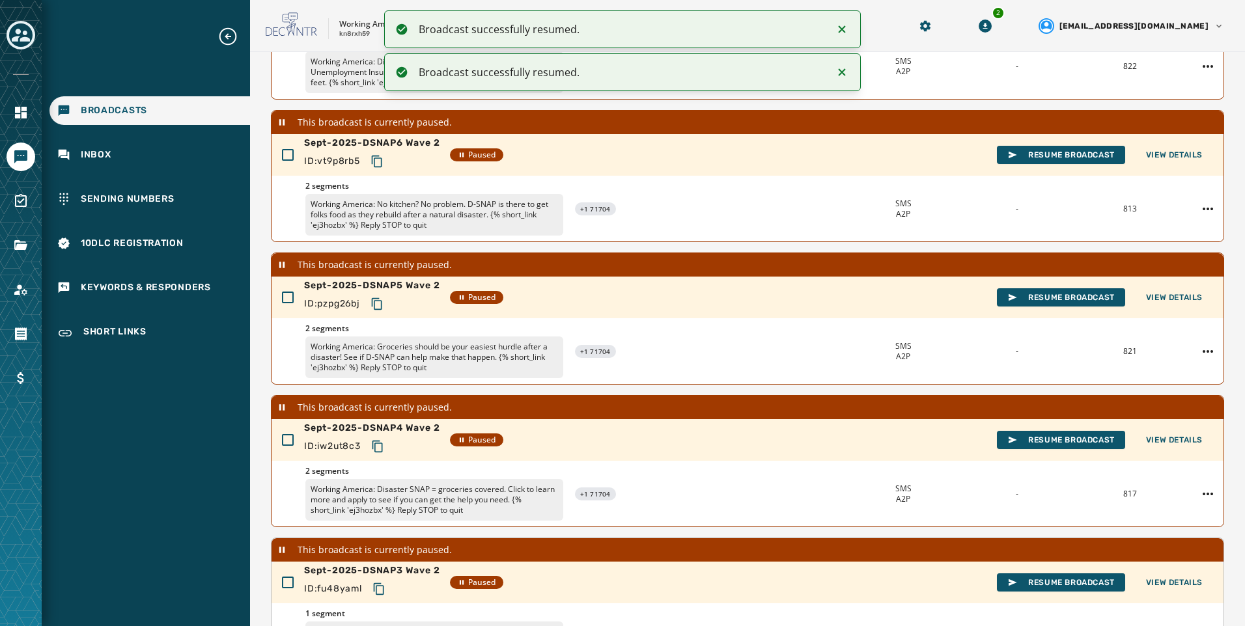
scroll to position [363, 0]
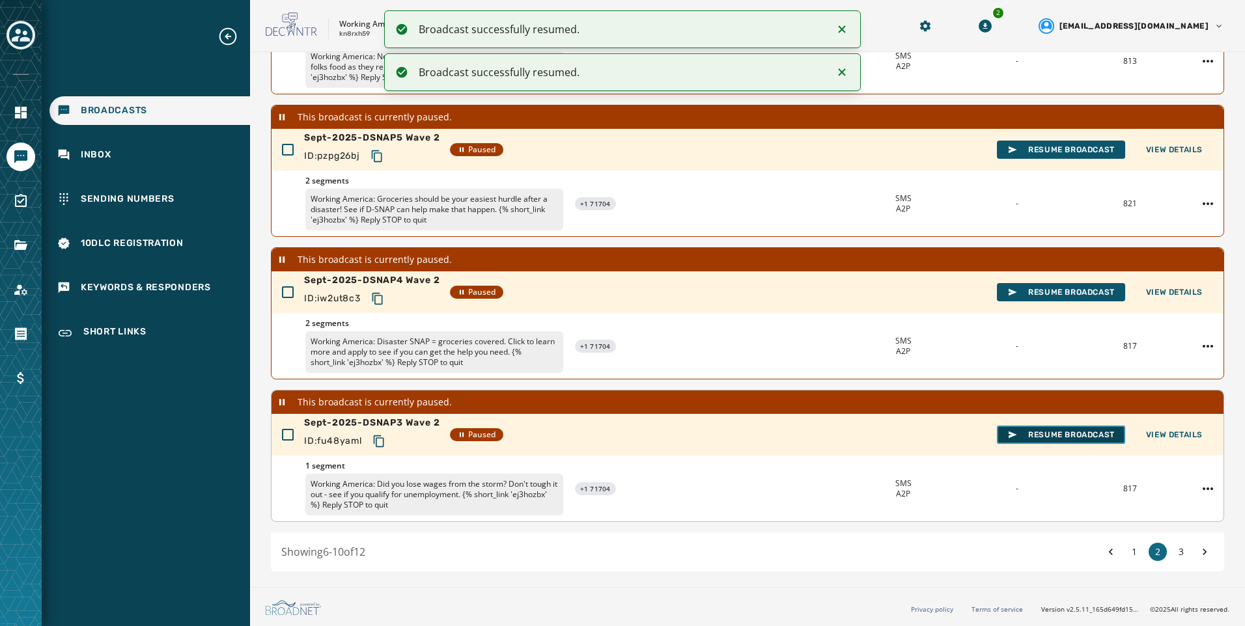
drag, startPoint x: 1046, startPoint y: 432, endPoint x: 1043, endPoint y: 424, distance: 9.1
click at [1046, 432] on span "Resume Broadcast" at bounding box center [1060, 435] width 107 height 10
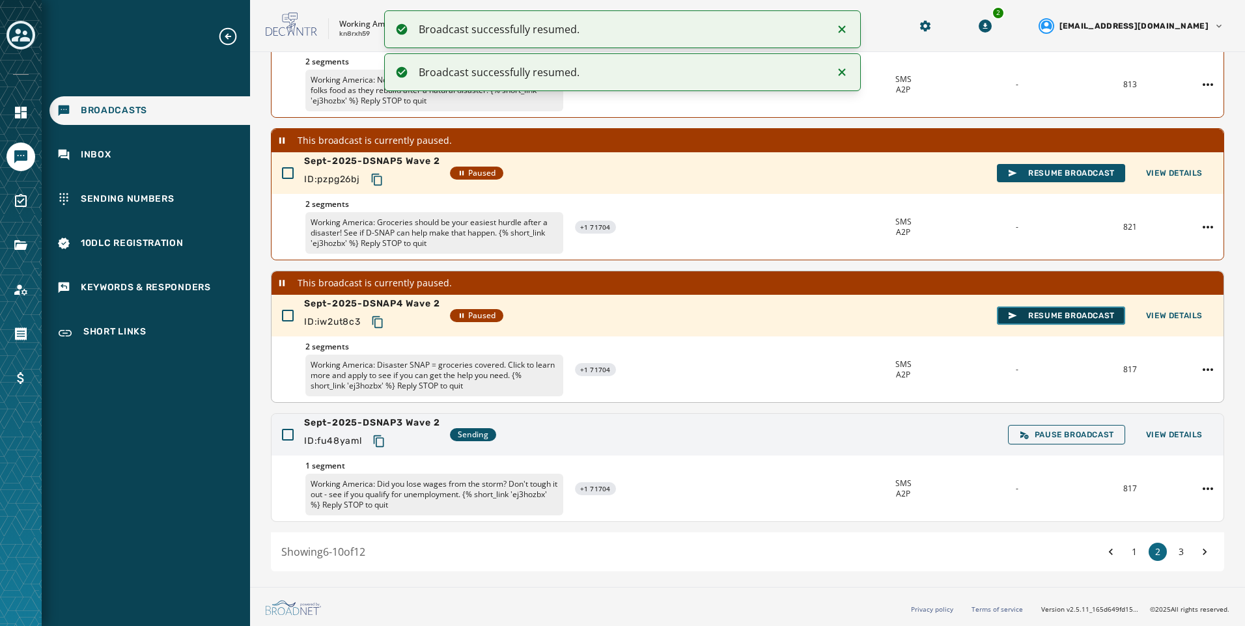
click at [1037, 324] on button "Resume Broadcast" at bounding box center [1061, 316] width 128 height 18
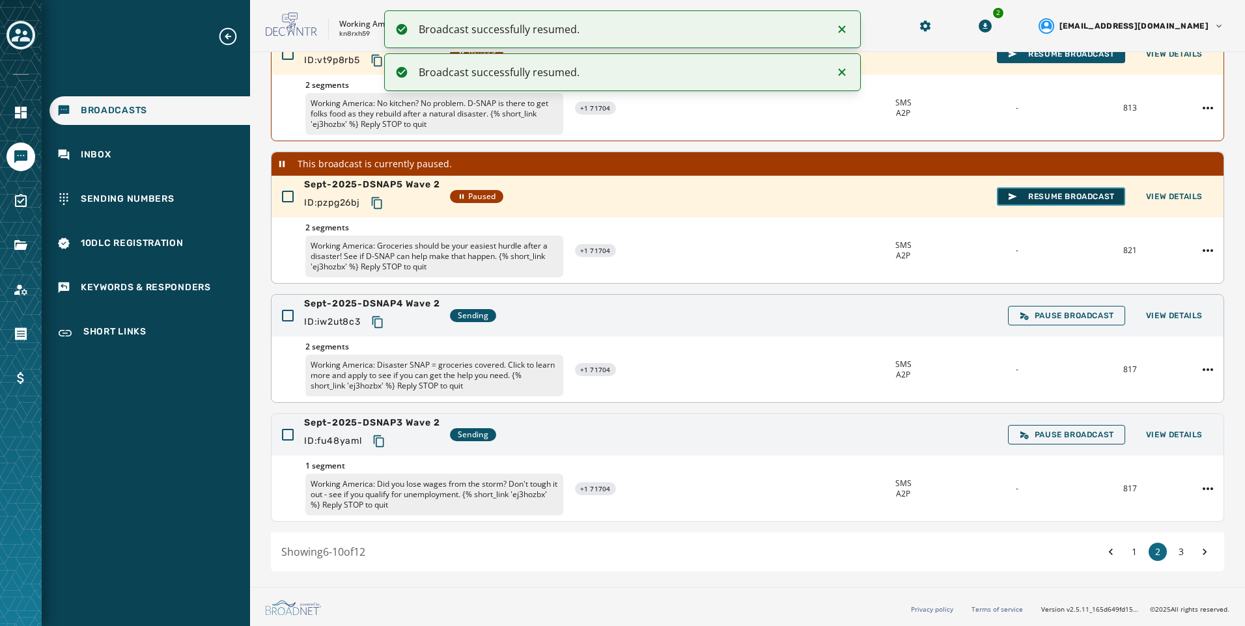
click at [1056, 194] on span "Resume Broadcast" at bounding box center [1060, 196] width 107 height 10
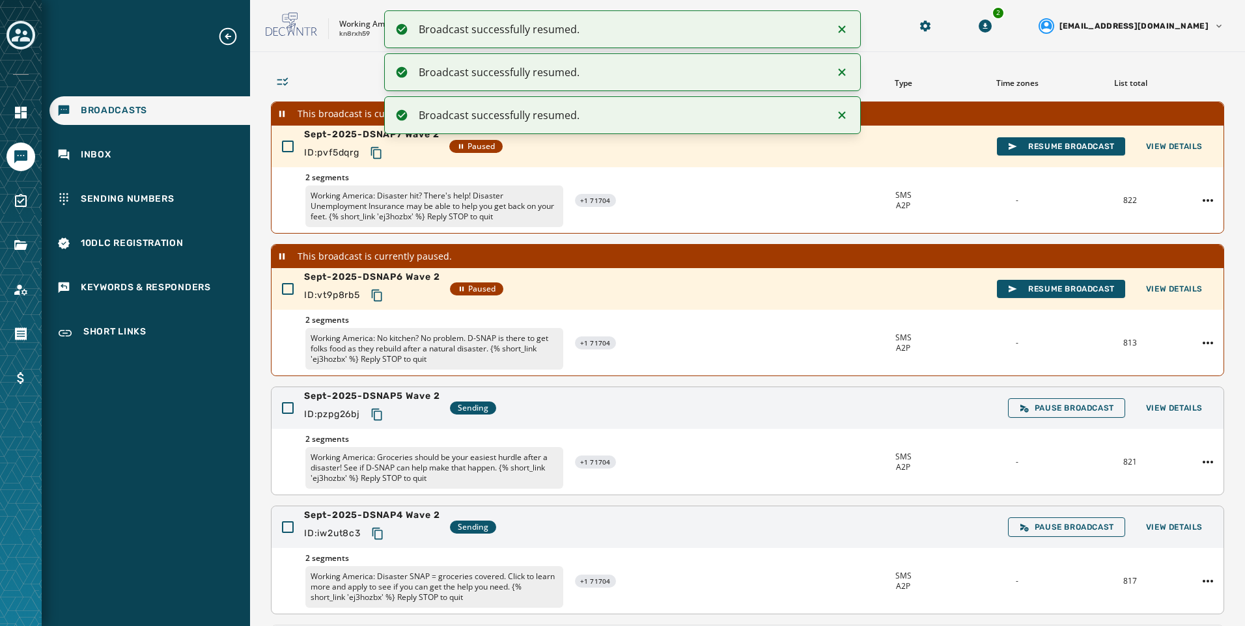
scroll to position [32, 0]
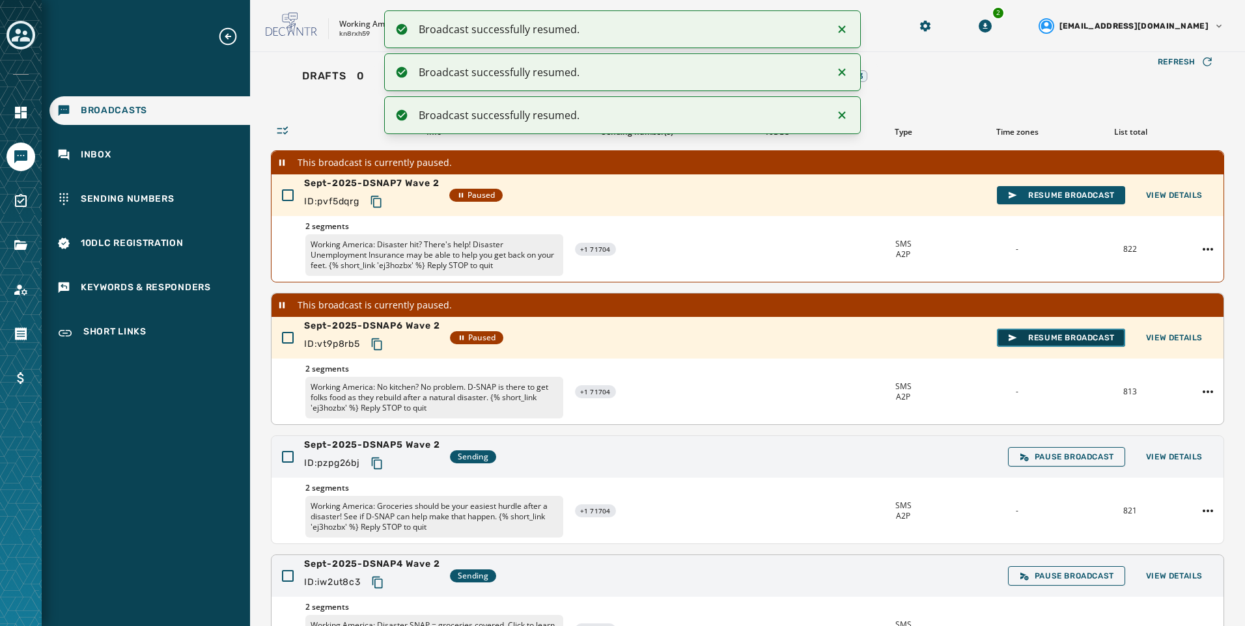
click at [1071, 343] on span "Resume Broadcast" at bounding box center [1060, 338] width 107 height 10
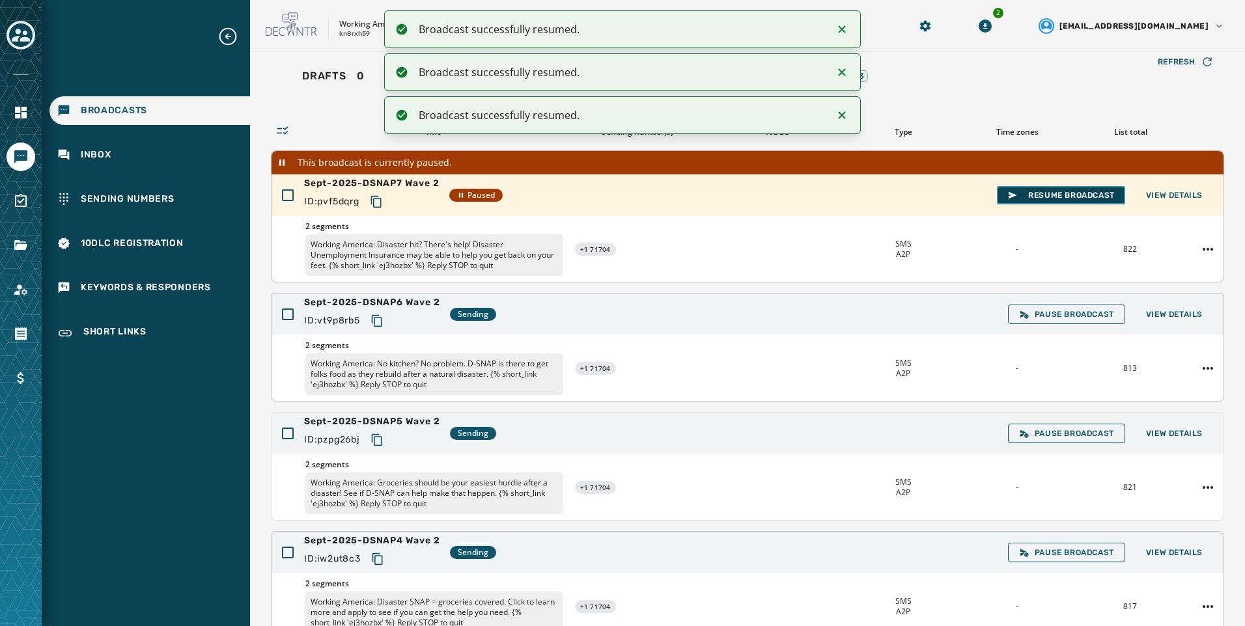
click at [1076, 193] on span "Resume Broadcast" at bounding box center [1060, 195] width 107 height 10
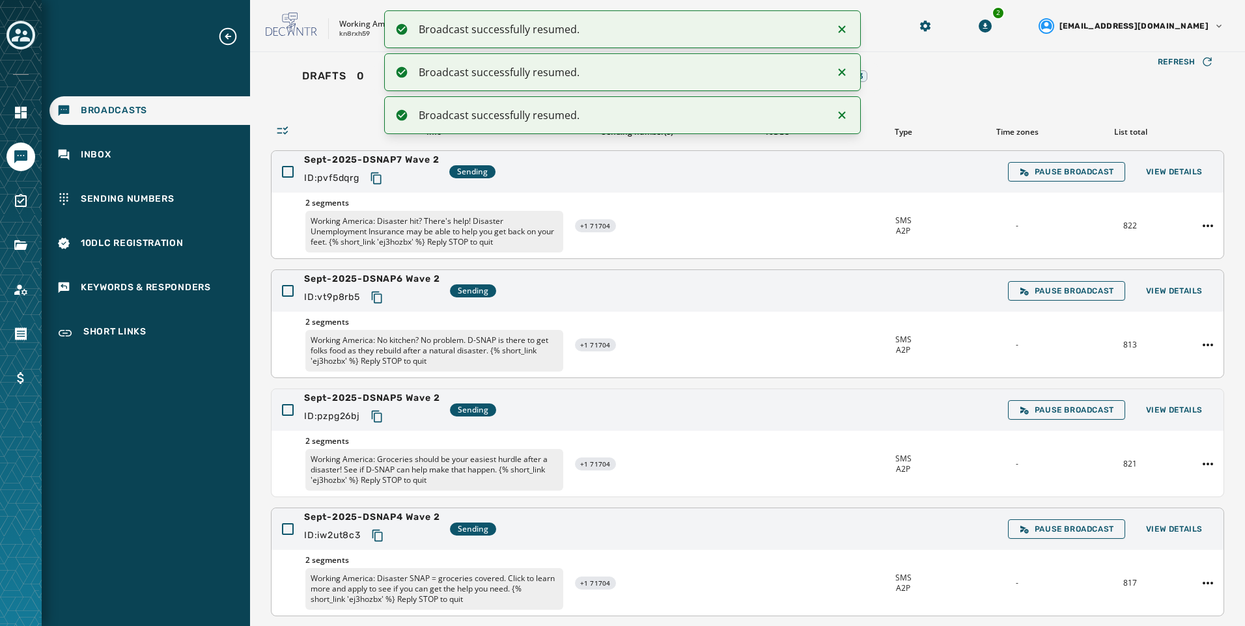
scroll to position [245, 0]
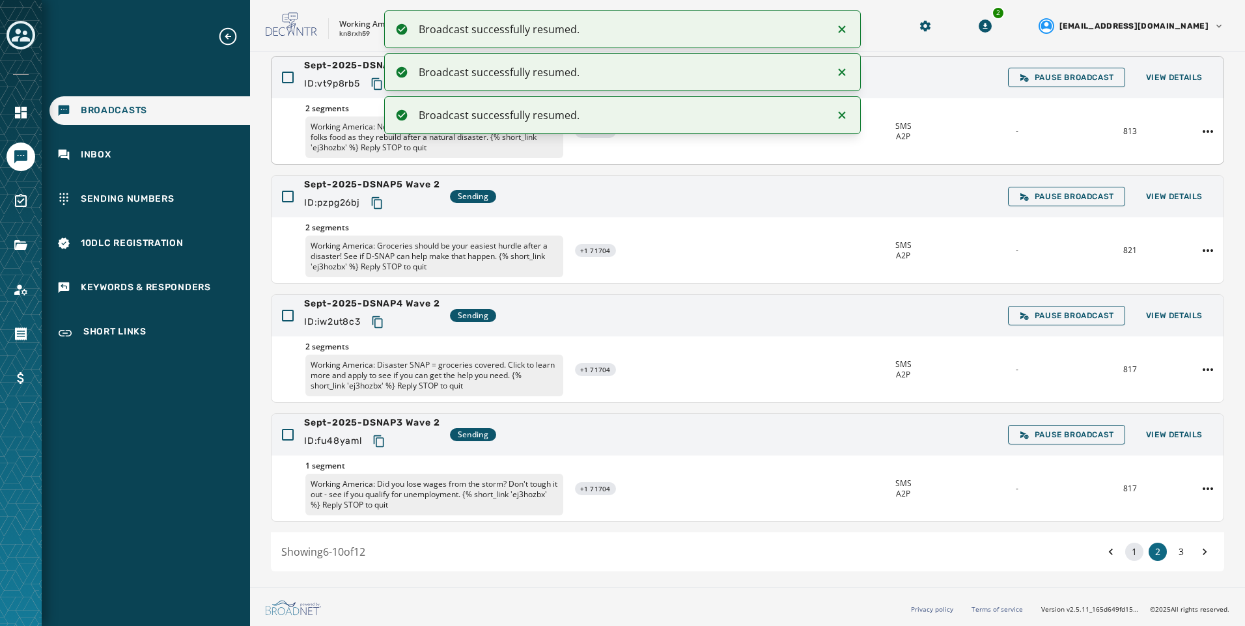
click at [1125, 552] on button "1" at bounding box center [1134, 552] width 18 height 18
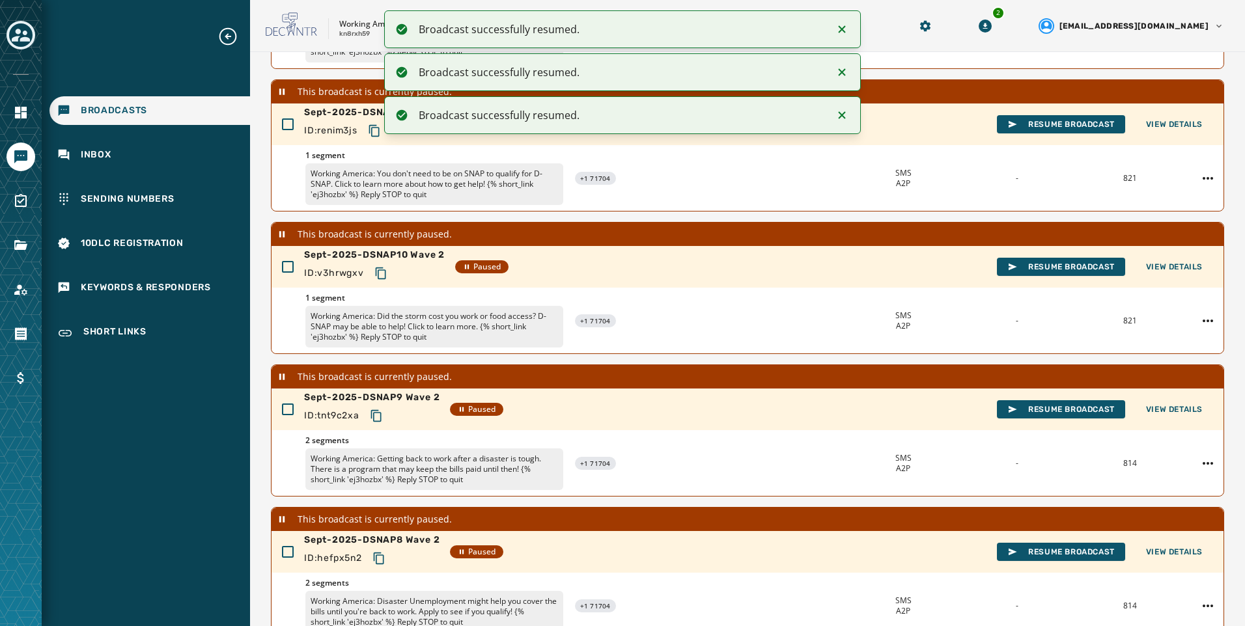
scroll to position [363, 0]
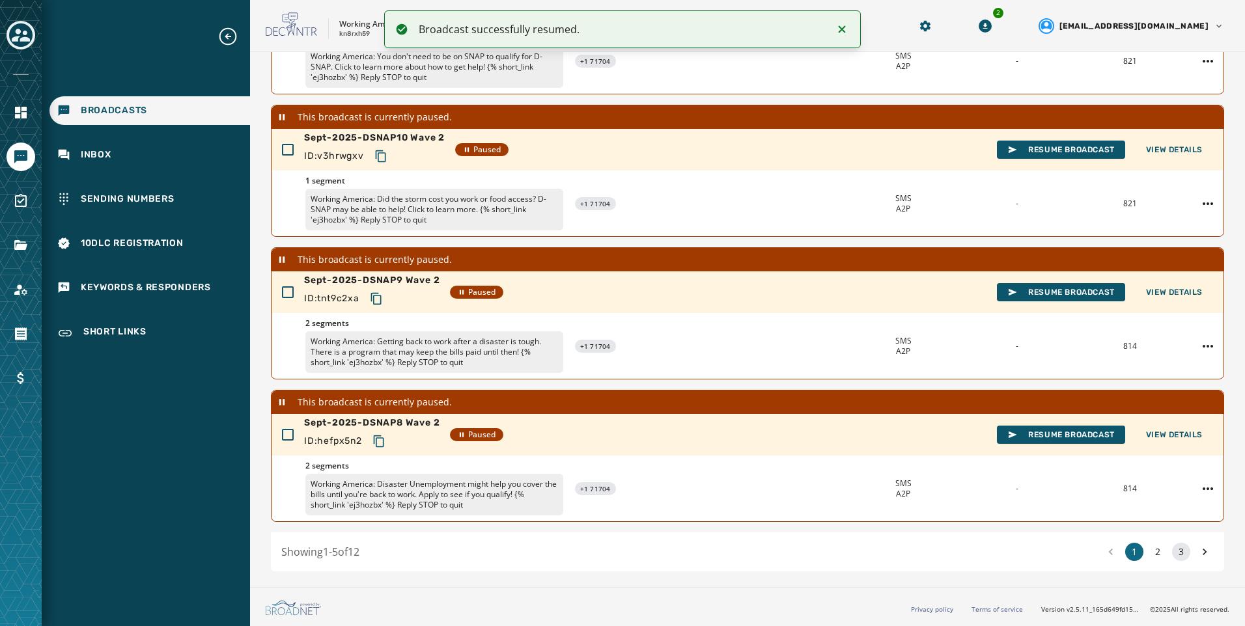
click at [1175, 557] on button "3" at bounding box center [1181, 552] width 18 height 18
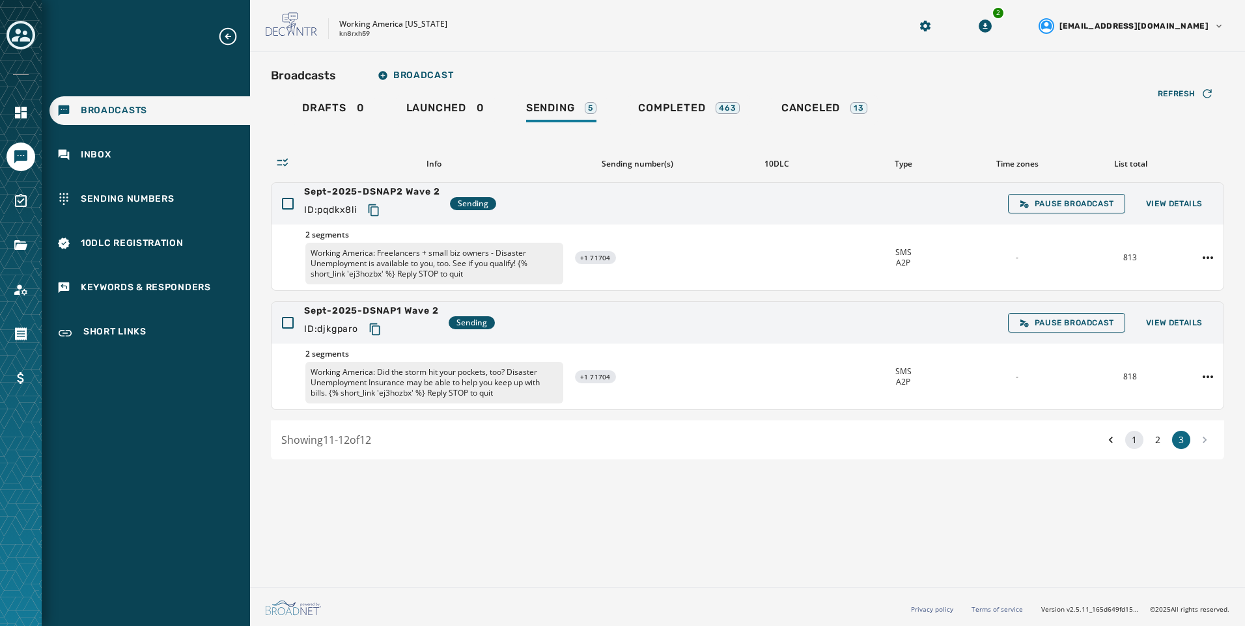
click at [1137, 440] on button "1" at bounding box center [1134, 440] width 18 height 18
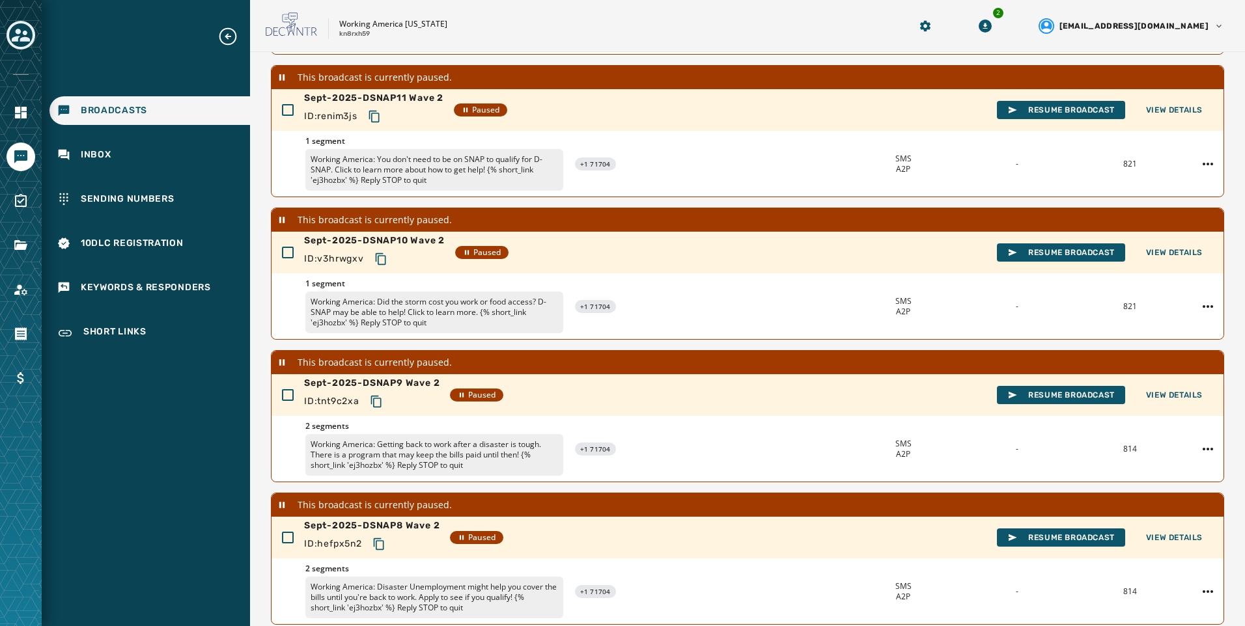
scroll to position [363, 0]
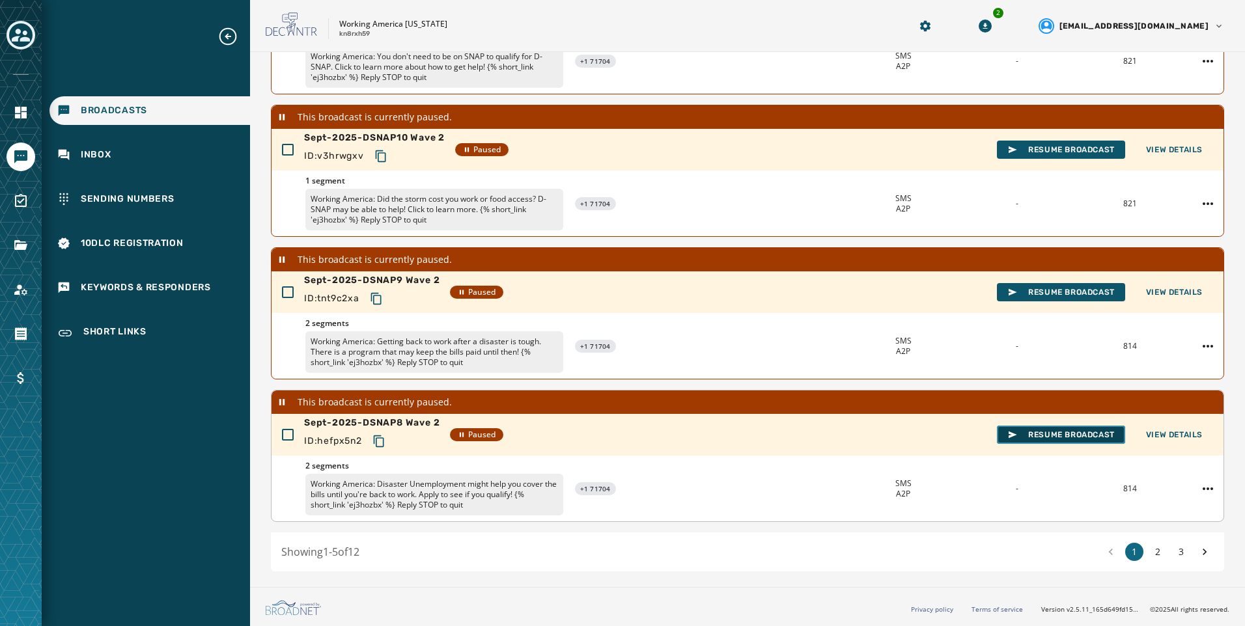
click at [1056, 432] on span "Resume Broadcast" at bounding box center [1060, 435] width 107 height 10
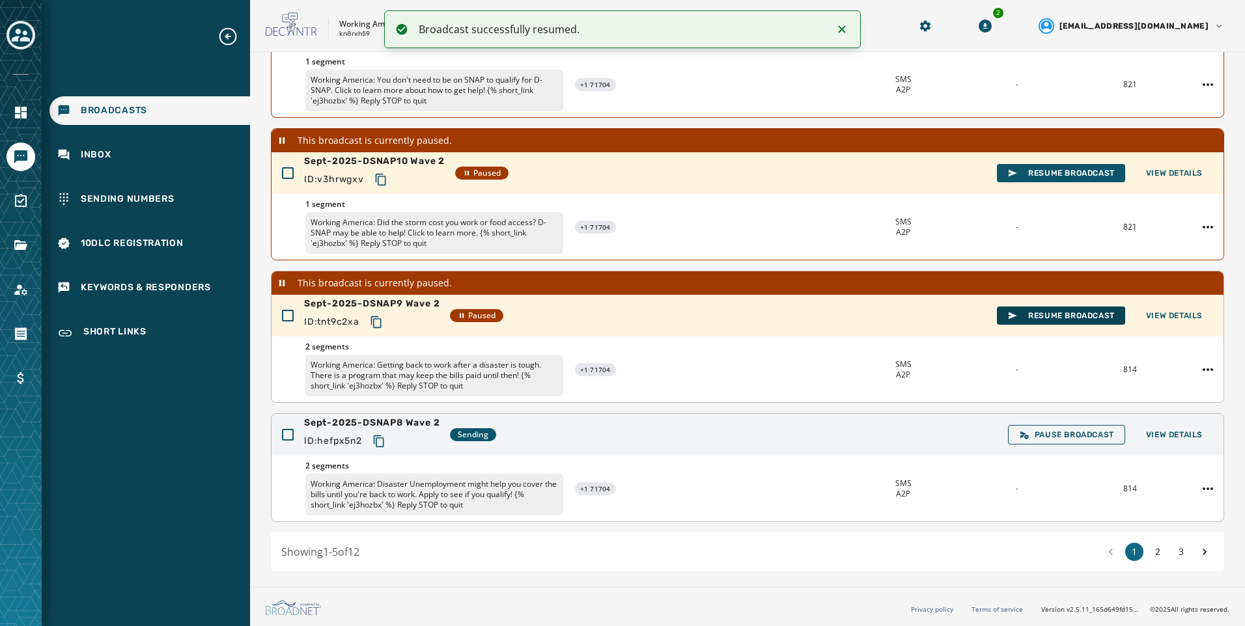
scroll to position [339, 0]
click at [1057, 317] on span "Resume Broadcast" at bounding box center [1060, 316] width 107 height 10
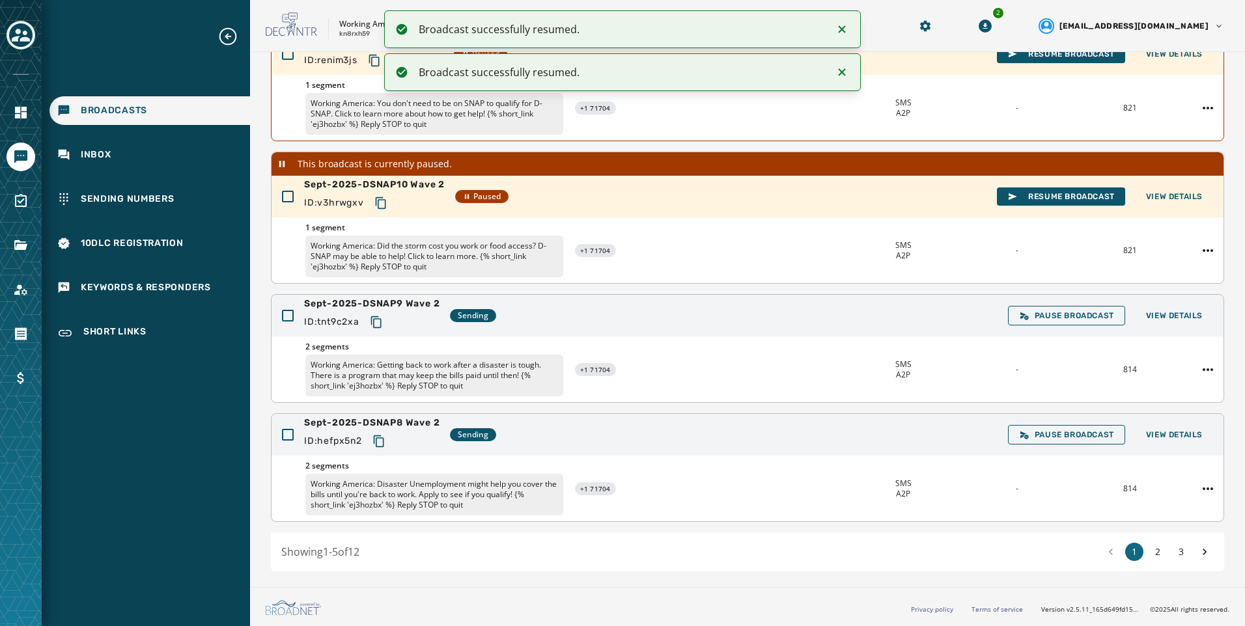
scroll to position [316, 0]
click at [1052, 203] on button "Resume Broadcast" at bounding box center [1061, 197] width 128 height 18
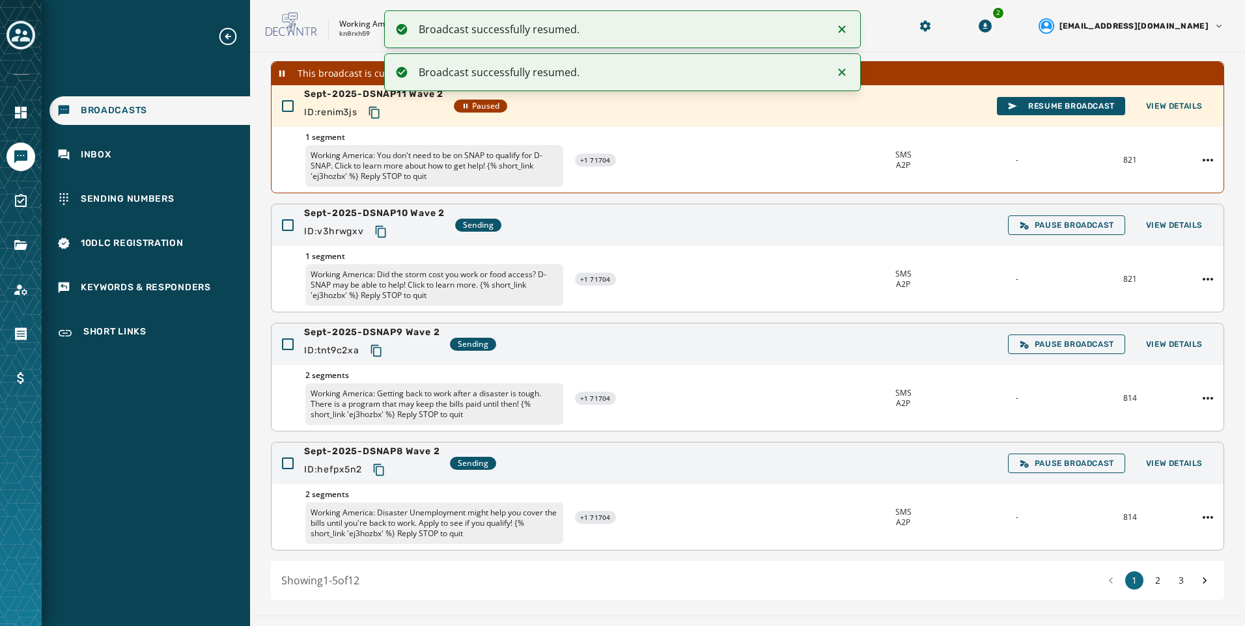
scroll to position [292, 0]
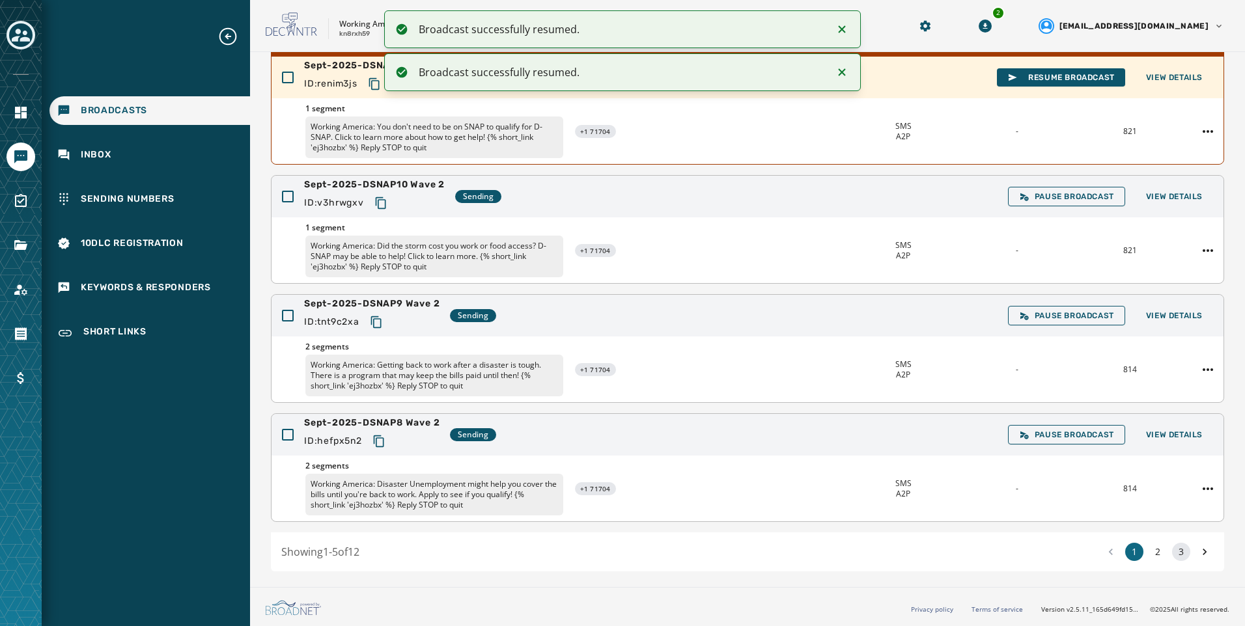
click at [1175, 553] on button "3" at bounding box center [1181, 552] width 18 height 18
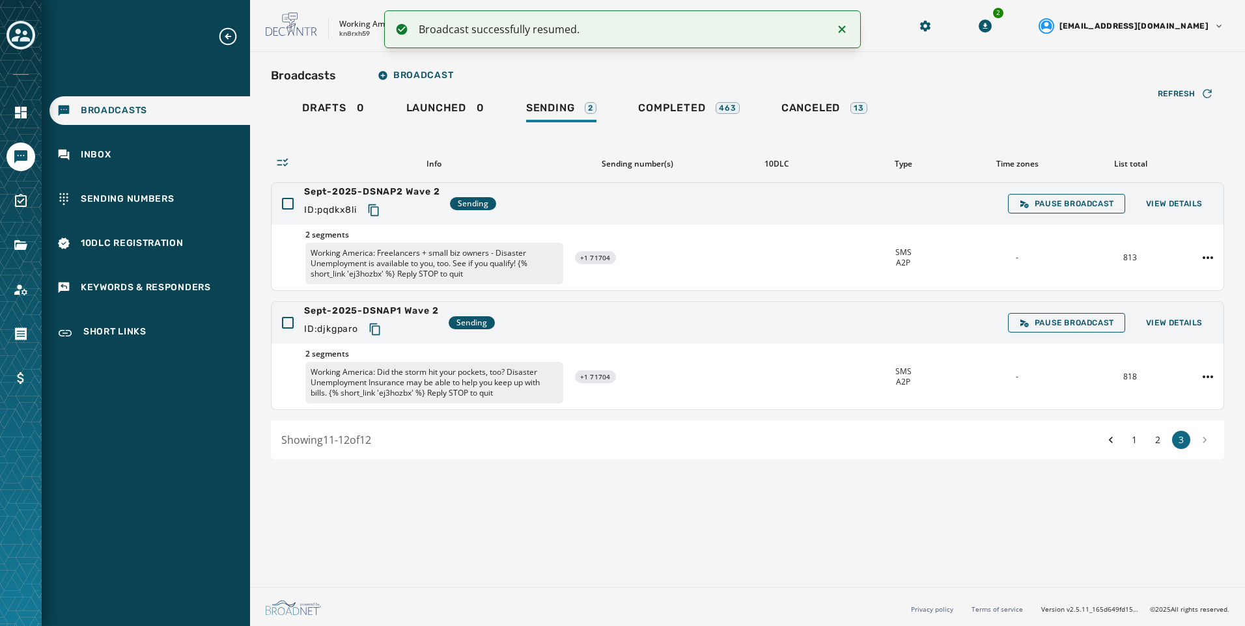
click at [1141, 433] on div "1 2 3" at bounding box center [1158, 440] width 112 height 18
click at [1133, 440] on button "1" at bounding box center [1134, 440] width 18 height 18
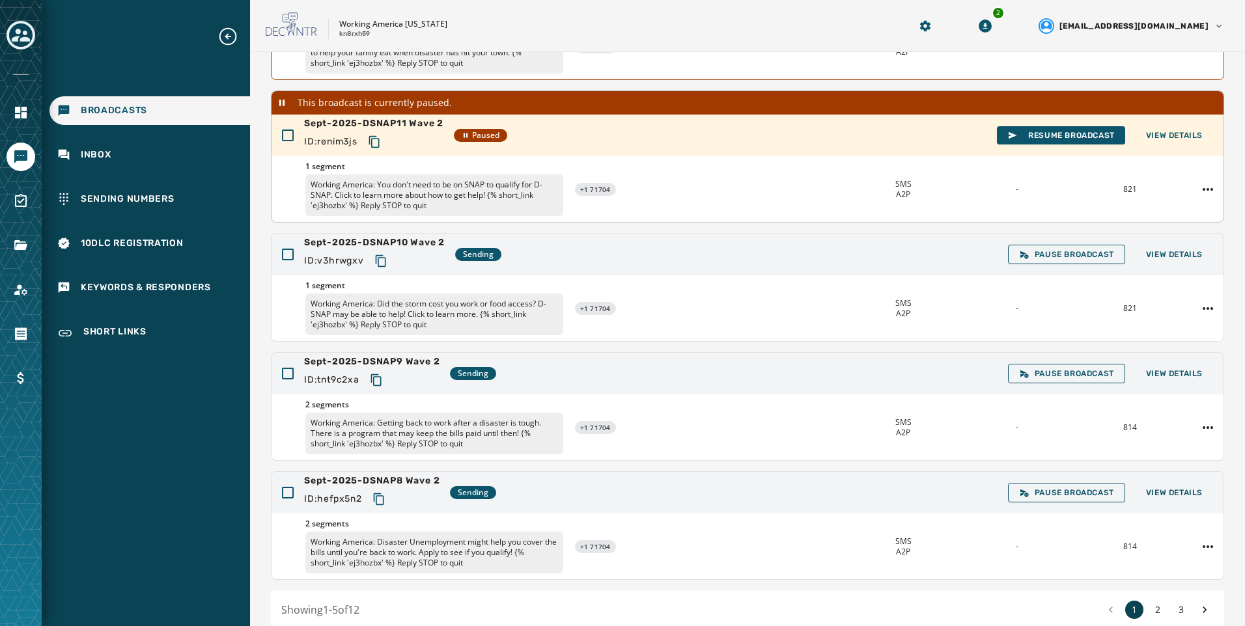
scroll to position [32, 0]
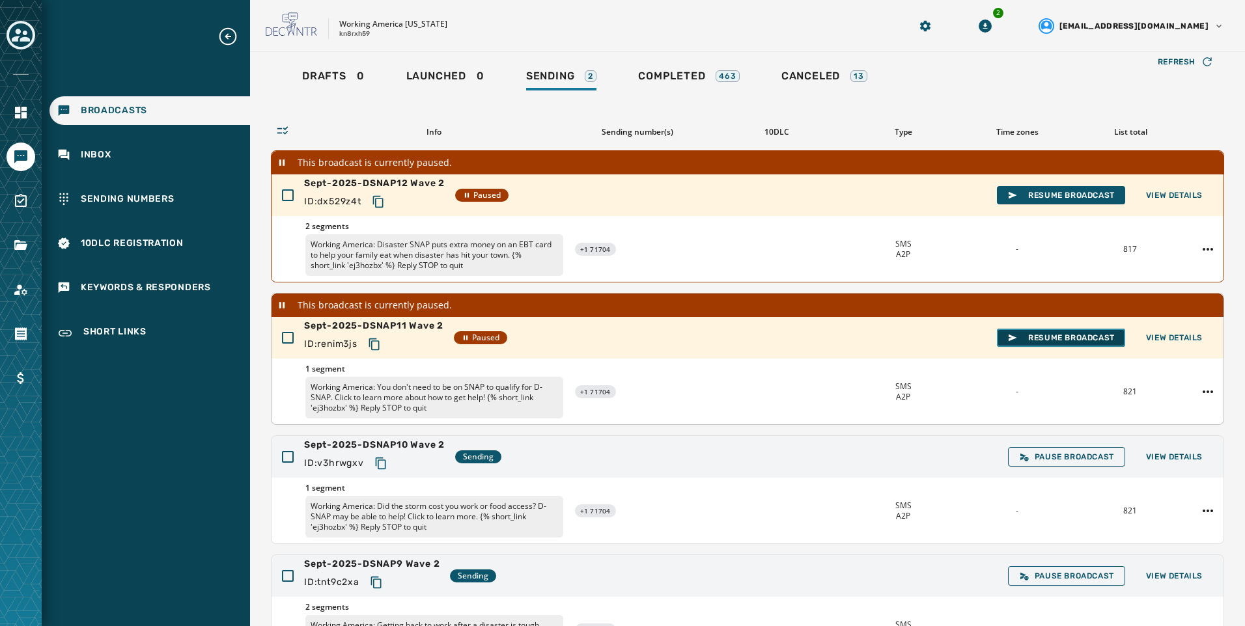
click at [1084, 342] on span "Resume Broadcast" at bounding box center [1060, 338] width 107 height 10
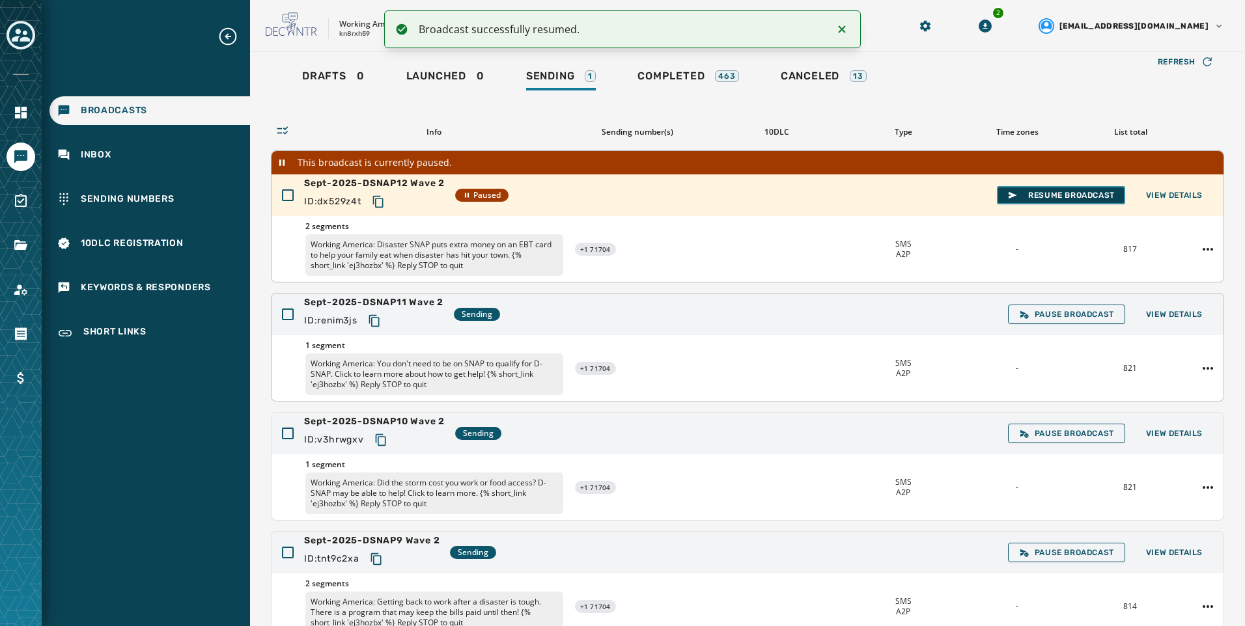
click at [1082, 195] on span "Resume Broadcast" at bounding box center [1060, 195] width 107 height 10
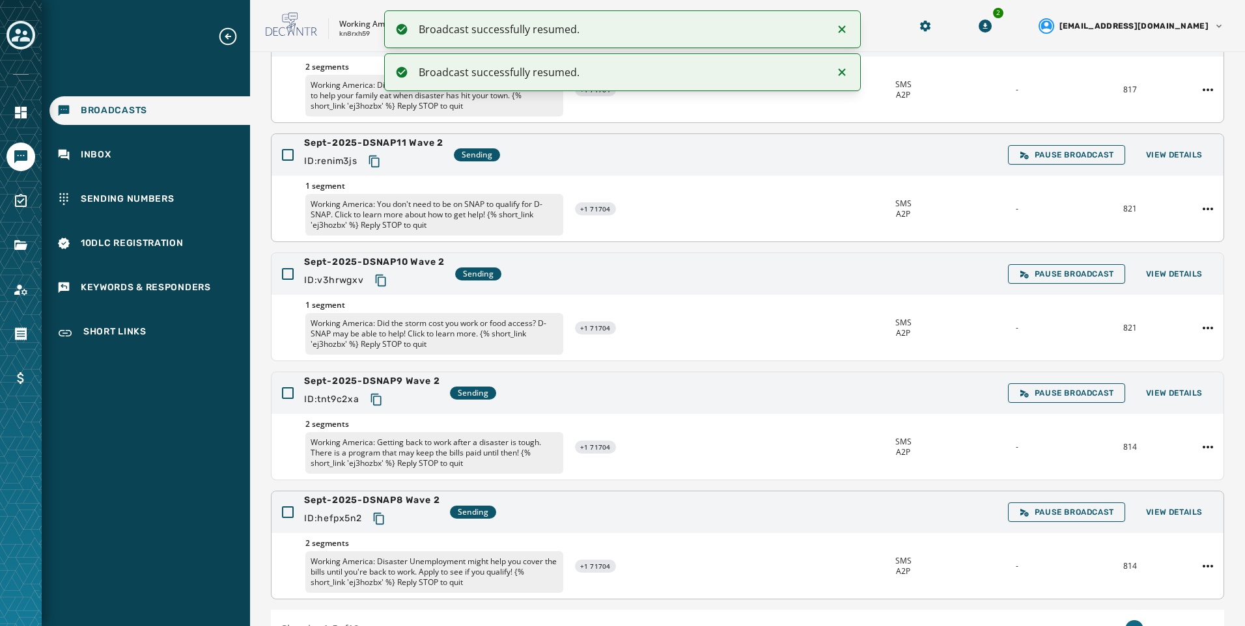
scroll to position [245, 0]
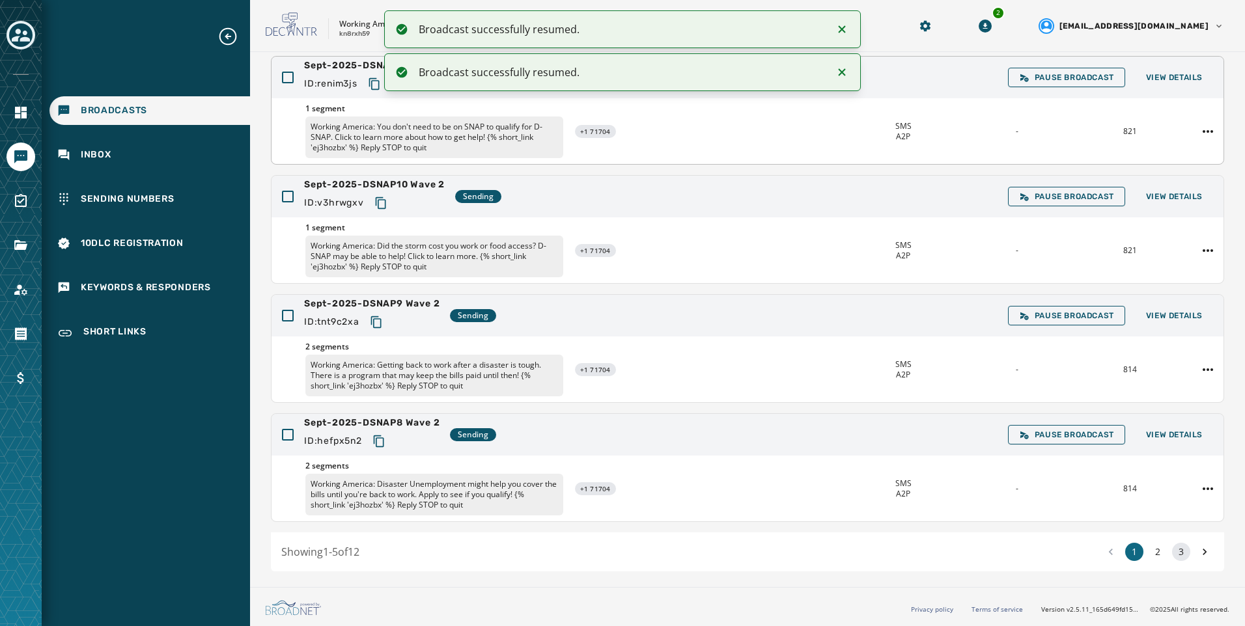
click at [1172, 556] on button "3" at bounding box center [1181, 552] width 18 height 18
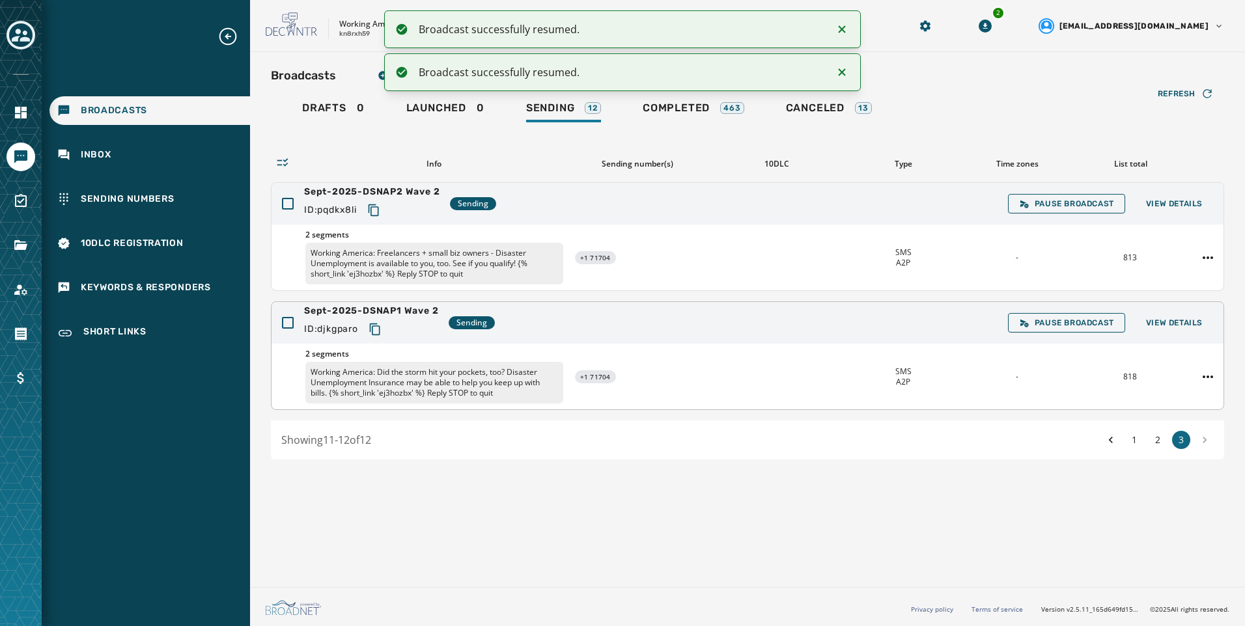
click at [1194, 313] on div "Pause Broadcast View Details" at bounding box center [1110, 323] width 205 height 20
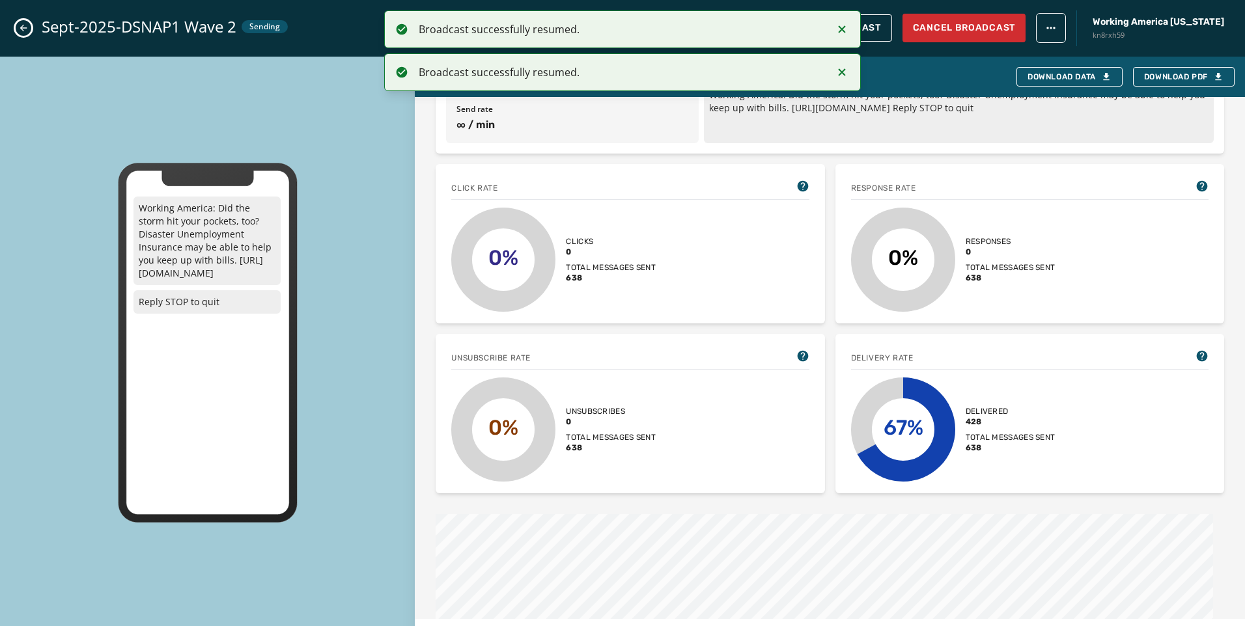
scroll to position [326, 0]
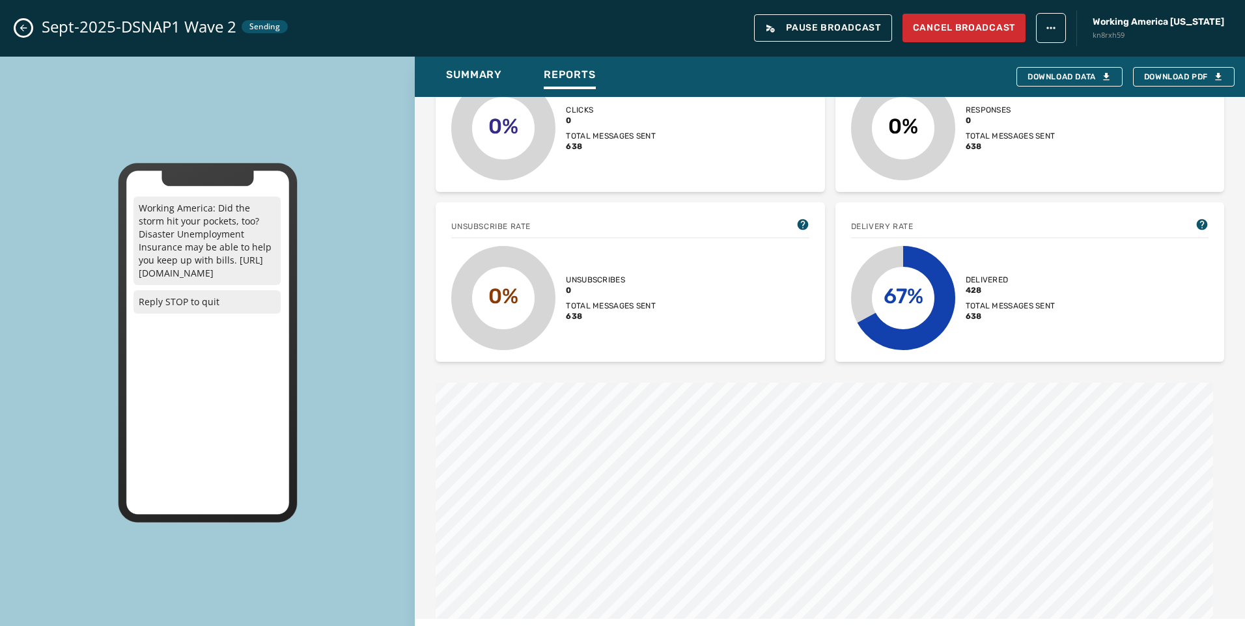
click at [25, 27] on icon "Close admin drawer" at bounding box center [23, 28] width 10 height 10
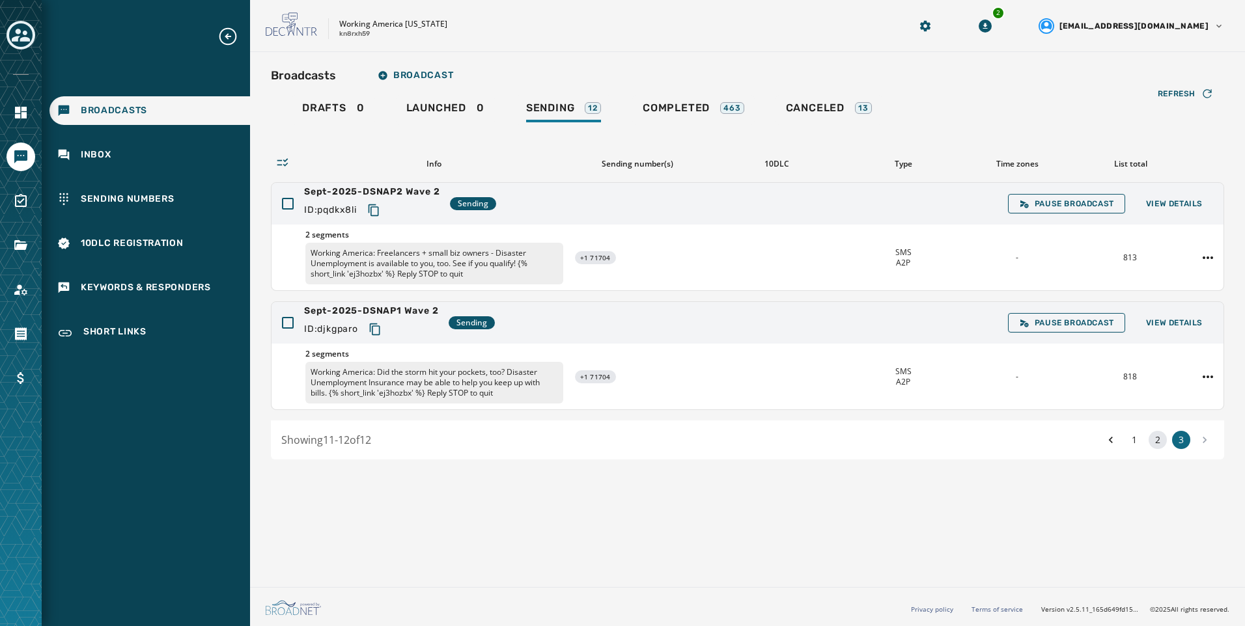
click at [1160, 443] on button "2" at bounding box center [1158, 440] width 18 height 18
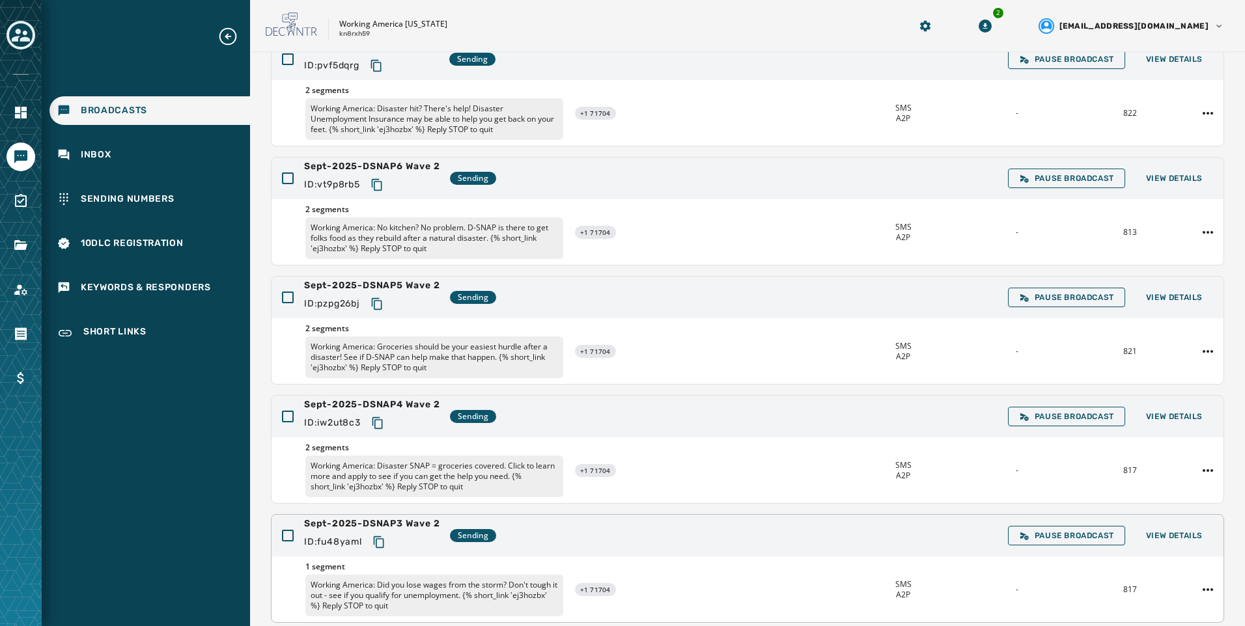
scroll to position [245, 0]
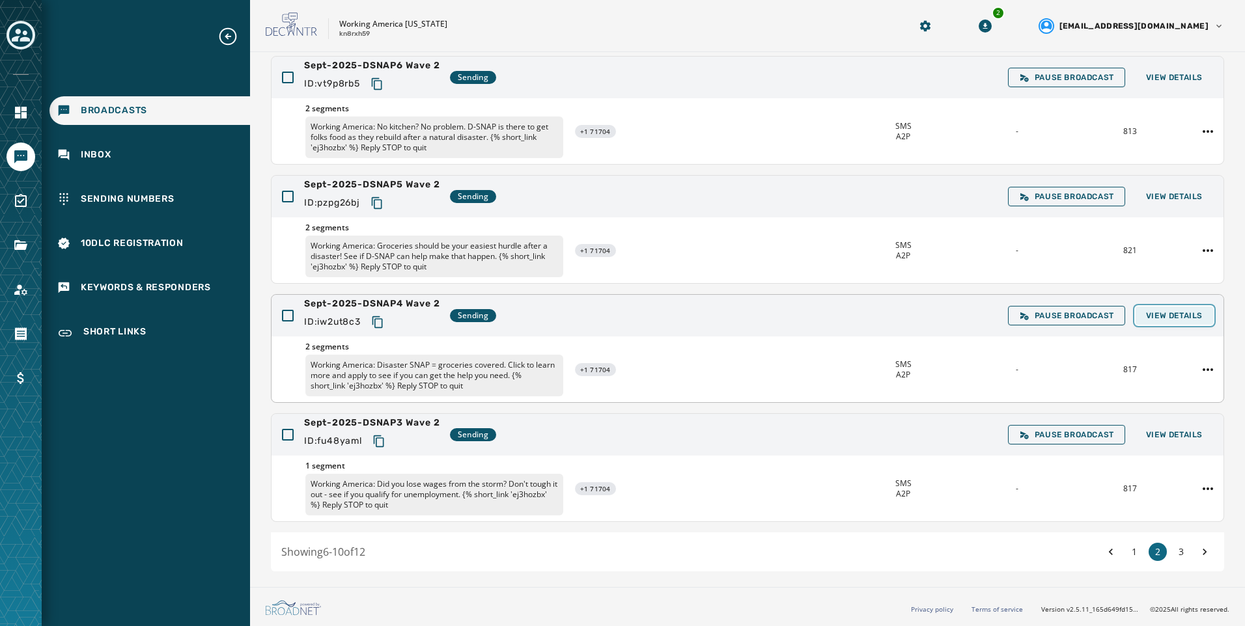
click at [1154, 313] on span "View Details" at bounding box center [1174, 316] width 57 height 10
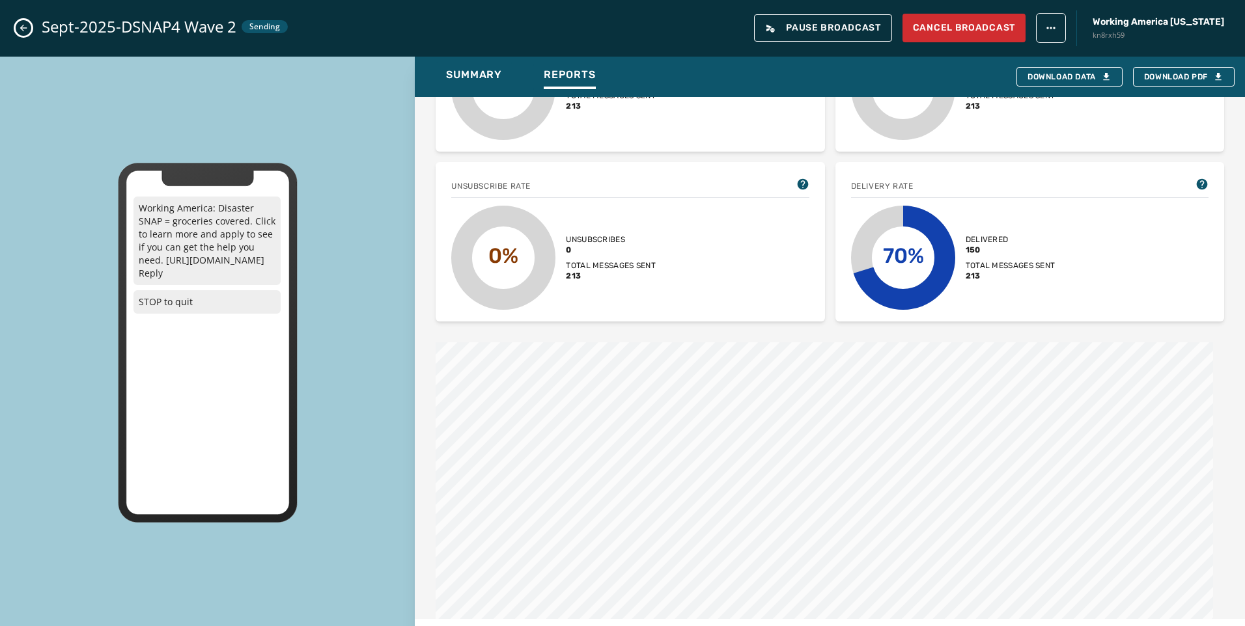
scroll to position [521, 0]
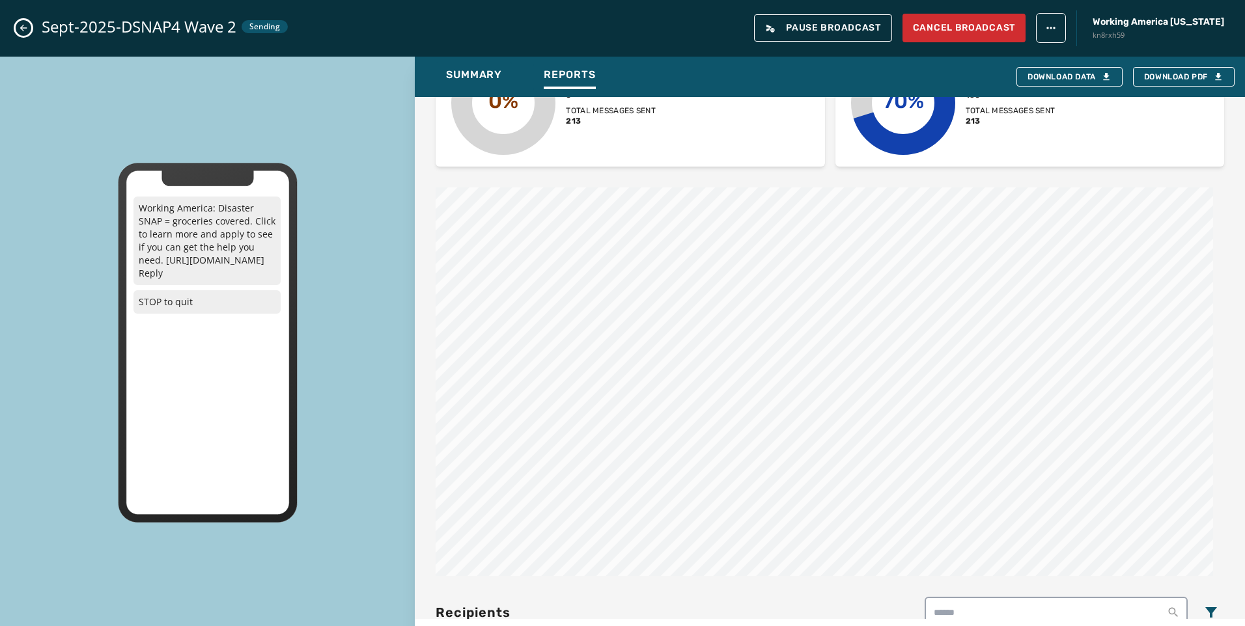
click at [20, 35] on button "Close admin drawer" at bounding box center [24, 28] width 16 height 16
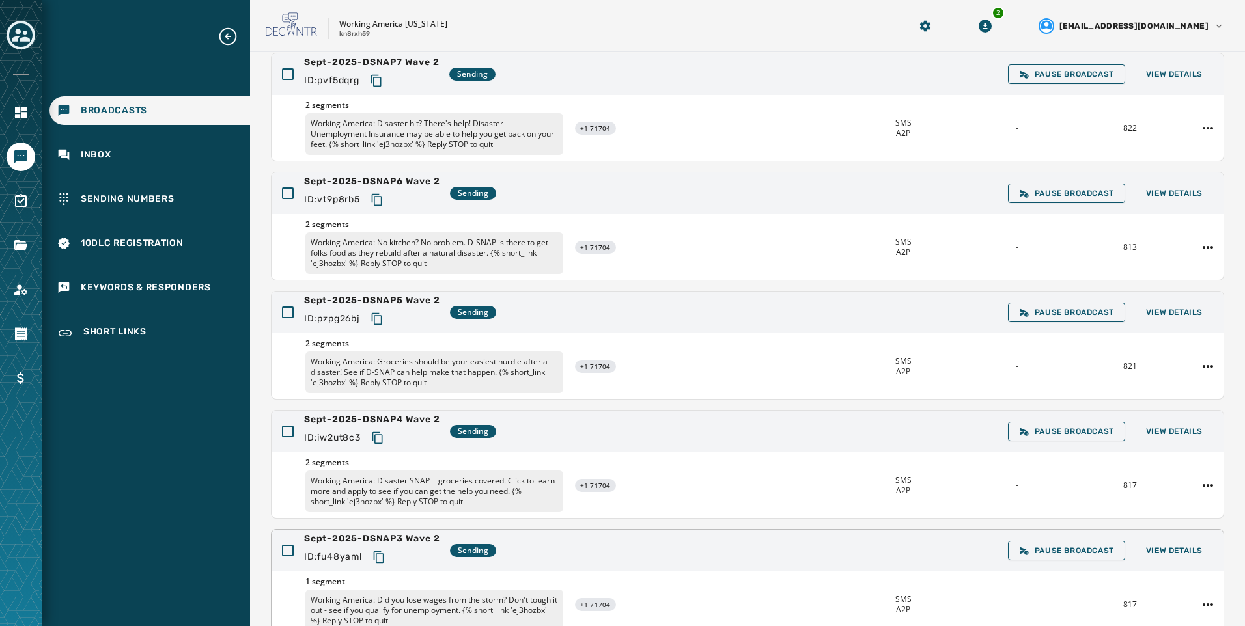
scroll to position [245, 0]
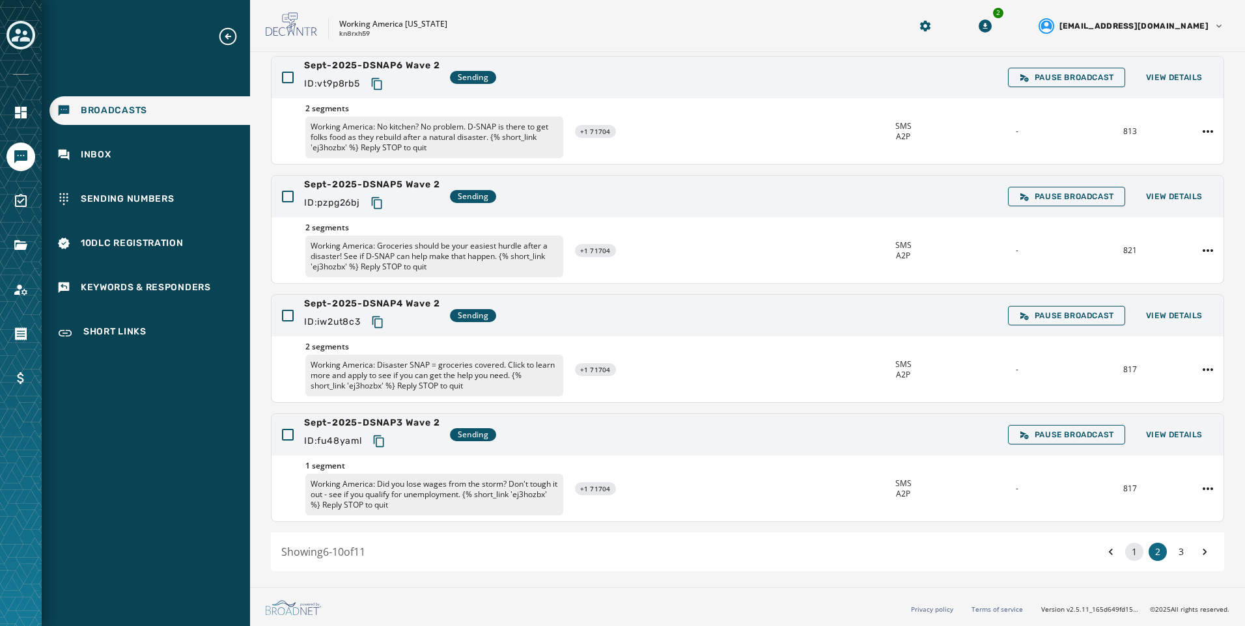
click at [1127, 552] on button "1" at bounding box center [1134, 552] width 18 height 18
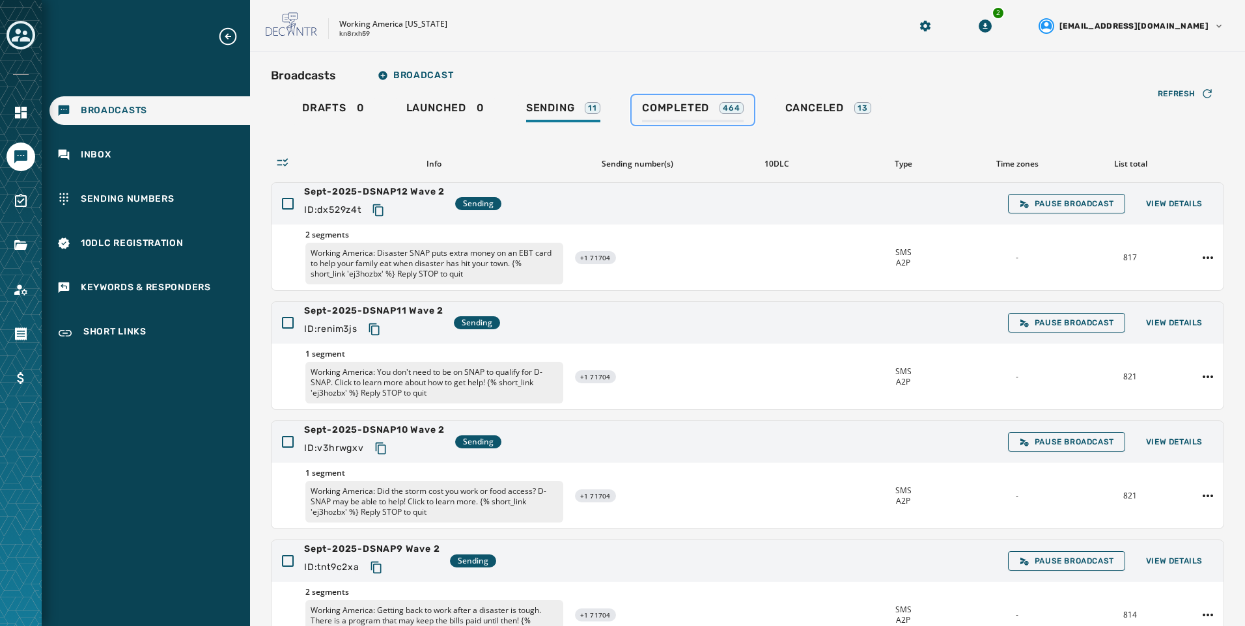
click at [692, 116] on div "Completed 464" at bounding box center [693, 112] width 102 height 21
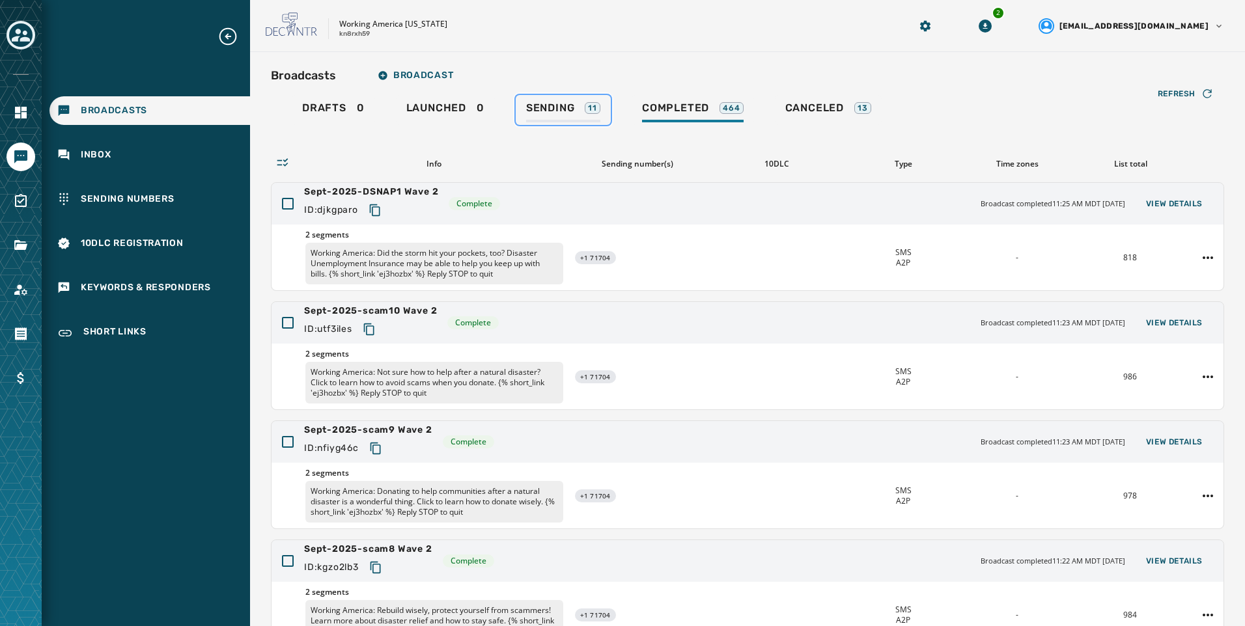
click at [572, 97] on link "Sending 11" at bounding box center [563, 110] width 95 height 30
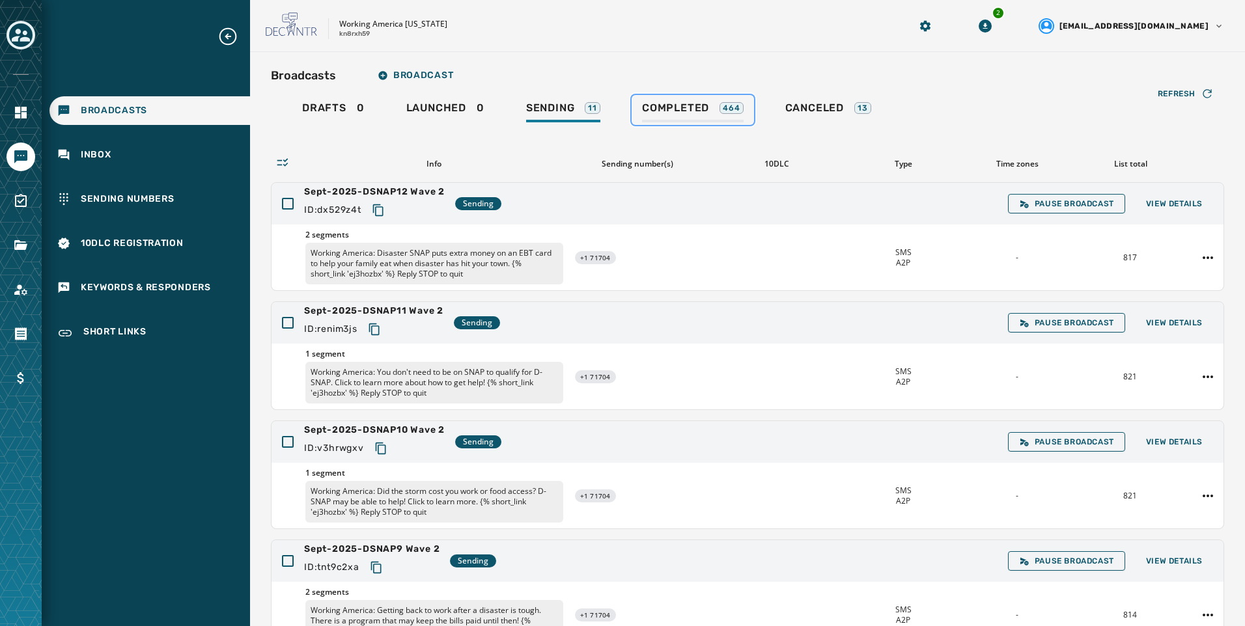
click at [682, 124] on link "Completed 464" at bounding box center [693, 110] width 122 height 30
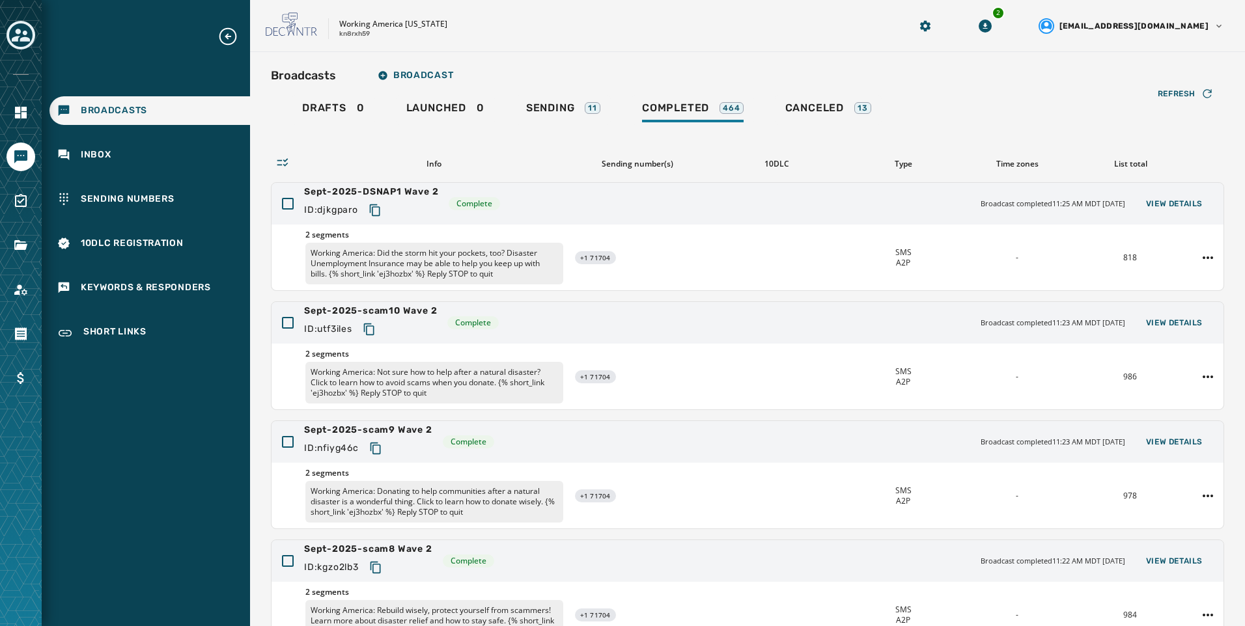
click at [611, 112] on div "Drafts 0 Launched 0 Sending 11 Completed 464 Canceled 13" at bounding box center [747, 110] width 953 height 30
click at [586, 115] on div "Sending 11" at bounding box center [563, 112] width 74 height 21
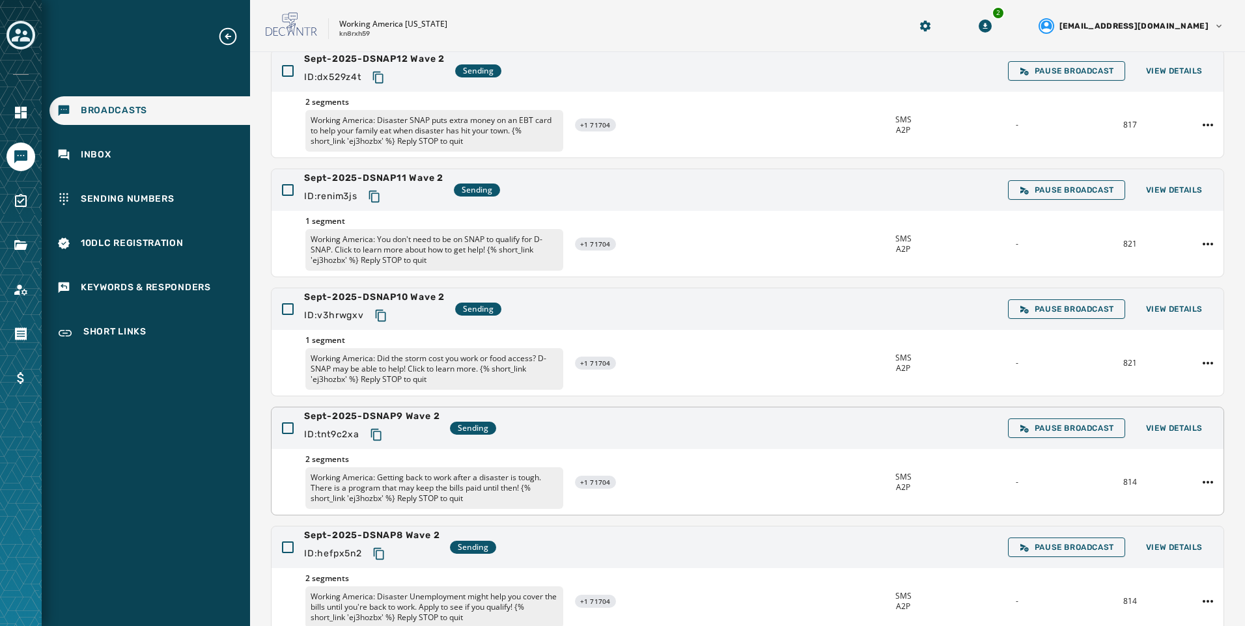
scroll to position [245, 0]
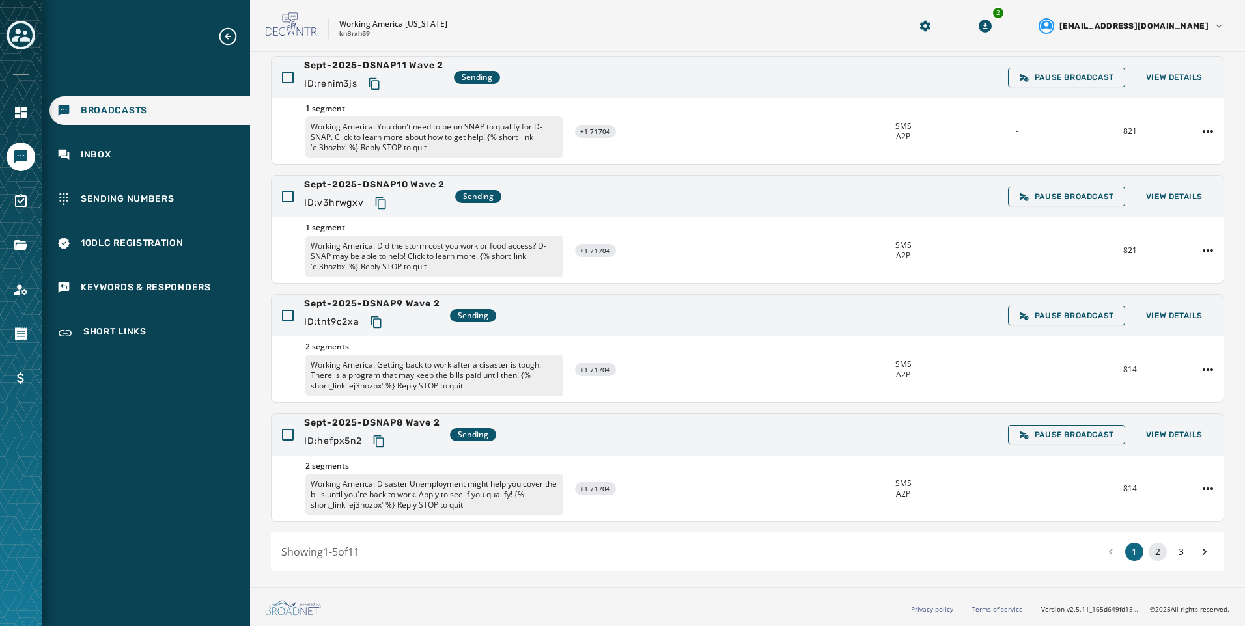
click at [1149, 553] on button "2" at bounding box center [1158, 552] width 18 height 18
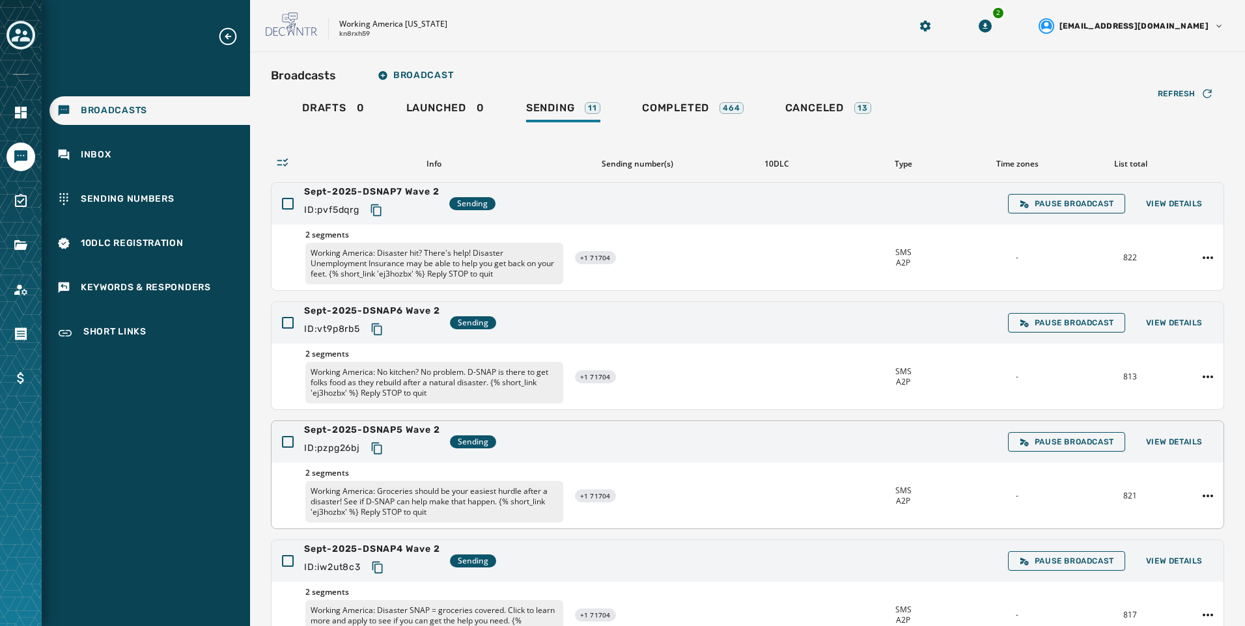
scroll to position [245, 0]
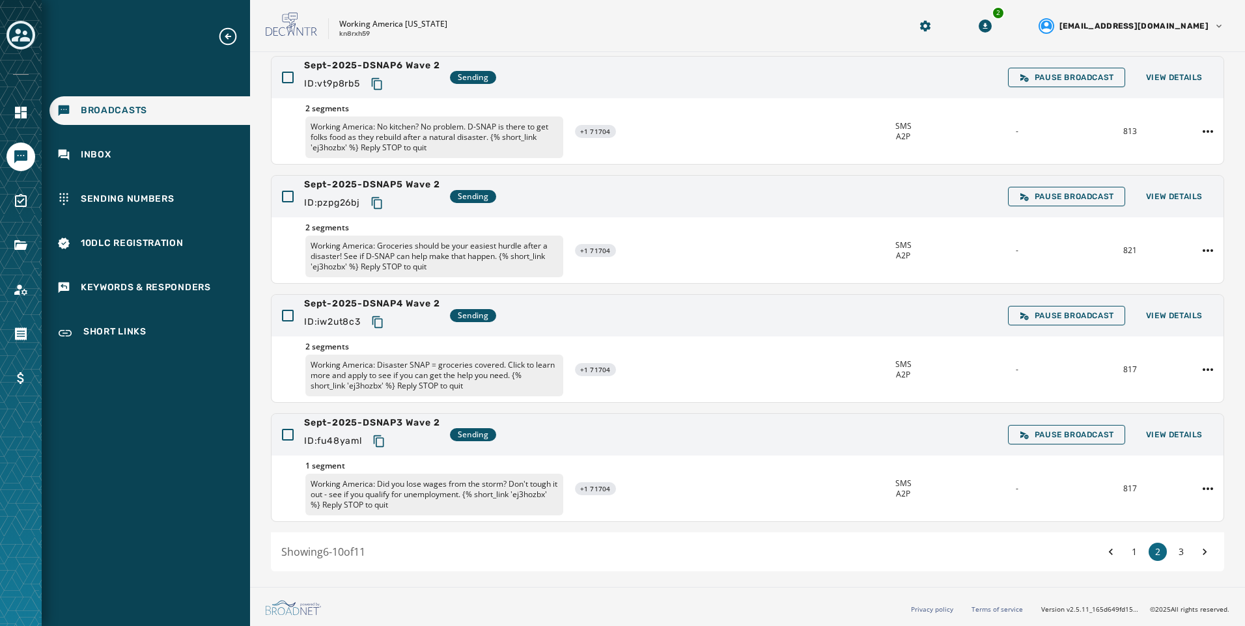
click at [1182, 547] on div "1 2 3" at bounding box center [1158, 552] width 112 height 18
click at [1179, 553] on button "3" at bounding box center [1181, 552] width 18 height 18
click at [1178, 553] on div "Broadcasts Broadcast Drafts 0 Launched 0 Sending 11 Completed 464 Canceled 13 R…" at bounding box center [747, 195] width 995 height 776
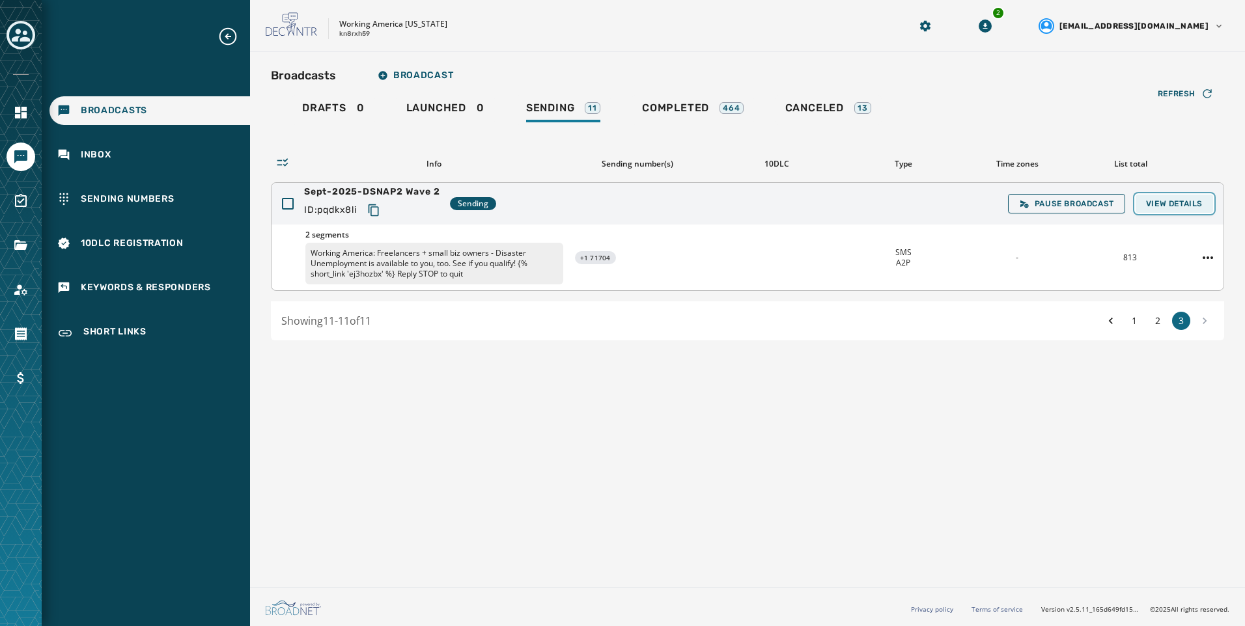
click at [1200, 201] on span "View Details" at bounding box center [1174, 204] width 57 height 10
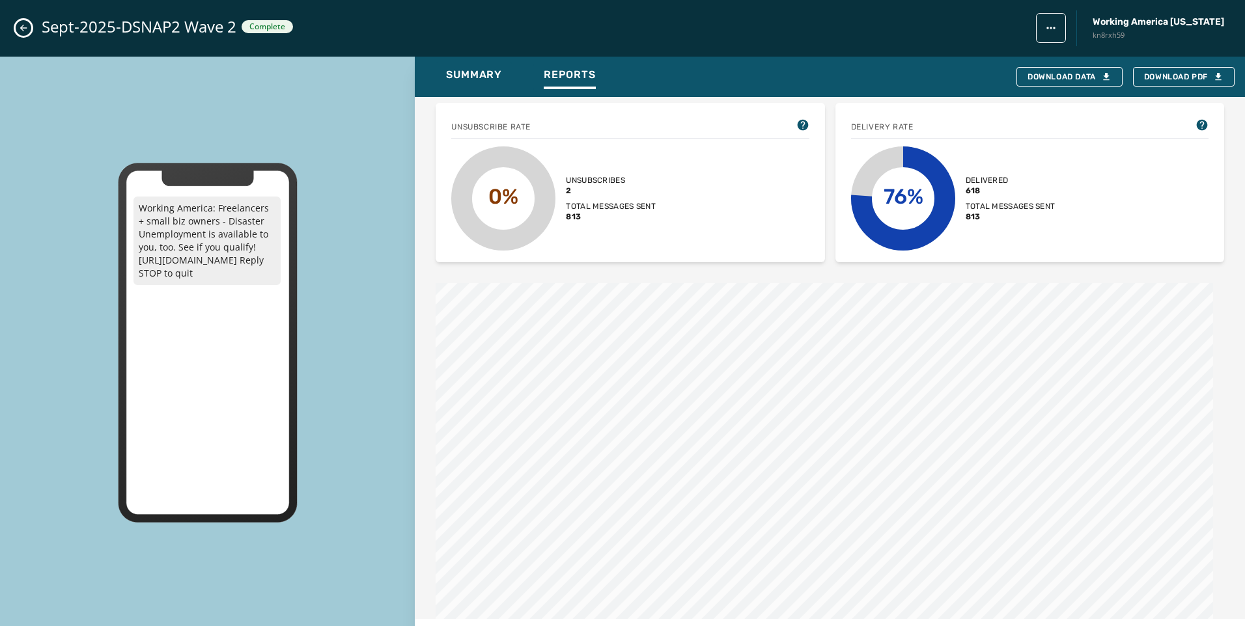
scroll to position [651, 0]
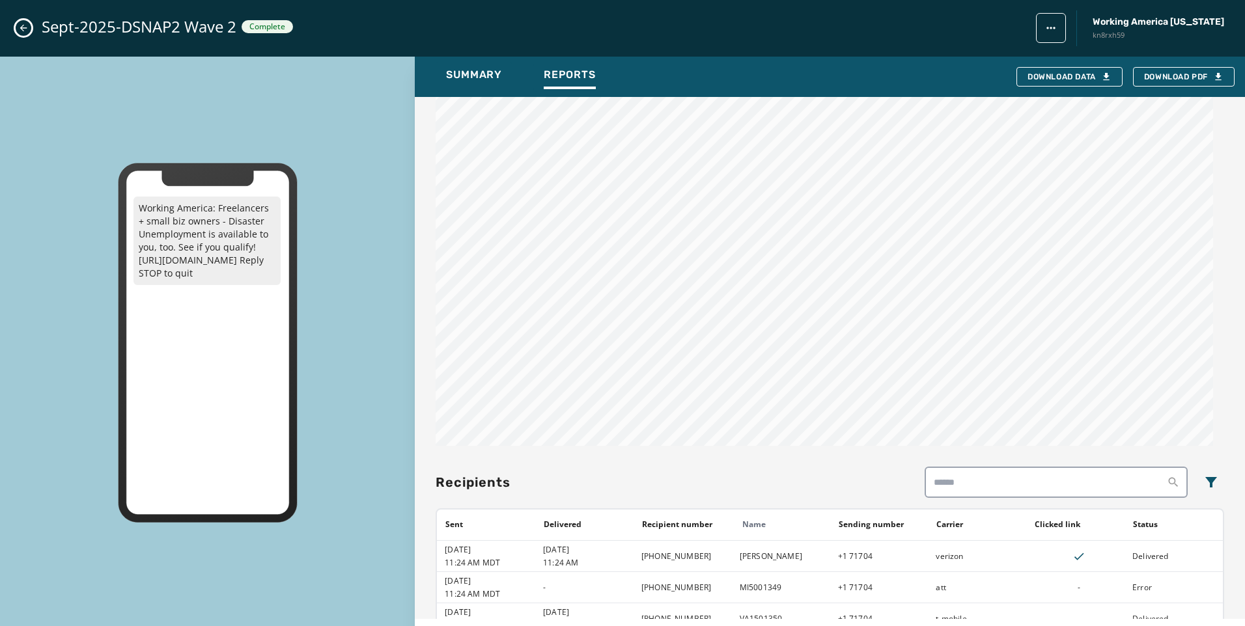
click at [23, 17] on div "Sept-2025-DSNAP2 Wave 2 Complete Working America [US_STATE] kn8rxh59" at bounding box center [622, 28] width 1245 height 57
click at [23, 25] on icon "Close admin drawer" at bounding box center [23, 28] width 10 height 10
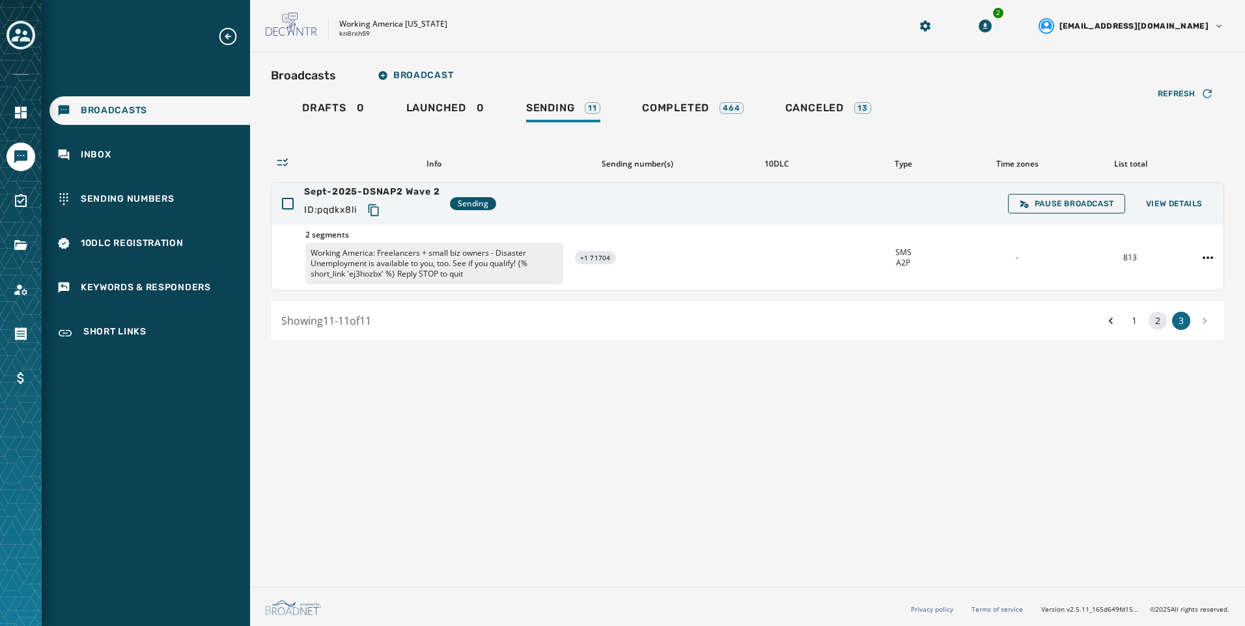
click at [1155, 326] on button "2" at bounding box center [1158, 321] width 18 height 18
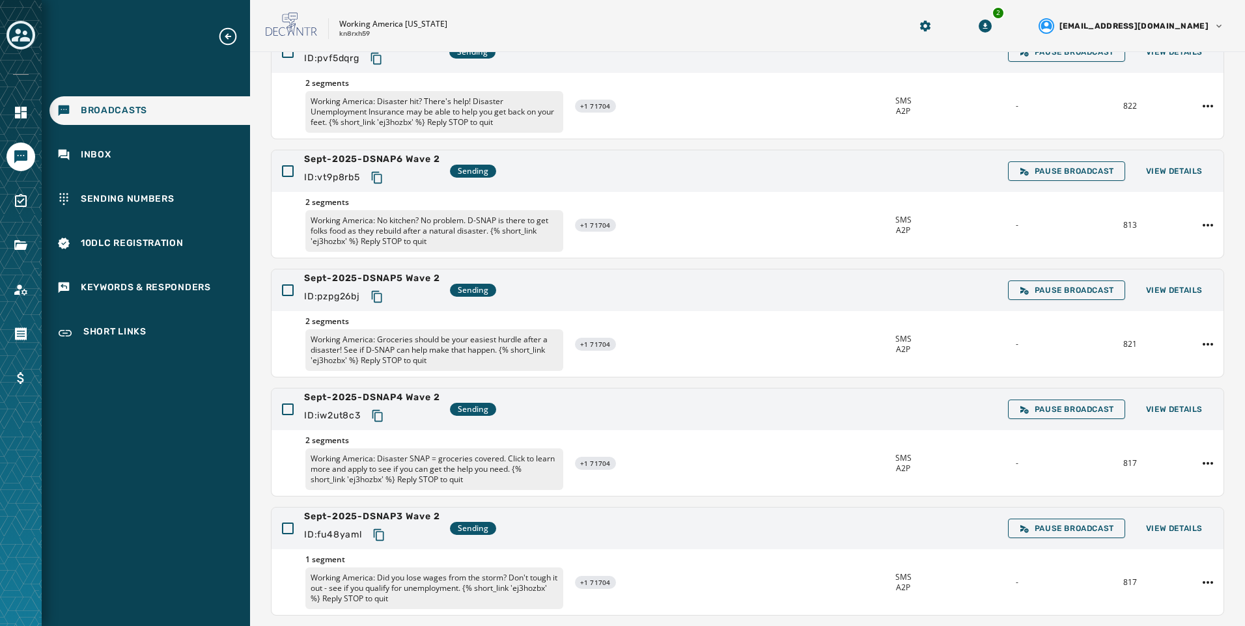
scroll to position [245, 0]
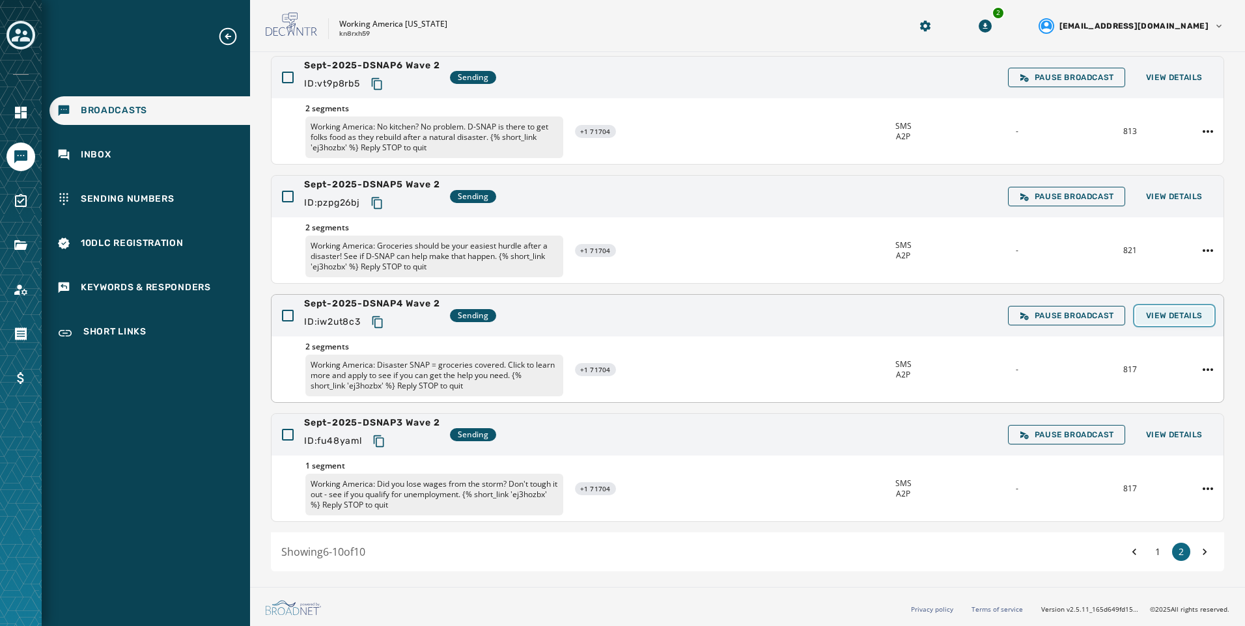
click at [1156, 321] on button "View Details" at bounding box center [1174, 316] width 77 height 18
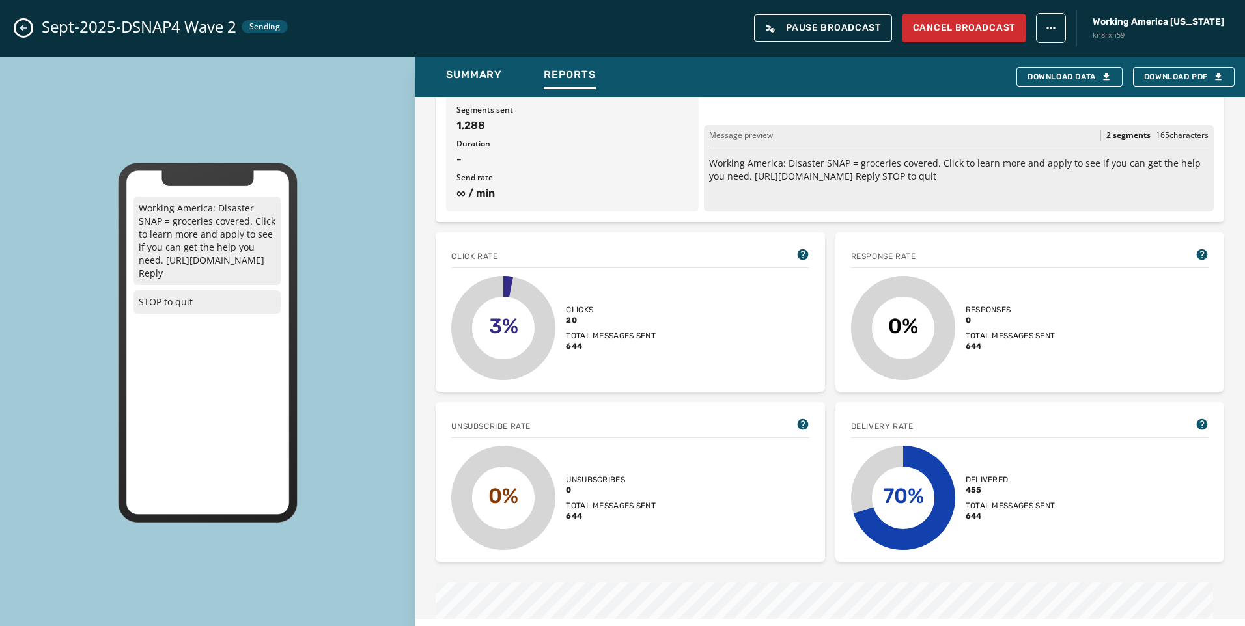
scroll to position [326, 0]
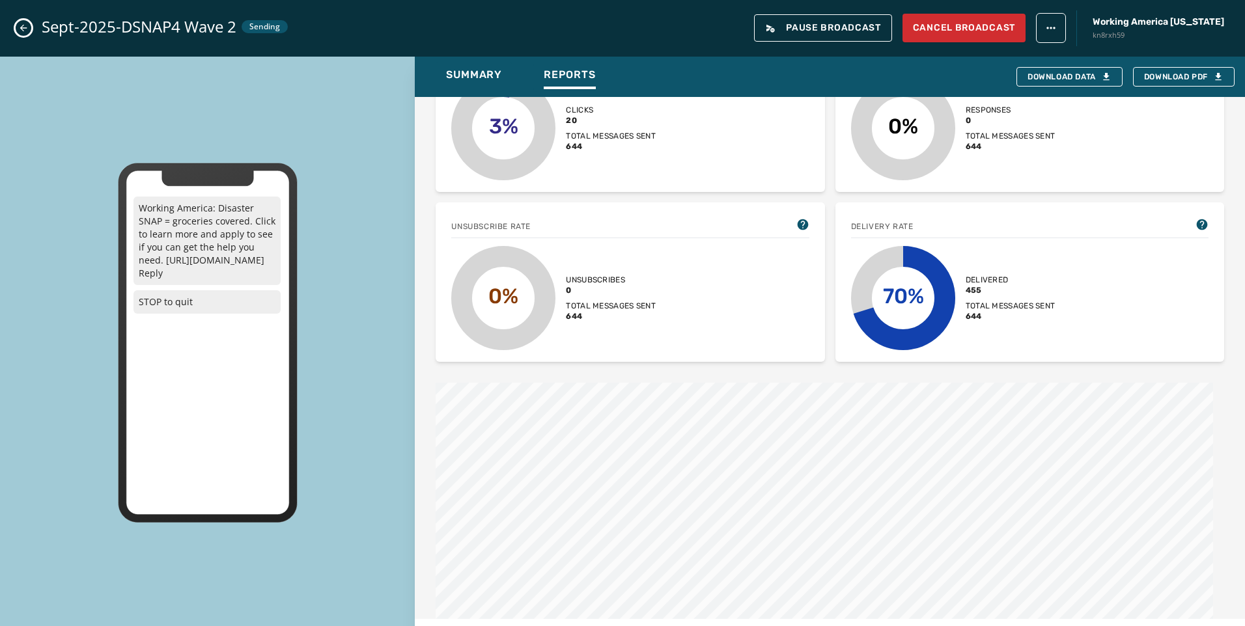
click at [18, 27] on icon "Close admin drawer" at bounding box center [23, 28] width 10 height 10
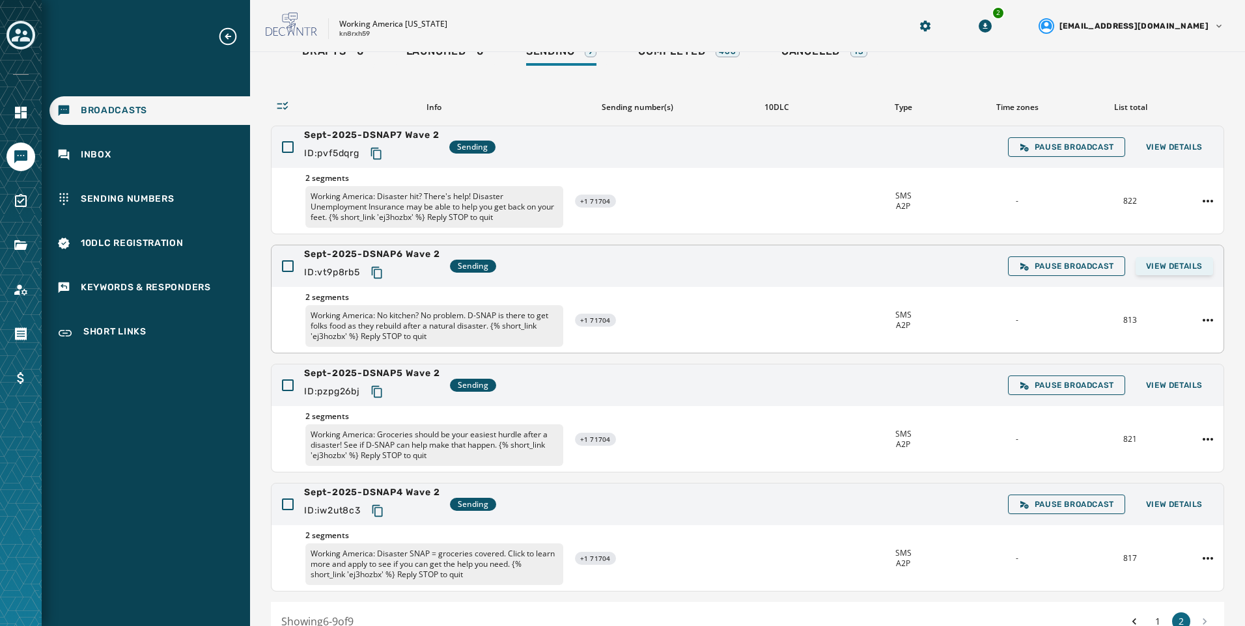
scroll to position [0, 0]
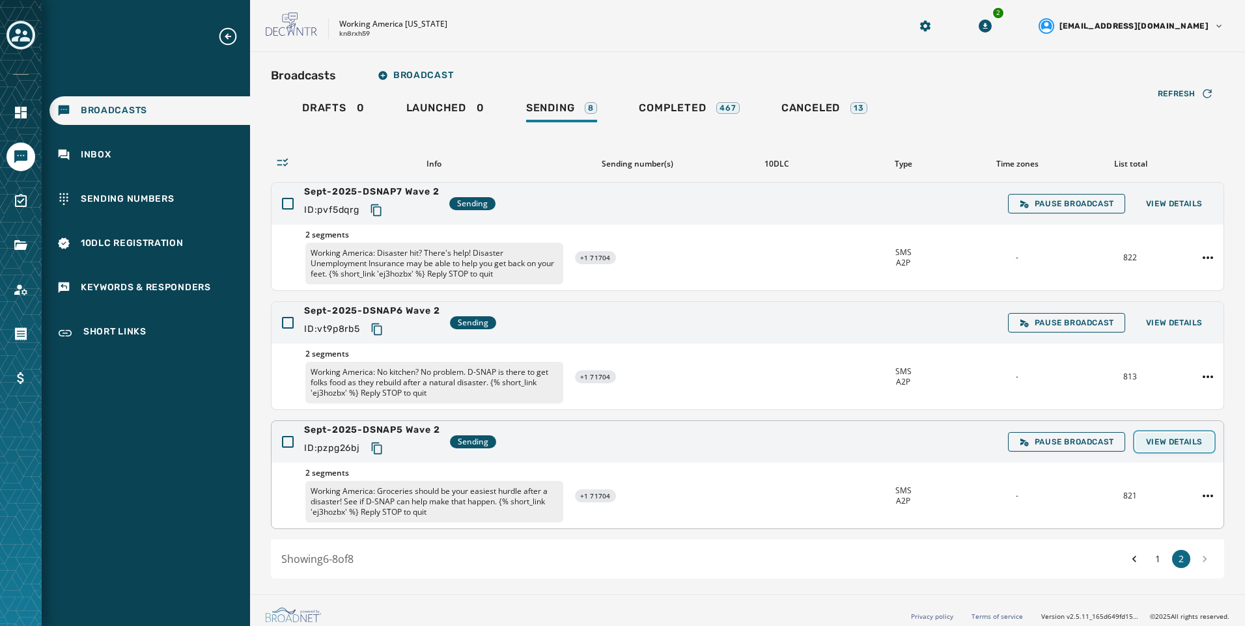
click at [1181, 444] on span "View Details" at bounding box center [1174, 442] width 57 height 10
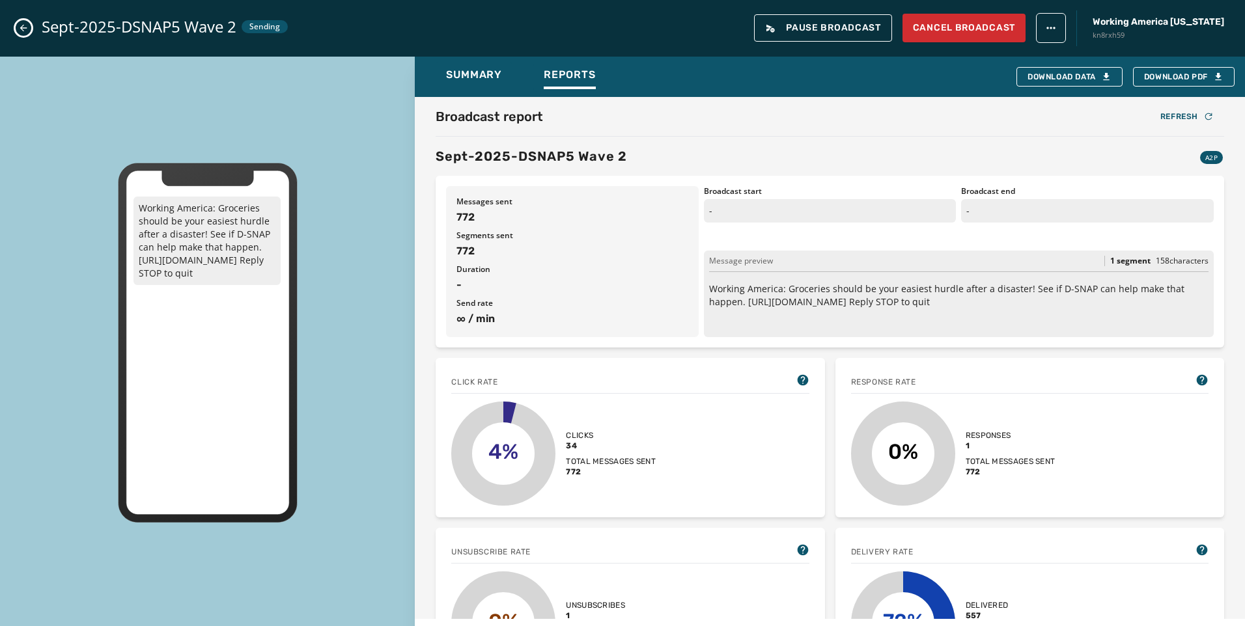
scroll to position [456, 0]
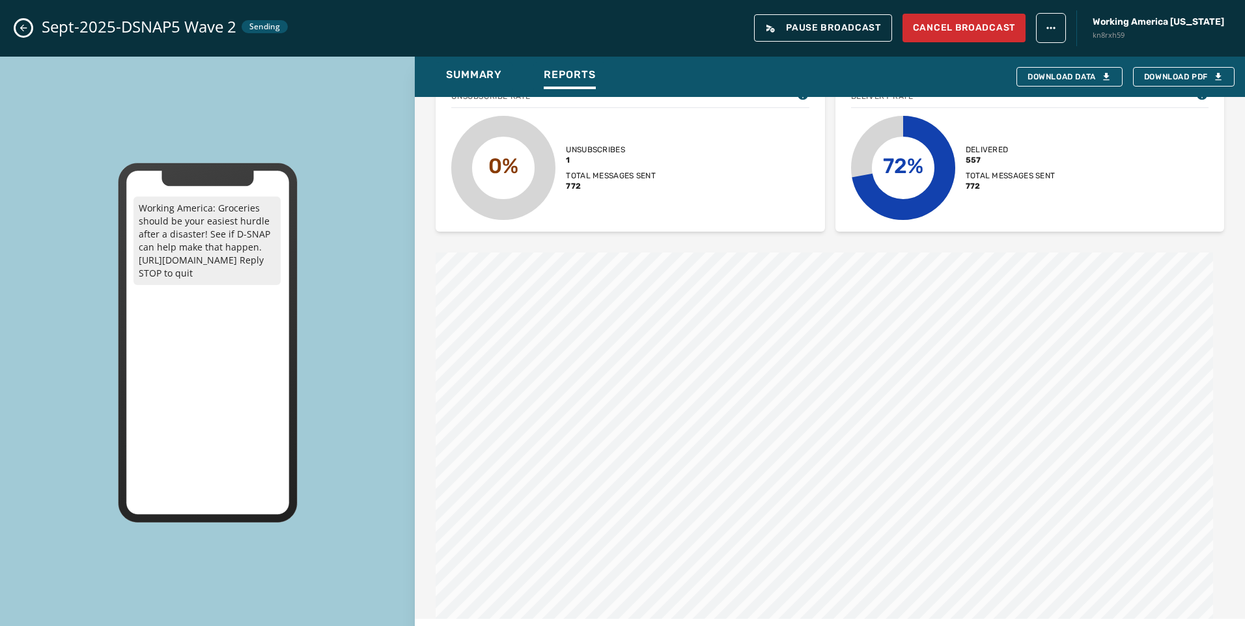
click at [28, 25] on icon "Close admin drawer" at bounding box center [23, 28] width 10 height 10
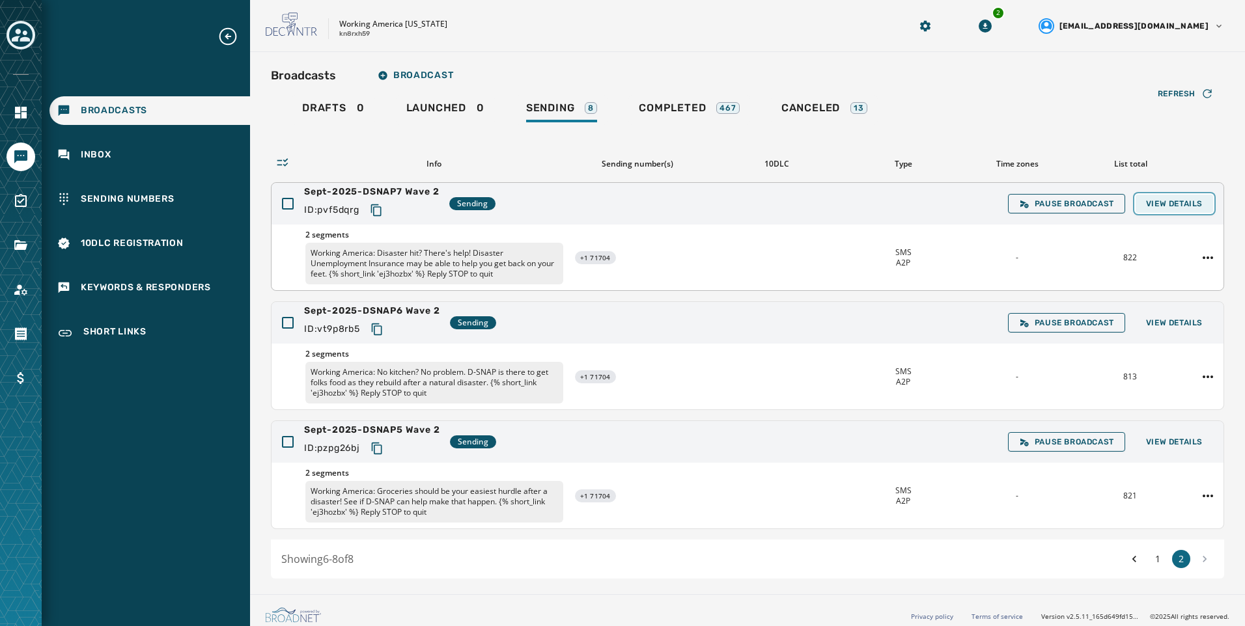
click at [1178, 205] on span "View Details" at bounding box center [1174, 204] width 57 height 10
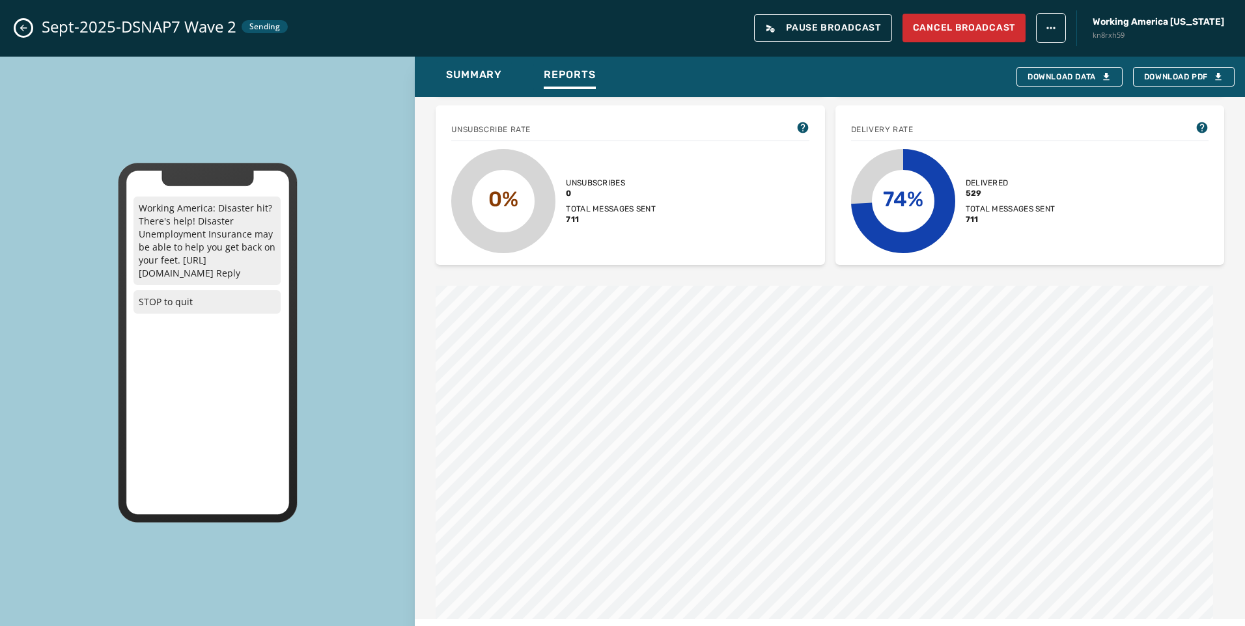
scroll to position [521, 0]
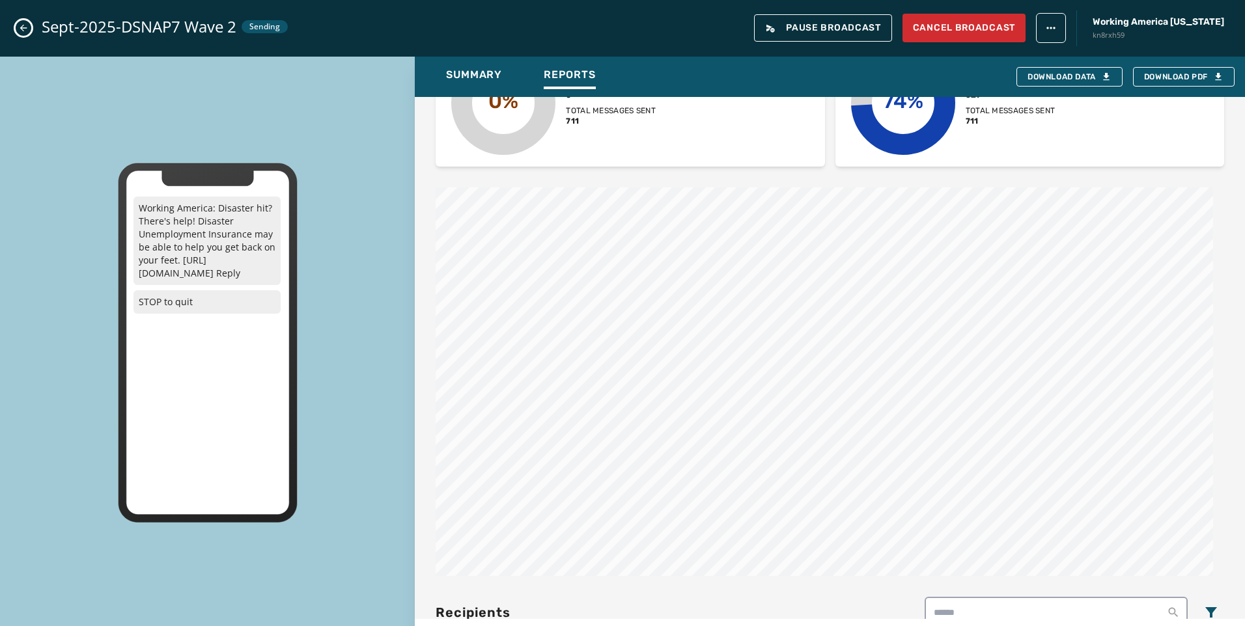
click at [25, 24] on icon "Close admin drawer" at bounding box center [23, 28] width 10 height 10
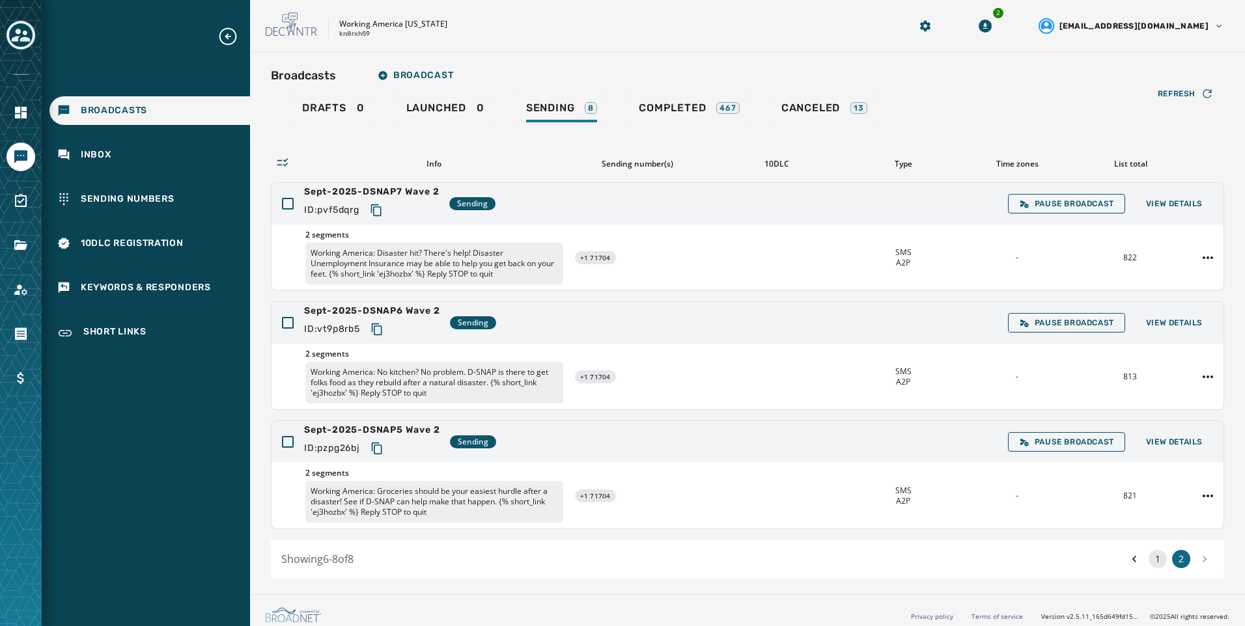
click at [1149, 558] on button "1" at bounding box center [1158, 559] width 18 height 18
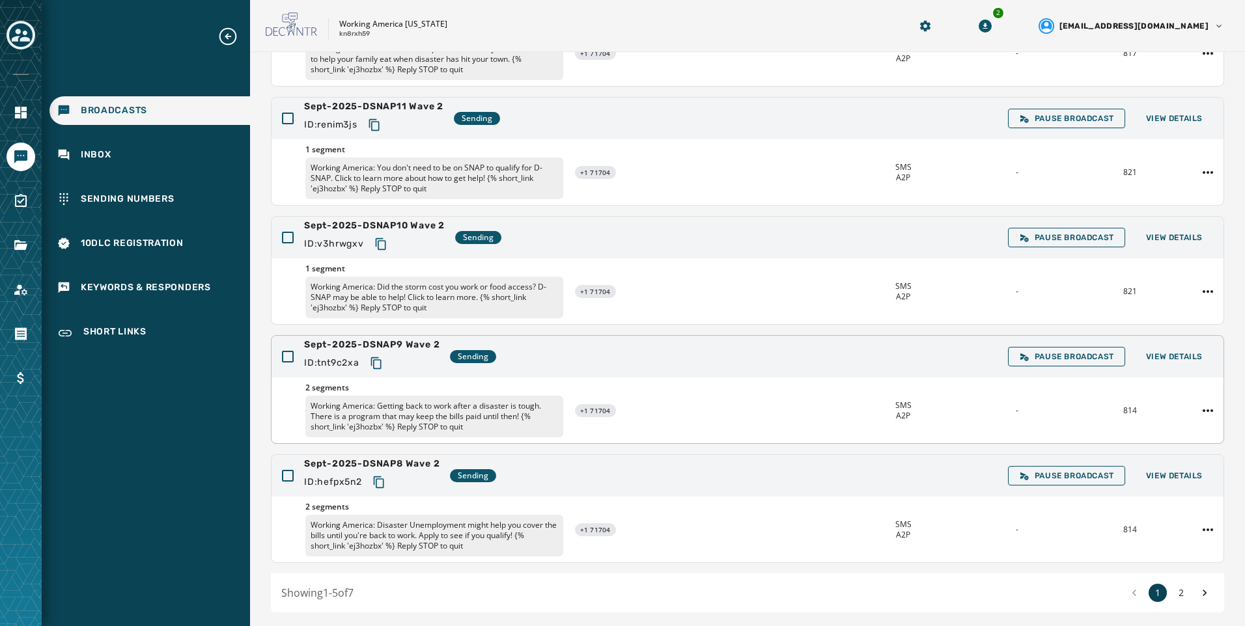
scroll to position [245, 0]
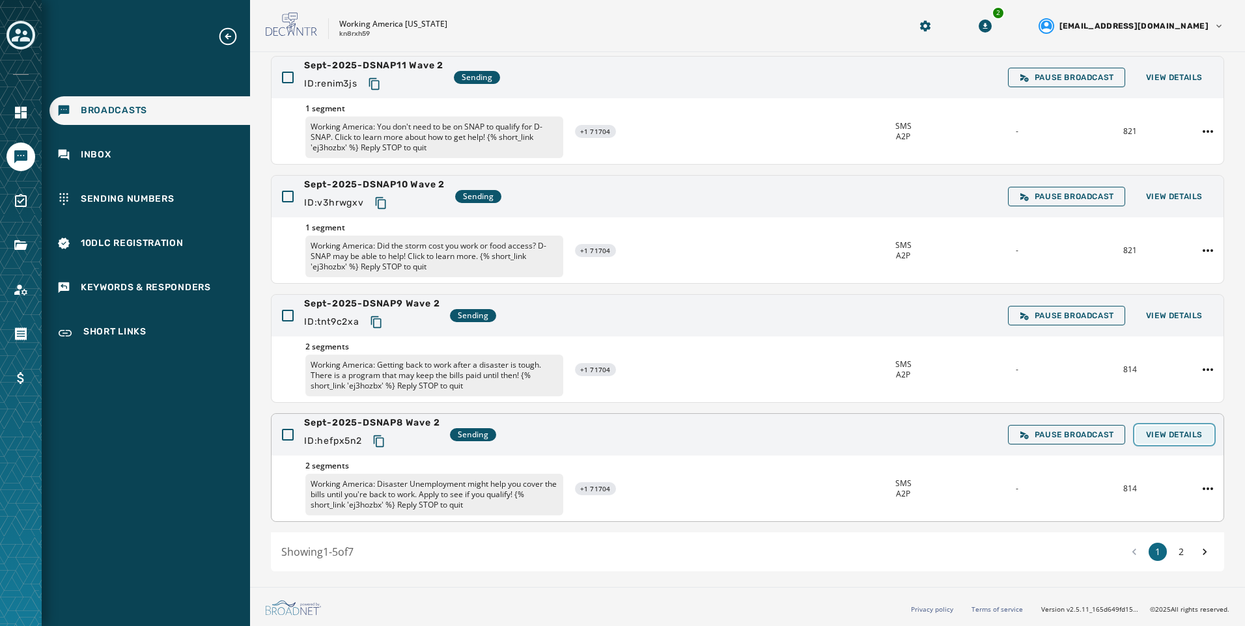
click at [1146, 440] on button "View Details" at bounding box center [1174, 435] width 77 height 18
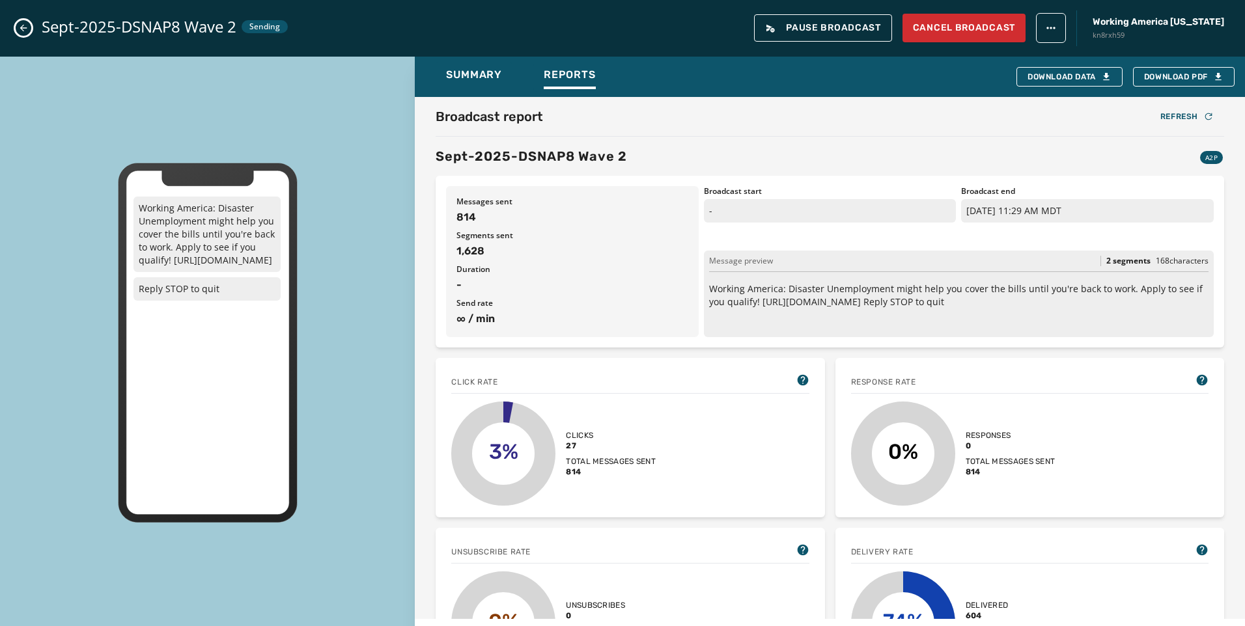
click at [22, 25] on icon "Close admin drawer" at bounding box center [23, 28] width 10 height 10
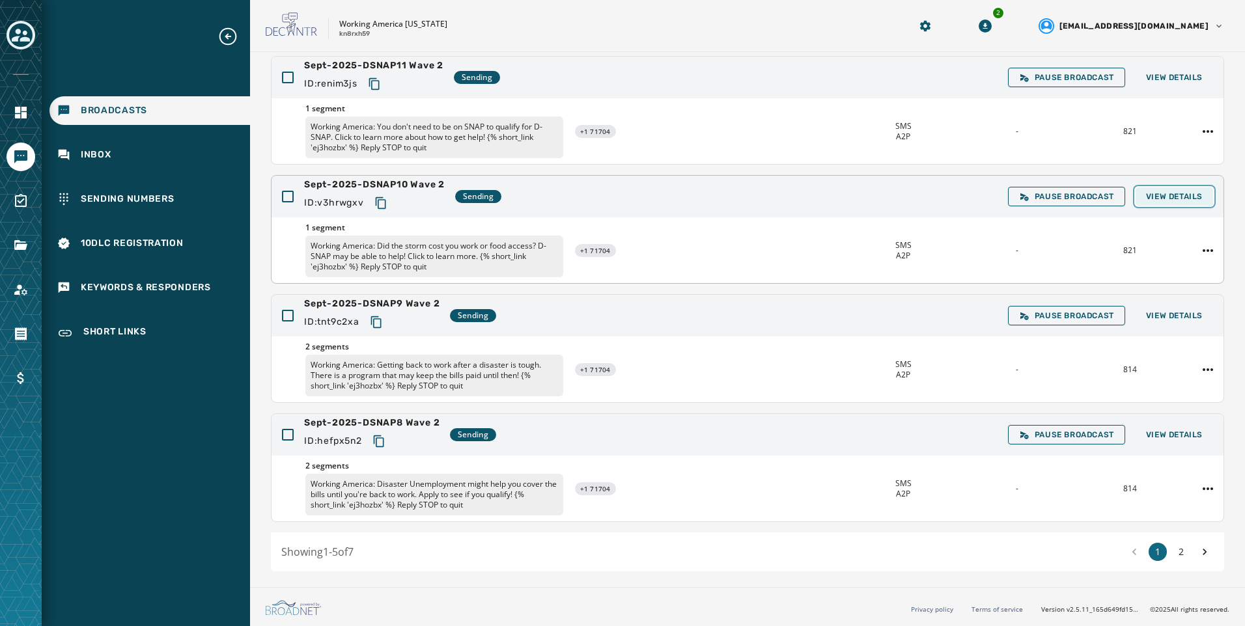
click at [1152, 193] on span "View Details" at bounding box center [1174, 196] width 57 height 10
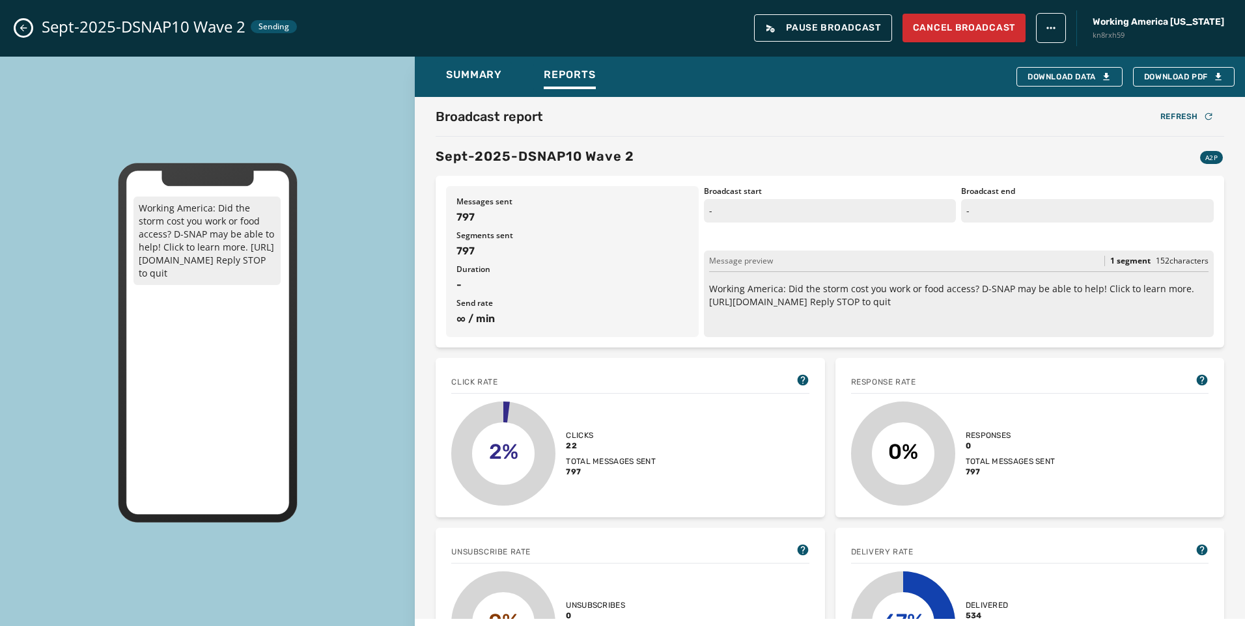
click at [27, 25] on icon "Close admin drawer" at bounding box center [23, 28] width 10 height 10
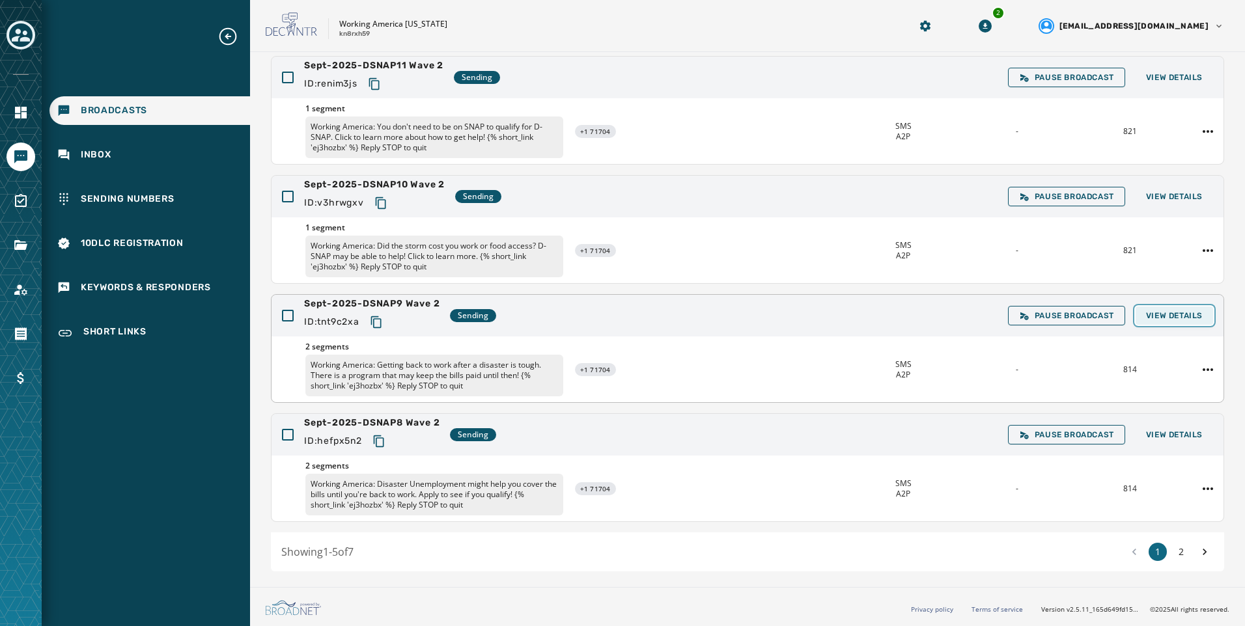
click at [1192, 324] on button "View Details" at bounding box center [1174, 316] width 77 height 18
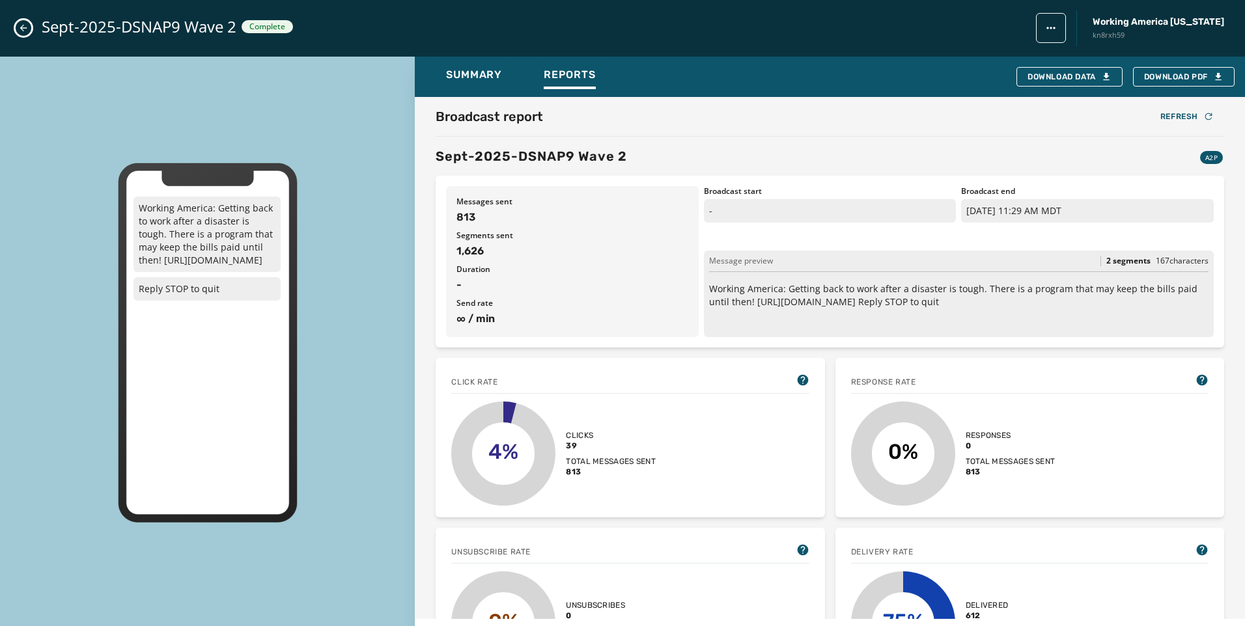
click at [24, 21] on button "Close admin drawer" at bounding box center [24, 28] width 16 height 16
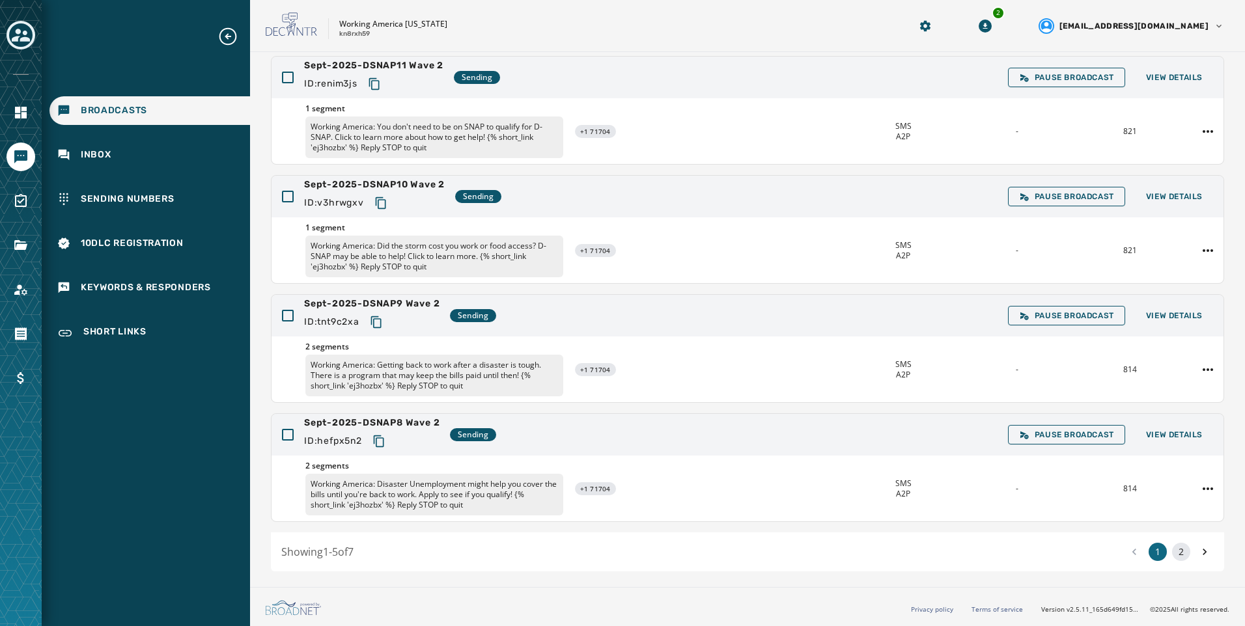
click at [1175, 549] on button "2" at bounding box center [1181, 552] width 18 height 18
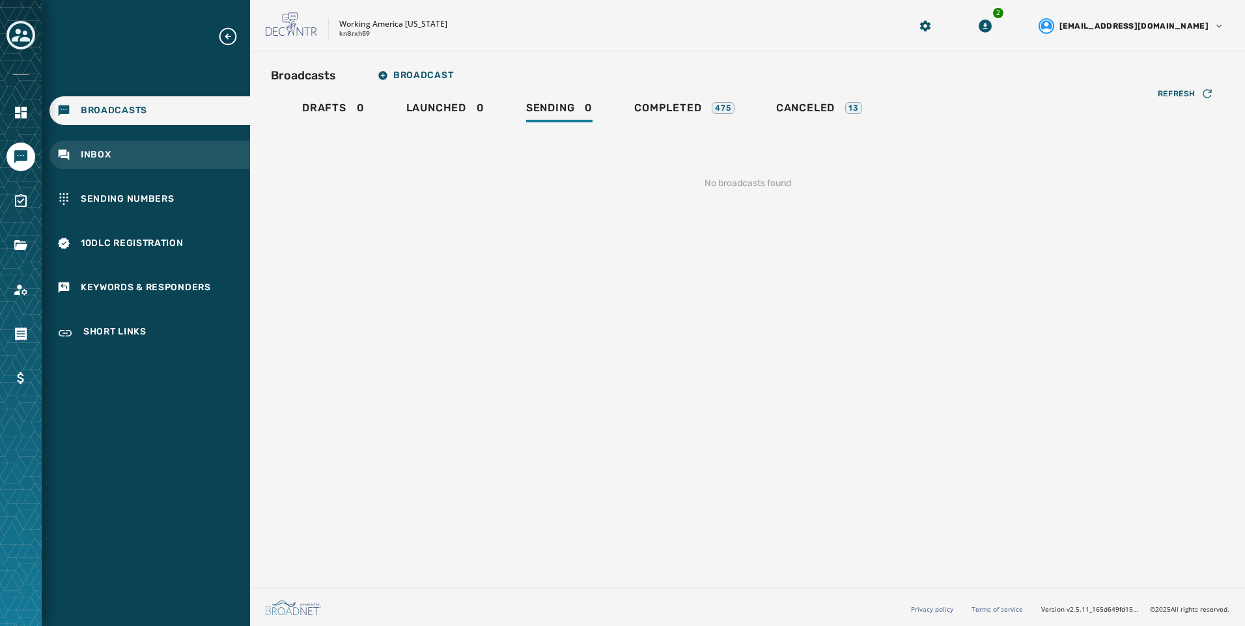
drag, startPoint x: 96, startPoint y: 161, endPoint x: 101, endPoint y: 167, distance: 7.4
click at [96, 161] on div "Inbox" at bounding box center [149, 155] width 201 height 29
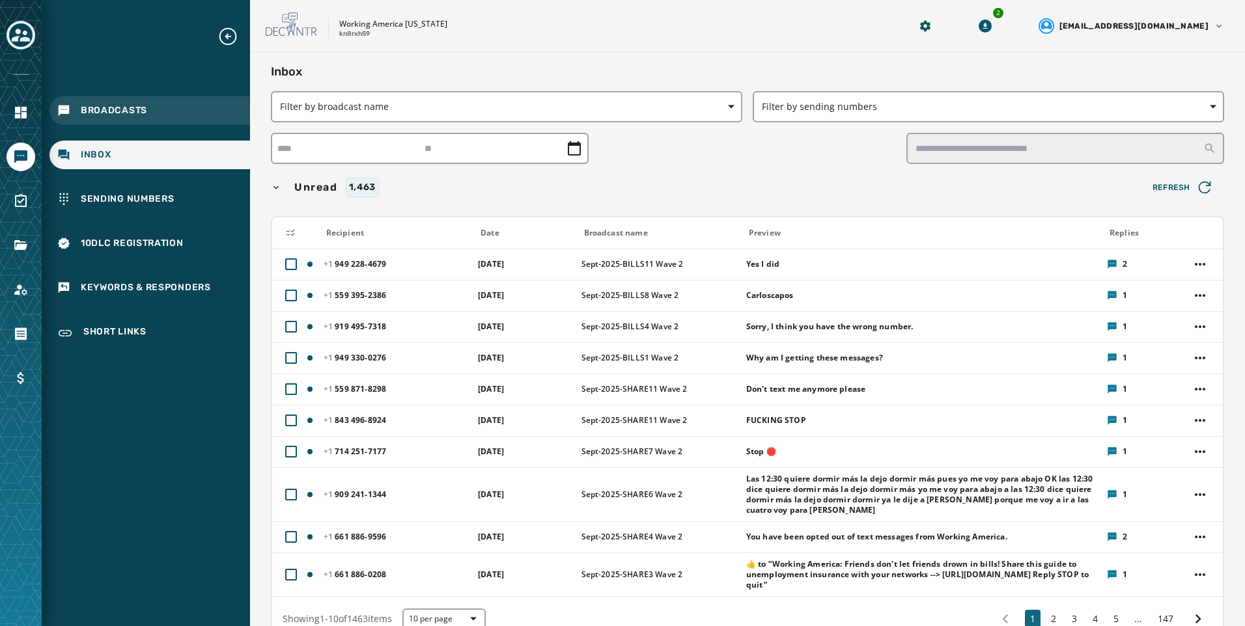
click at [126, 111] on span "Broadcasts" at bounding box center [114, 110] width 66 height 13
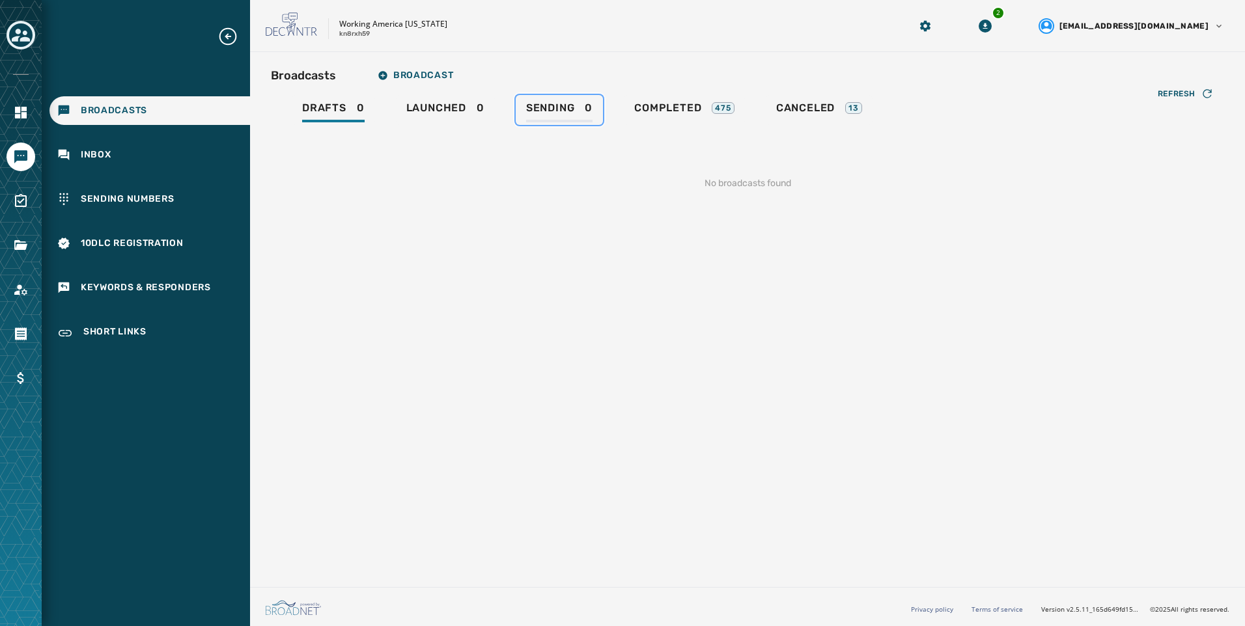
click at [568, 117] on div "Sending 0" at bounding box center [559, 112] width 66 height 21
click at [676, 121] on div "Completed 475" at bounding box center [684, 112] width 100 height 21
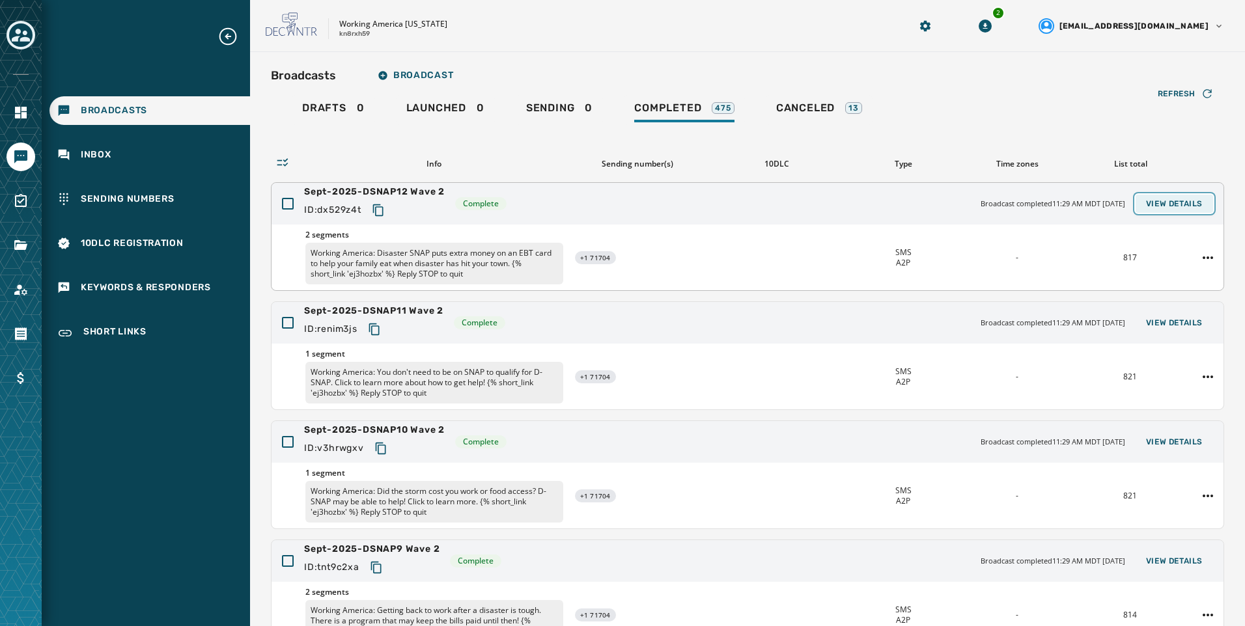
click at [1168, 208] on span "View Details" at bounding box center [1174, 204] width 57 height 10
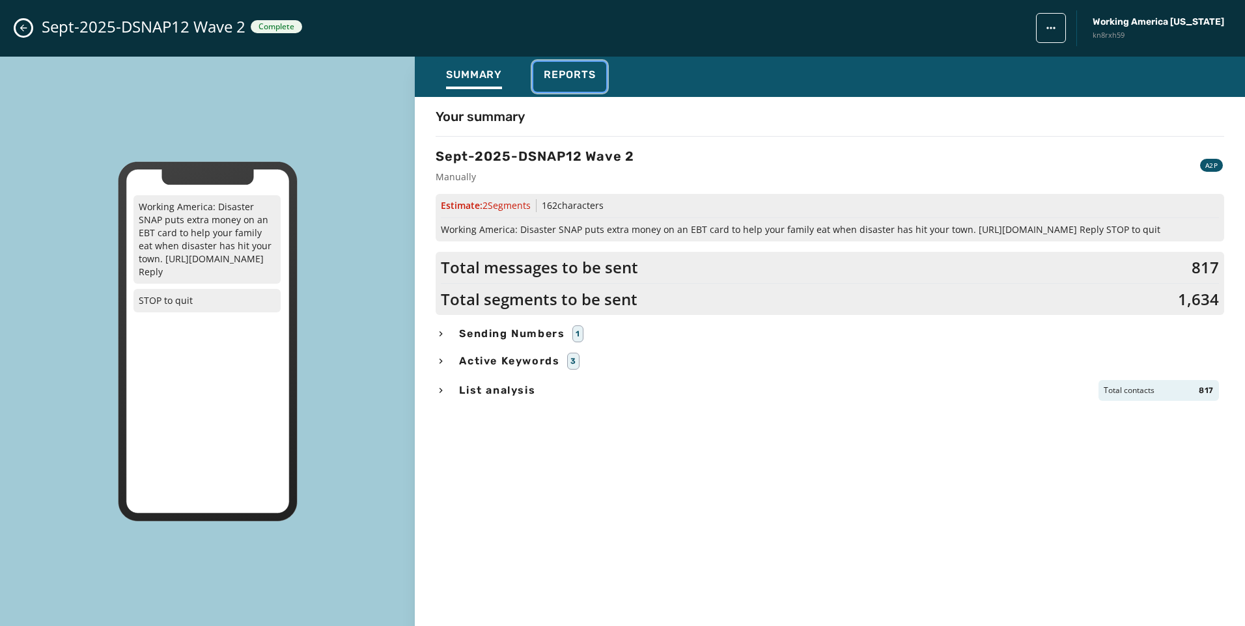
click at [572, 78] on span "Reports" at bounding box center [570, 74] width 52 height 13
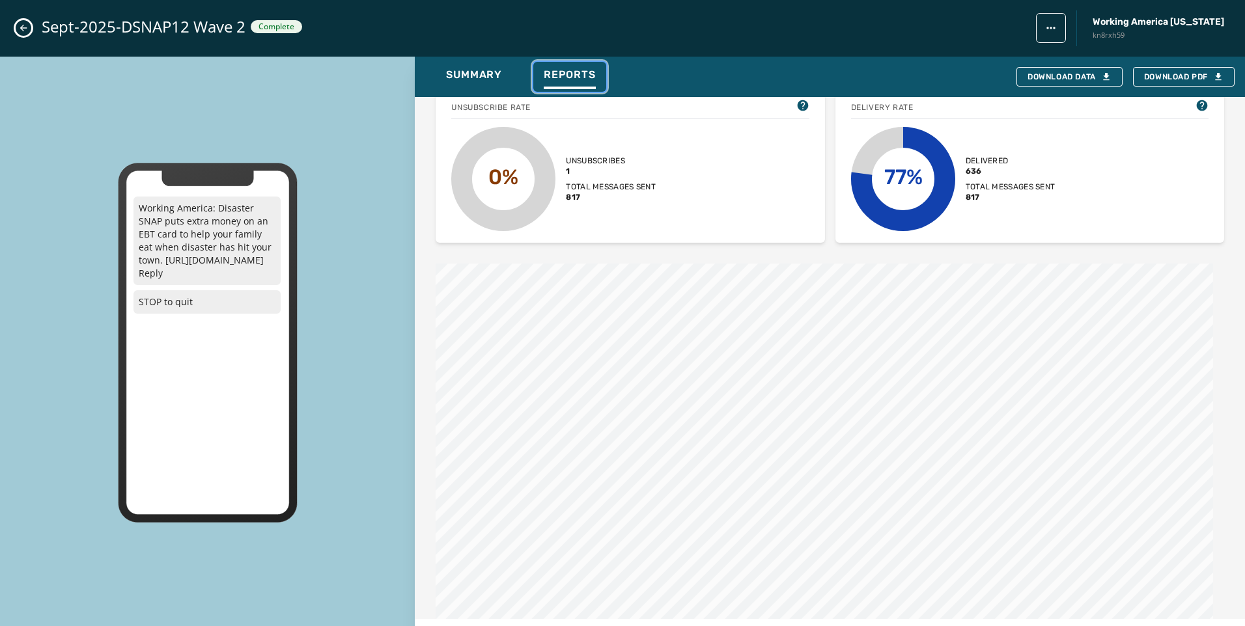
scroll to position [521, 0]
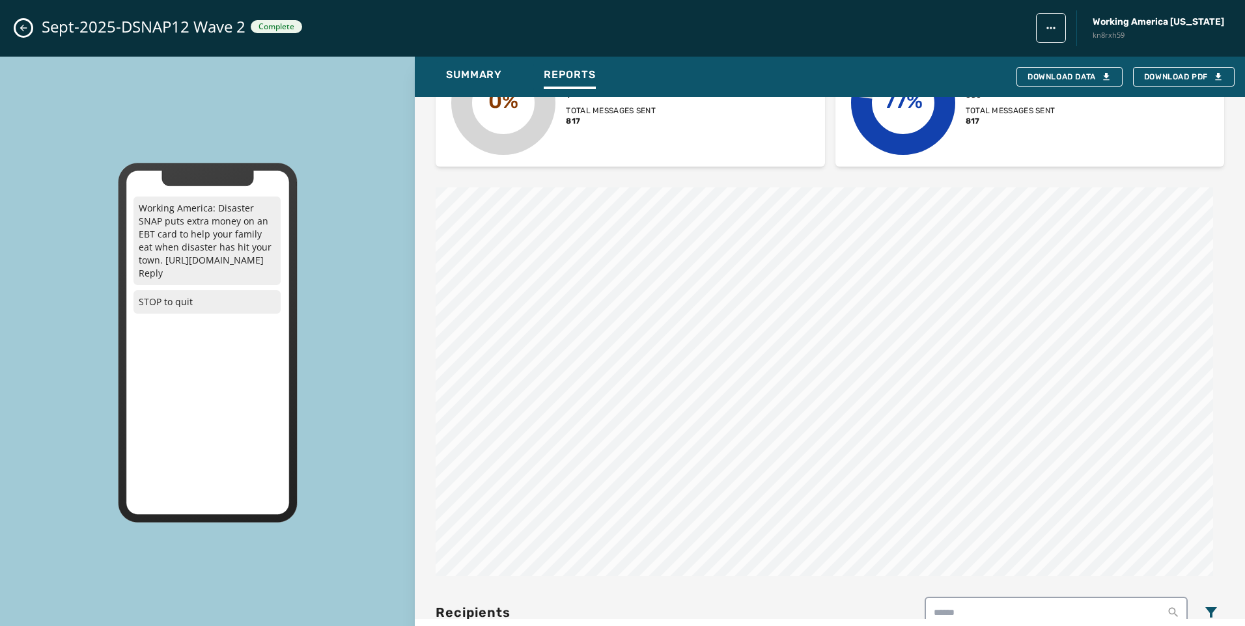
click at [16, 29] on button "Close admin drawer" at bounding box center [24, 28] width 16 height 16
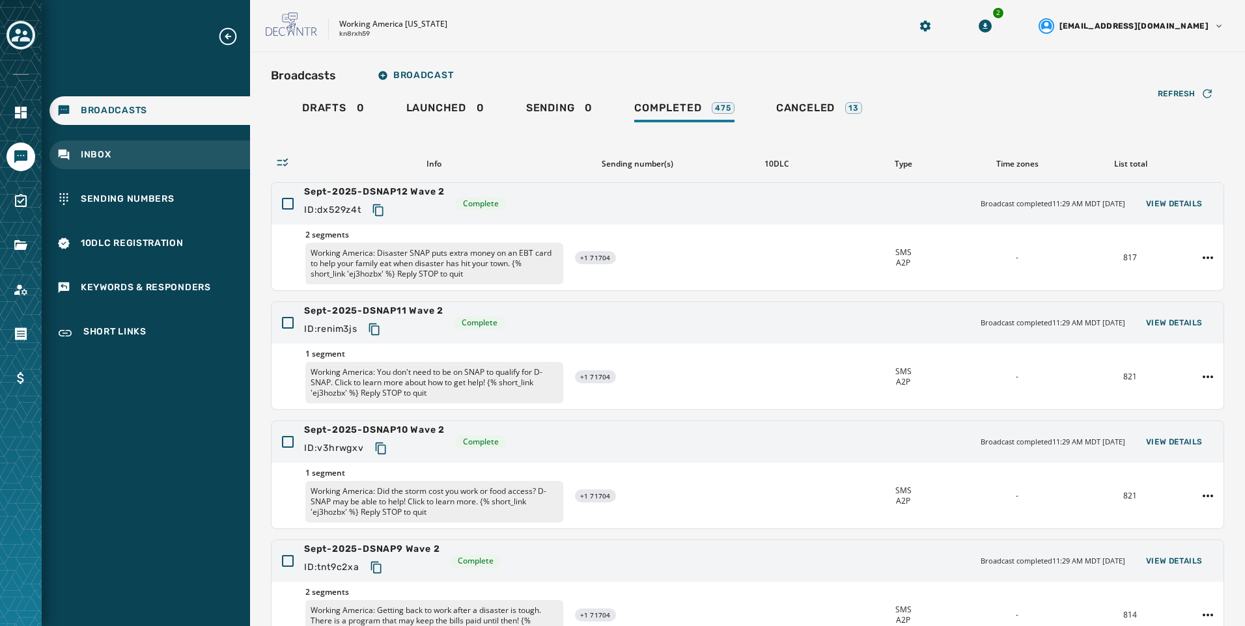
click at [119, 152] on div "Inbox" at bounding box center [149, 155] width 201 height 29
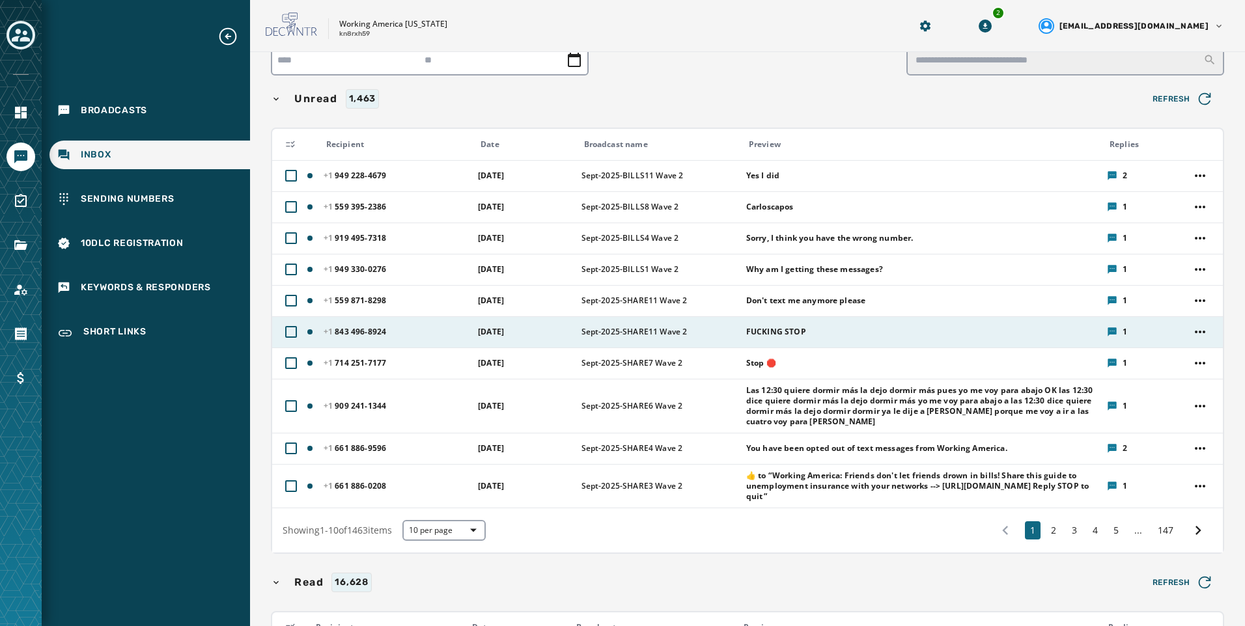
scroll to position [65, 0]
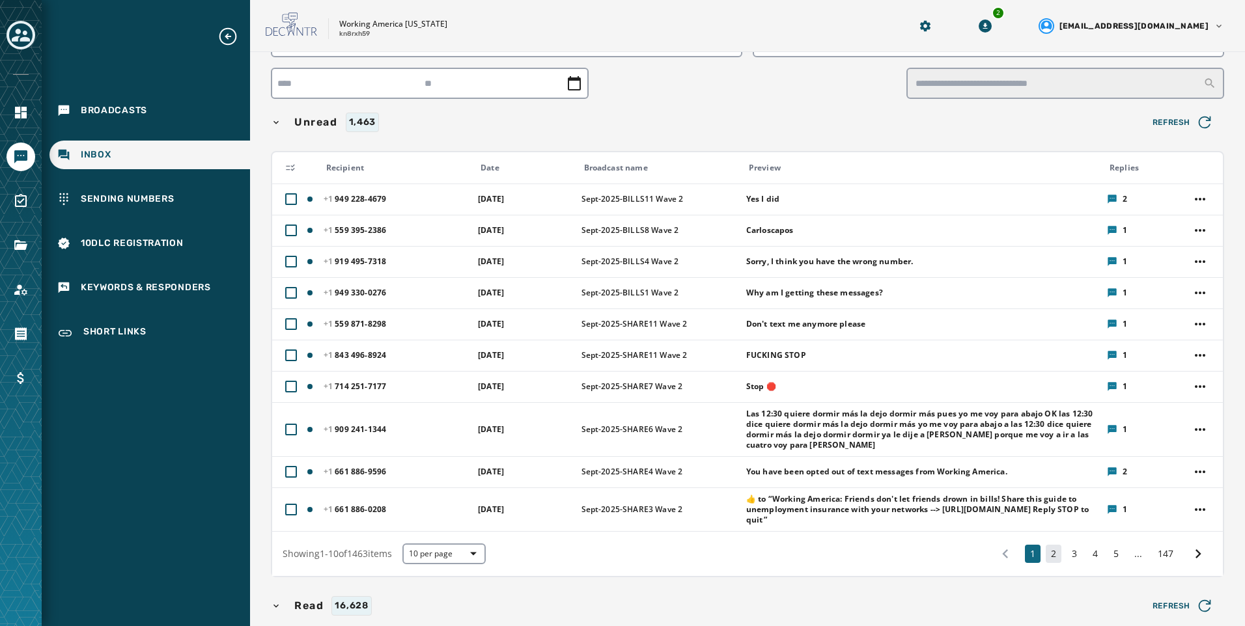
click at [1048, 553] on button "2" at bounding box center [1054, 554] width 16 height 18
click at [1046, 554] on button "2" at bounding box center [1054, 554] width 16 height 18
click at [193, 120] on div "Broadcasts" at bounding box center [149, 110] width 201 height 29
